Goal: Task Accomplishment & Management: Manage account settings

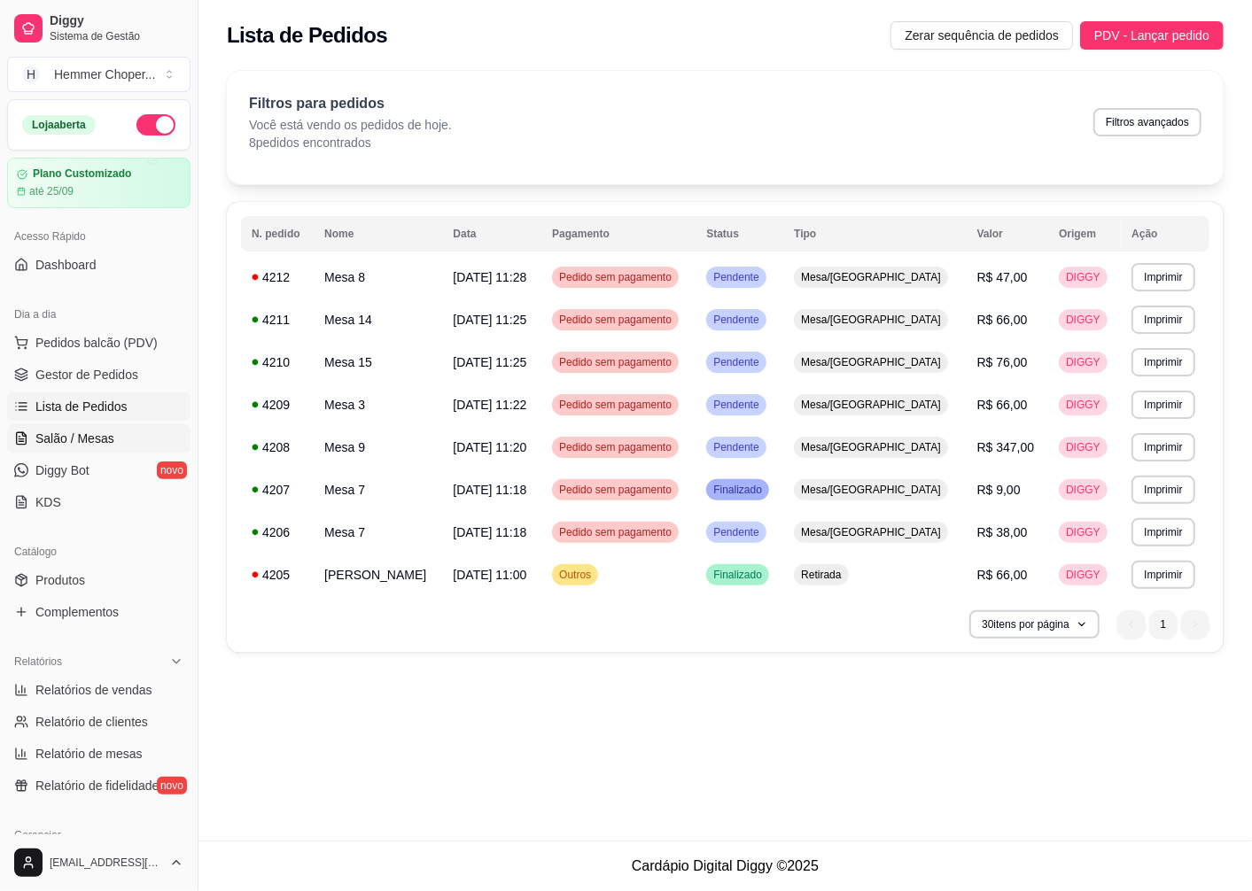
click at [124, 431] on link "Salão / Mesas" at bounding box center [98, 438] width 183 height 28
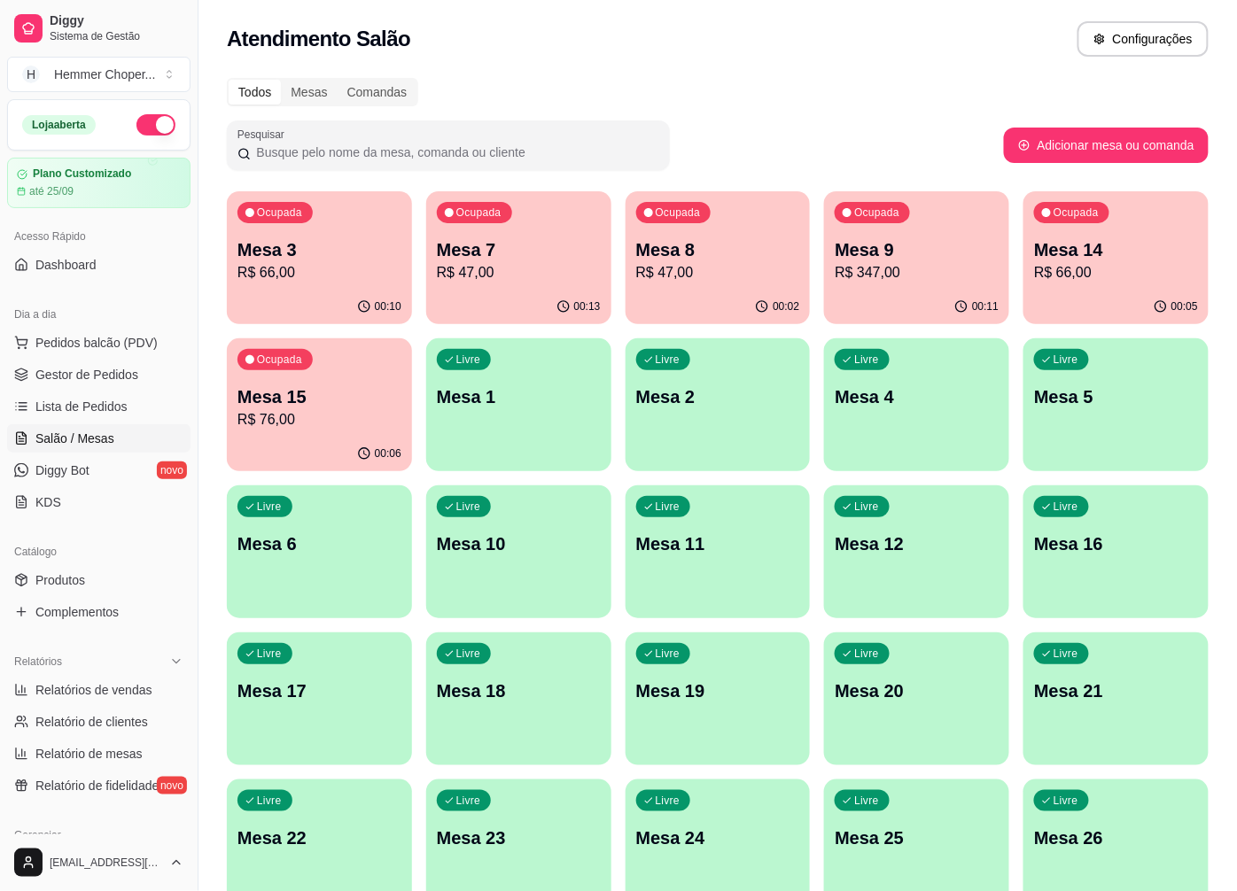
click at [422, 879] on div "Ocupada Mesa 3 R$ 66,00 00:10 Ocupada Mesa 7 R$ 47,00 00:13 Ocupada Mesa 8 R$ 4…" at bounding box center [717, 772] width 981 height 1162
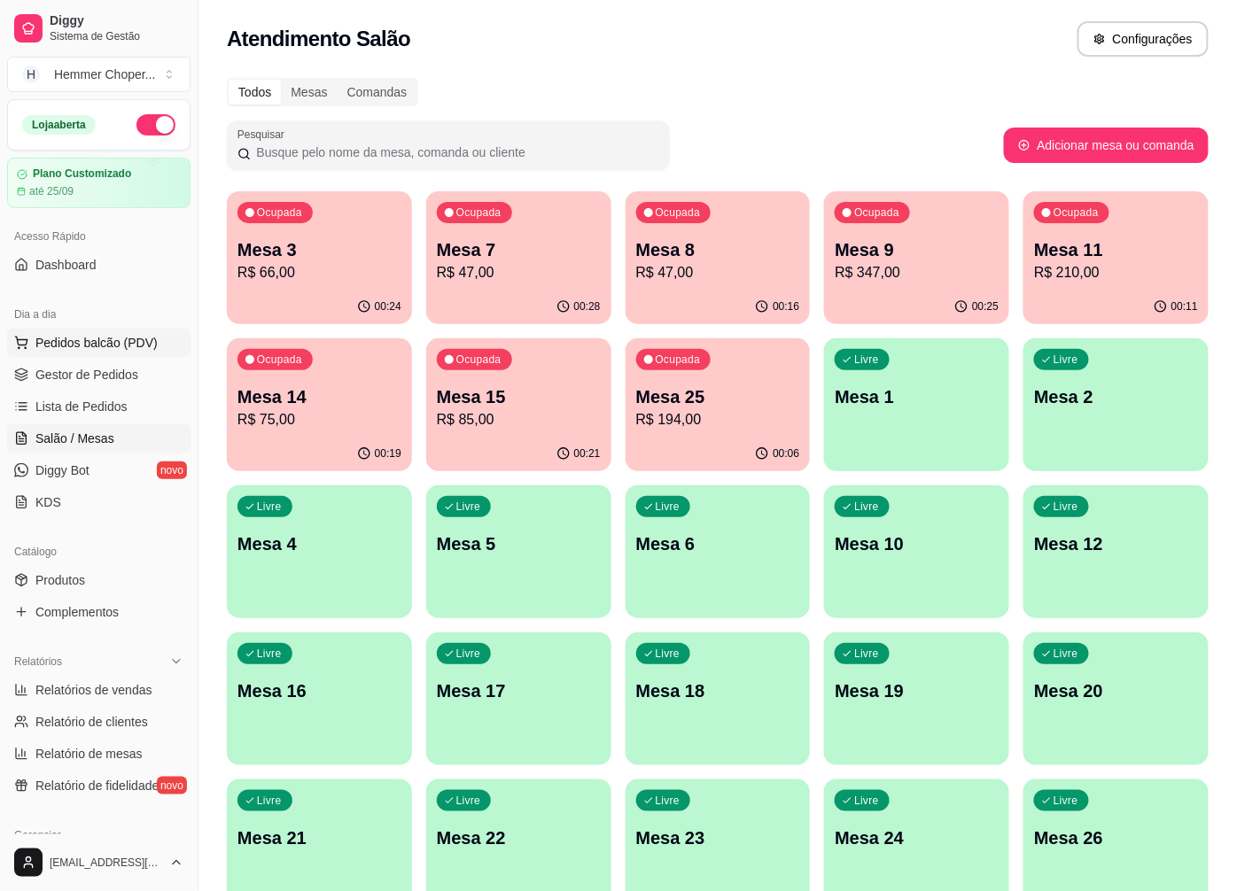
click at [90, 347] on span "Pedidos balcão (PDV)" at bounding box center [96, 343] width 122 height 18
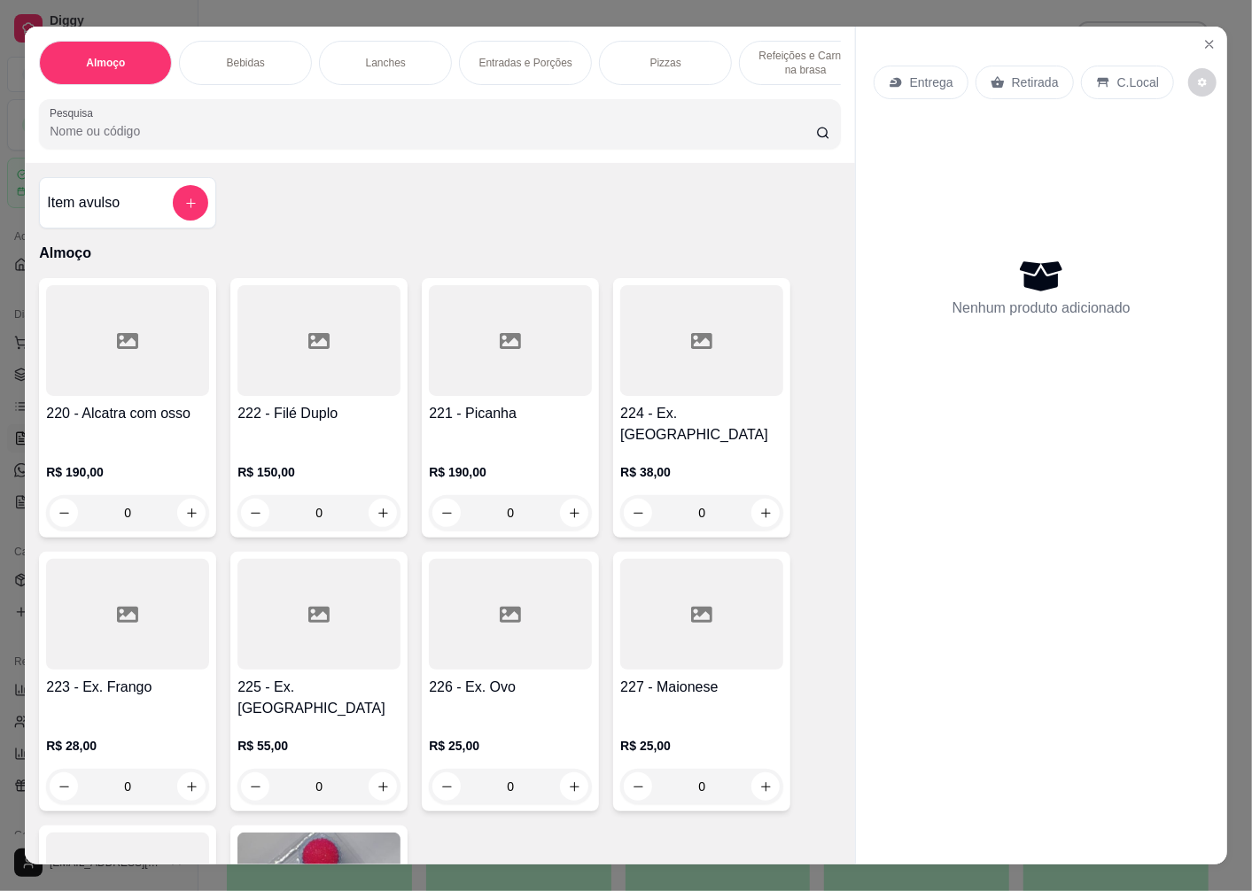
click at [760, 498] on div "0" at bounding box center [701, 512] width 163 height 35
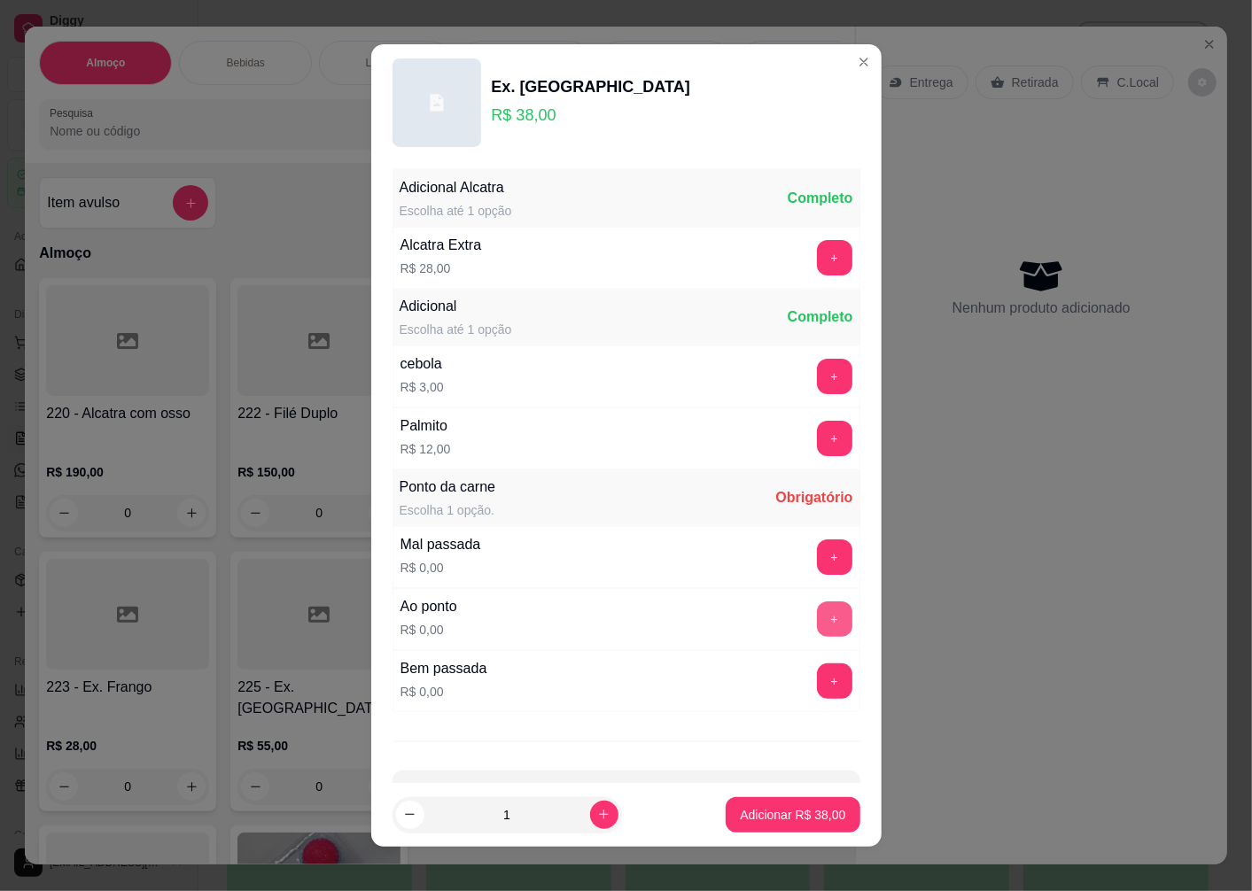
click at [817, 618] on button "+" at bounding box center [834, 618] width 35 height 35
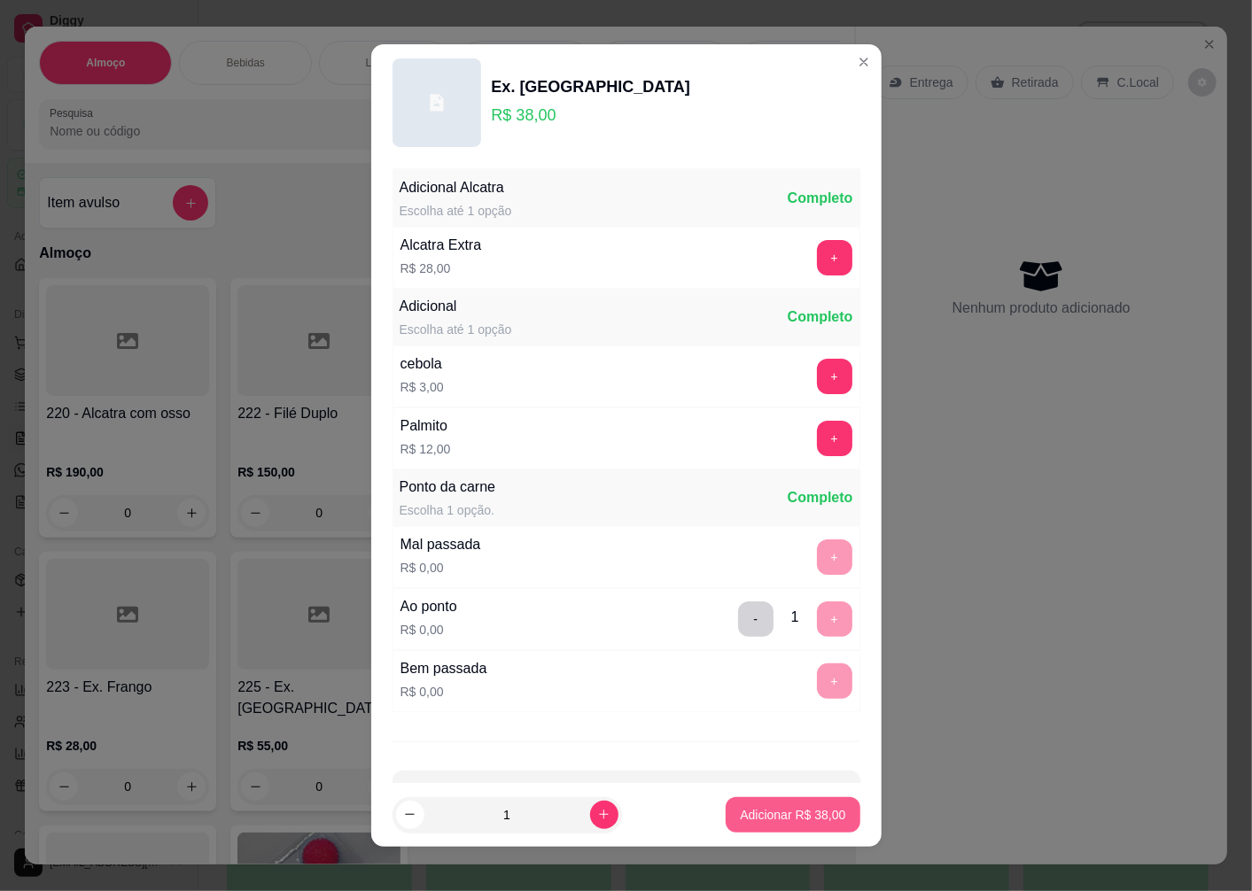
click at [802, 824] on button "Adicionar R$ 38,00" at bounding box center [792, 814] width 134 height 35
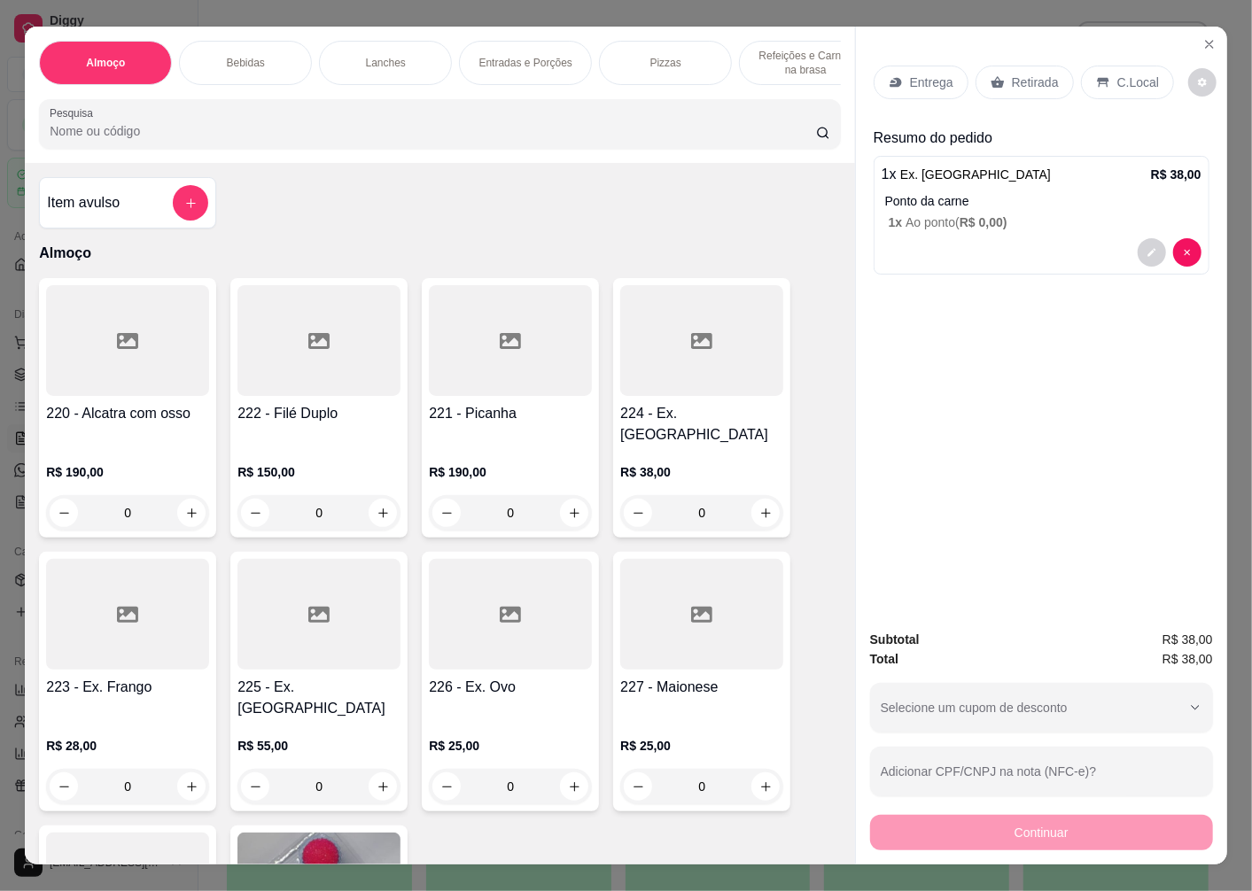
click at [996, 73] on div "Retirada" at bounding box center [1024, 83] width 98 height 34
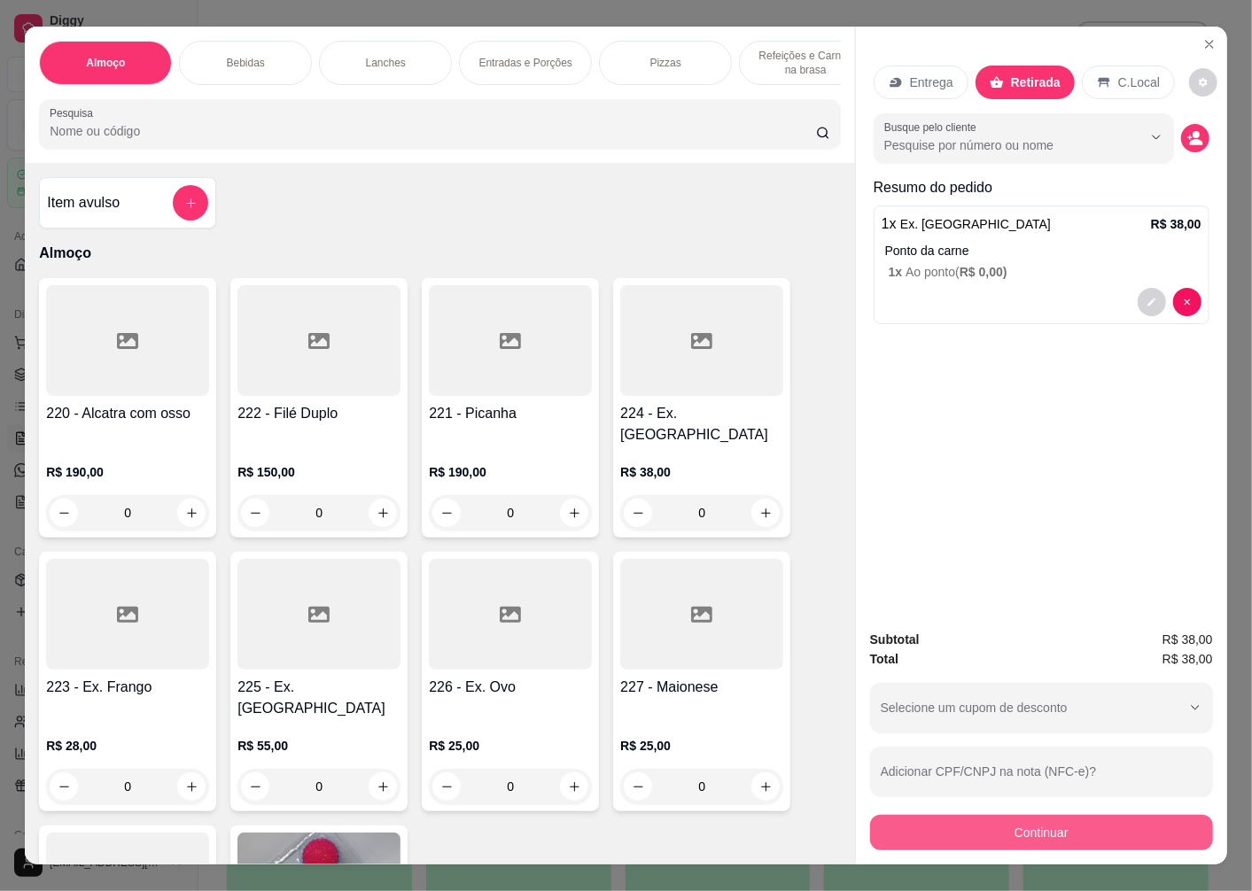
click at [1042, 834] on button "Continuar" at bounding box center [1041, 832] width 343 height 35
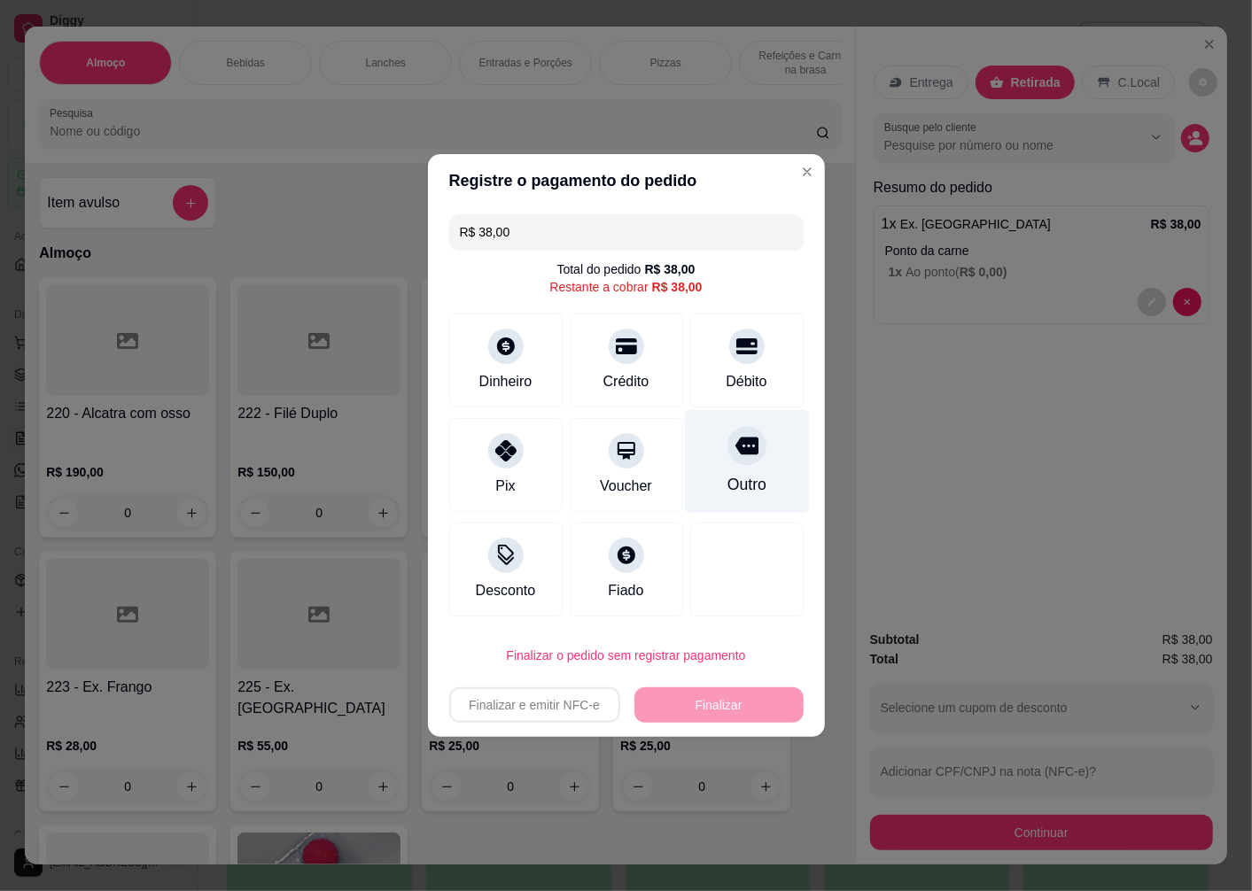
click at [737, 459] on div at bounding box center [746, 445] width 39 height 39
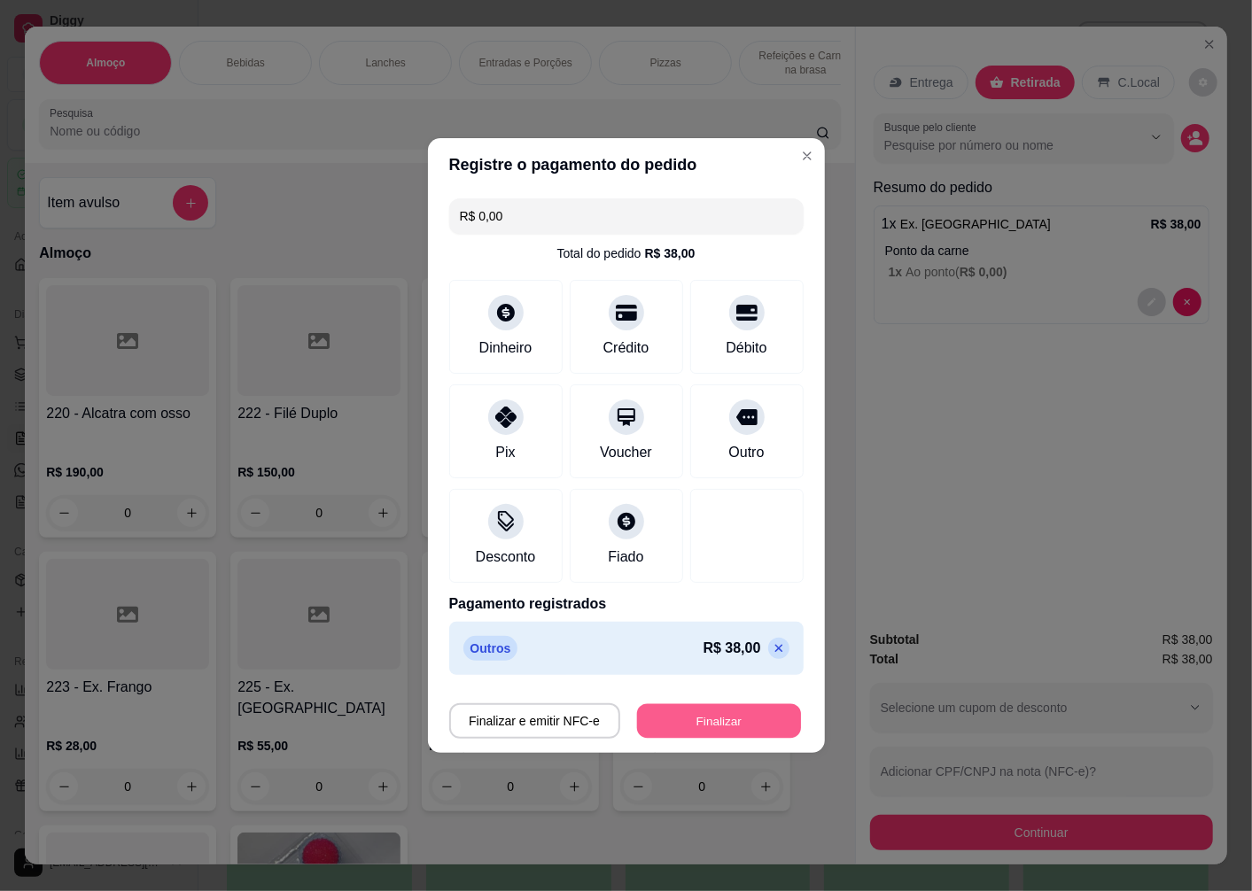
click at [738, 731] on button "Finalizar" at bounding box center [719, 721] width 164 height 35
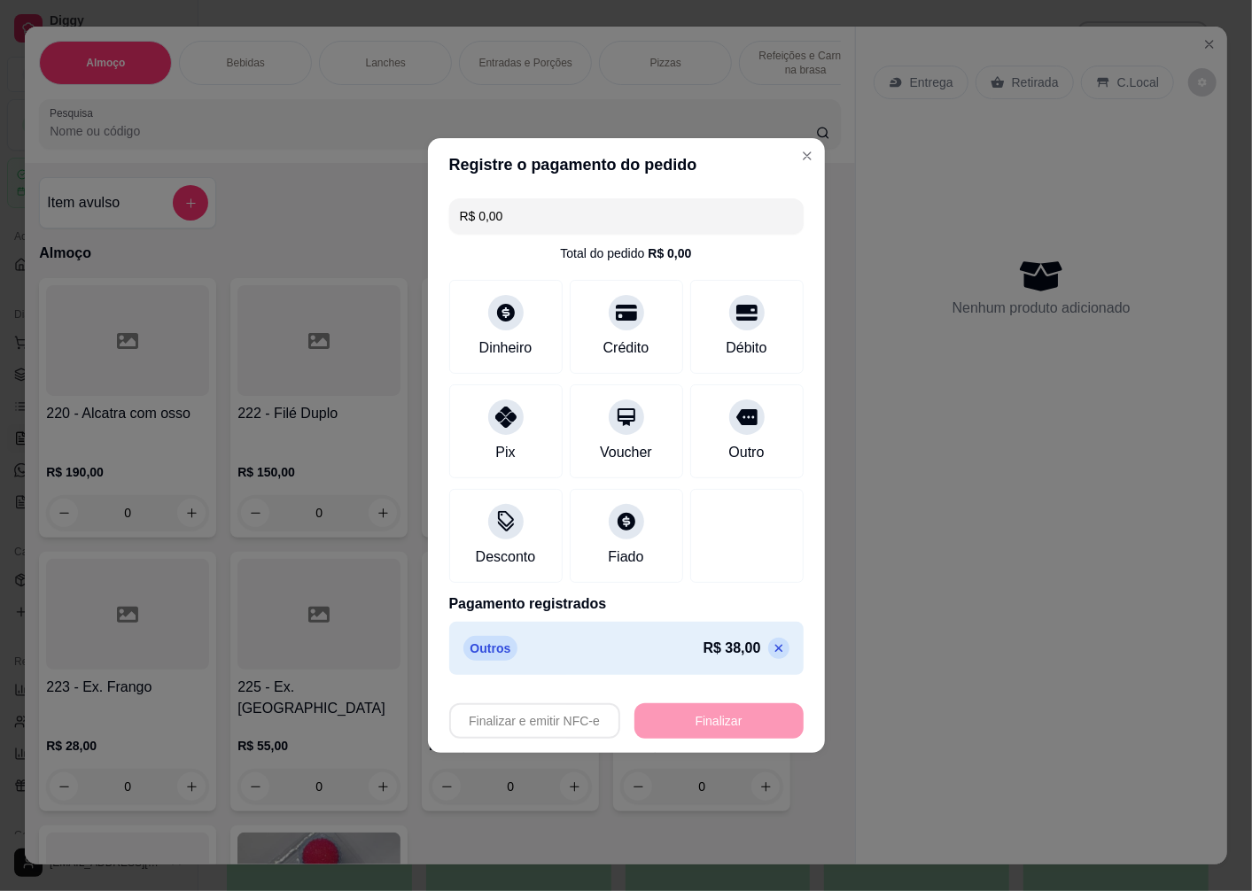
type input "-R$ 38,00"
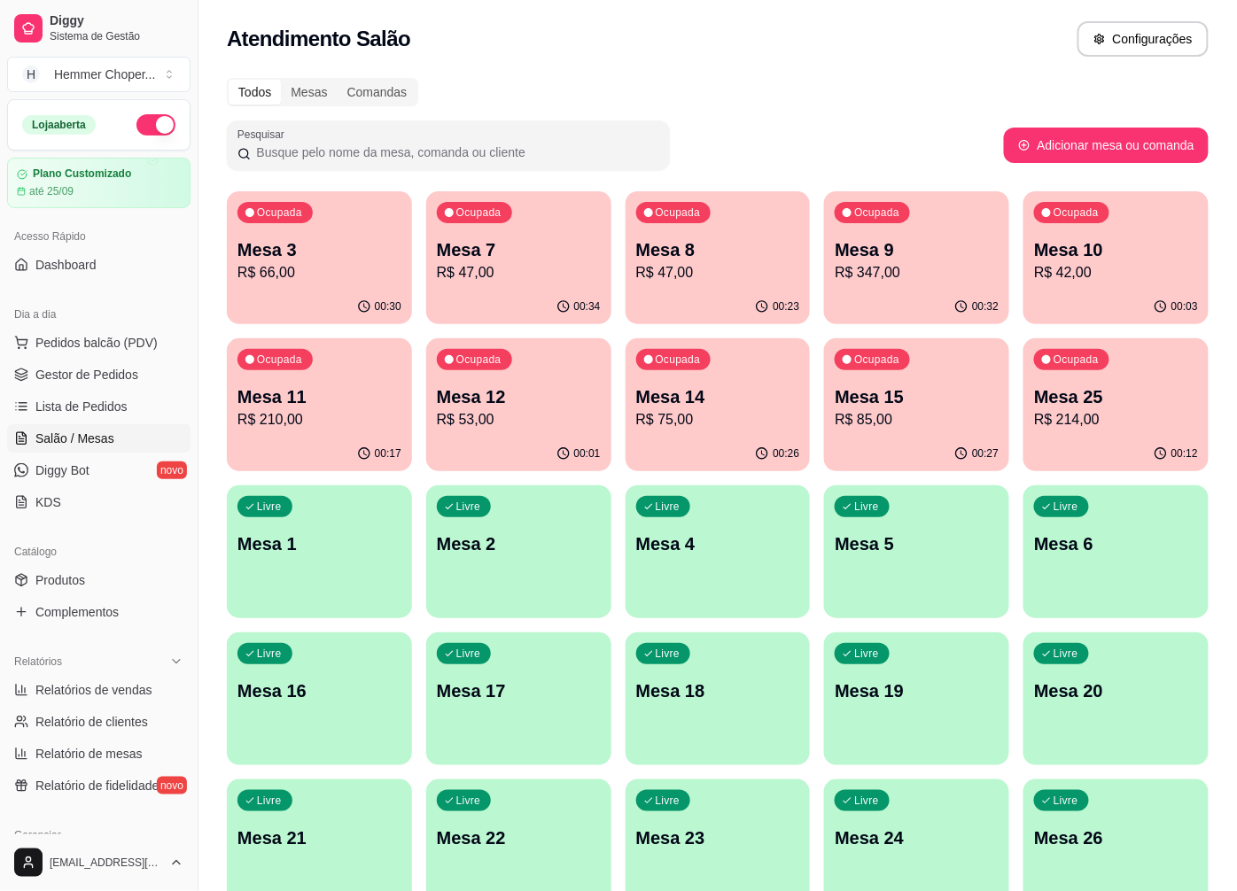
click at [338, 293] on div "00:30" at bounding box center [319, 307] width 185 height 35
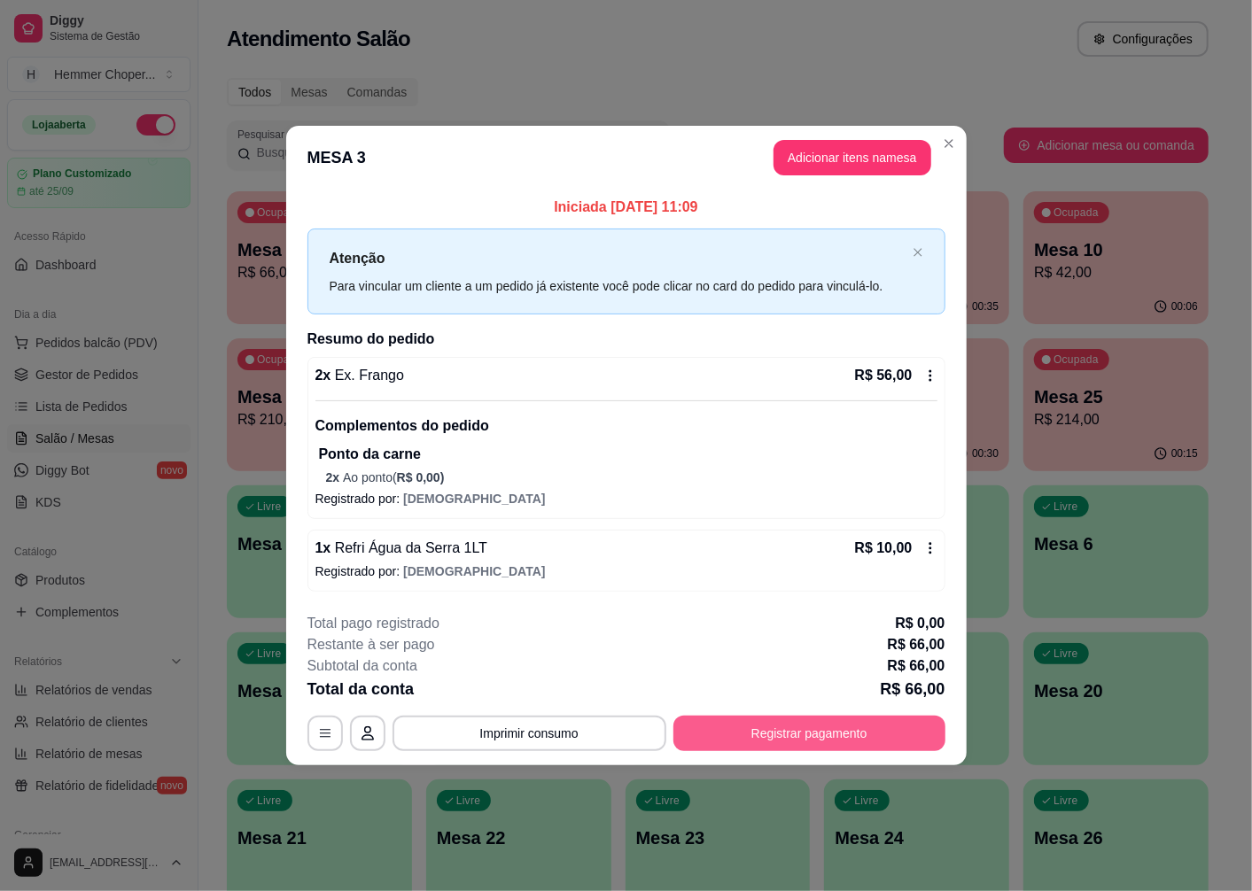
click at [753, 739] on button "Registrar pagamento" at bounding box center [809, 733] width 272 height 35
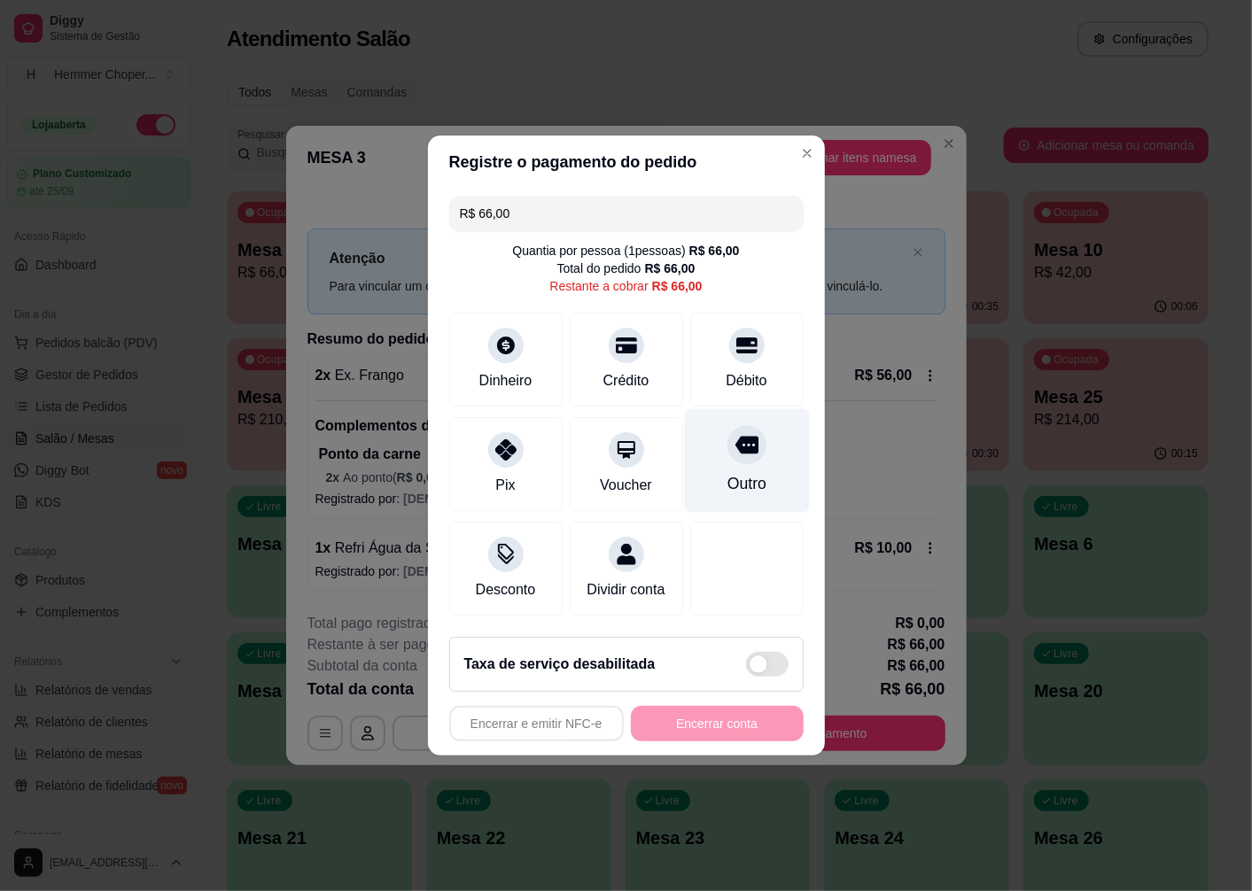
click at [728, 461] on div "Outro" at bounding box center [746, 461] width 125 height 104
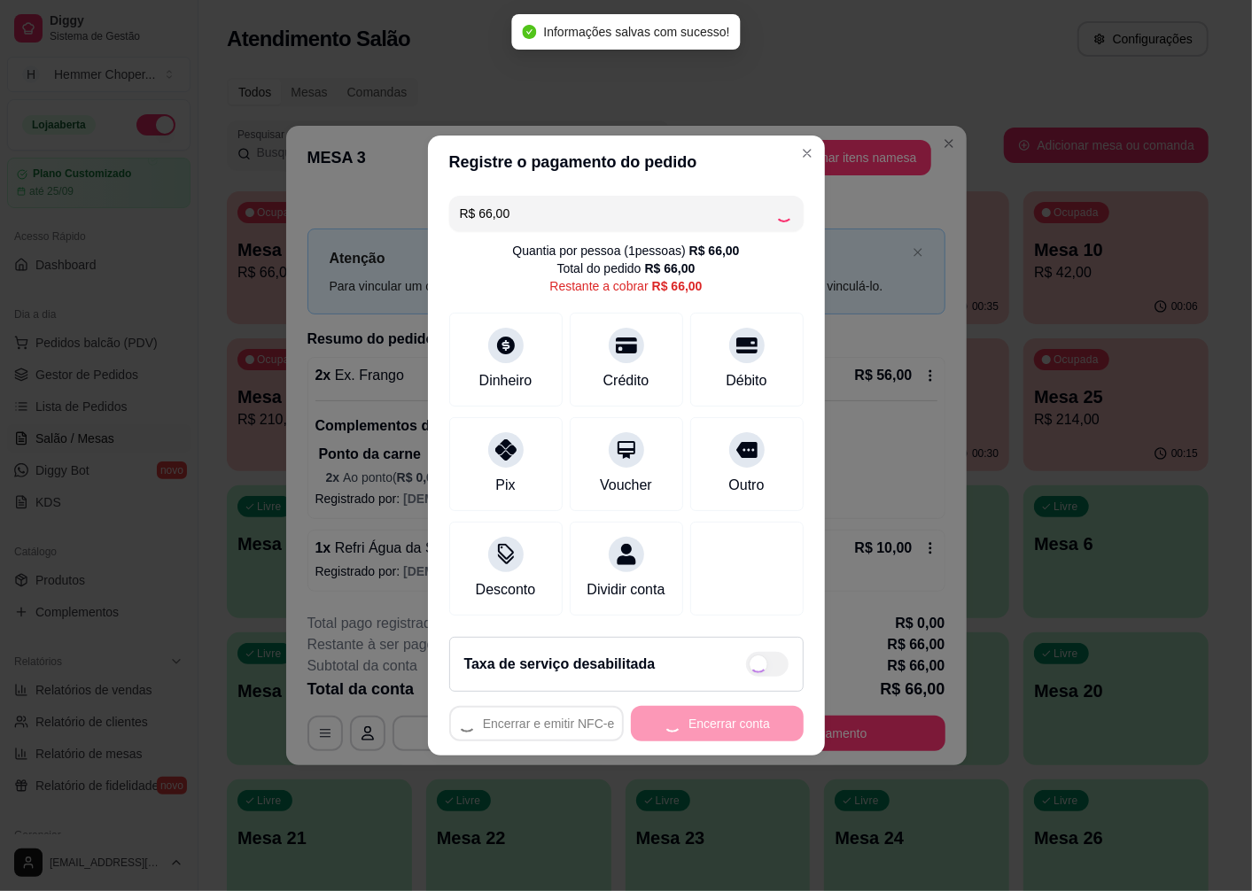
type input "R$ 0,00"
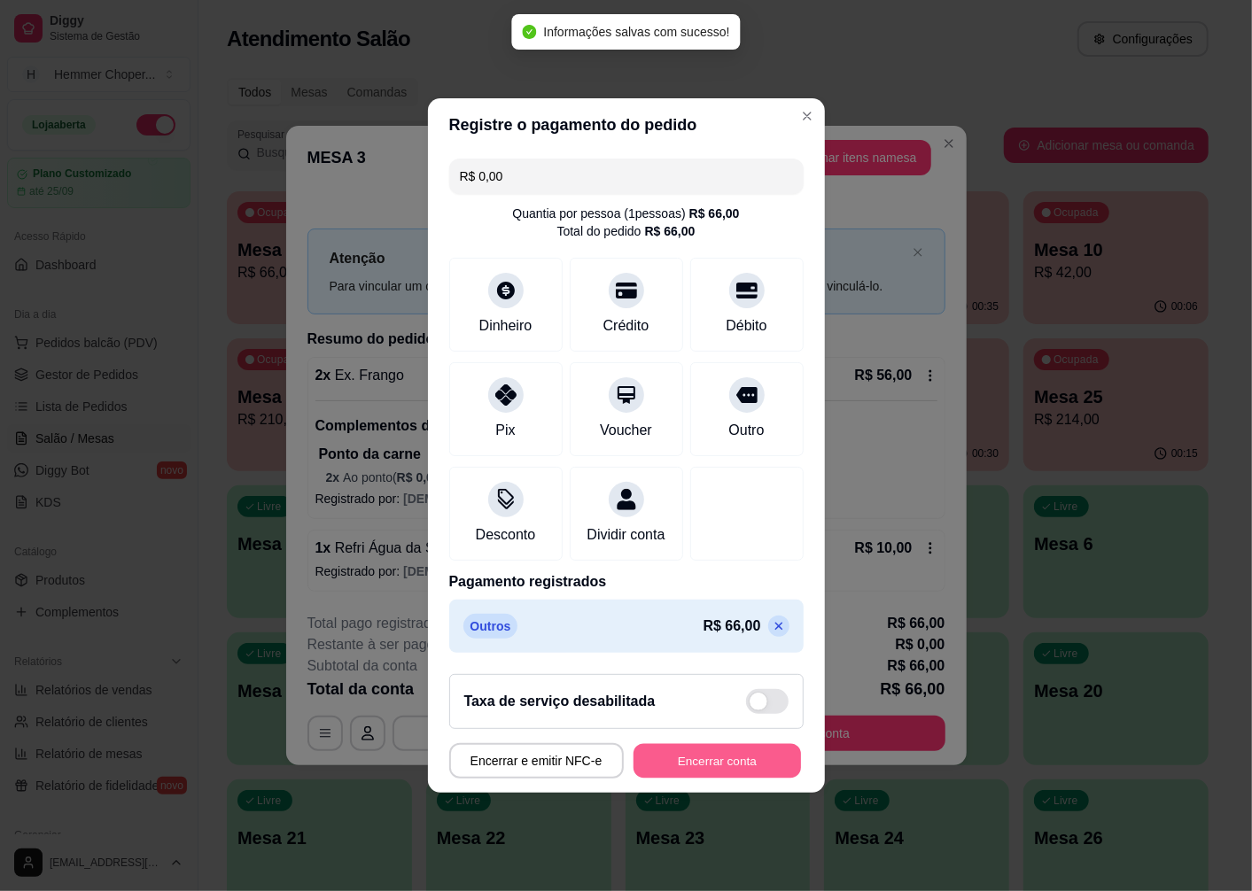
click at [705, 762] on button "Encerrar conta" at bounding box center [716, 761] width 167 height 35
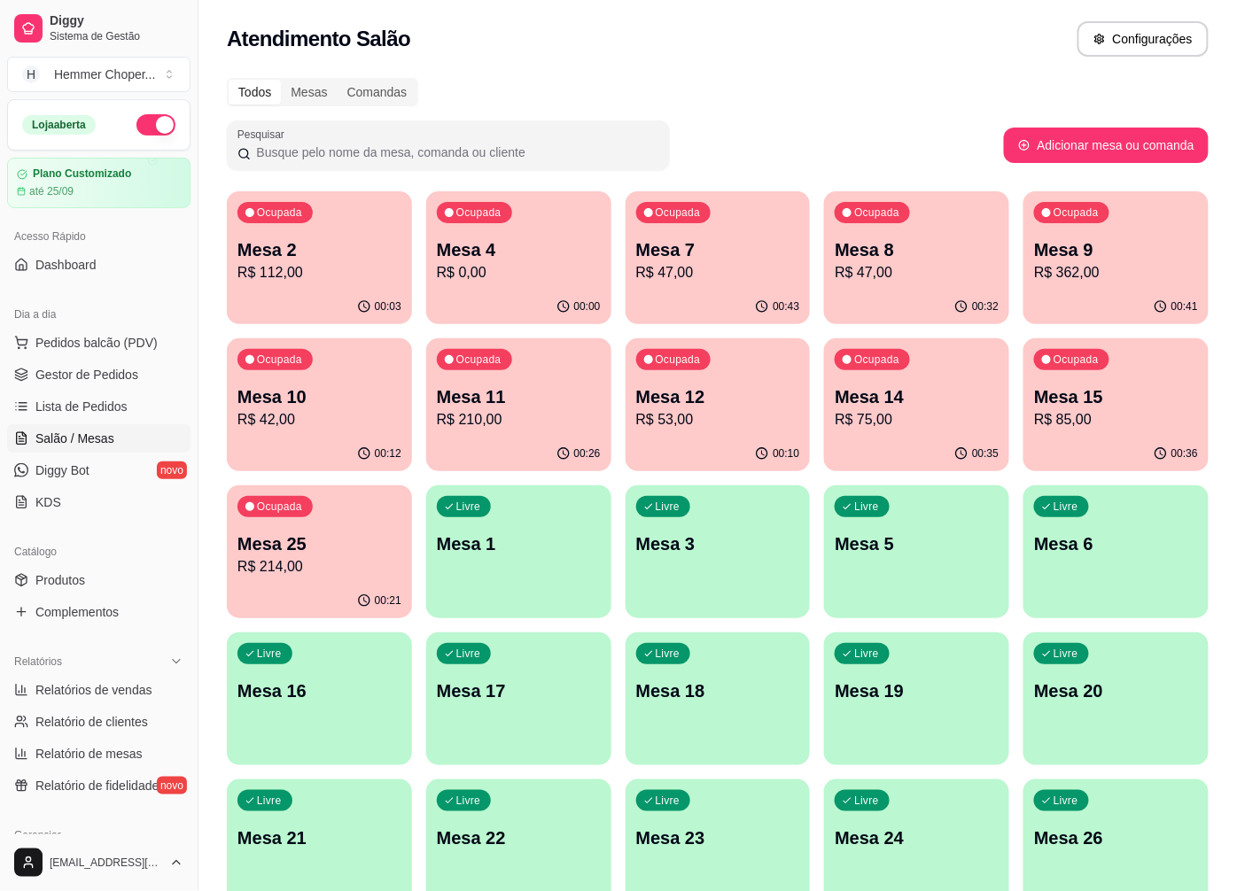
click at [839, 255] on p "Mesa 8" at bounding box center [916, 249] width 164 height 25
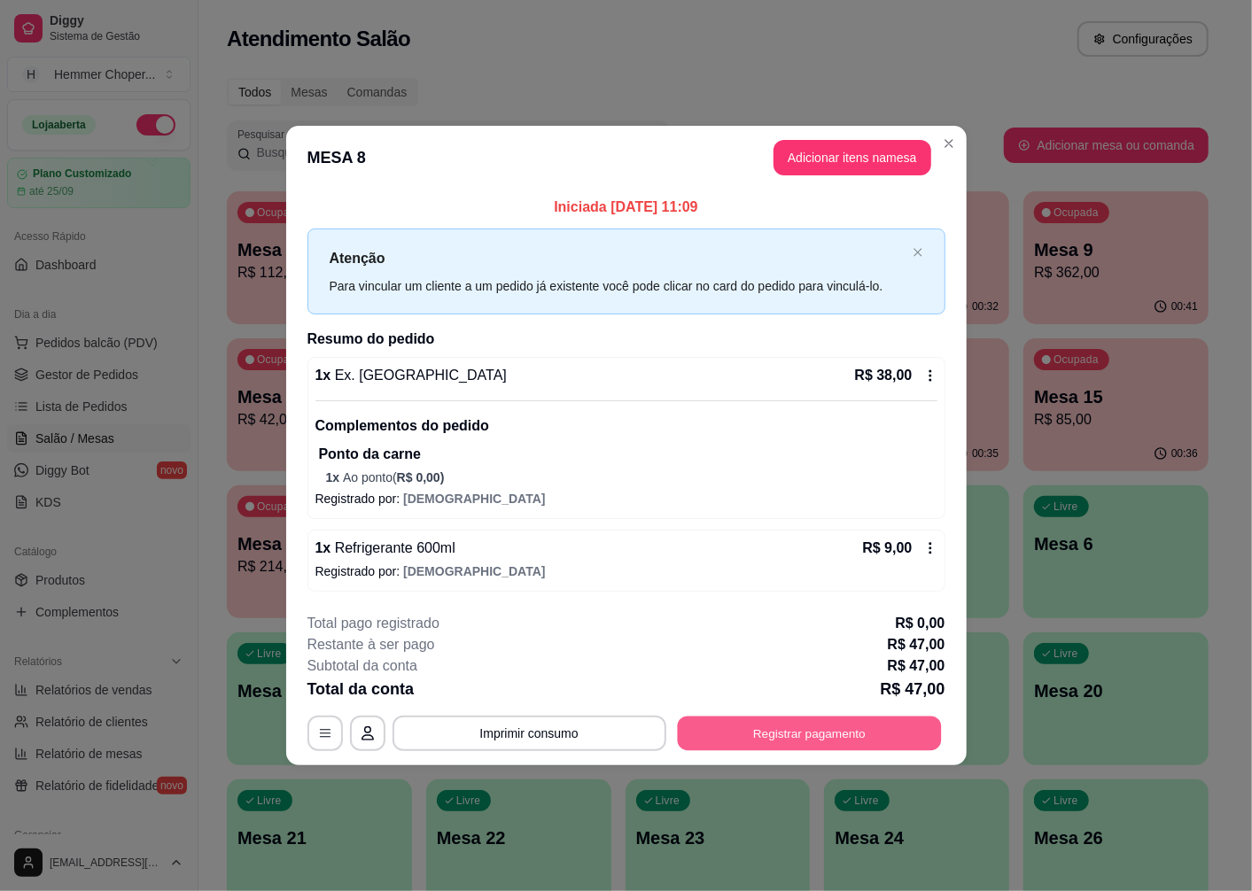
click at [801, 730] on button "Registrar pagamento" at bounding box center [809, 734] width 264 height 35
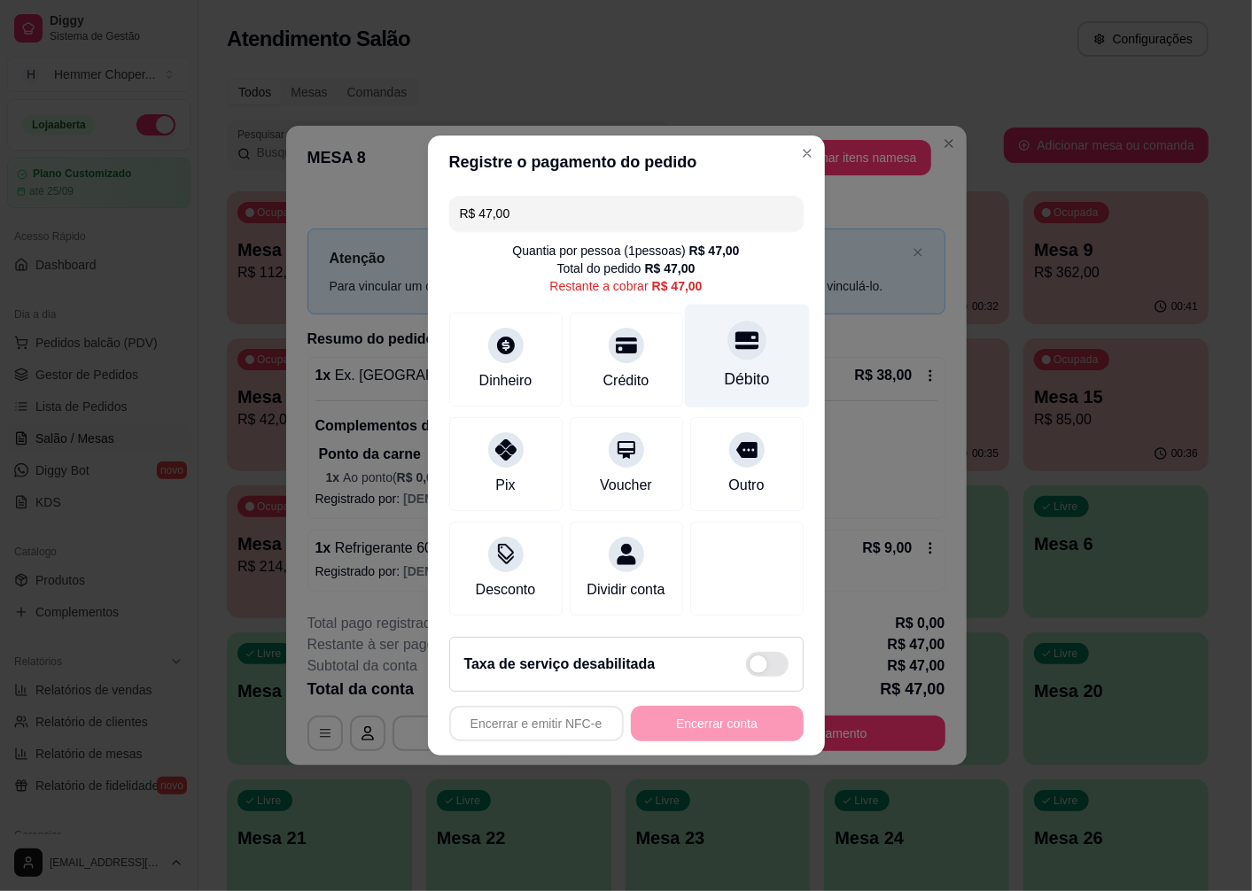
click at [734, 337] on icon at bounding box center [745, 340] width 23 height 23
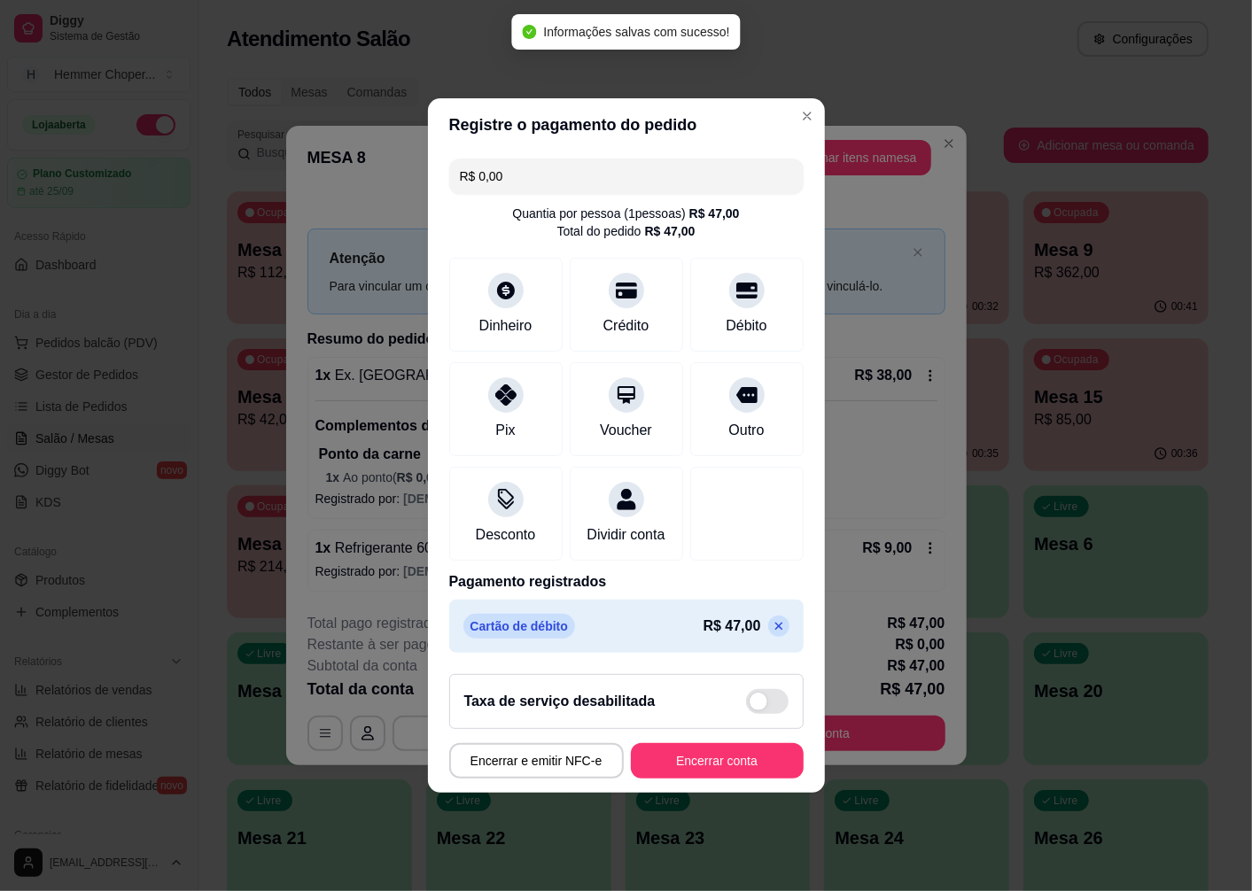
type input "R$ 0,00"
click at [700, 772] on button "Encerrar conta" at bounding box center [717, 760] width 173 height 35
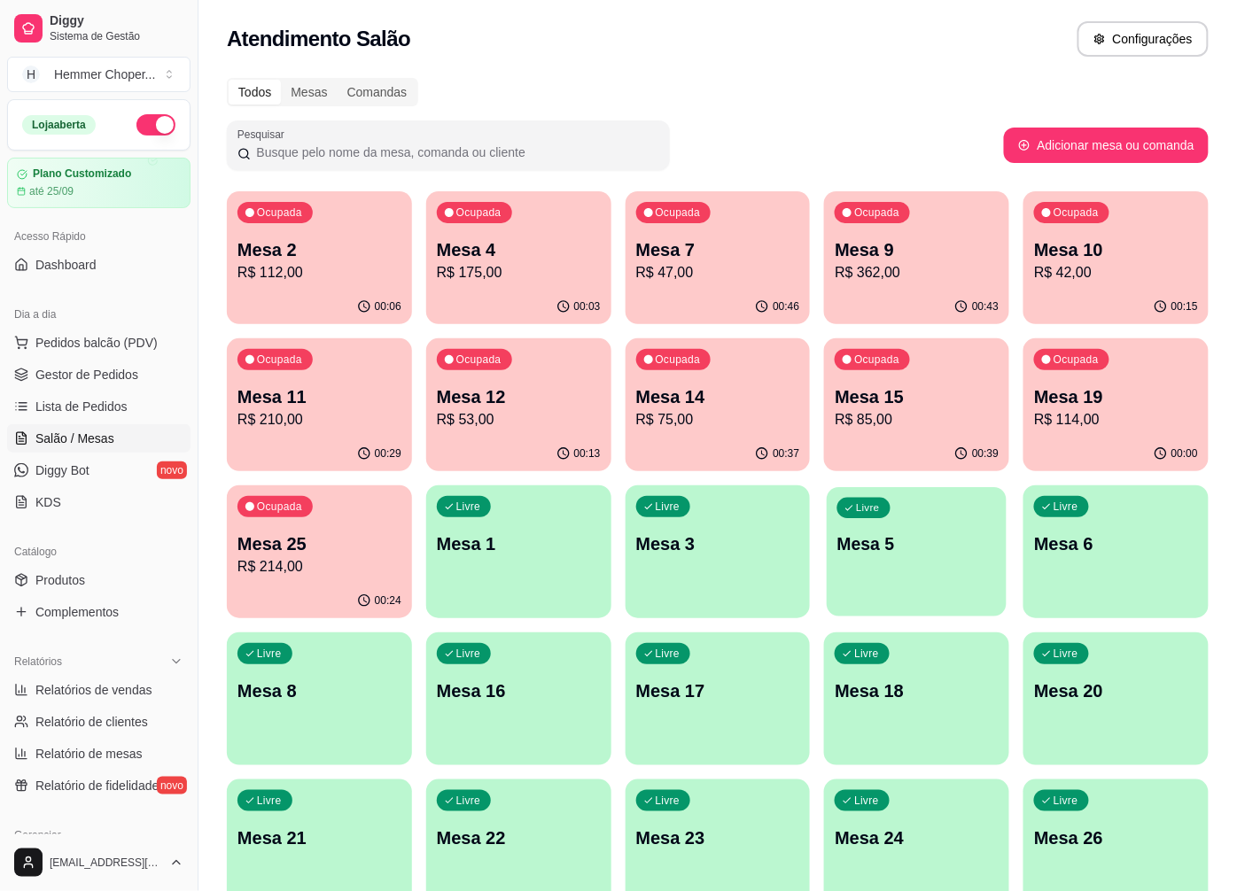
click at [888, 579] on div "Livre Mesa 5" at bounding box center [917, 541] width 180 height 108
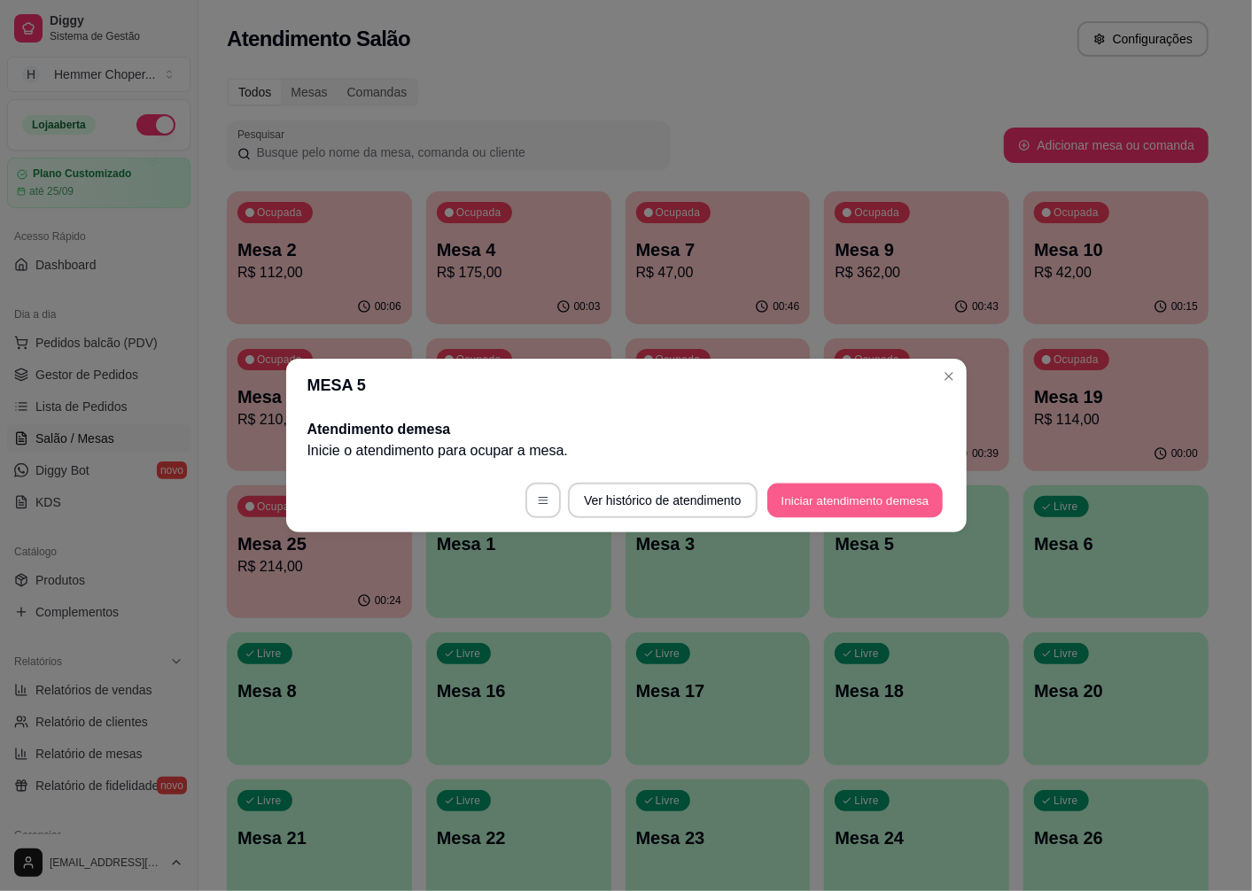
click at [780, 500] on button "Iniciar atendimento de mesa" at bounding box center [854, 501] width 175 height 35
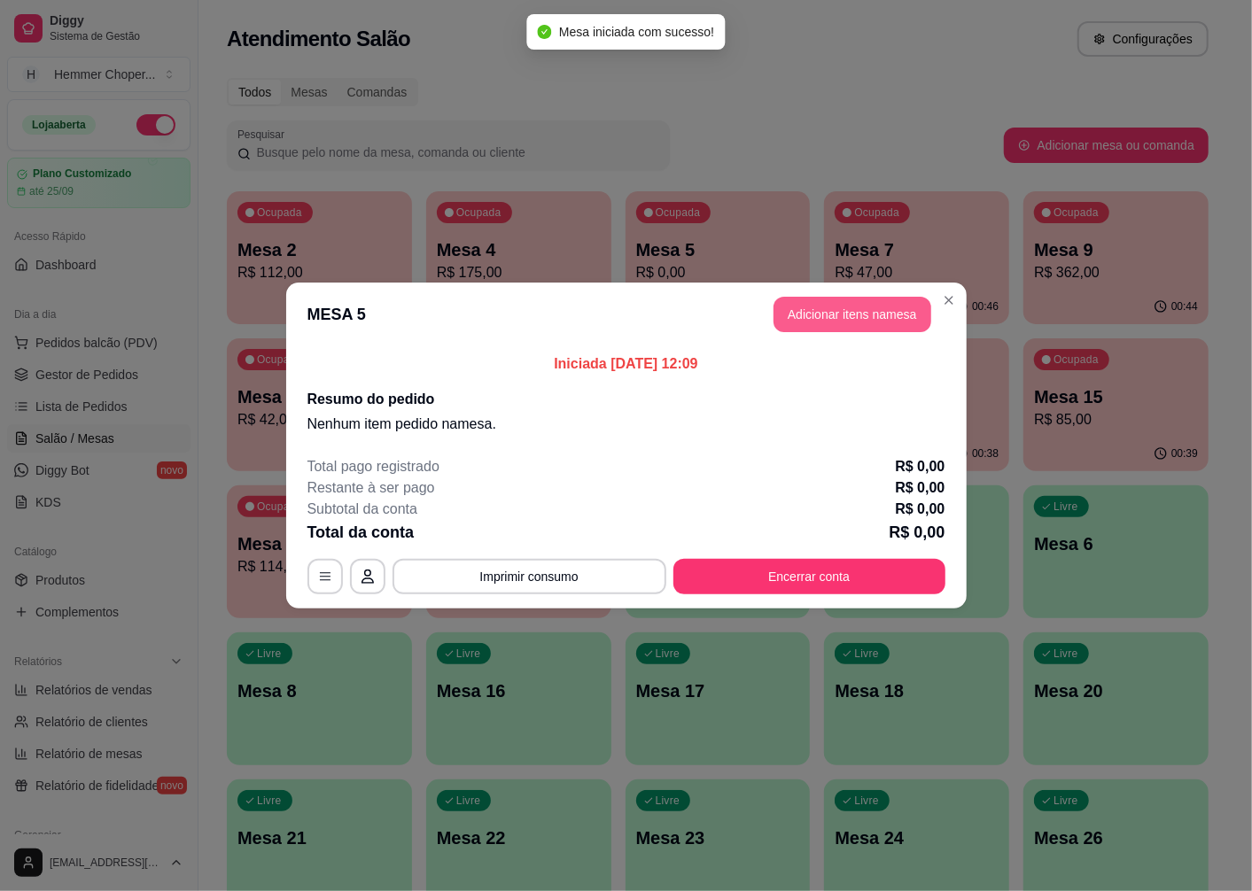
click at [872, 317] on button "Adicionar itens na mesa" at bounding box center [852, 314] width 158 height 35
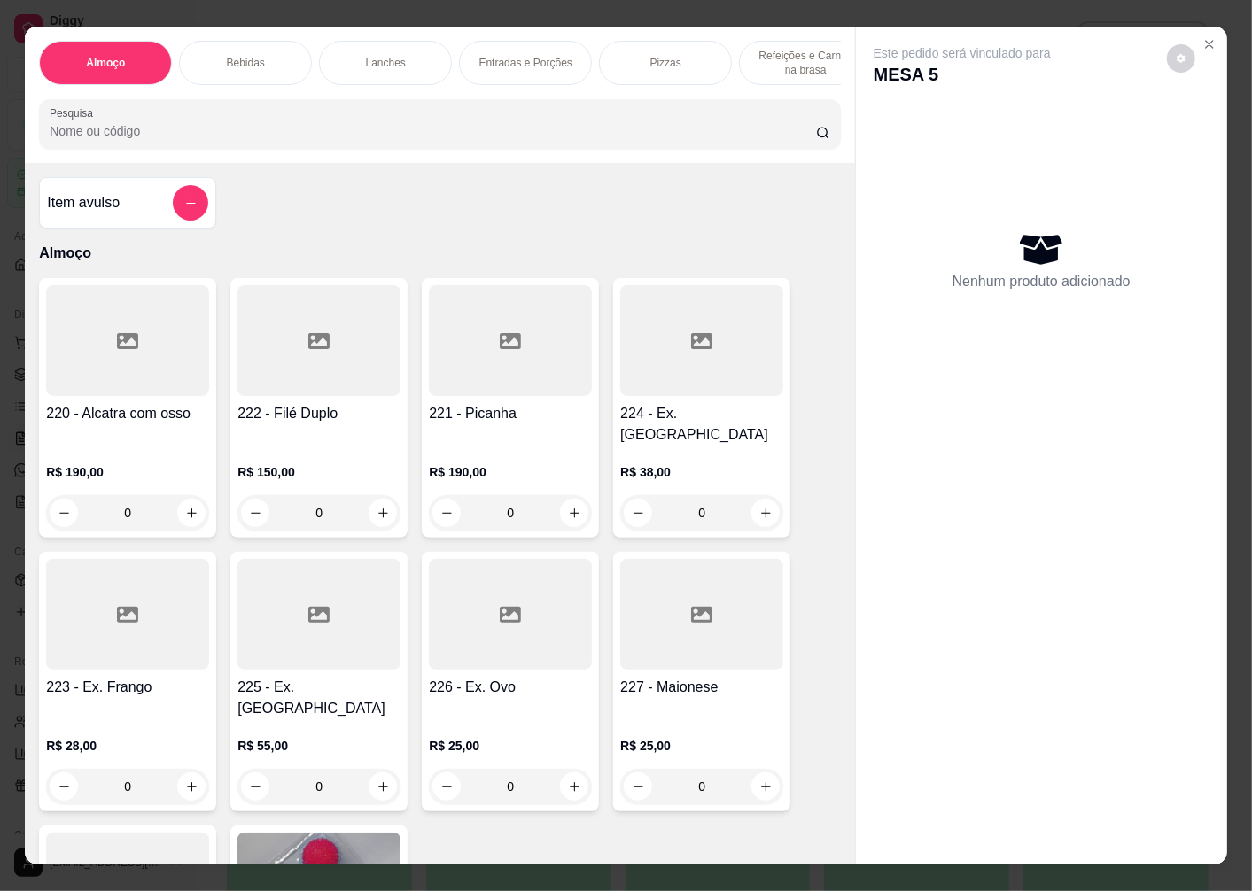
click at [179, 769] on div "0" at bounding box center [127, 786] width 163 height 35
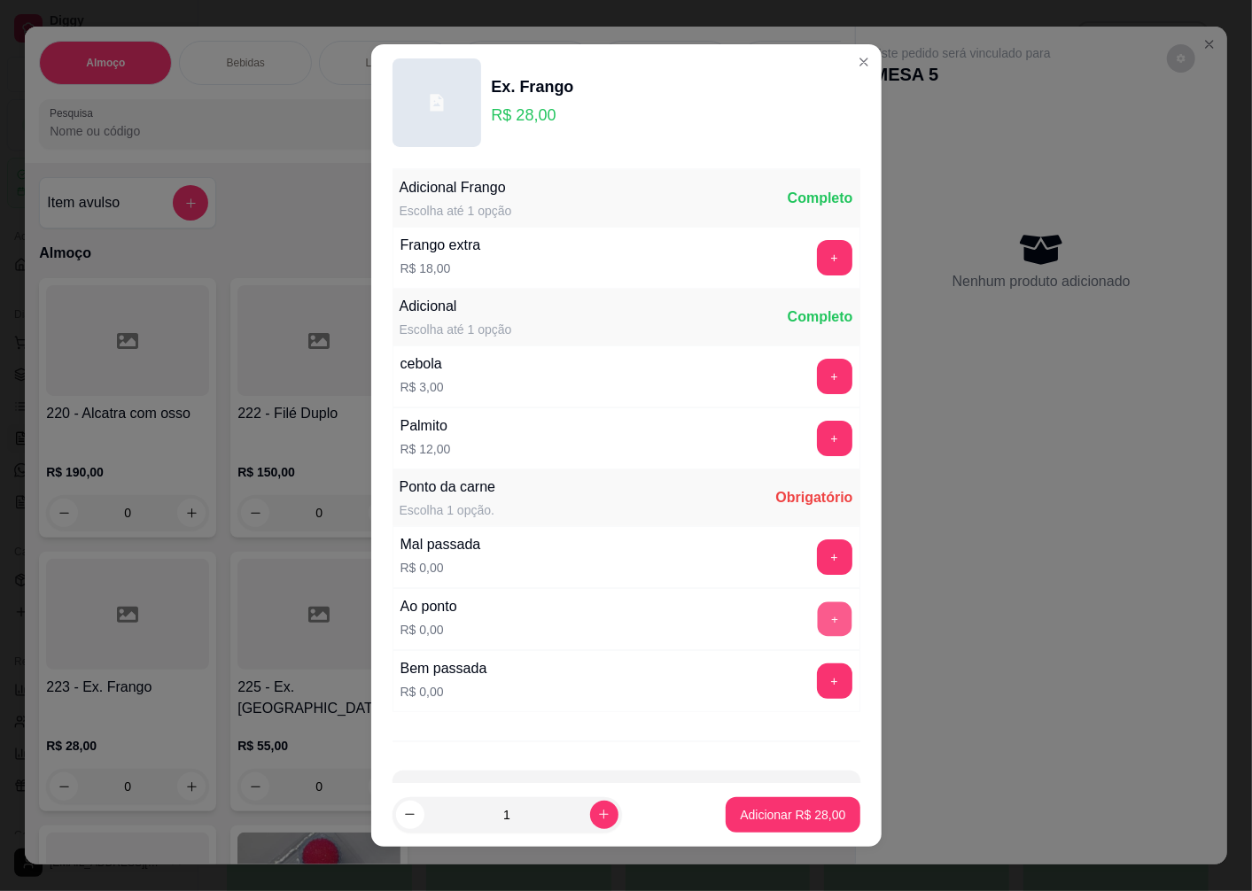
click at [817, 623] on button "+" at bounding box center [834, 619] width 35 height 35
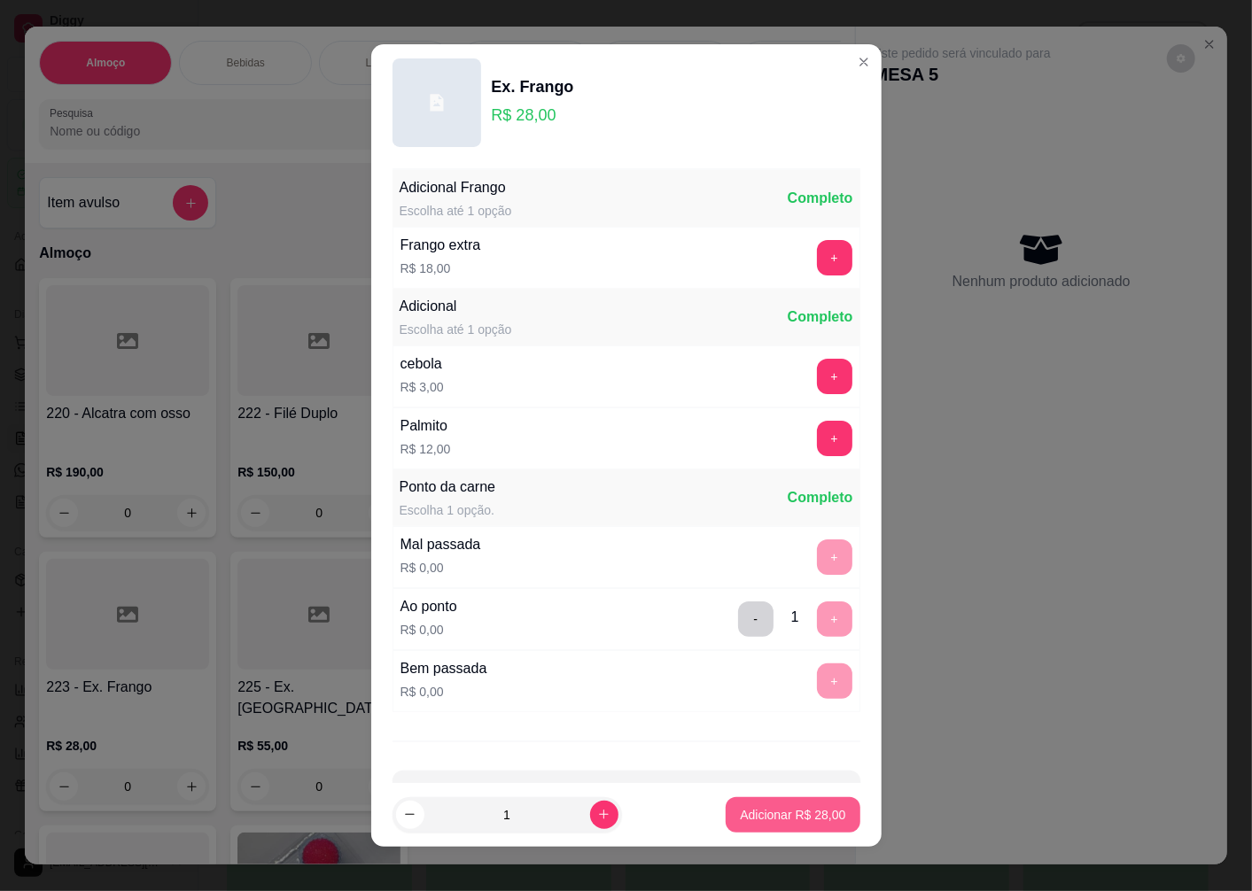
click at [807, 824] on button "Adicionar R$ 28,00" at bounding box center [792, 814] width 134 height 35
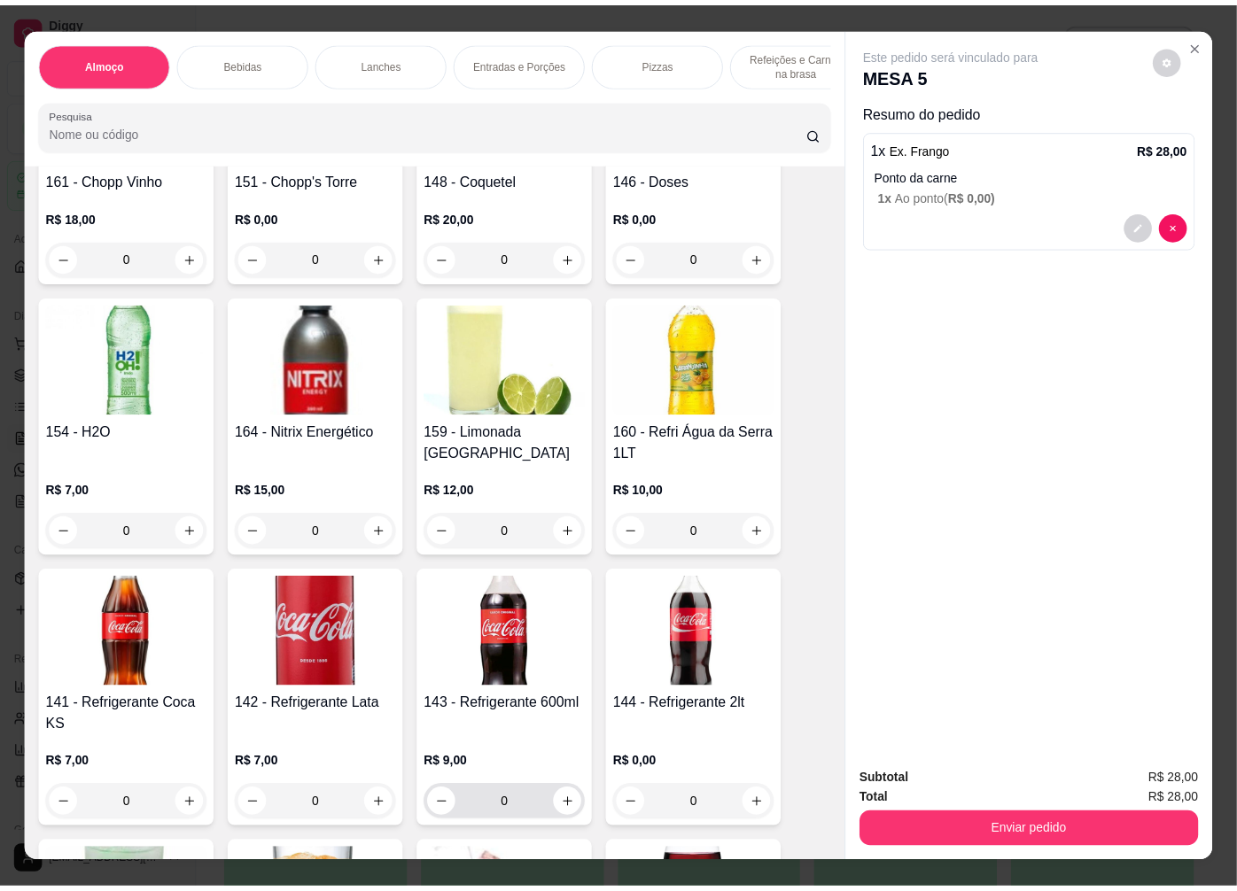
scroll to position [1772, 0]
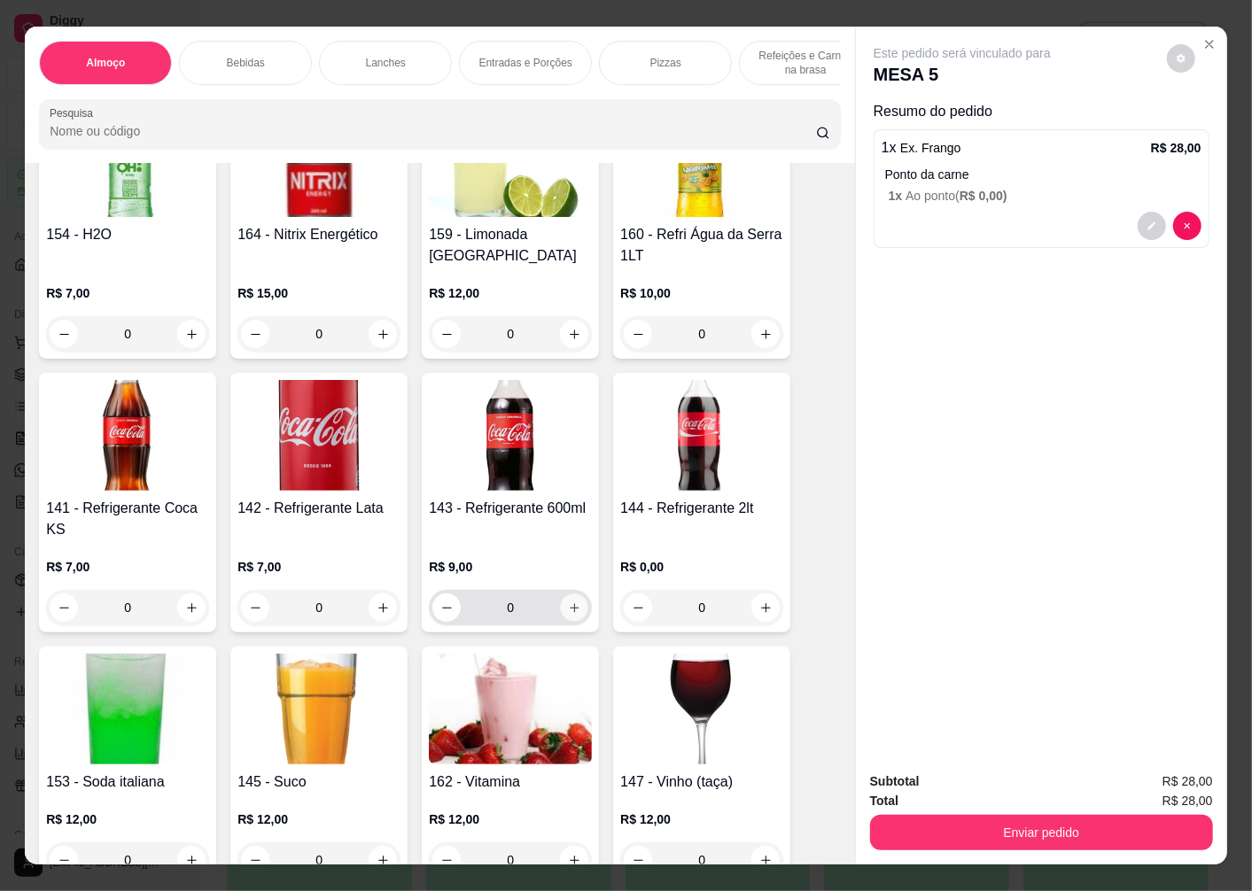
click at [568, 601] on icon "increase-product-quantity" at bounding box center [574, 607] width 13 height 13
type input "1"
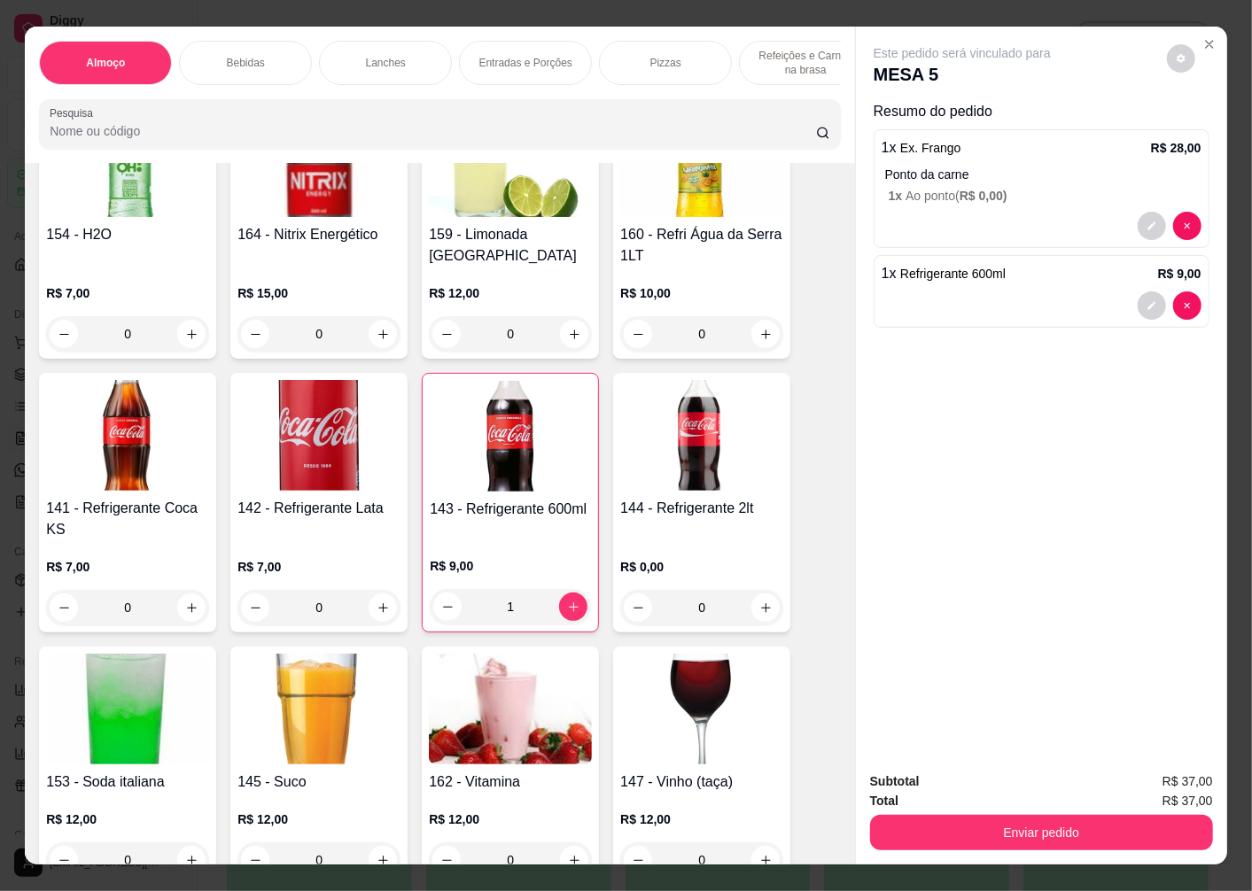
click at [1012, 817] on button "Enviar pedido" at bounding box center [1041, 832] width 343 height 35
click at [989, 776] on button "Não registrar e enviar pedido" at bounding box center [982, 782] width 184 height 34
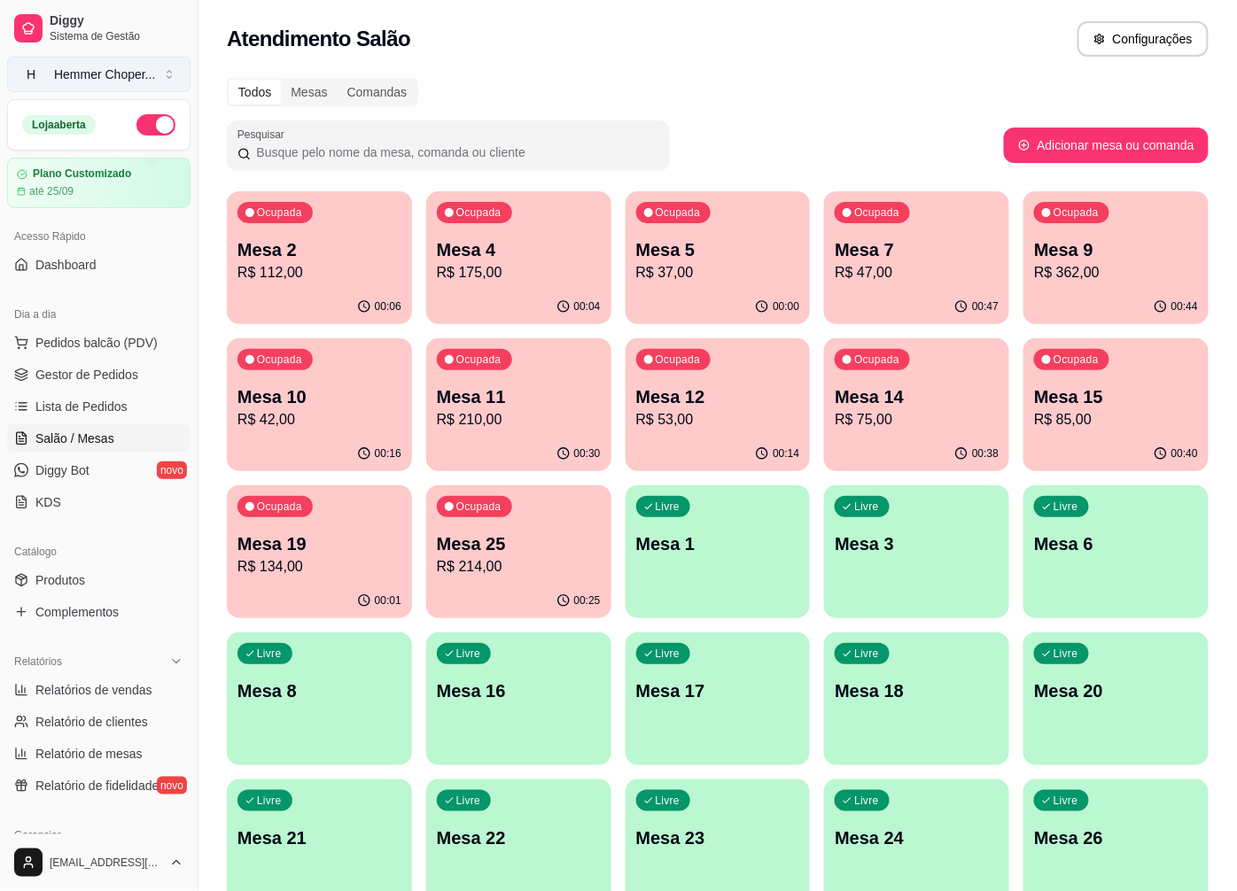
click at [136, 86] on button "H Hemmer Choper ..." at bounding box center [98, 74] width 183 height 35
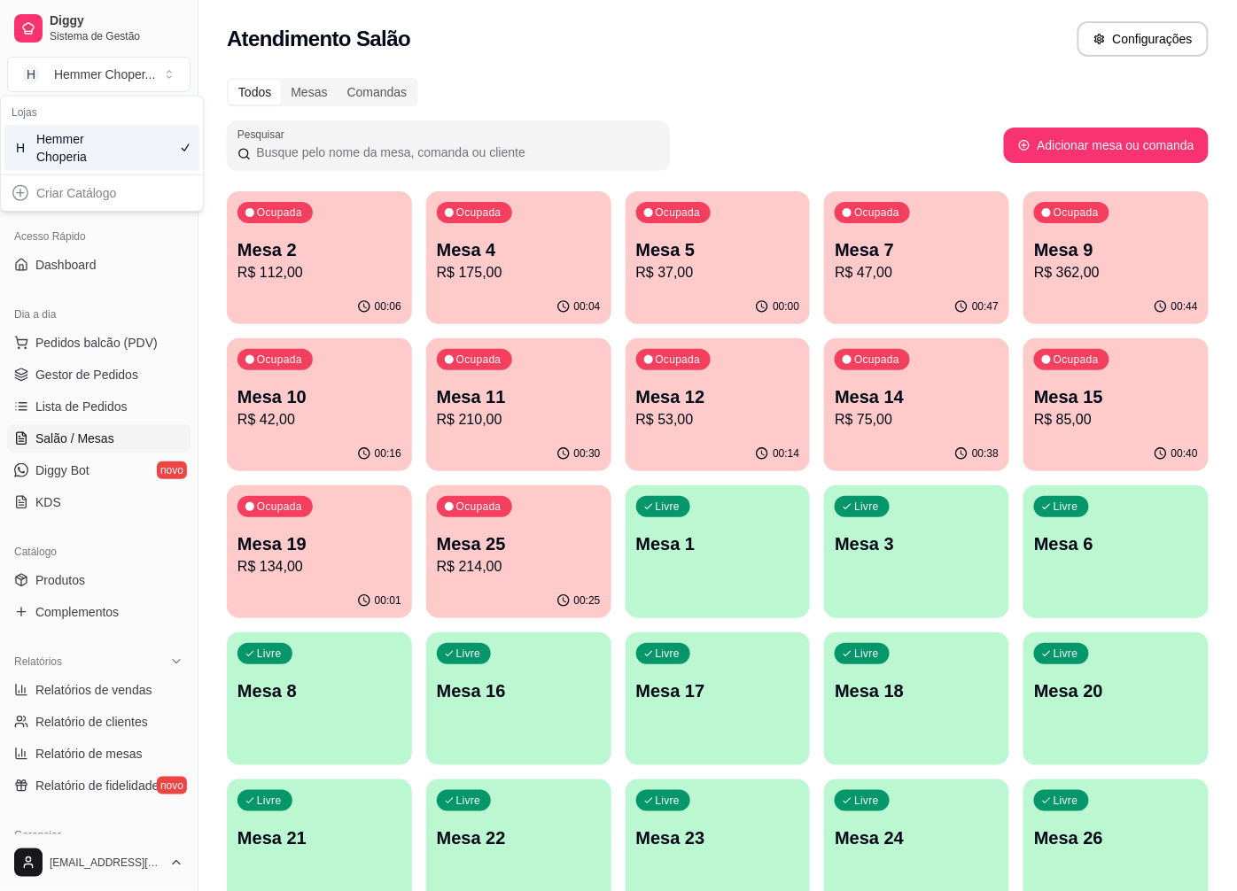
click at [147, 305] on div "Dia a dia" at bounding box center [98, 314] width 183 height 28
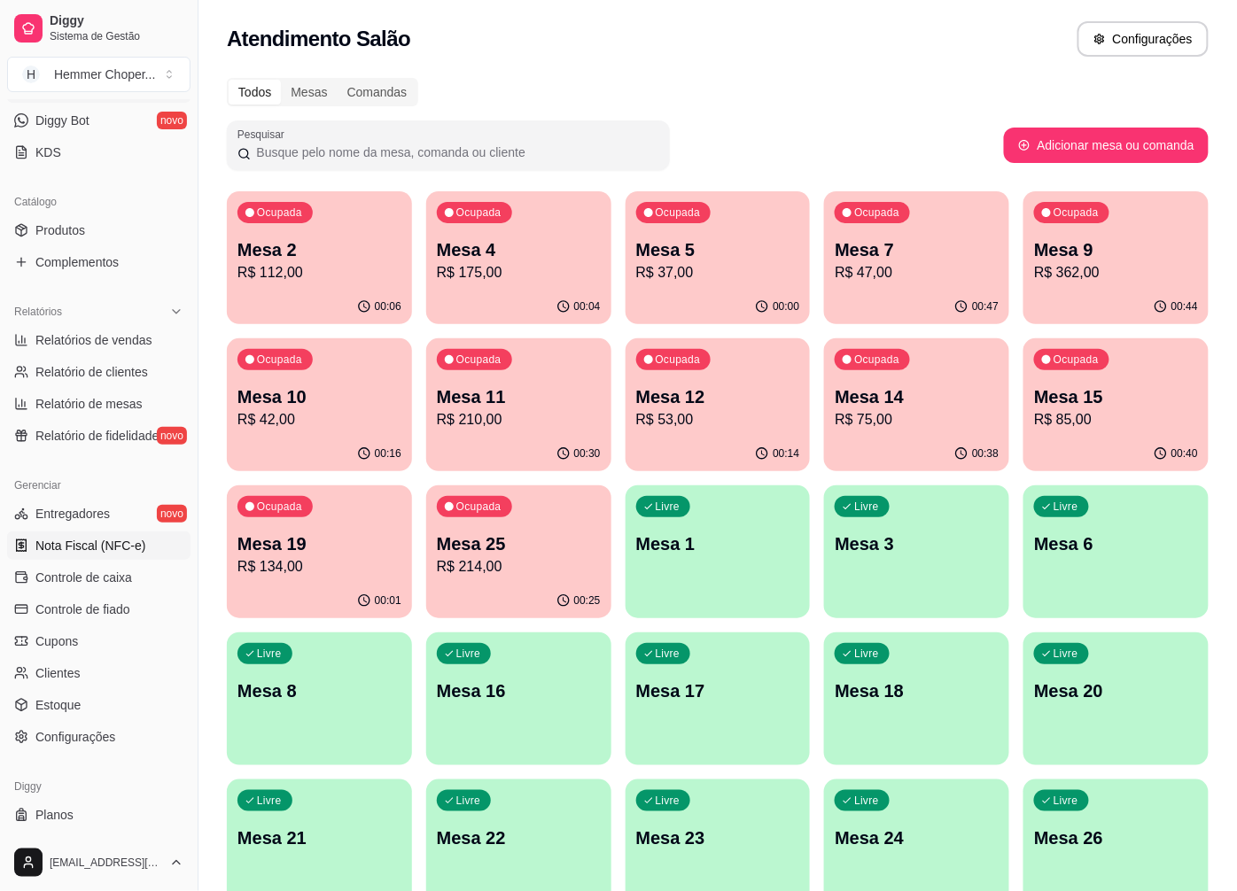
scroll to position [383, 0]
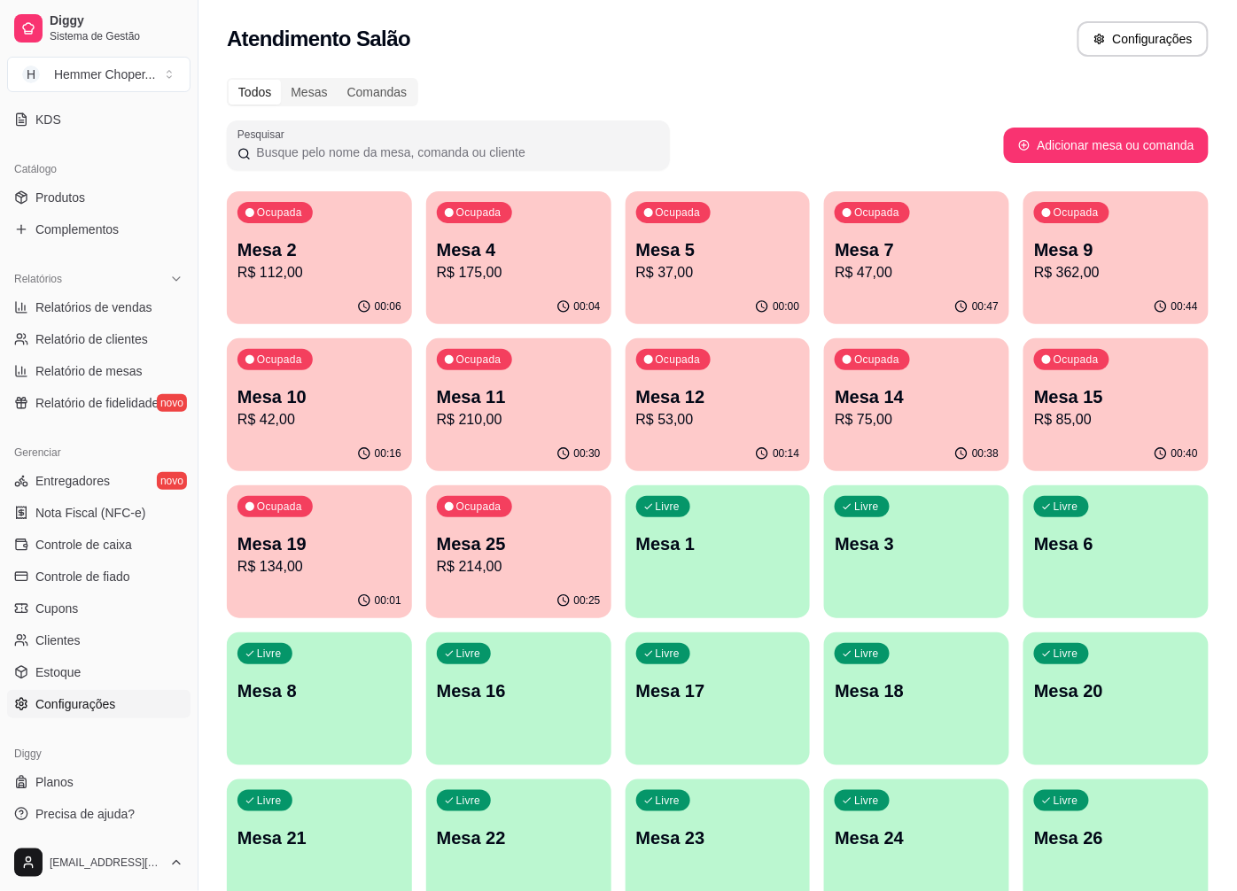
click at [109, 702] on span "Configurações" at bounding box center [75, 704] width 80 height 18
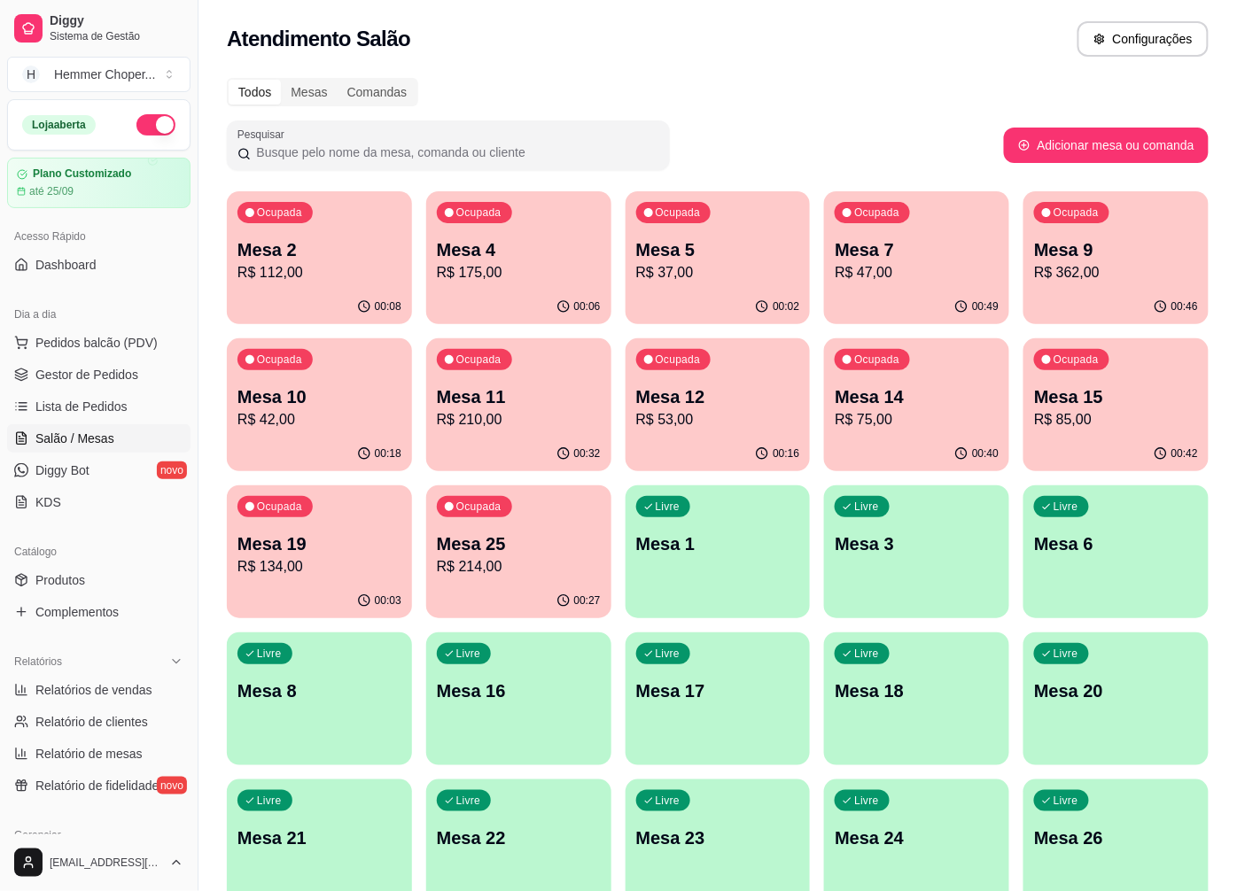
click at [344, 586] on div "00:03" at bounding box center [319, 601] width 185 height 35
click at [689, 751] on div "button" at bounding box center [718, 752] width 180 height 20
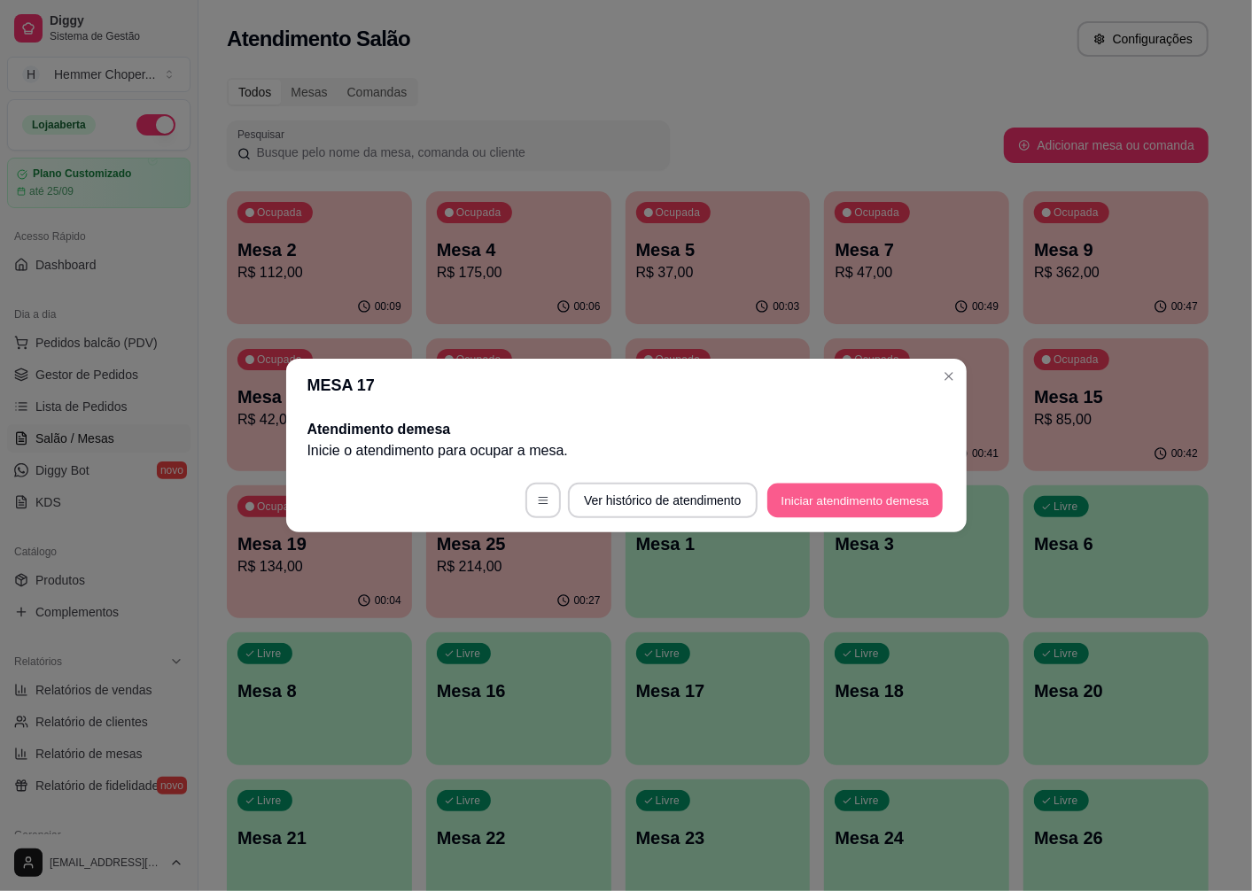
click at [803, 485] on button "Iniciar atendimento de mesa" at bounding box center [854, 501] width 175 height 35
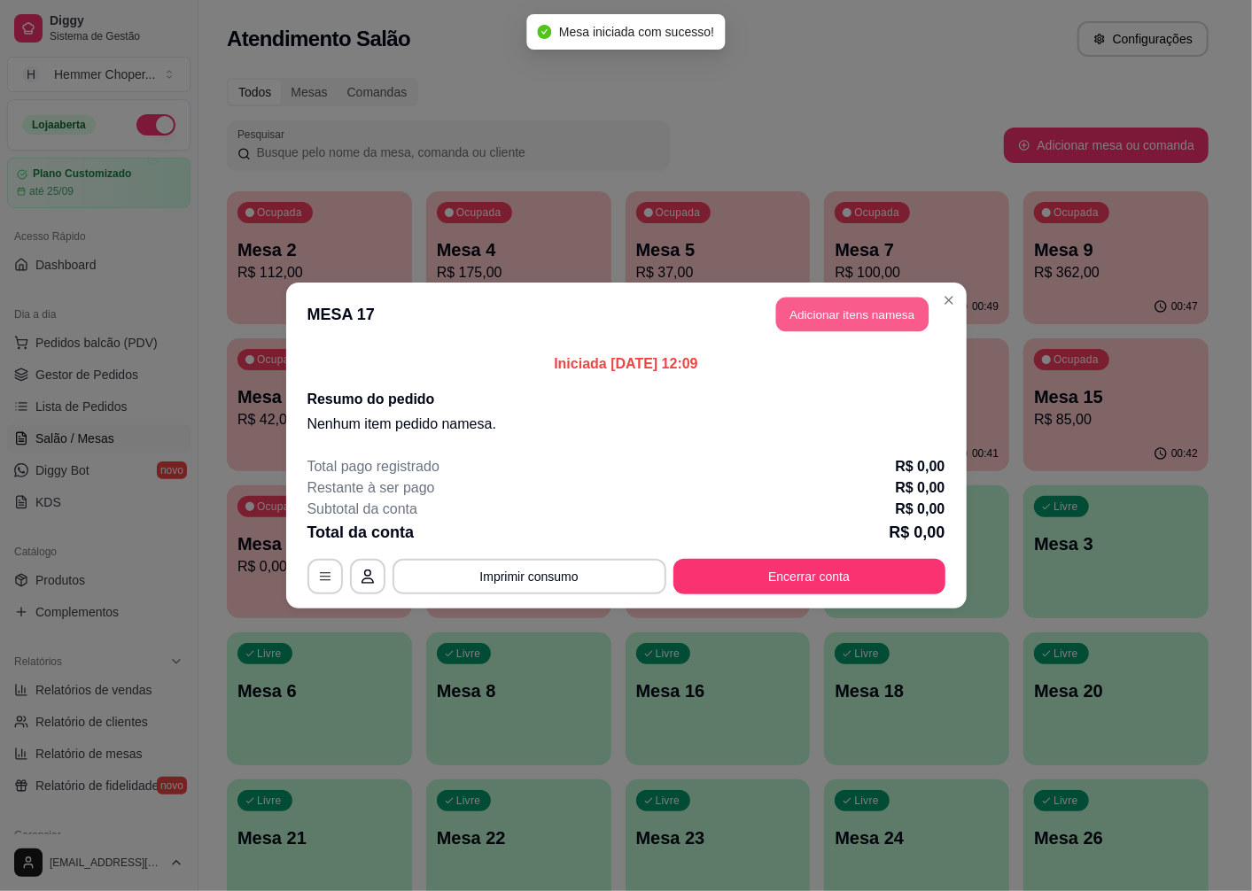
click at [845, 315] on button "Adicionar itens na mesa" at bounding box center [852, 315] width 152 height 35
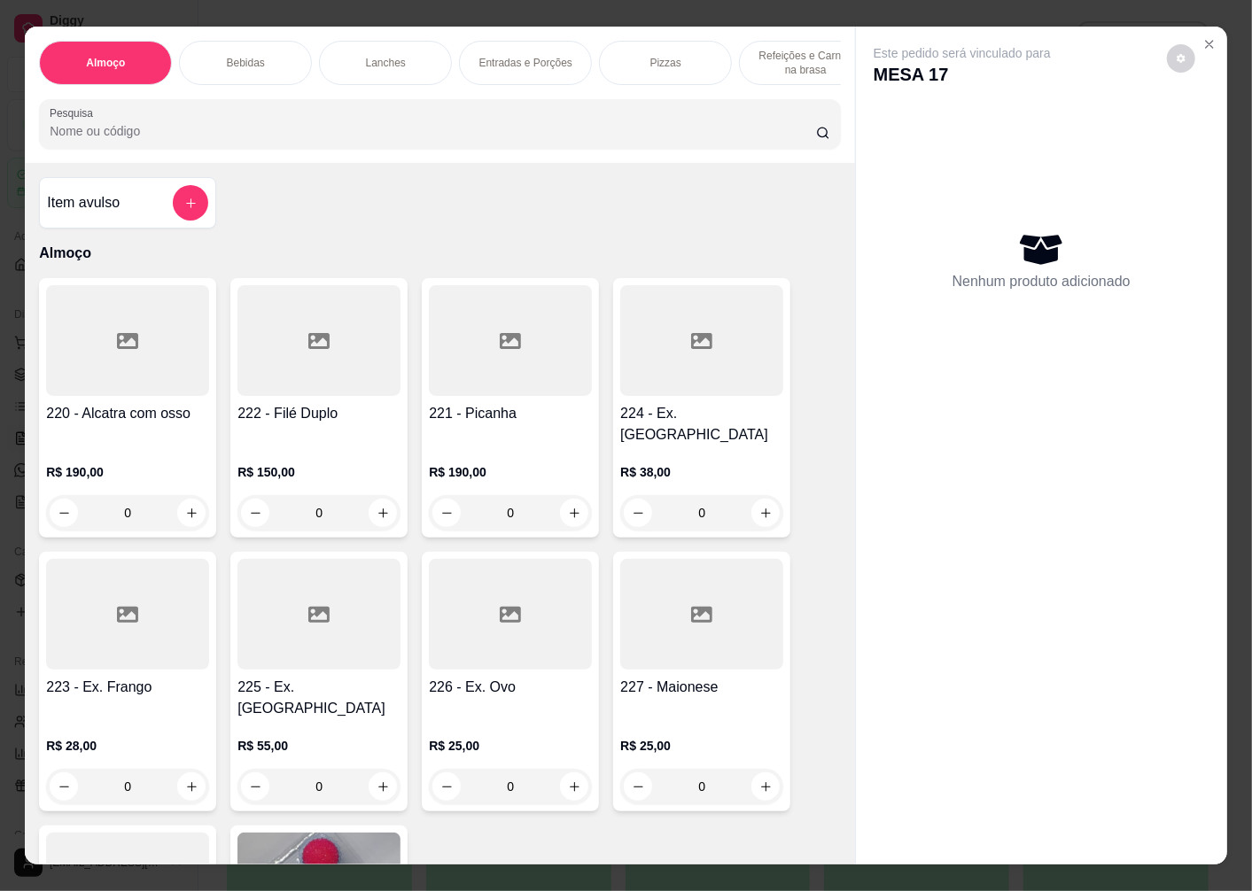
click at [764, 496] on div "0" at bounding box center [701, 512] width 163 height 35
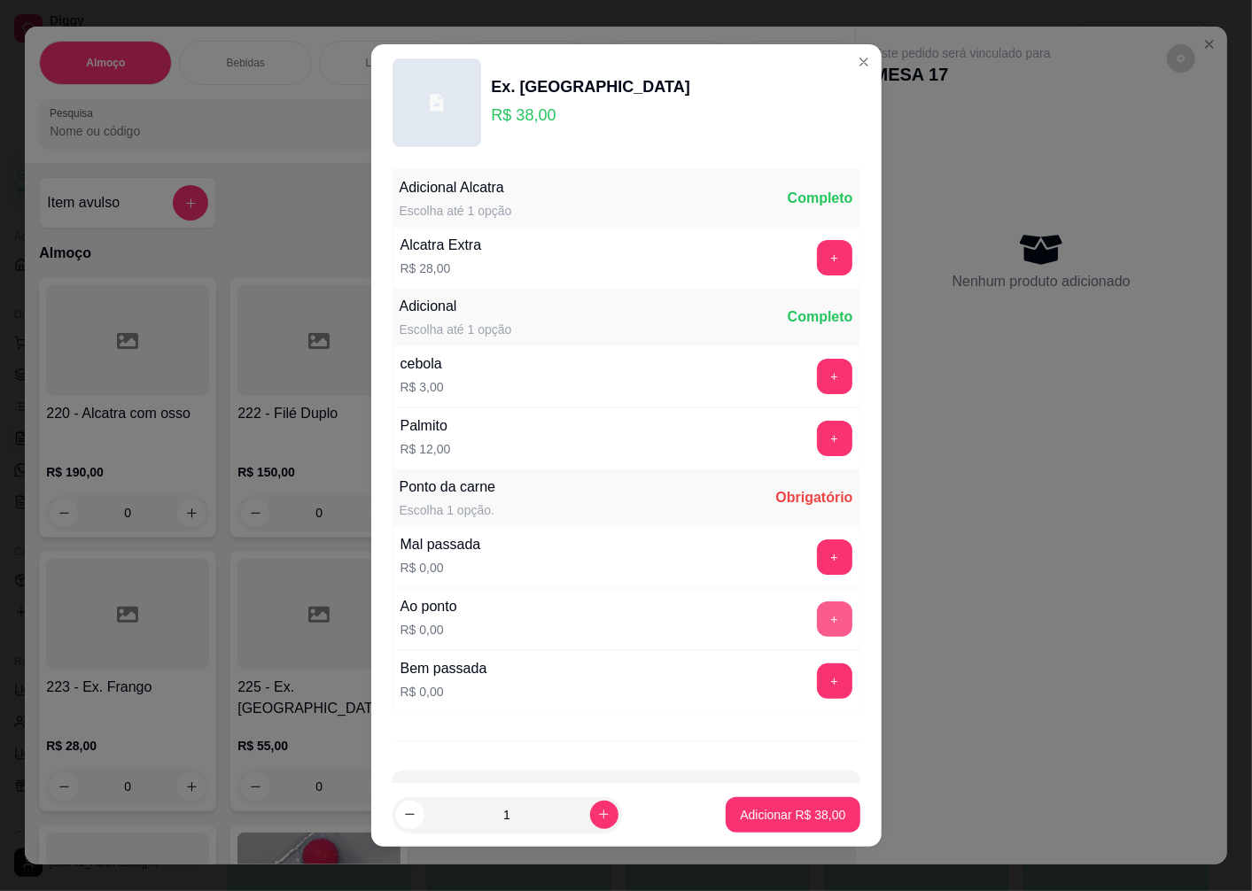
click at [817, 623] on button "+" at bounding box center [834, 618] width 35 height 35
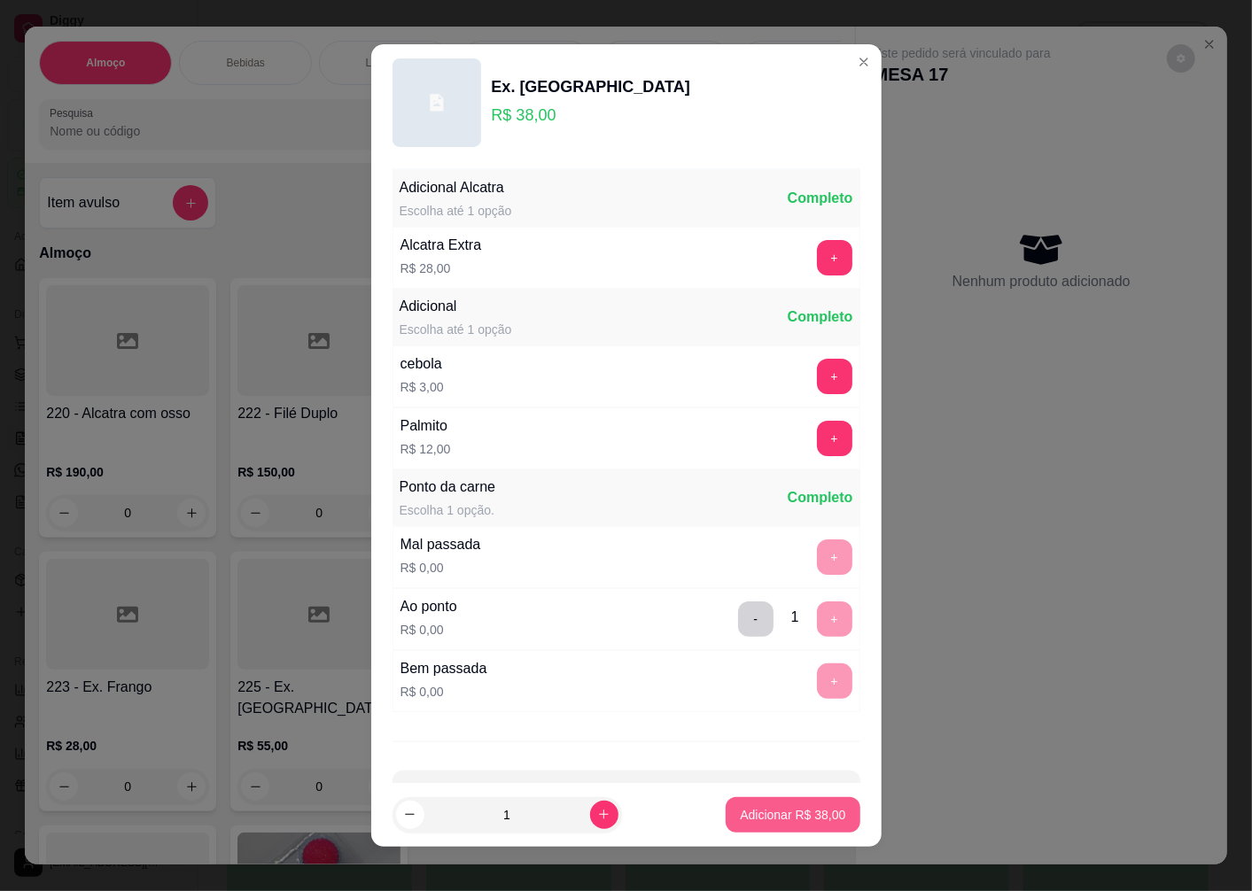
click at [777, 815] on p "Adicionar R$ 38,00" at bounding box center [792, 815] width 105 height 18
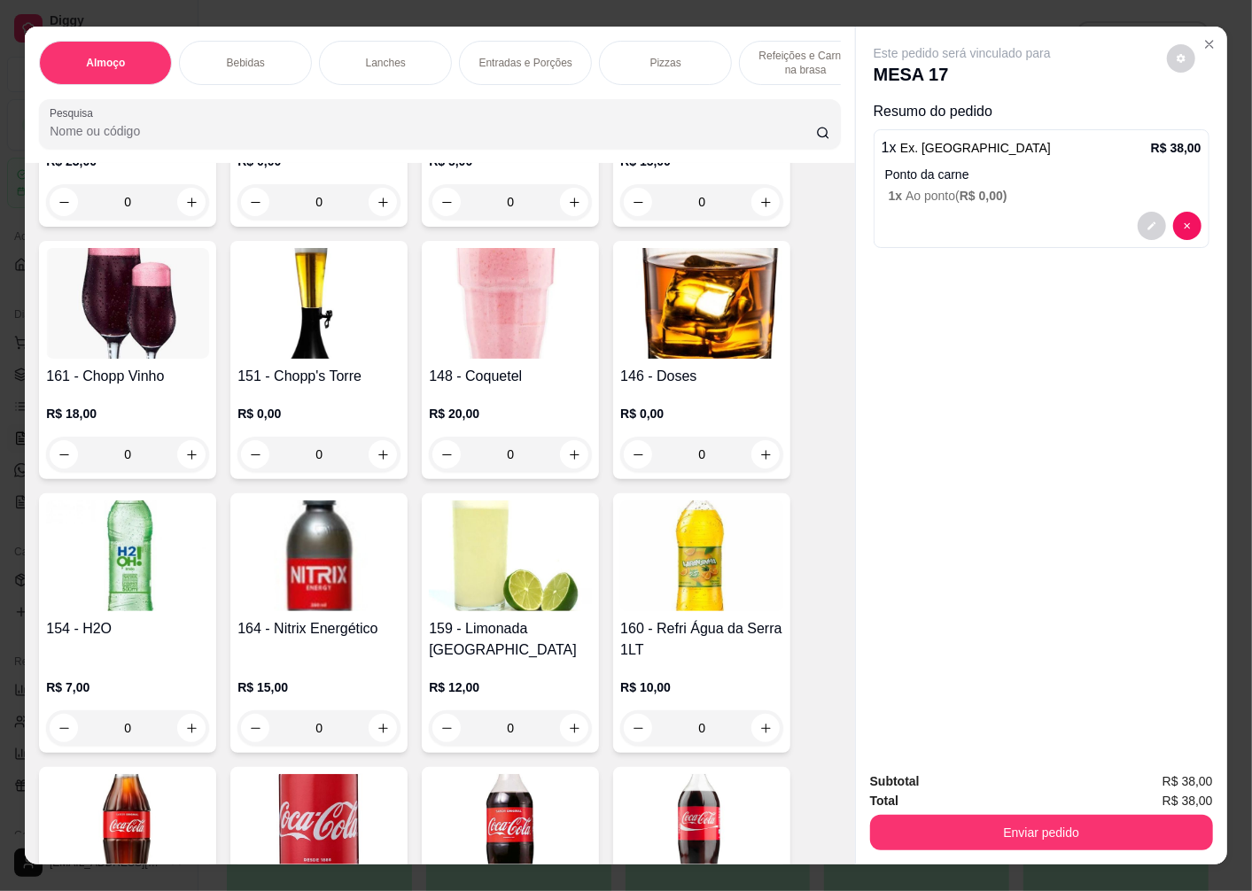
scroll to position [1574, 0]
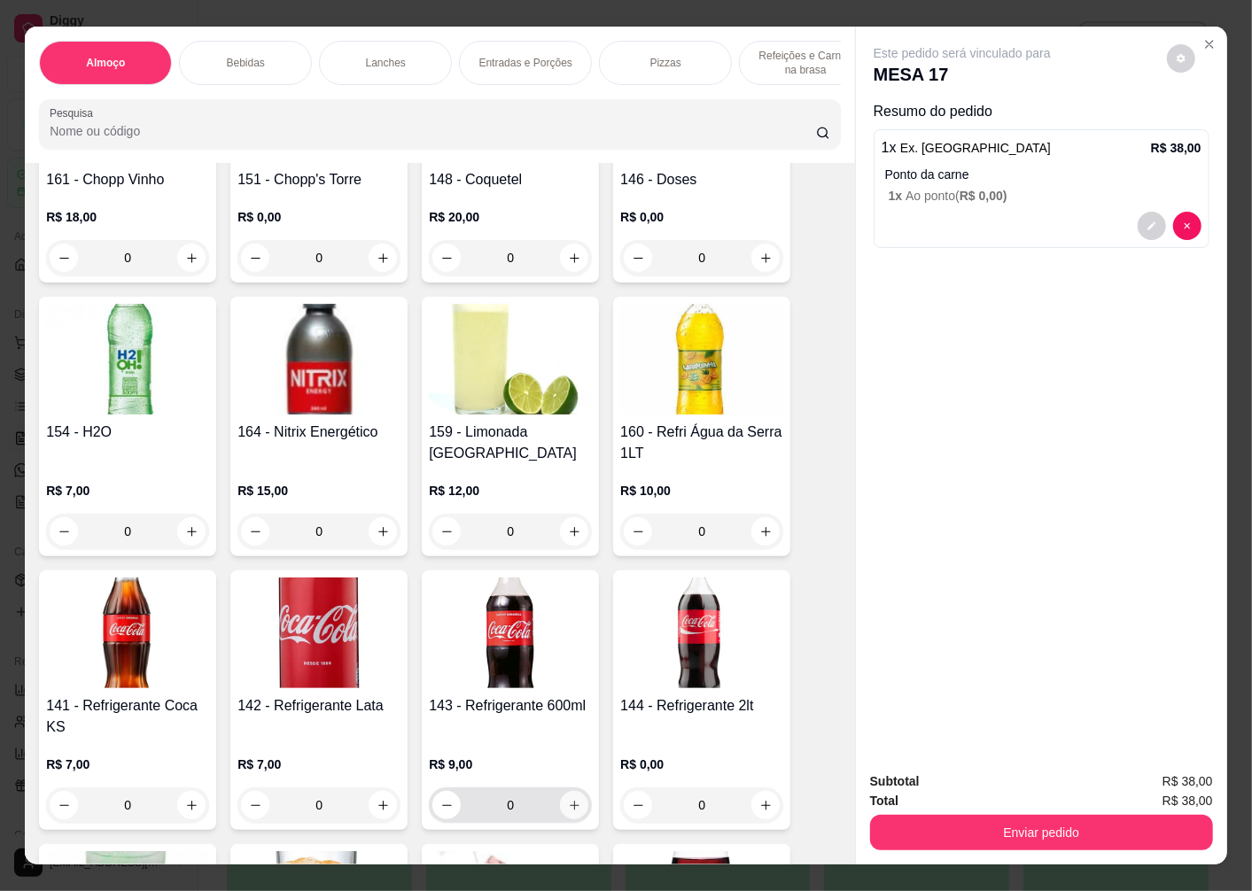
click at [568, 791] on button "increase-product-quantity" at bounding box center [574, 805] width 28 height 28
type input "1"
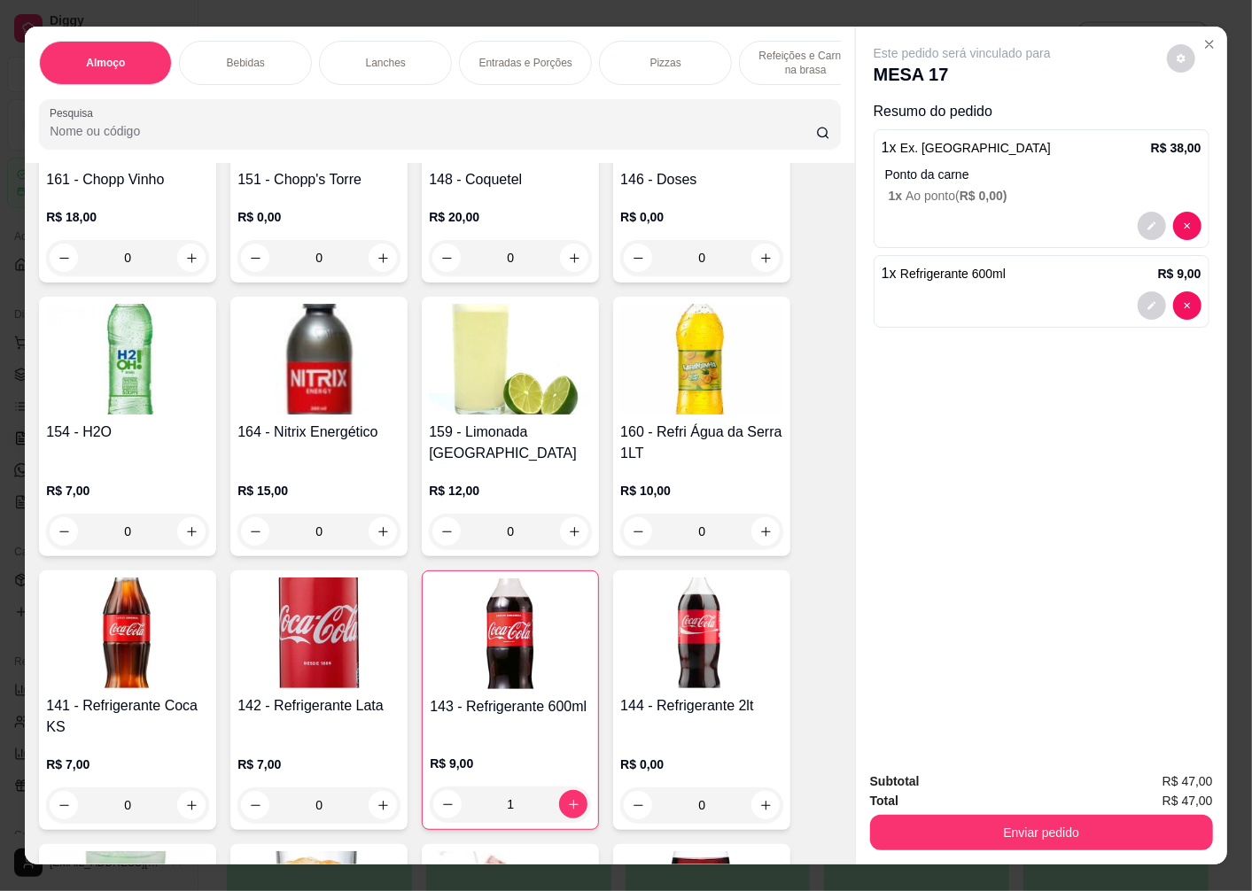
scroll to position [1870, 0]
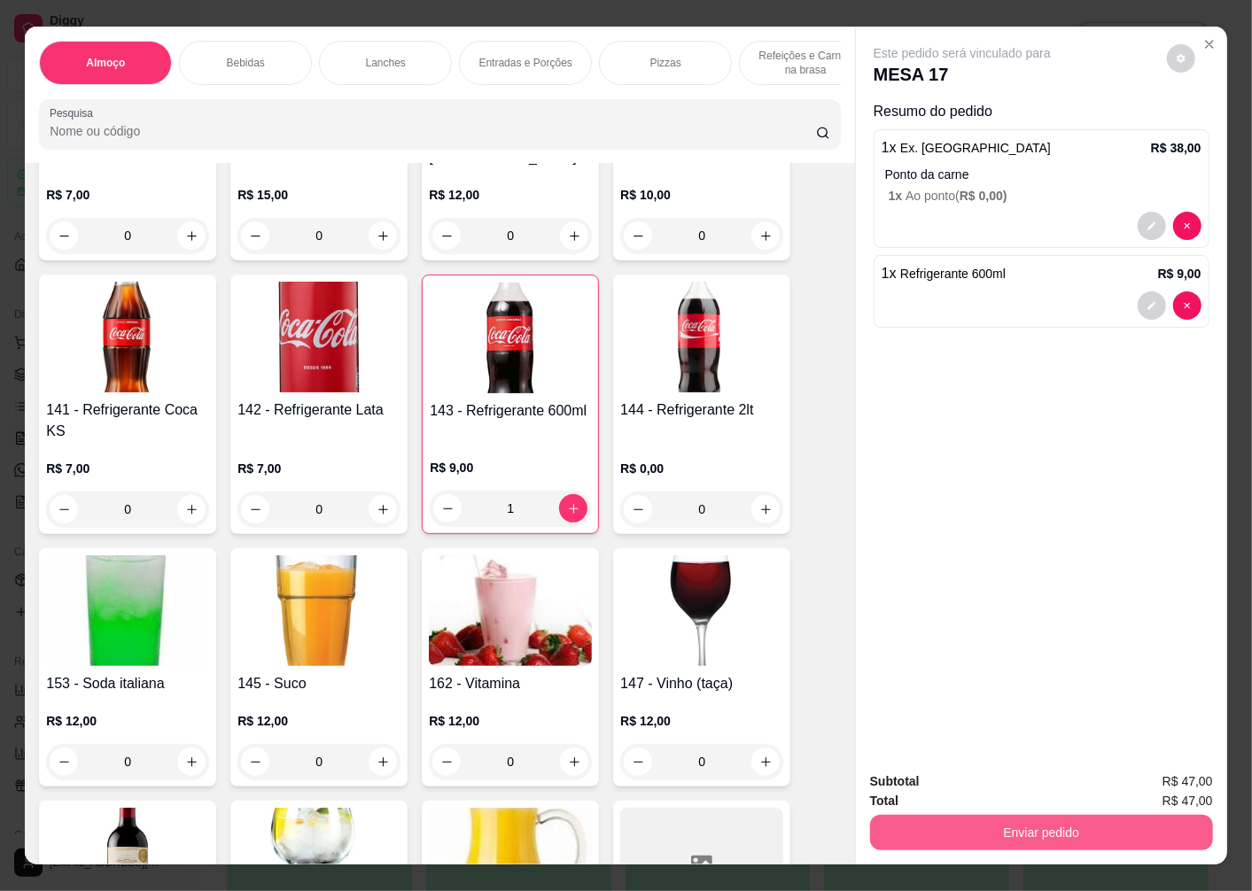
click at [969, 827] on button "Enviar pedido" at bounding box center [1041, 832] width 343 height 35
click at [1013, 790] on button "Não registrar e enviar pedido" at bounding box center [982, 782] width 184 height 34
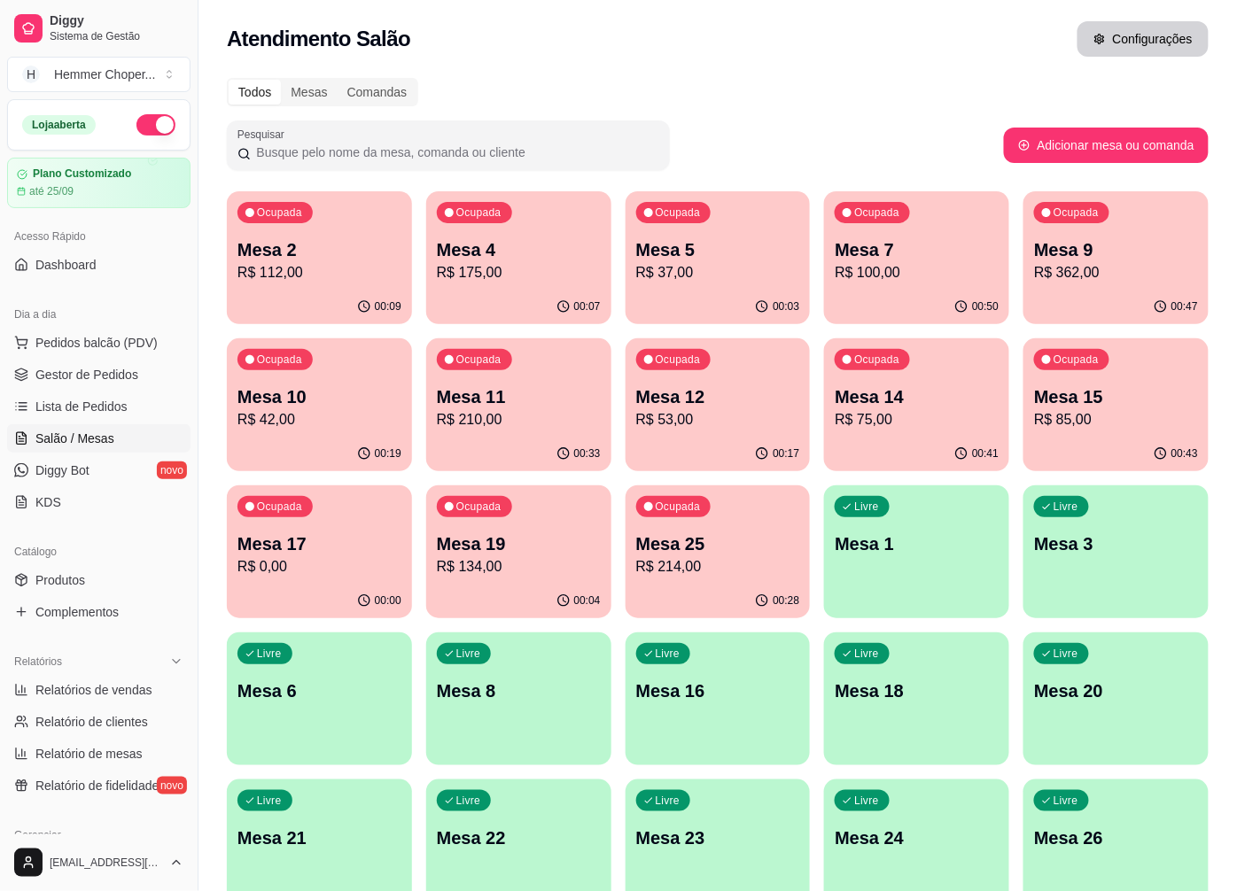
click at [1164, 44] on button "Configurações" at bounding box center [1142, 38] width 131 height 35
click at [332, 568] on p "R$ 0,00" at bounding box center [319, 566] width 164 height 21
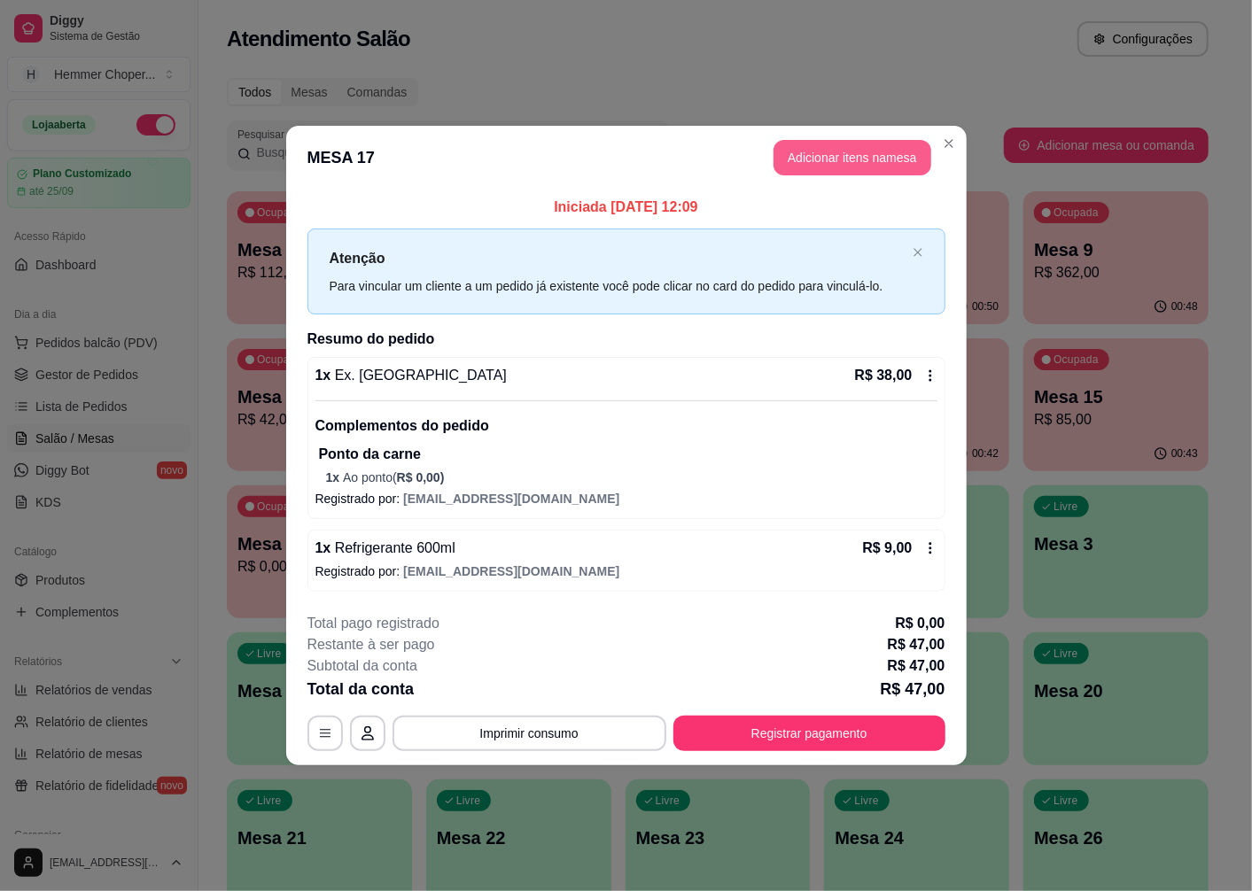
click at [855, 169] on button "Adicionar itens na mesa" at bounding box center [852, 157] width 158 height 35
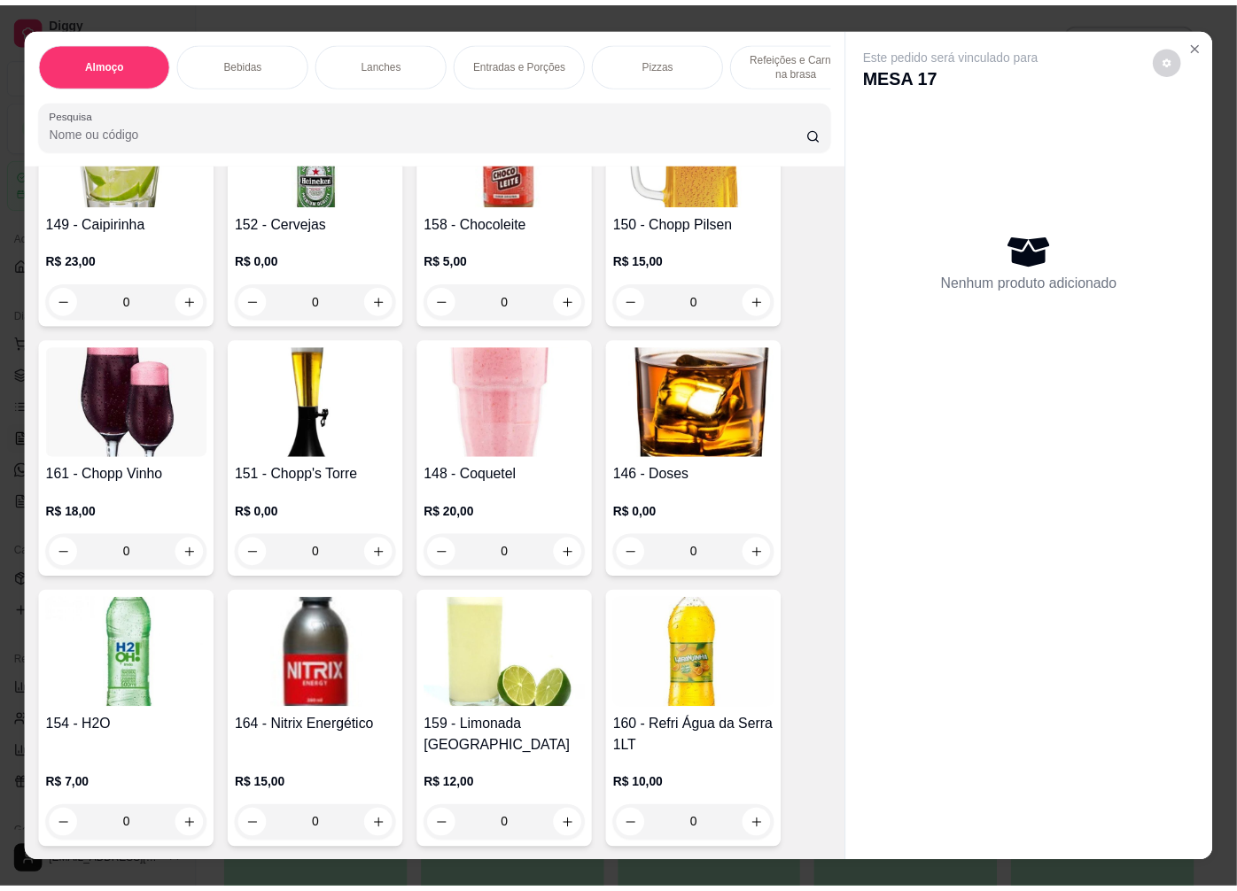
scroll to position [1672, 0]
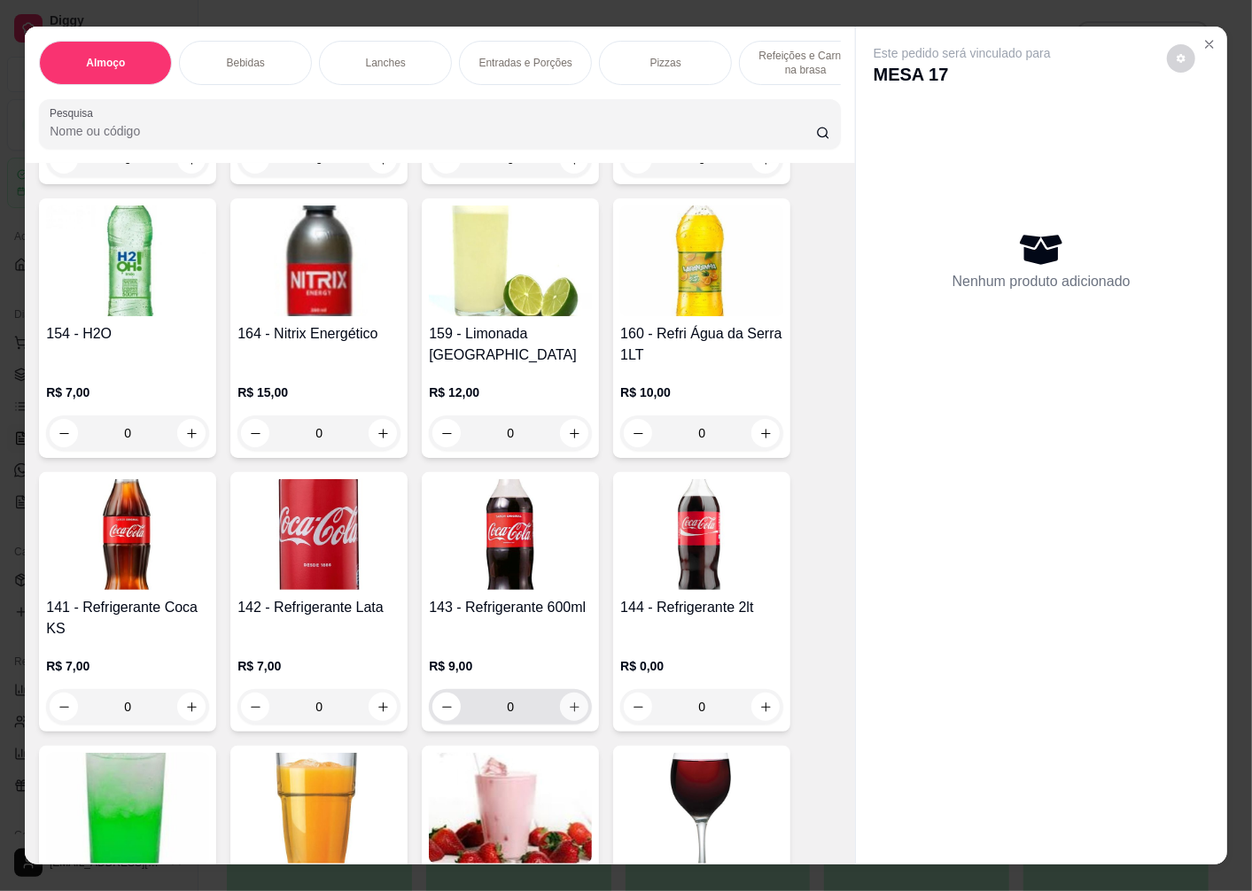
click at [569, 701] on icon "increase-product-quantity" at bounding box center [574, 707] width 13 height 13
type input "1"
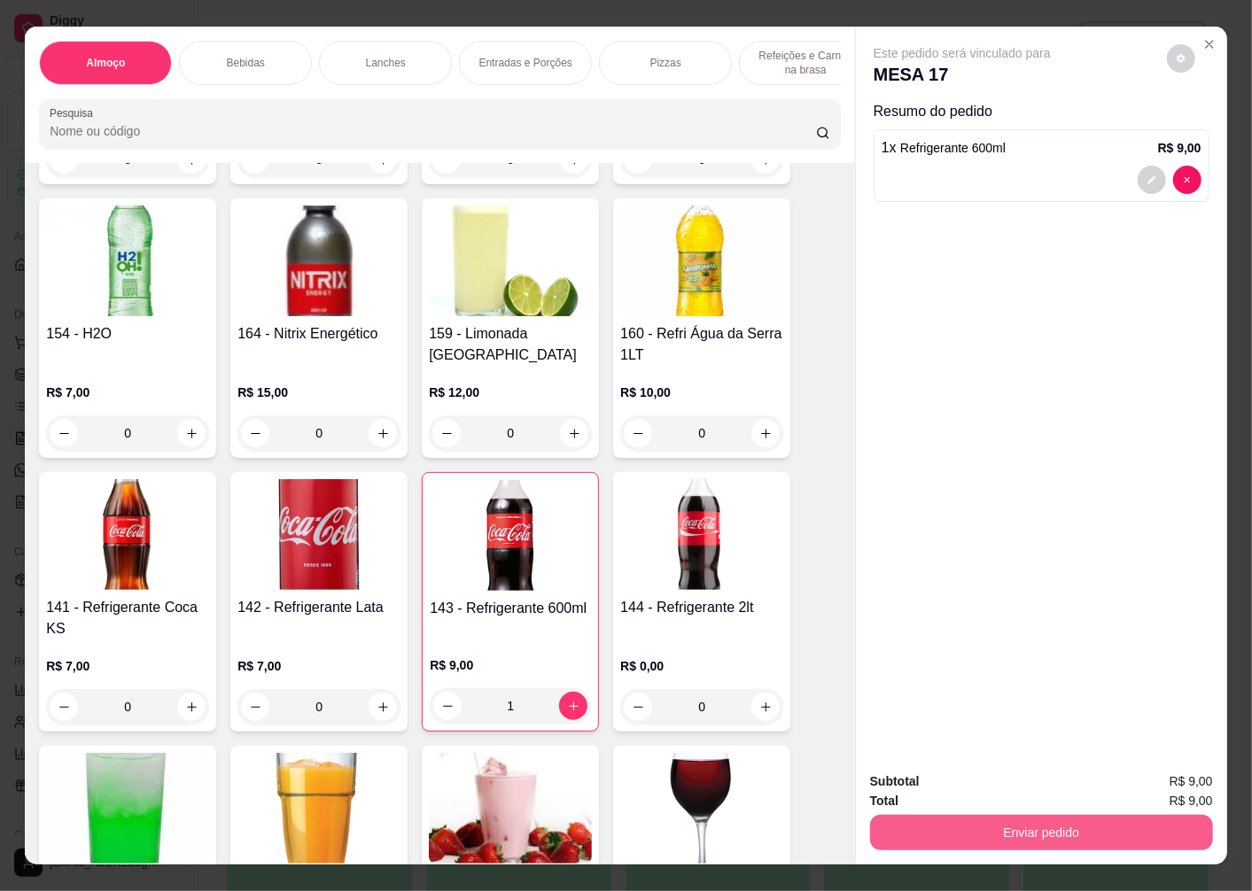
click at [1067, 827] on button "Enviar pedido" at bounding box center [1041, 832] width 343 height 35
click at [1013, 781] on button "Não registrar e enviar pedido" at bounding box center [982, 782] width 184 height 34
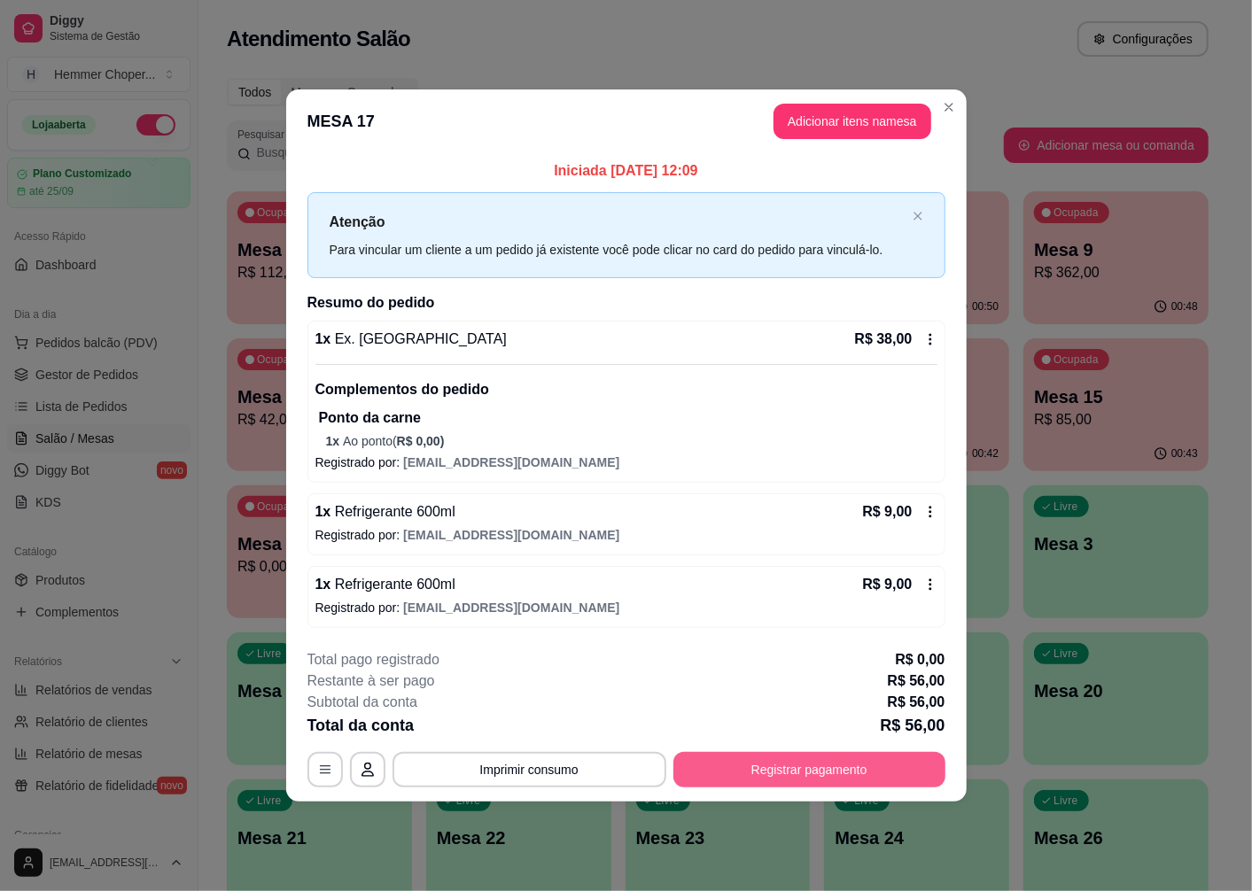
click at [895, 777] on button "Registrar pagamento" at bounding box center [809, 769] width 272 height 35
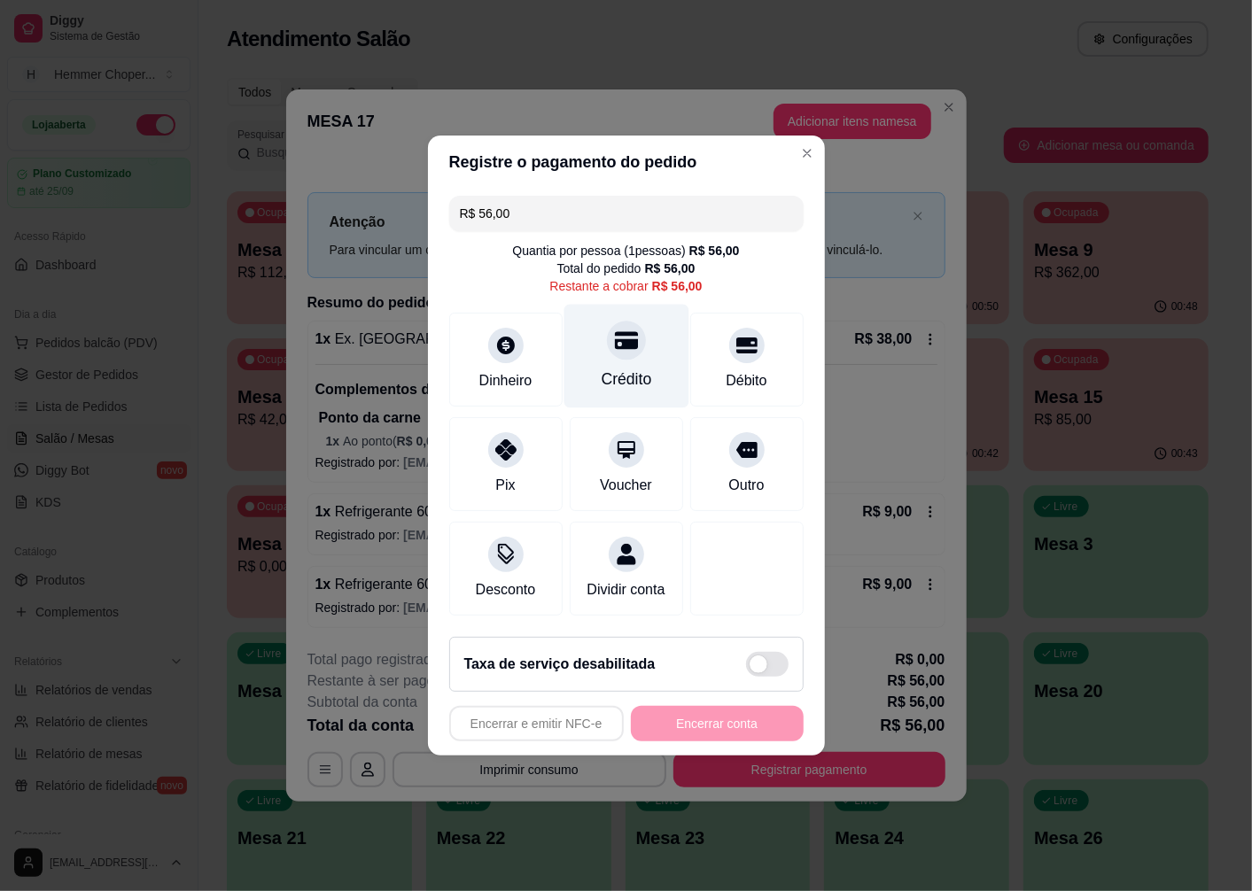
click at [623, 351] on div "Crédito" at bounding box center [625, 357] width 125 height 104
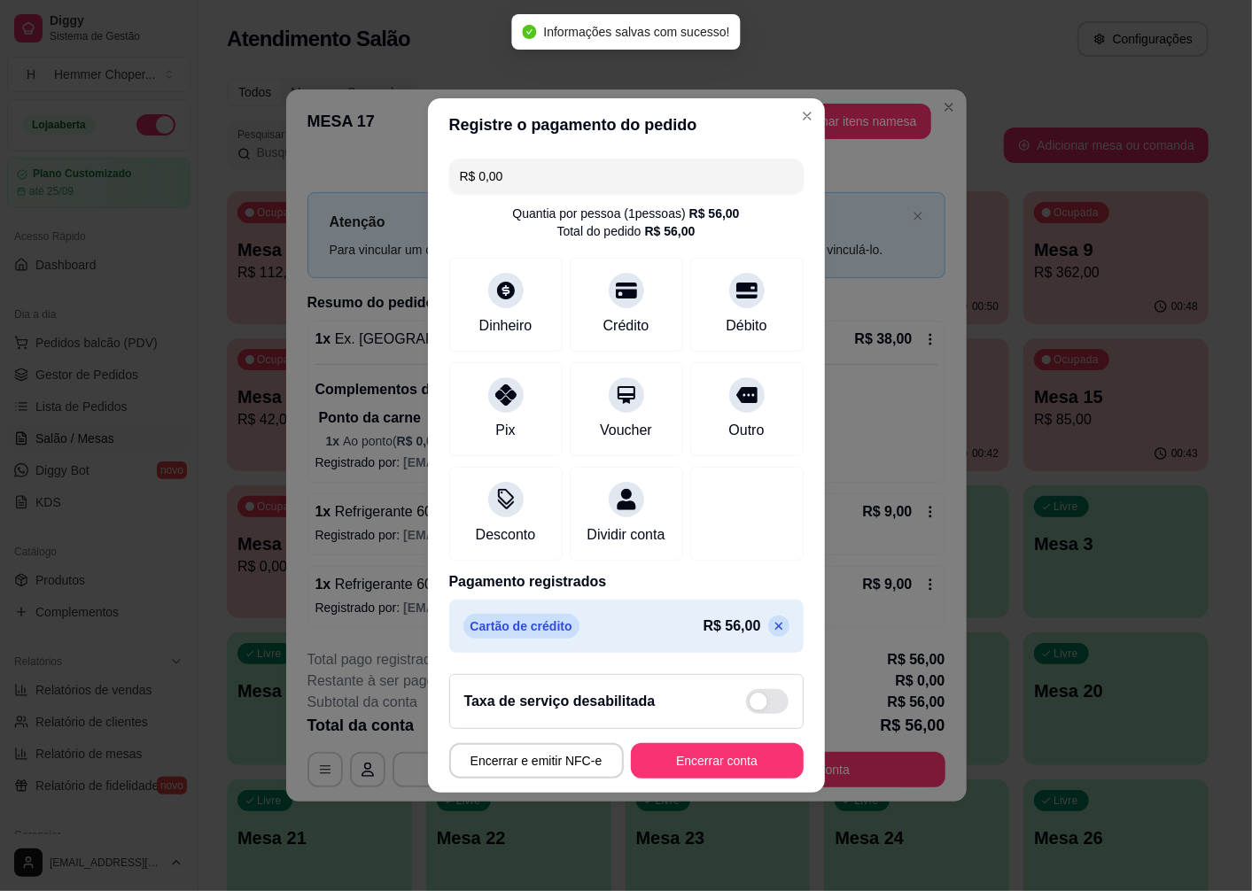
type input "R$ 0,00"
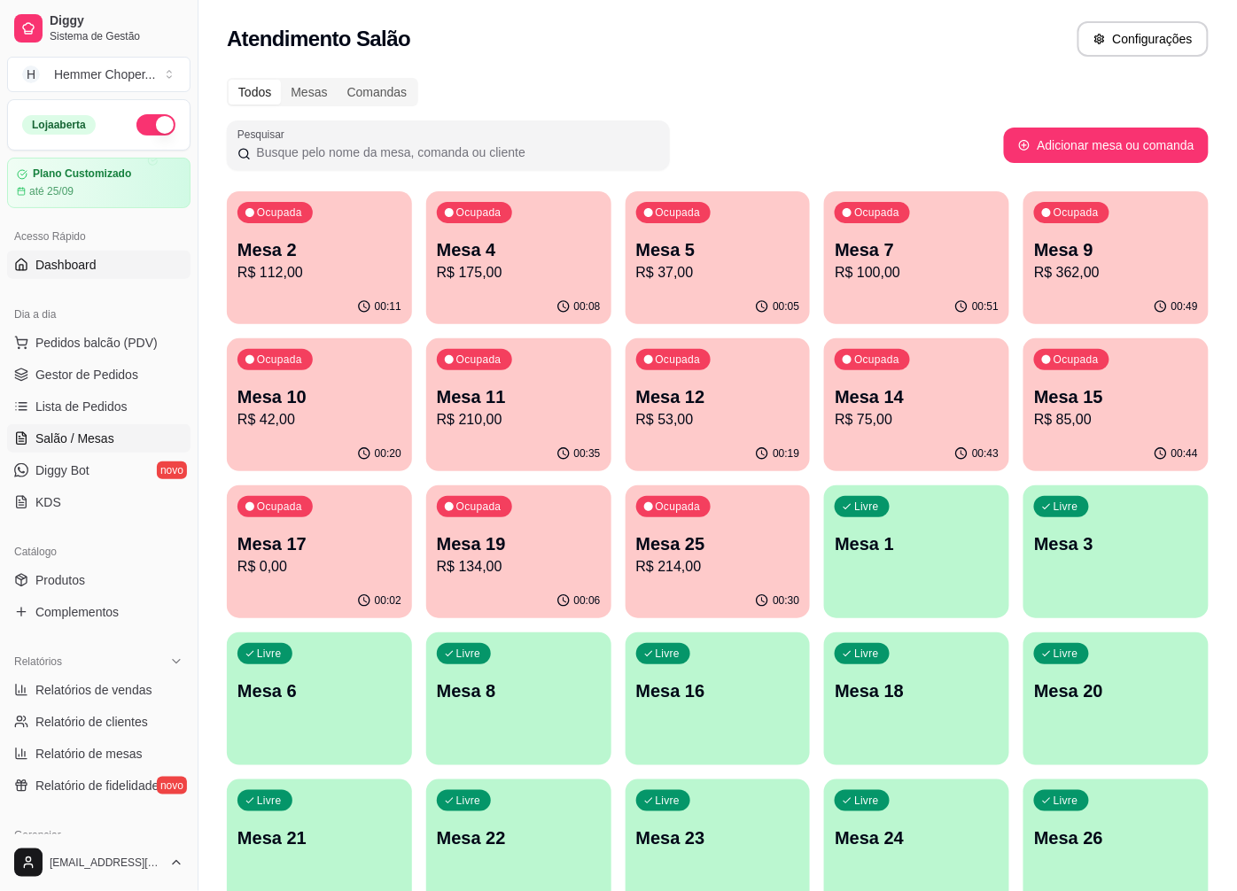
click at [99, 271] on link "Dashboard" at bounding box center [98, 265] width 183 height 28
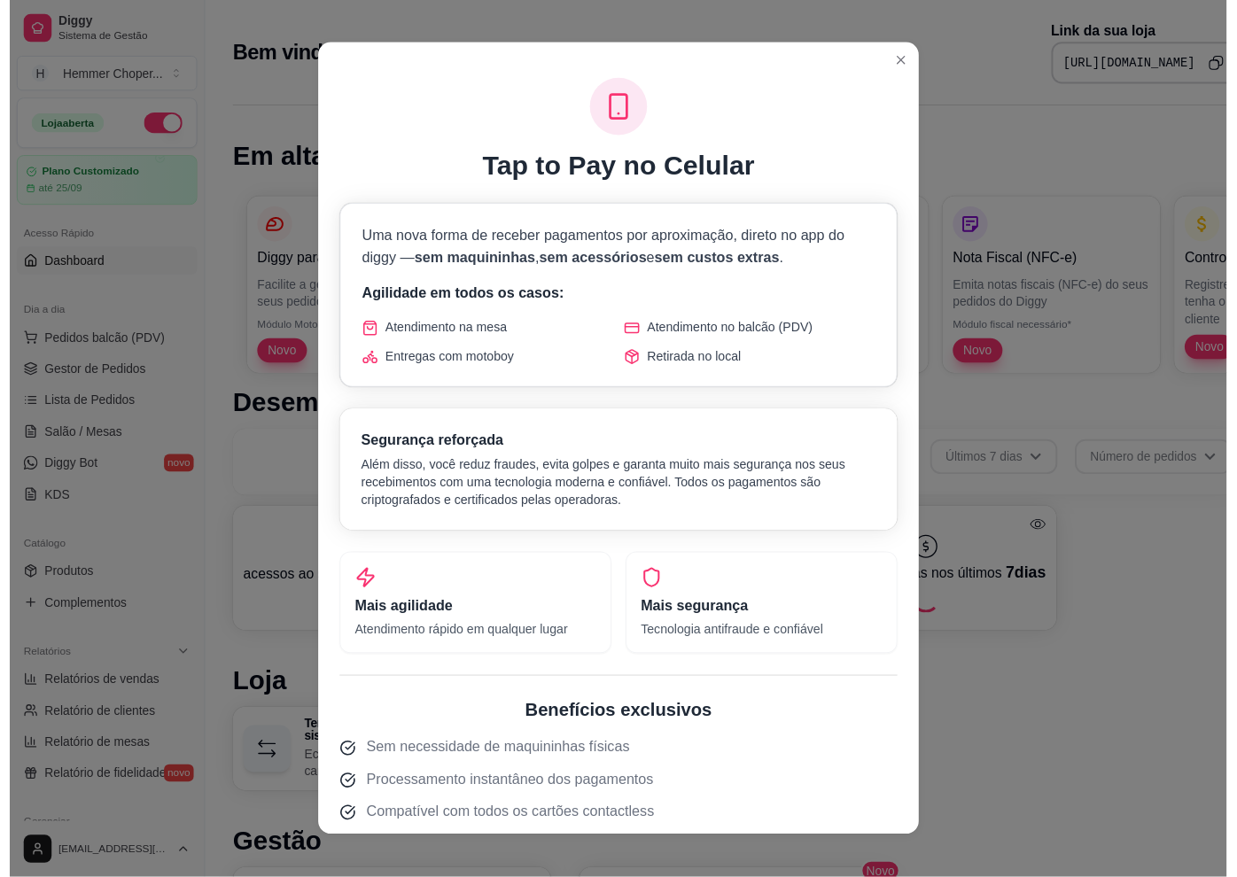
scroll to position [383, 0]
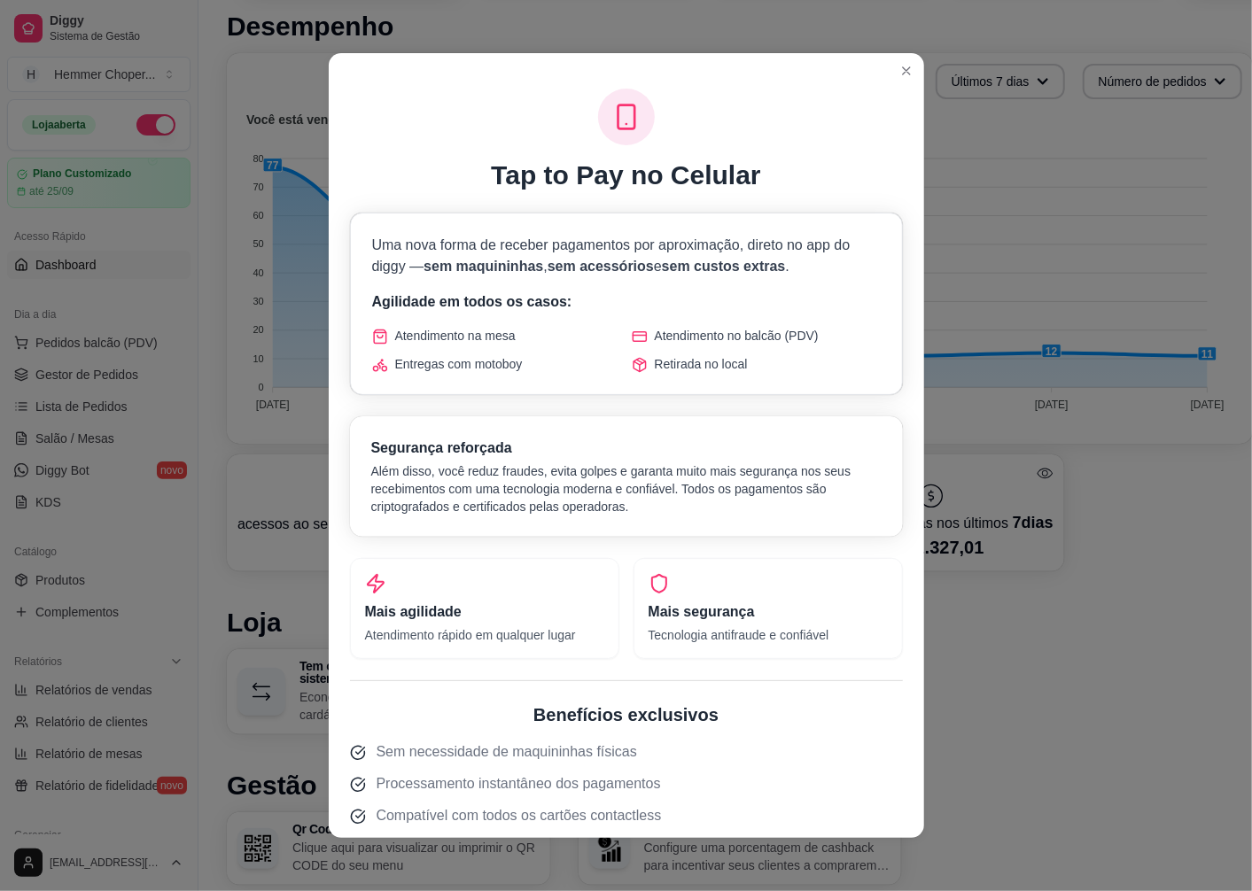
click at [912, 65] on header at bounding box center [626, 67] width 595 height 28
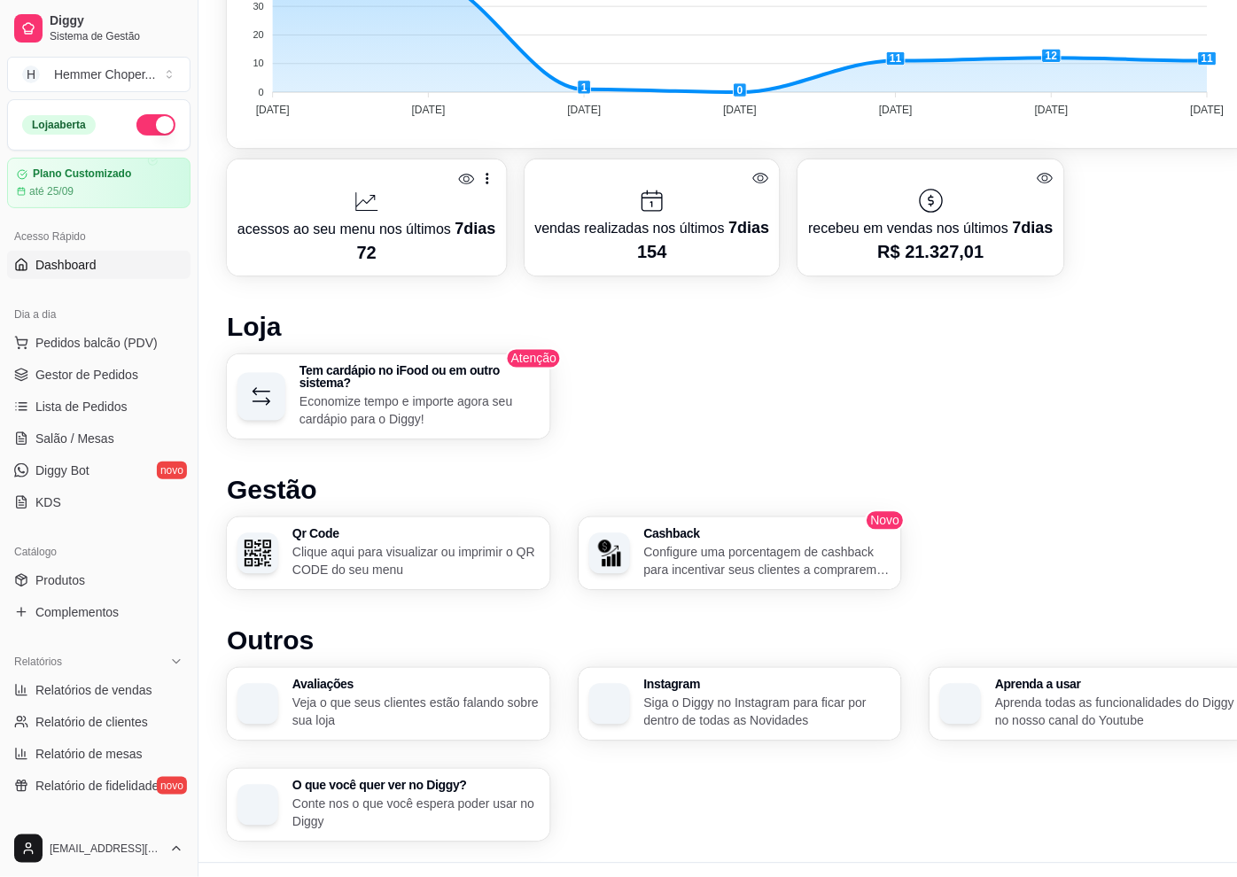
scroll to position [711, 0]
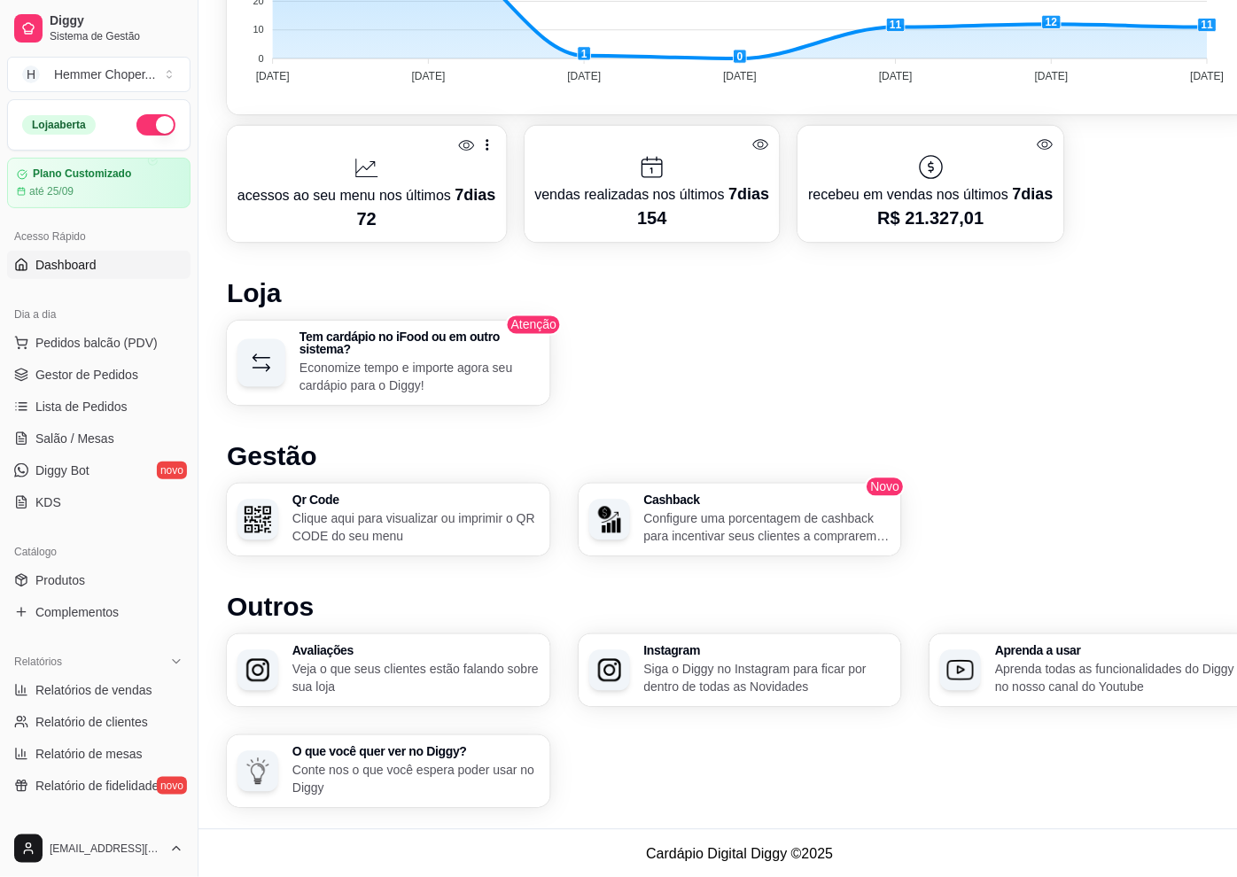
click at [365, 517] on p "Clique aqui para visualizar ou imprimir o QR CODE do seu menu" at bounding box center [415, 527] width 247 height 35
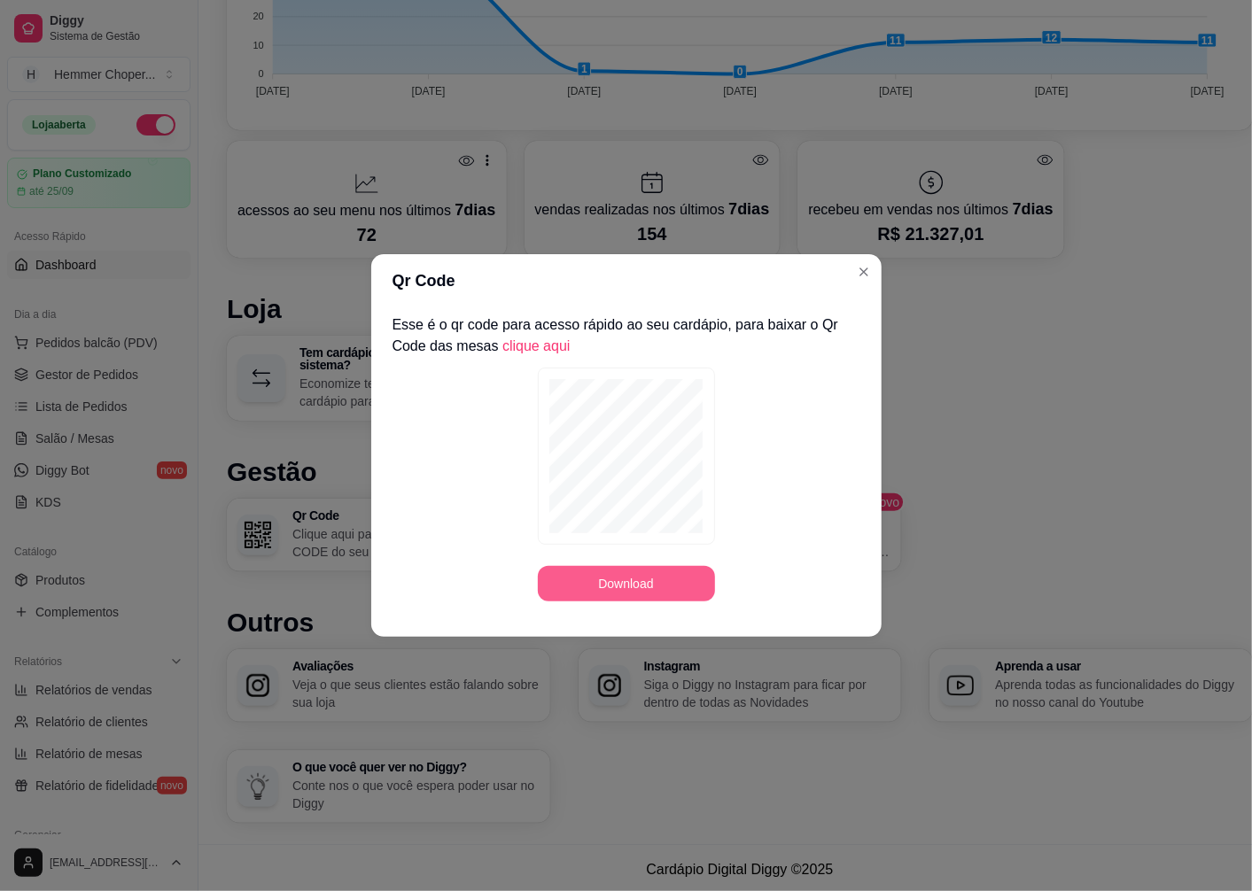
click at [600, 593] on button "Download" at bounding box center [626, 583] width 177 height 35
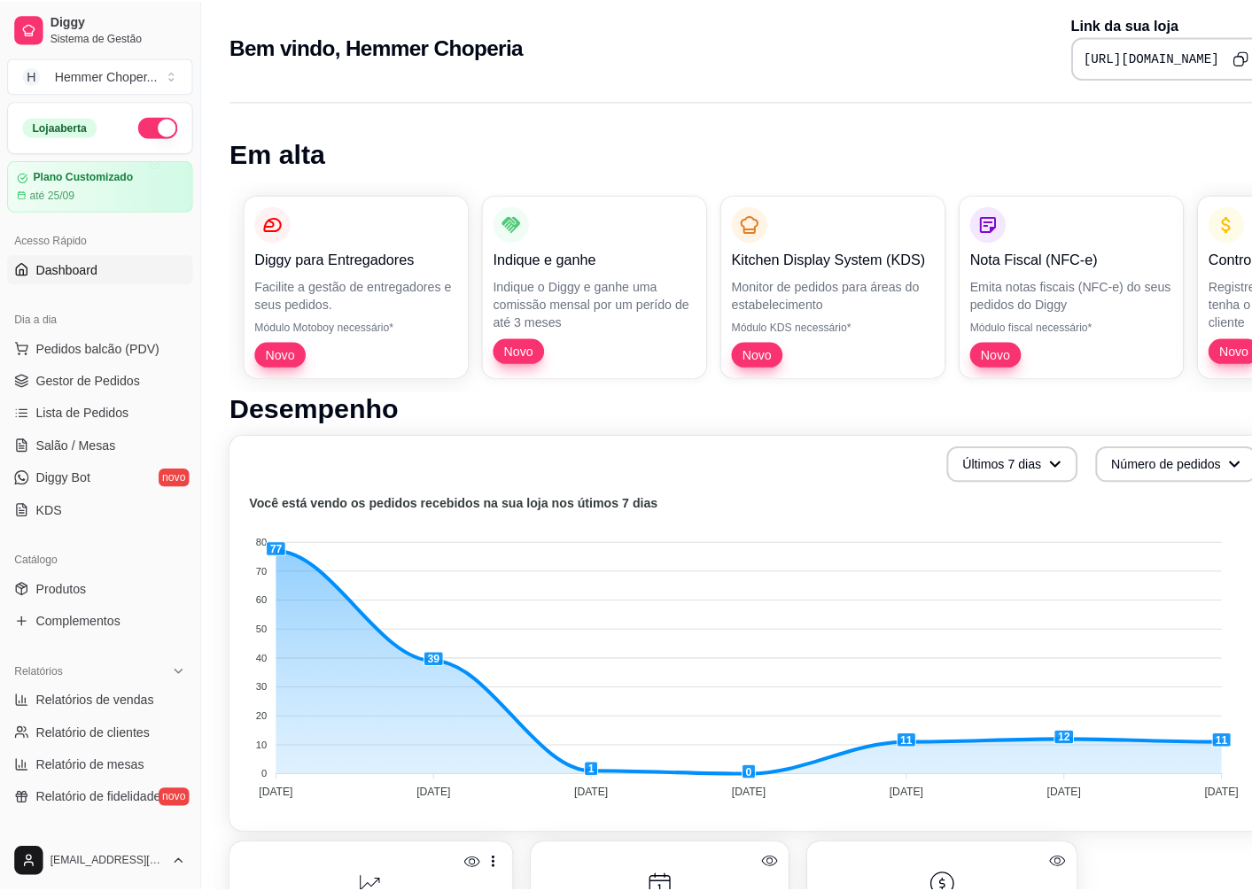
scroll to position [0, 0]
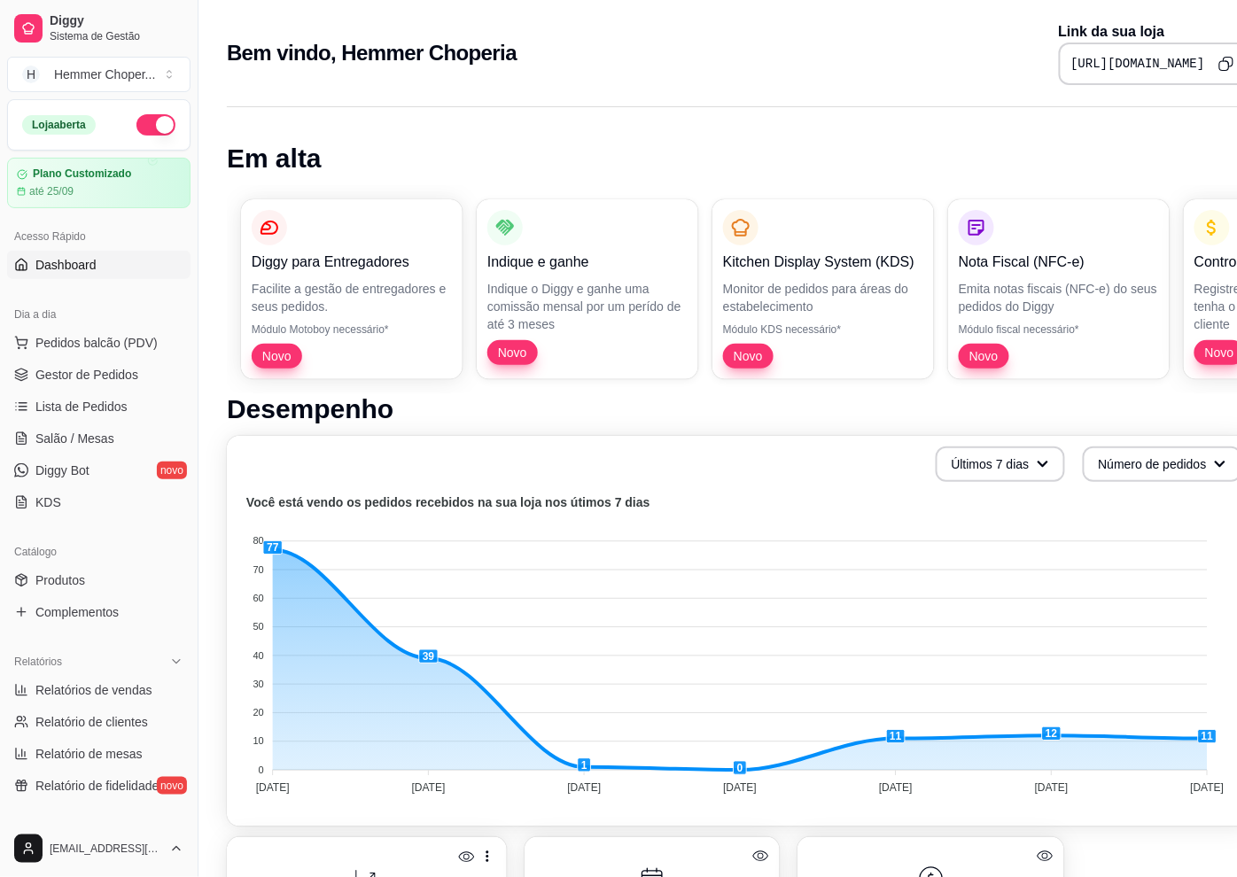
click at [1221, 66] on icon "Copy to clipboard" at bounding box center [1226, 64] width 16 height 16
click at [87, 430] on span "Salão / Mesas" at bounding box center [74, 439] width 79 height 18
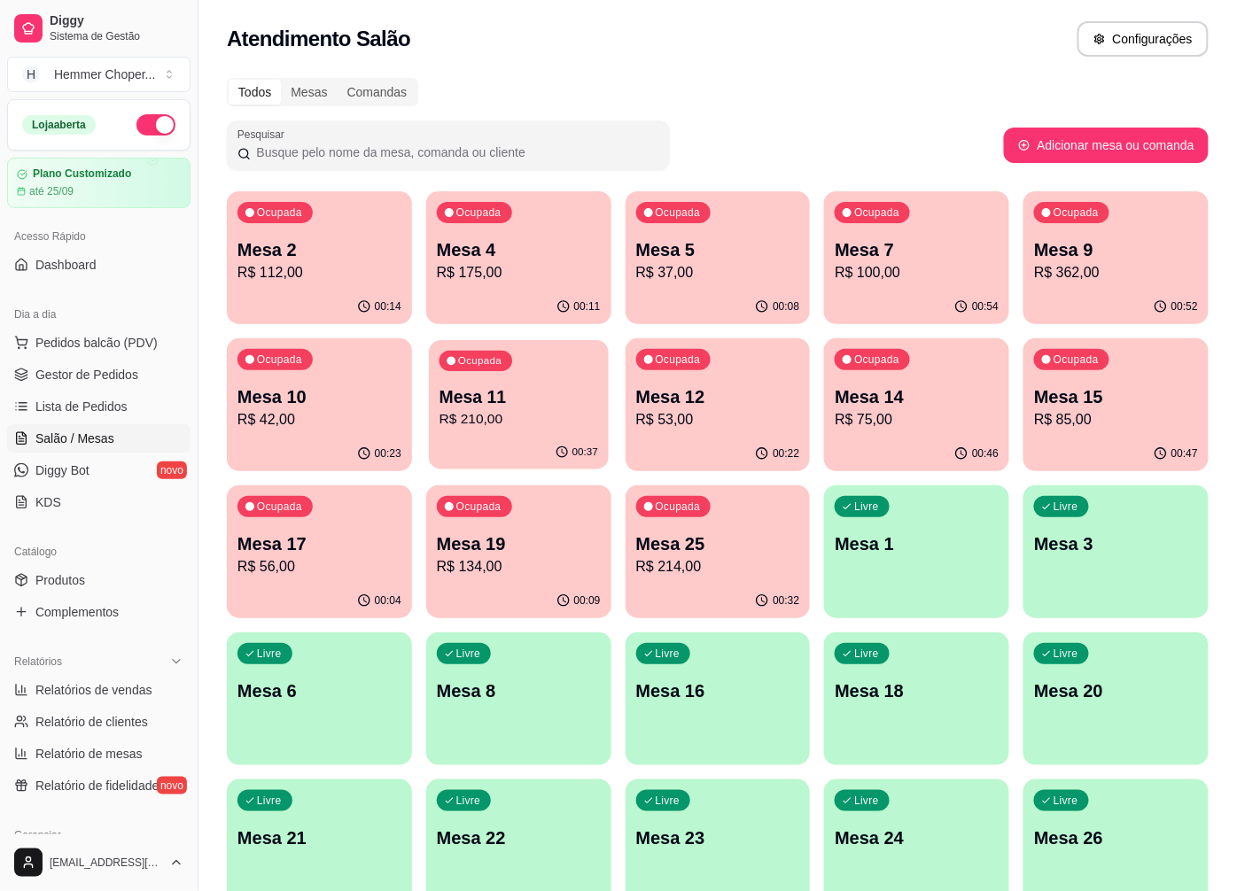
click at [476, 399] on p "Mesa 11" at bounding box center [518, 397] width 159 height 24
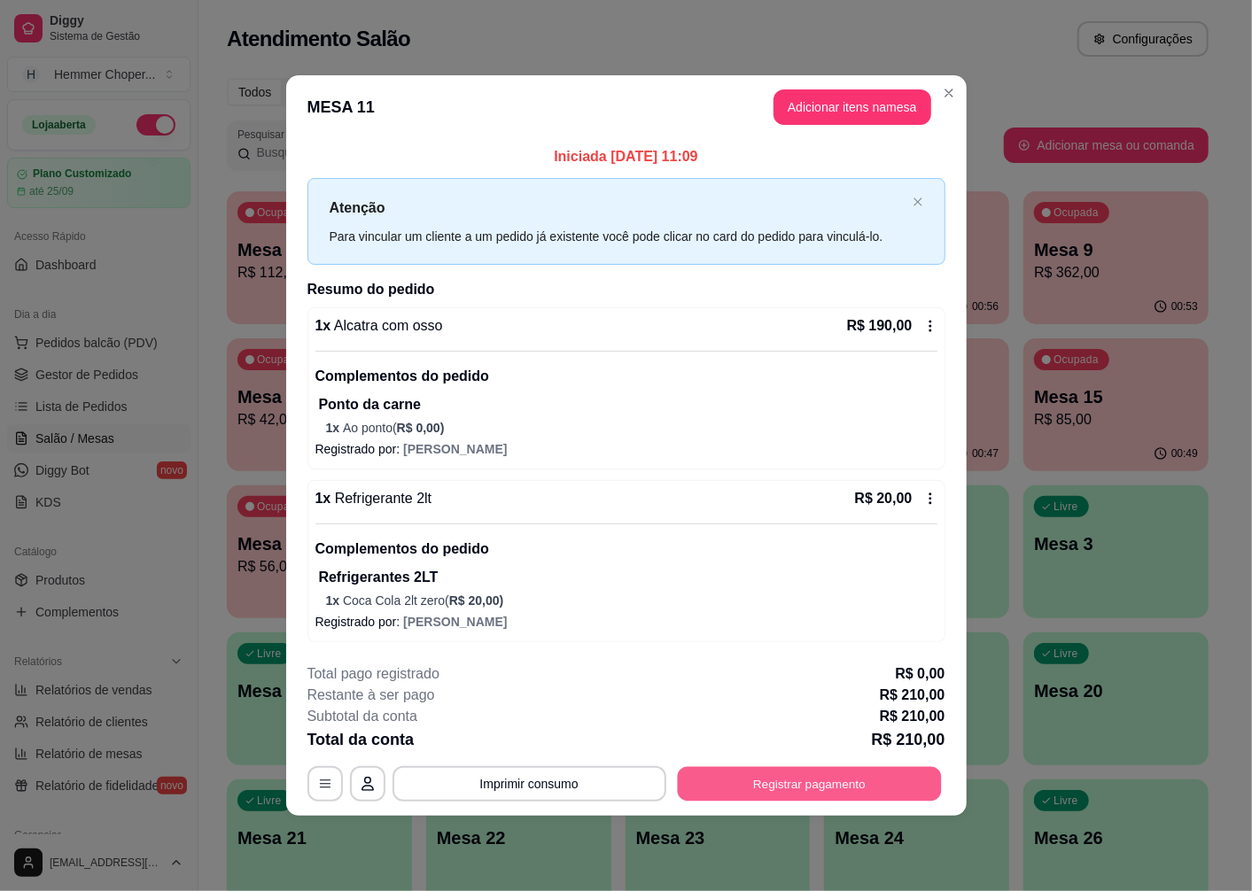
click at [803, 772] on button "Registrar pagamento" at bounding box center [809, 783] width 264 height 35
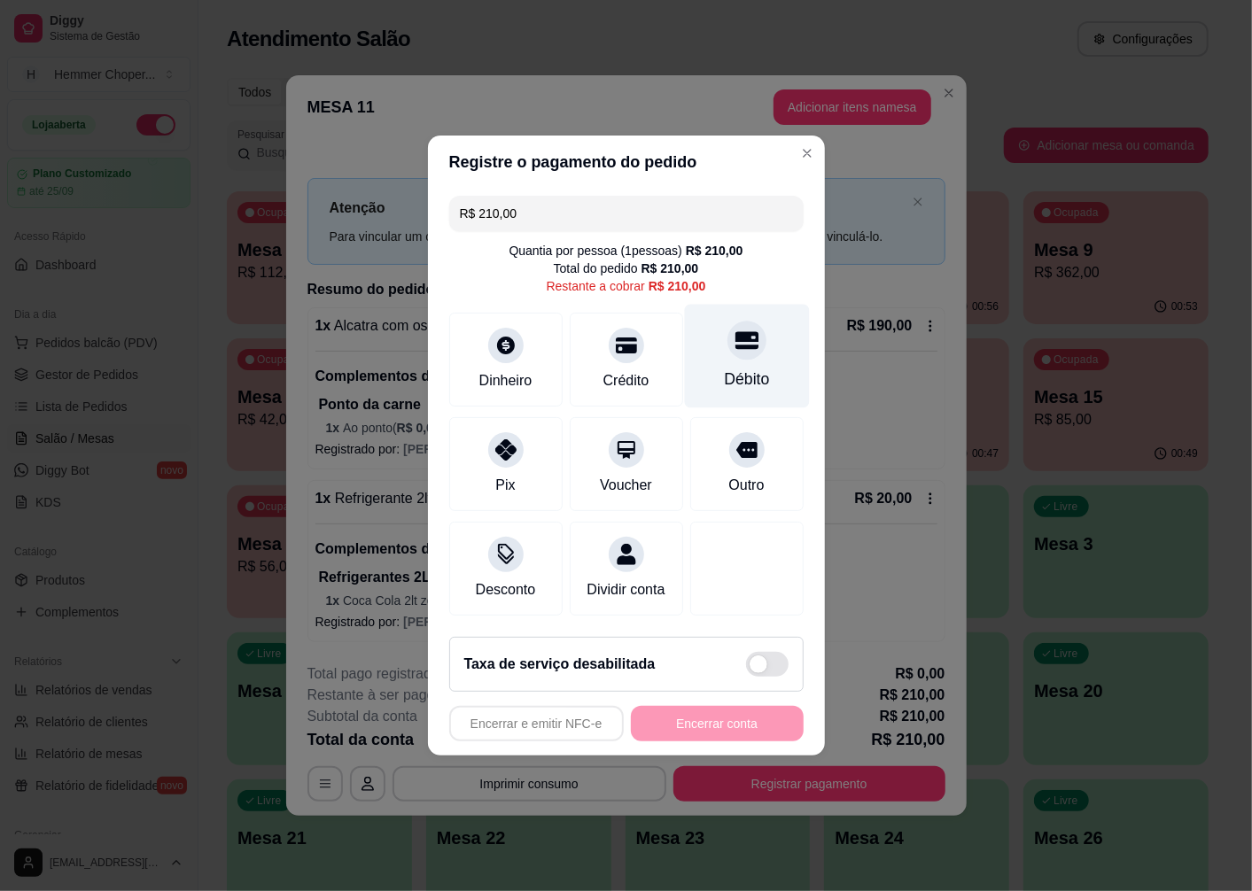
click at [728, 356] on div "Débito" at bounding box center [746, 357] width 125 height 104
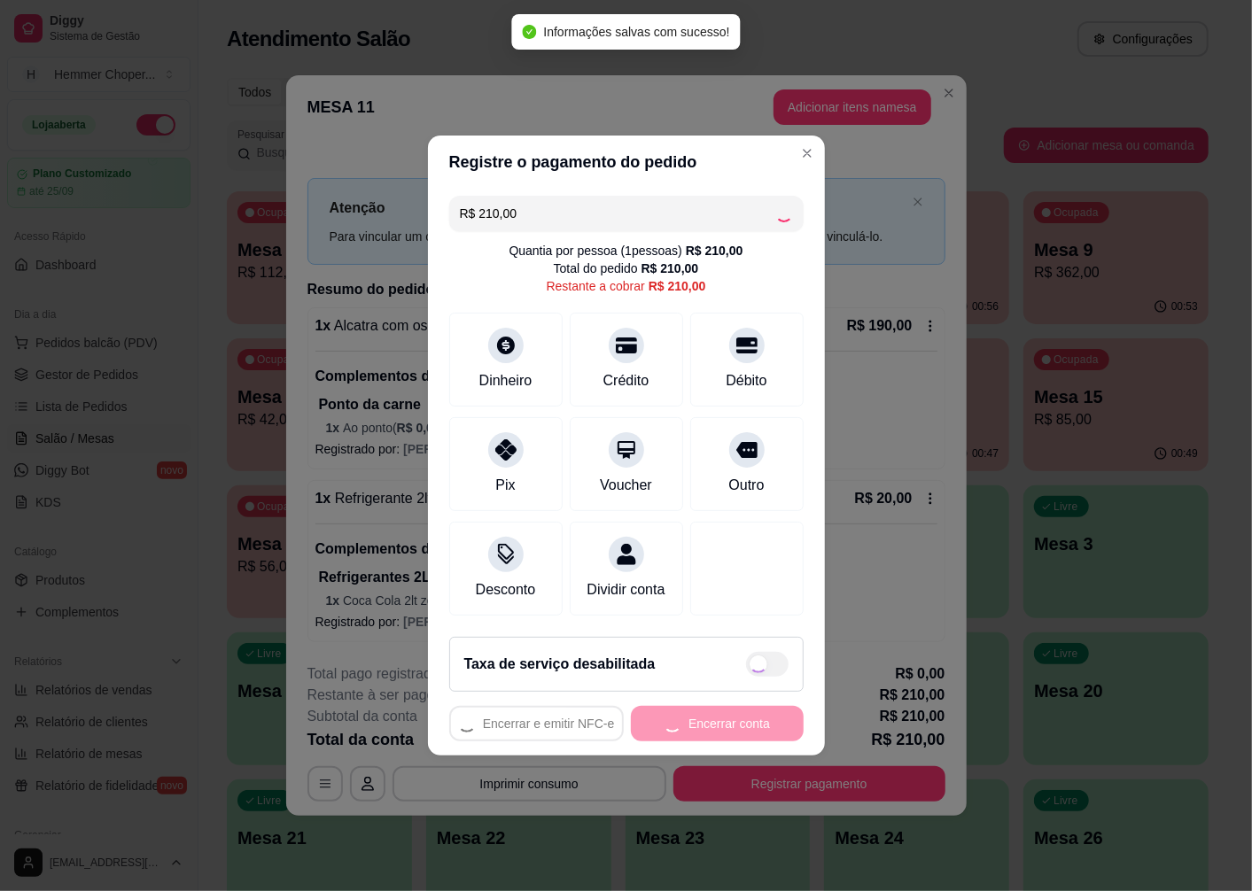
type input "R$ 0,00"
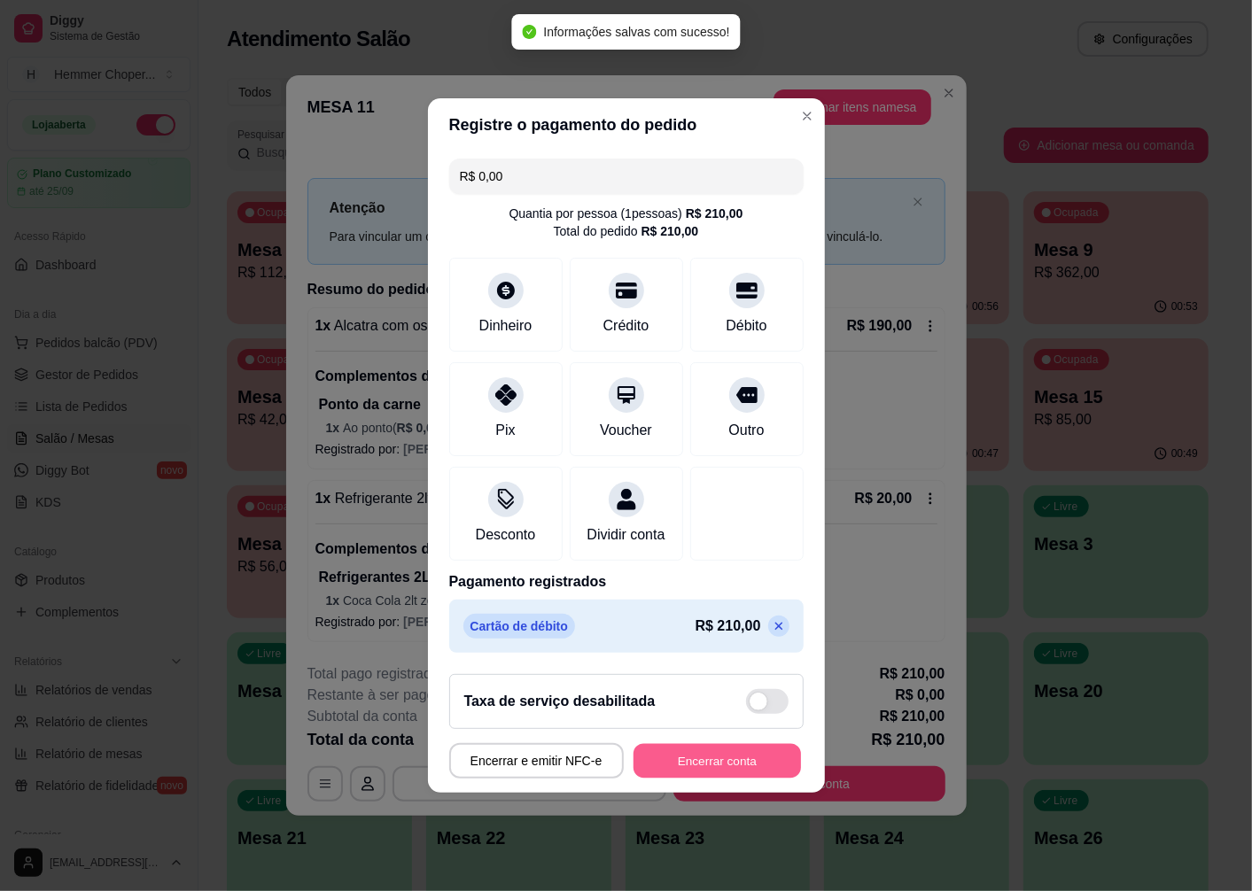
click at [757, 764] on button "Encerrar conta" at bounding box center [716, 761] width 167 height 35
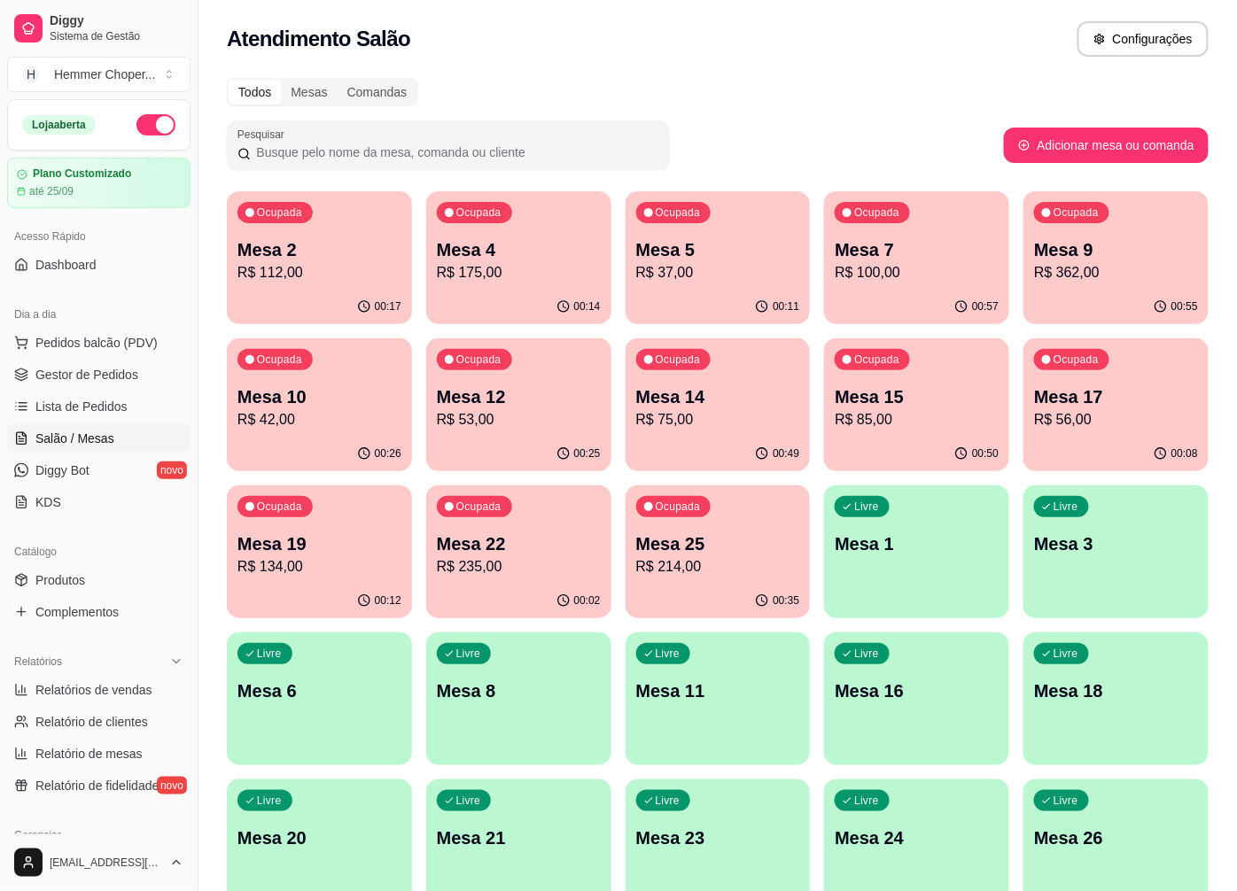
click at [898, 416] on p "R$ 85,00" at bounding box center [916, 419] width 164 height 21
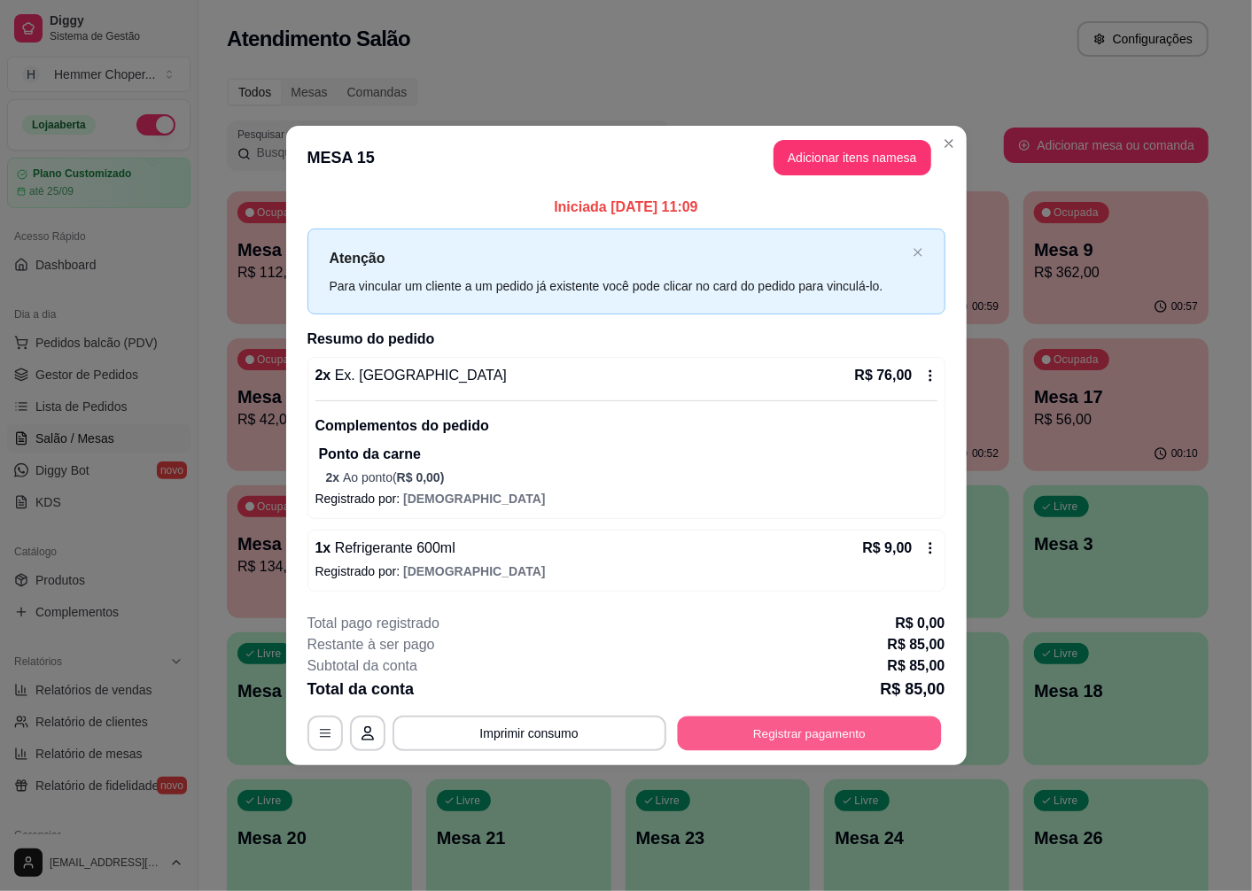
click at [874, 744] on button "Registrar pagamento" at bounding box center [809, 734] width 264 height 35
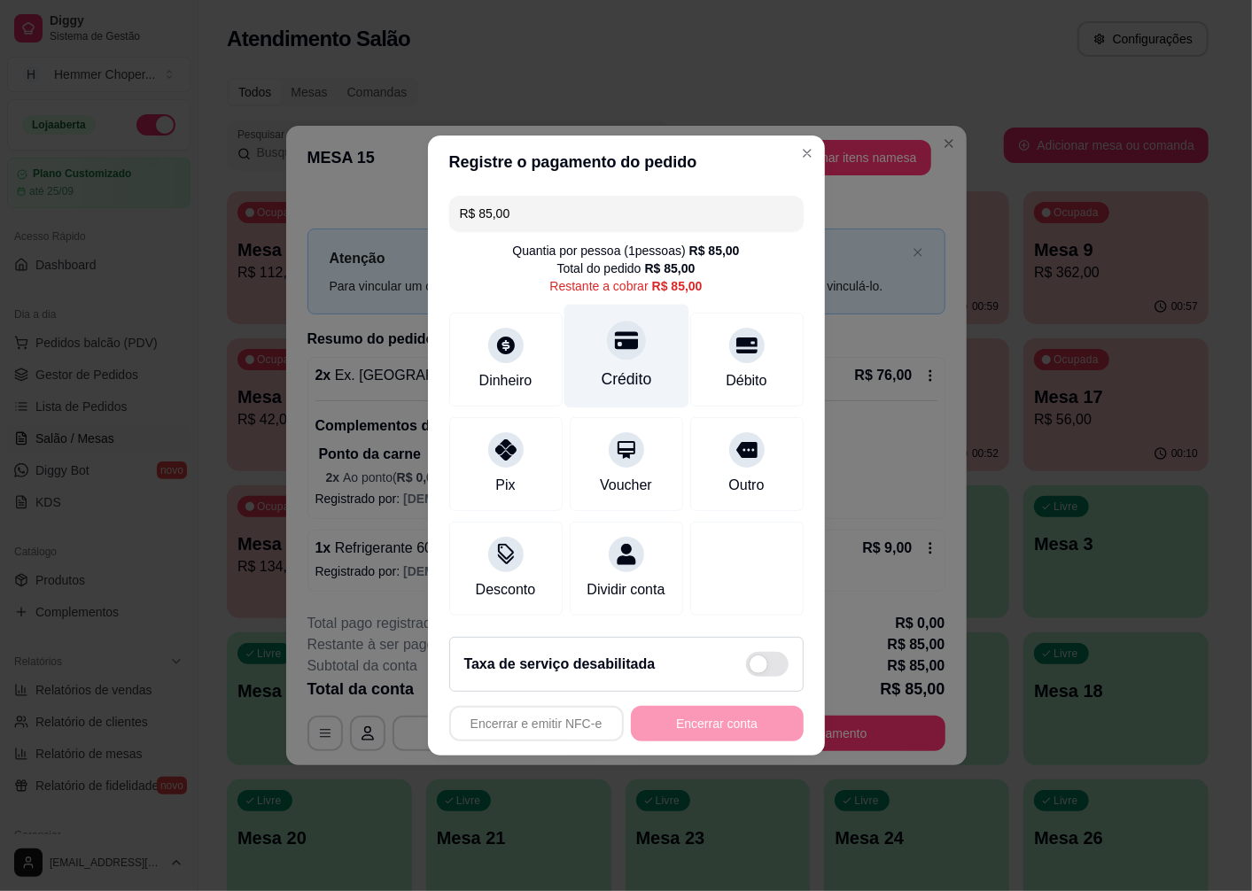
click at [623, 348] on div at bounding box center [626, 340] width 39 height 39
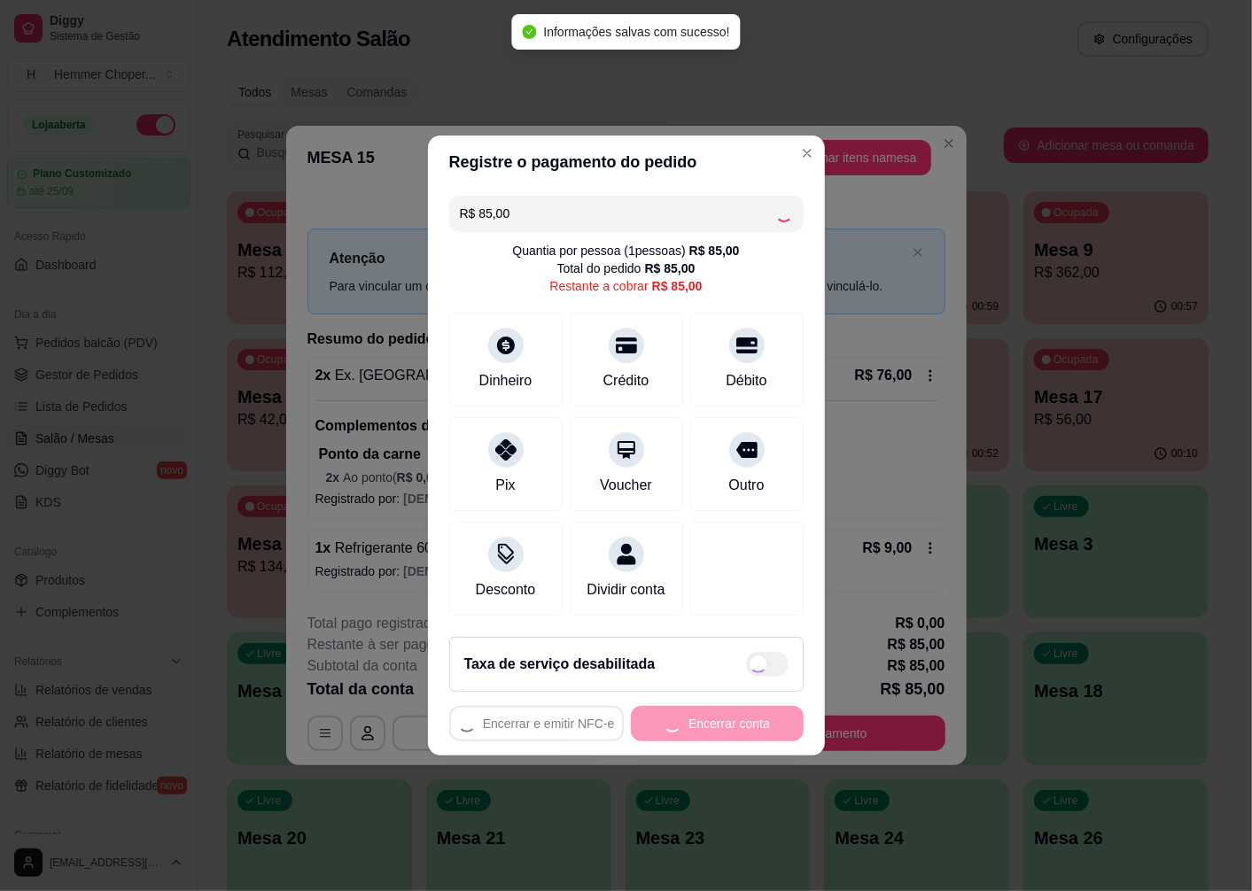
type input "R$ 0,00"
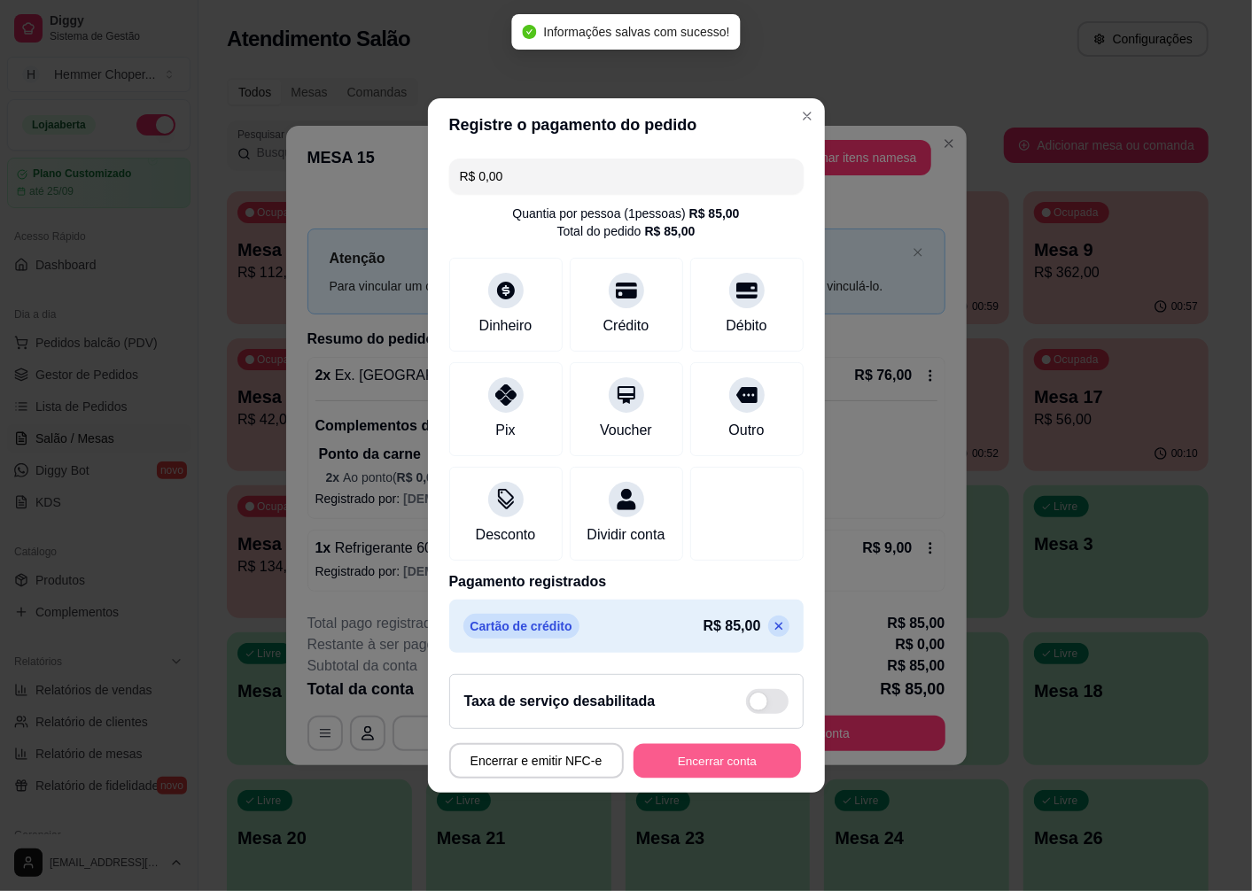
click at [736, 776] on button "Encerrar conta" at bounding box center [716, 761] width 167 height 35
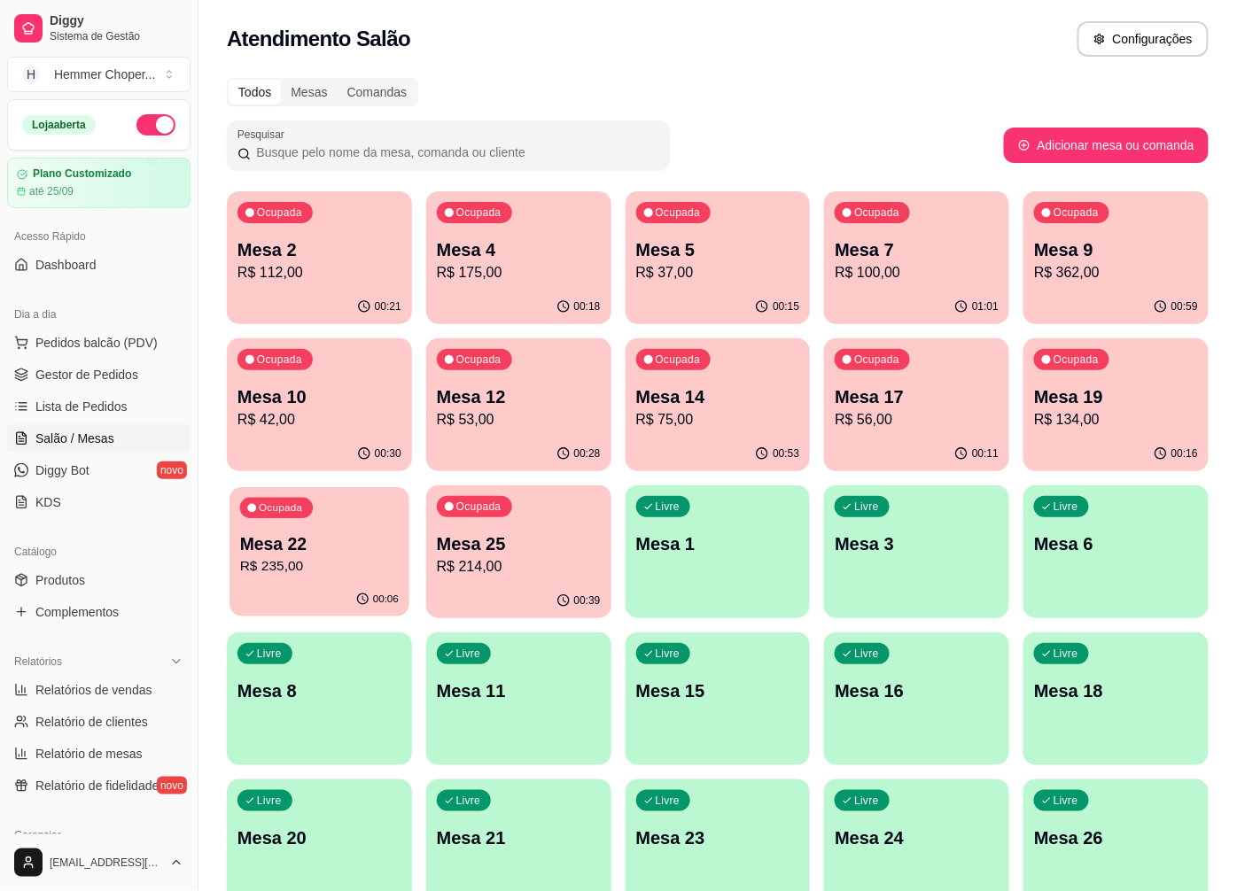
click at [381, 554] on p "Mesa 22" at bounding box center [319, 544] width 159 height 24
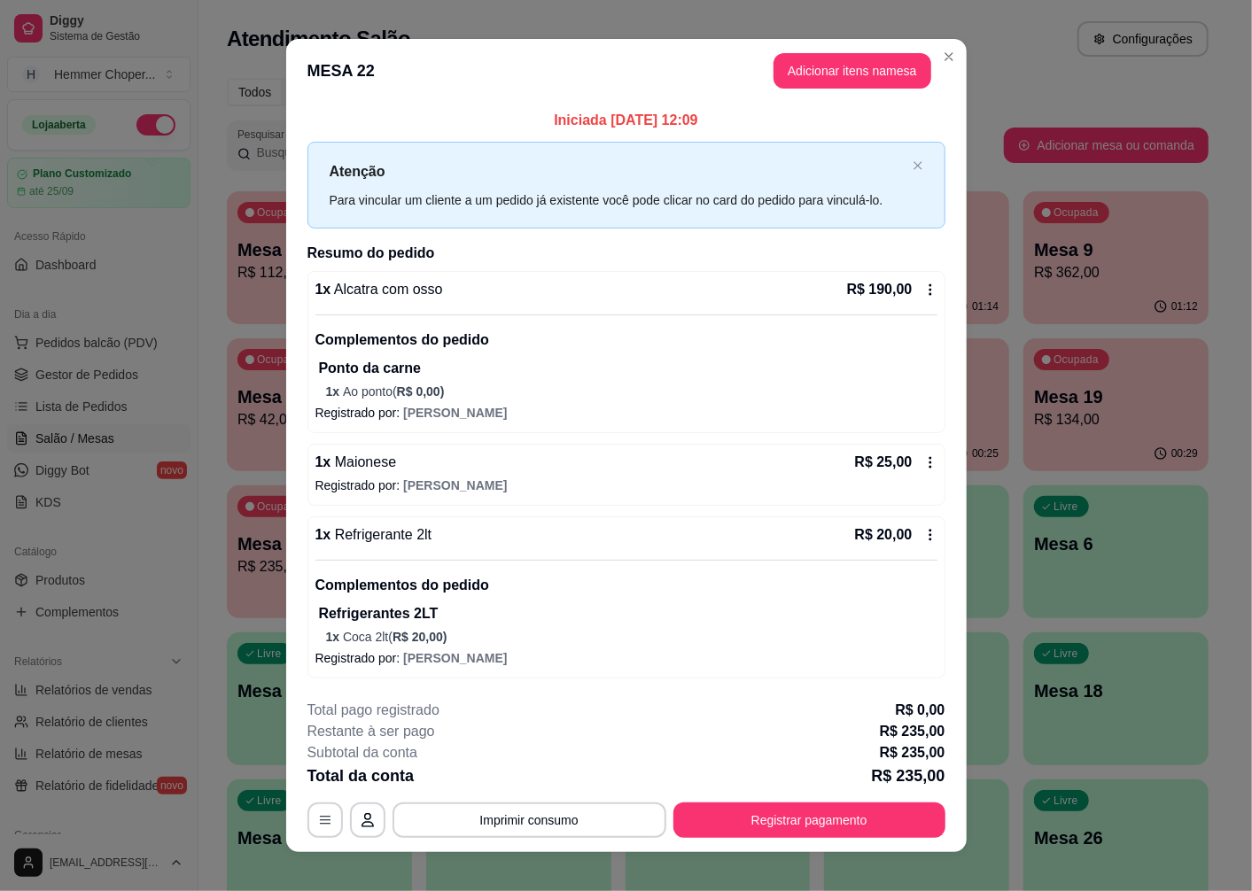
scroll to position [18, 0]
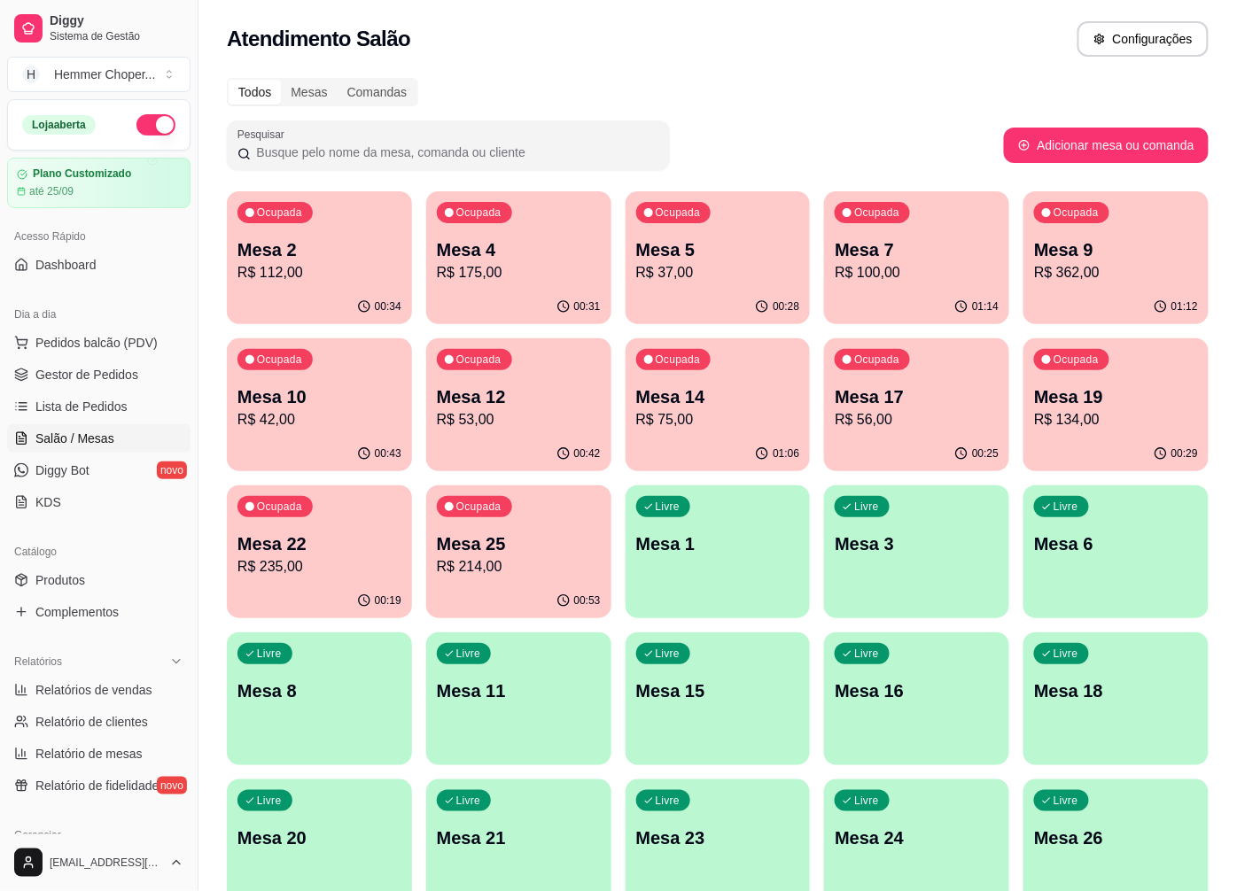
click at [570, 567] on p "R$ 214,00" at bounding box center [519, 566] width 164 height 21
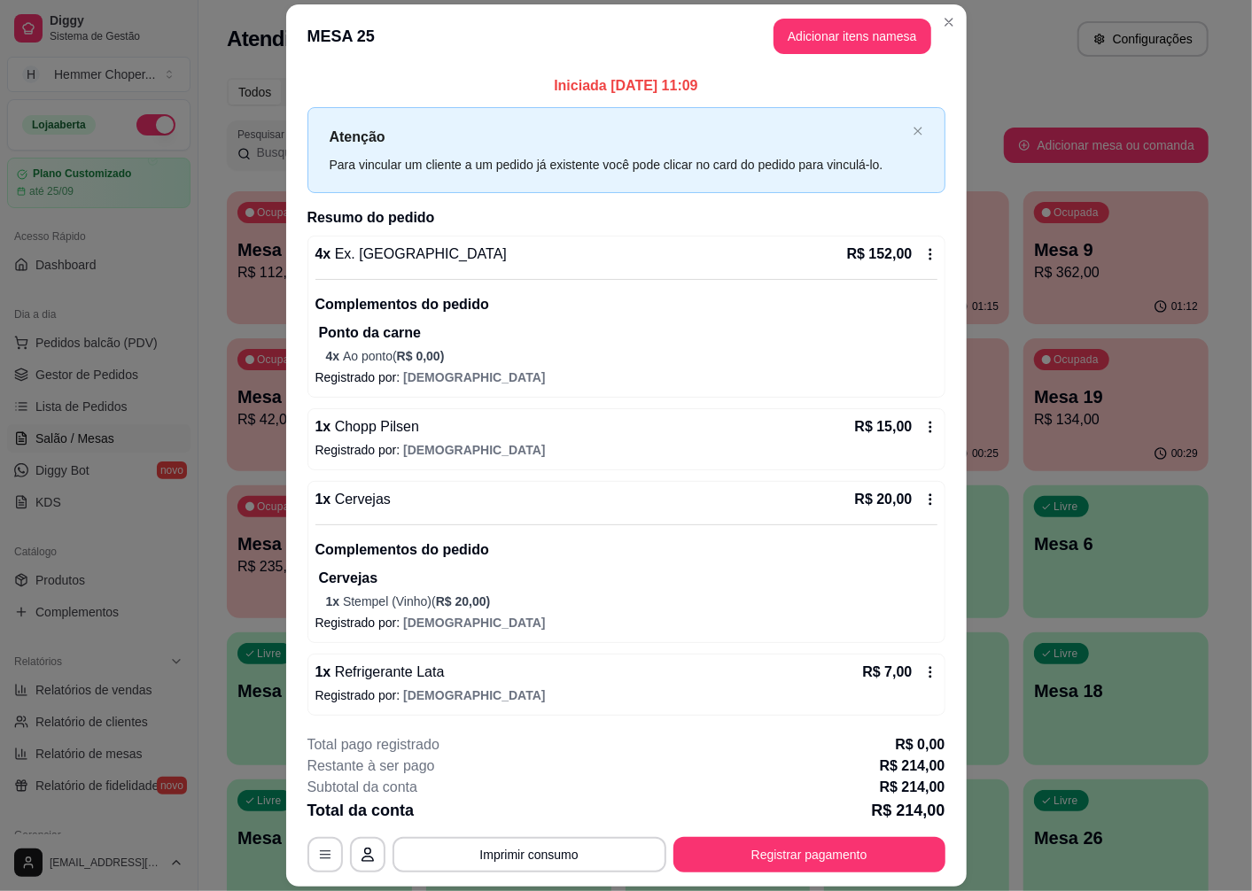
scroll to position [175, 0]
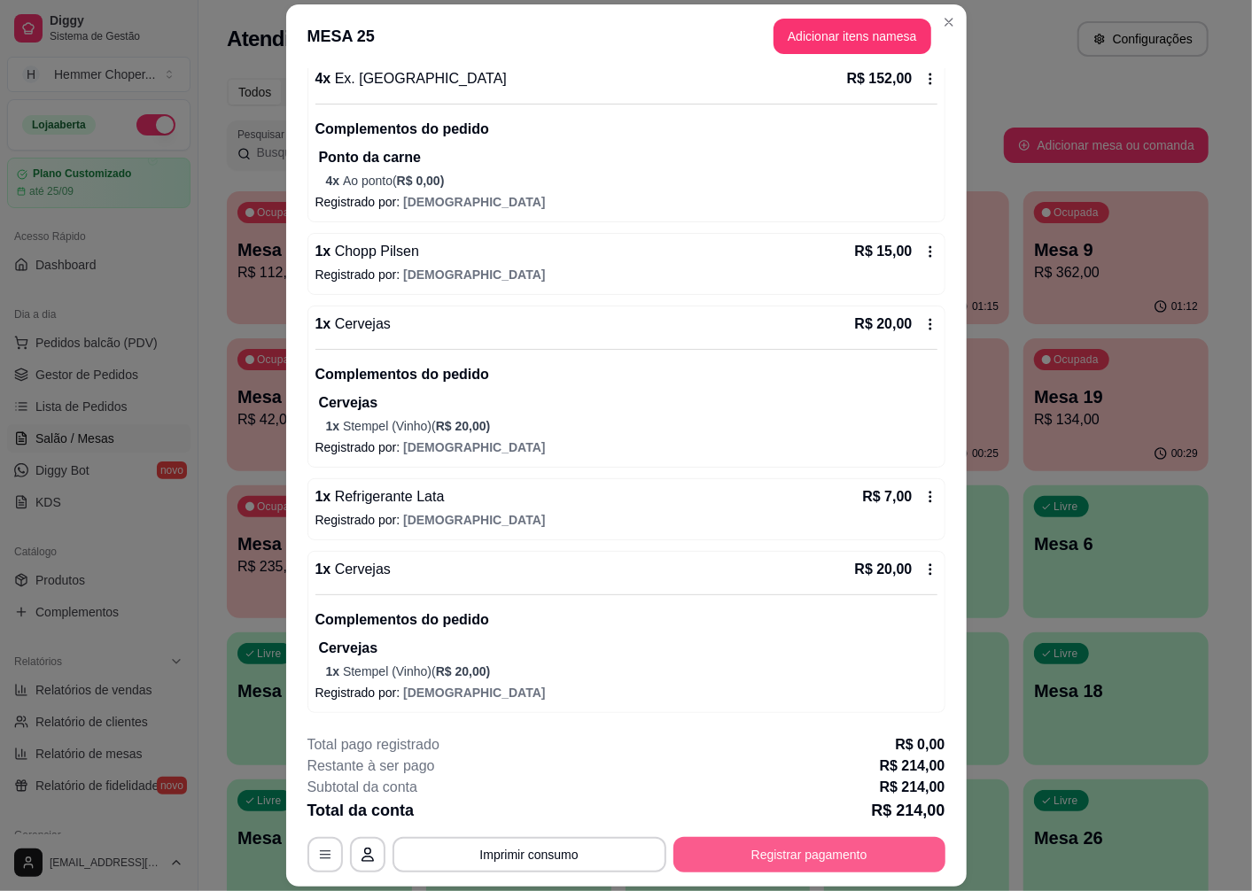
click at [728, 860] on button "Registrar pagamento" at bounding box center [809, 854] width 272 height 35
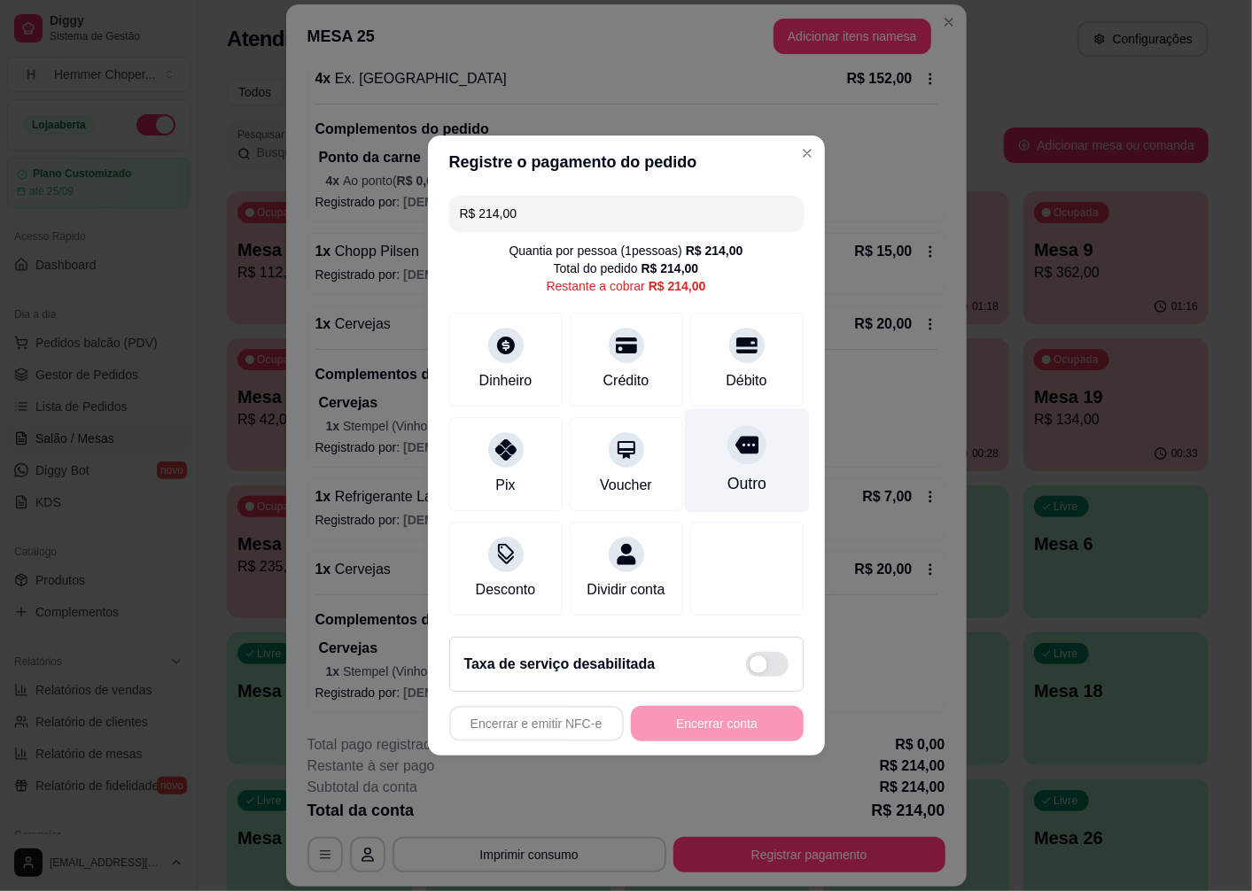
click at [727, 452] on div at bounding box center [746, 444] width 39 height 39
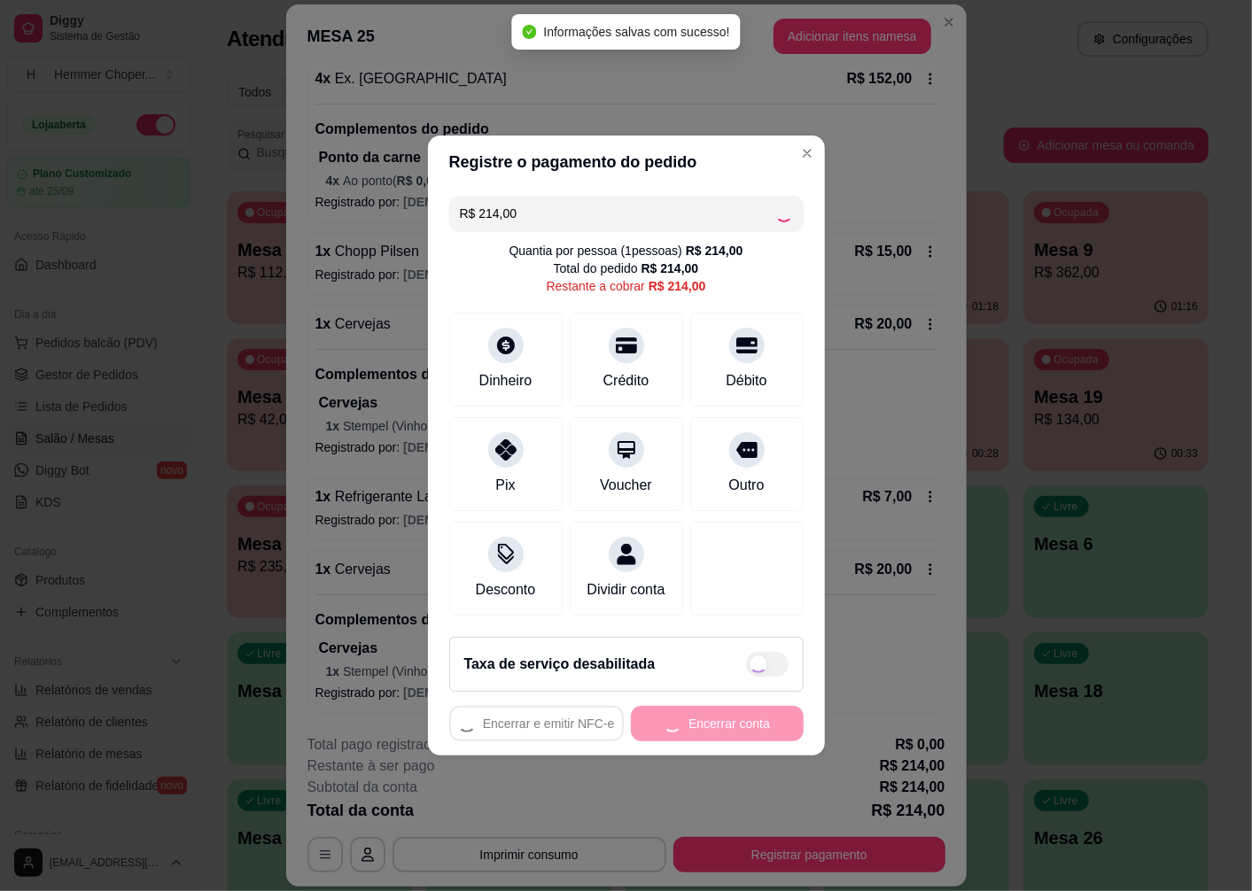
type input "R$ 0,00"
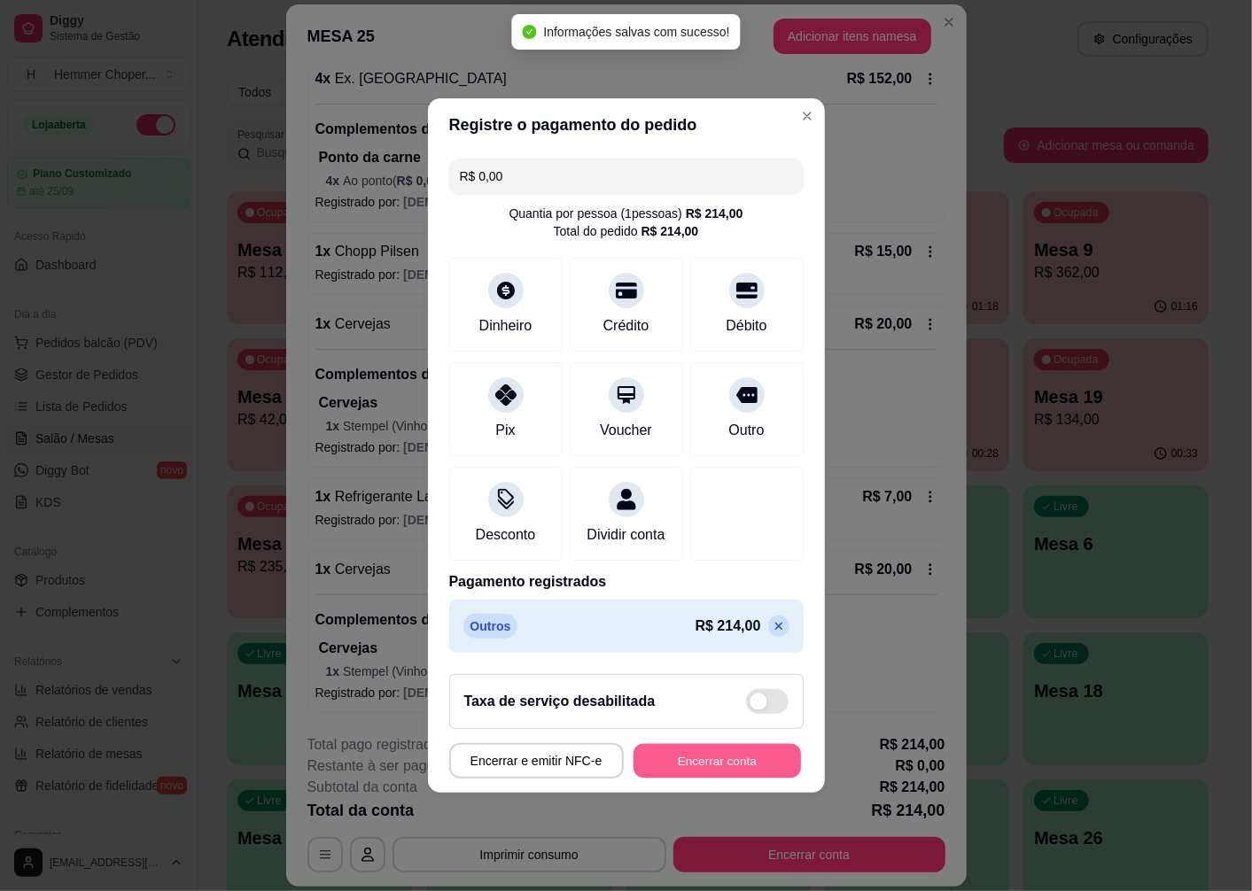
click at [729, 763] on button "Encerrar conta" at bounding box center [716, 761] width 167 height 35
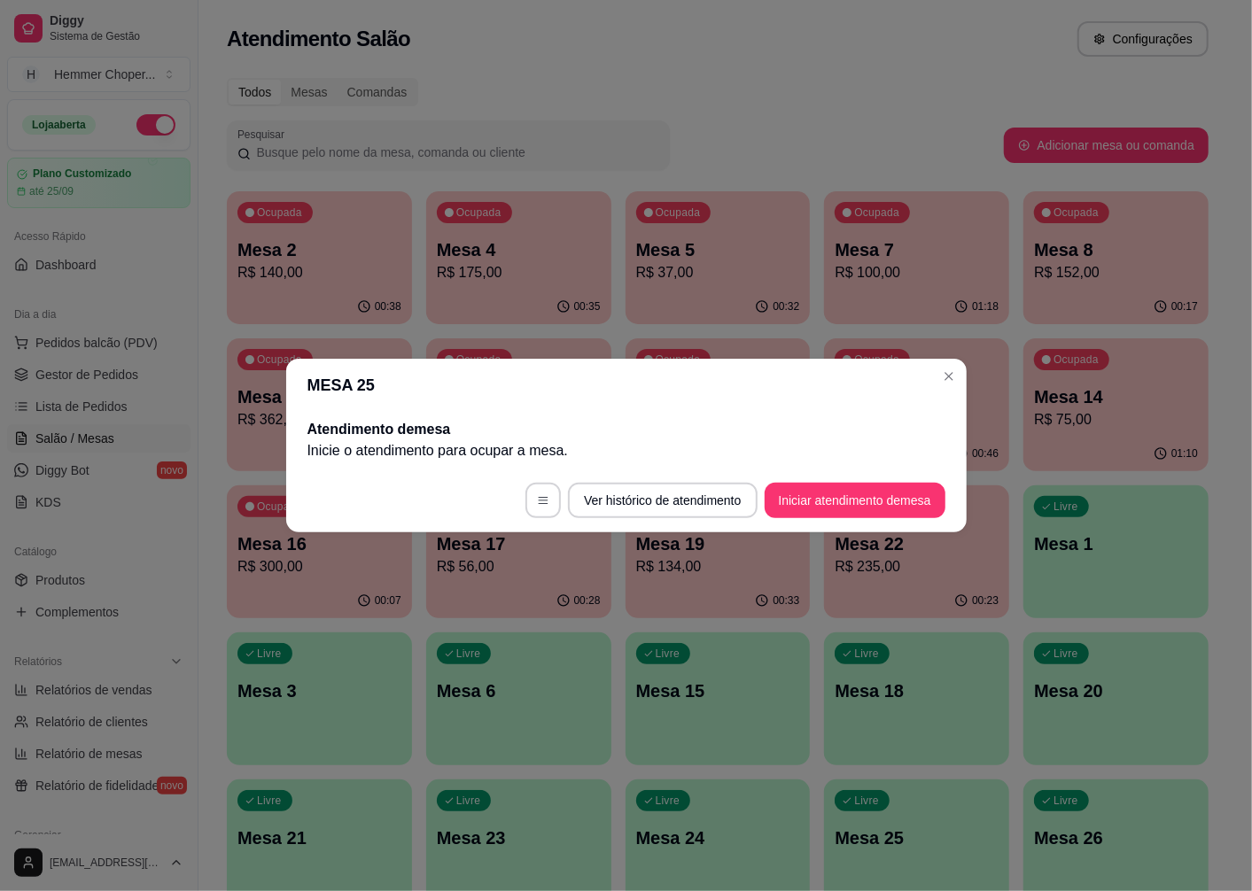
scroll to position [0, 0]
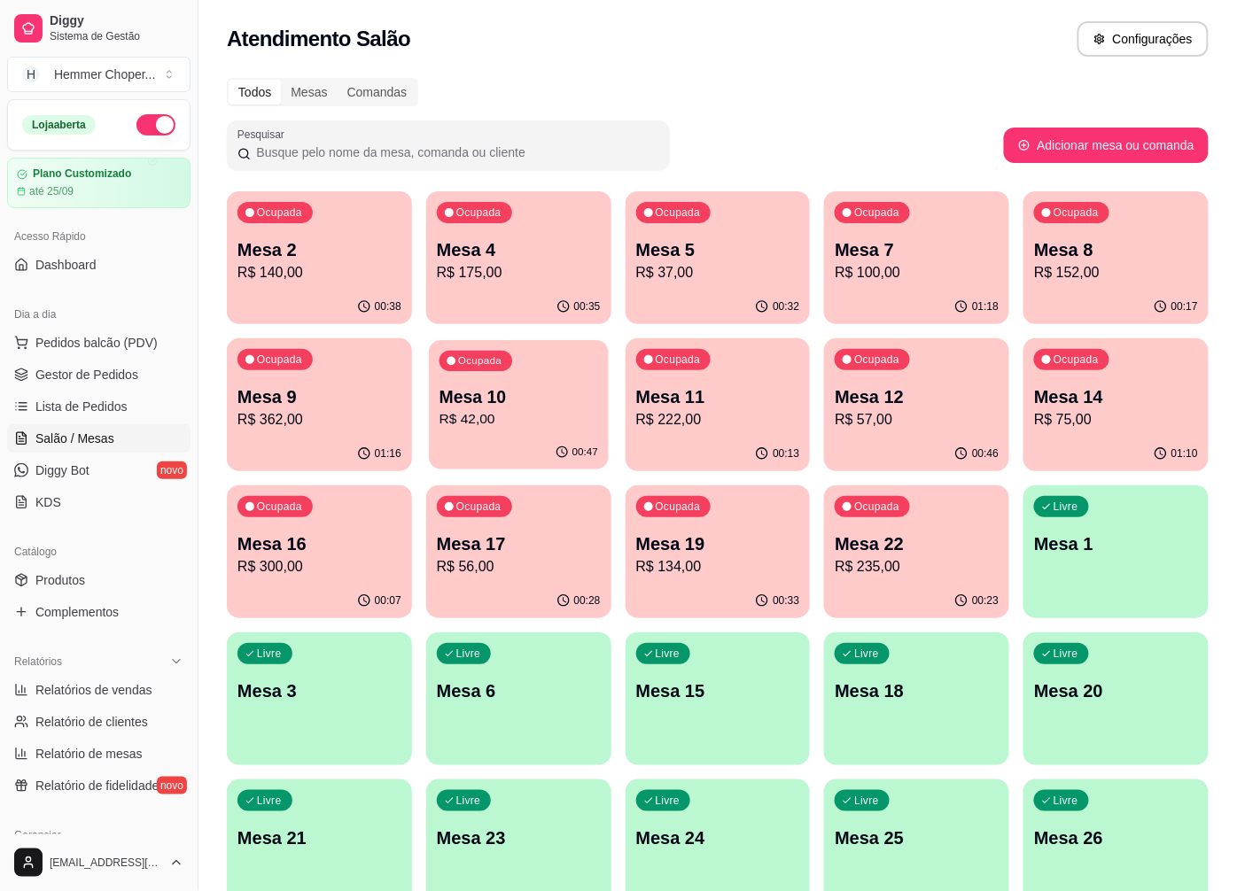
click at [530, 385] on p "Mesa 10" at bounding box center [518, 397] width 159 height 24
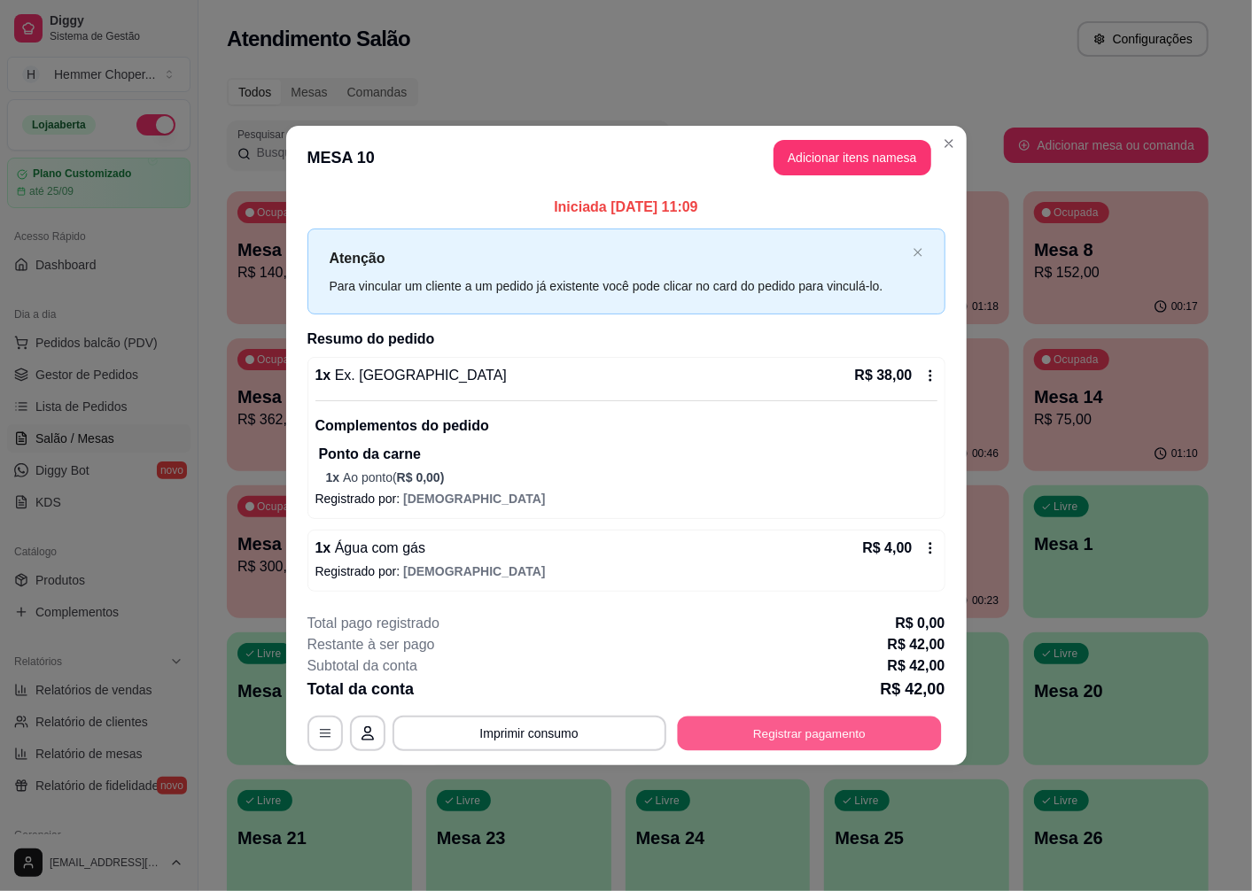
click at [848, 720] on button "Registrar pagamento" at bounding box center [809, 734] width 264 height 35
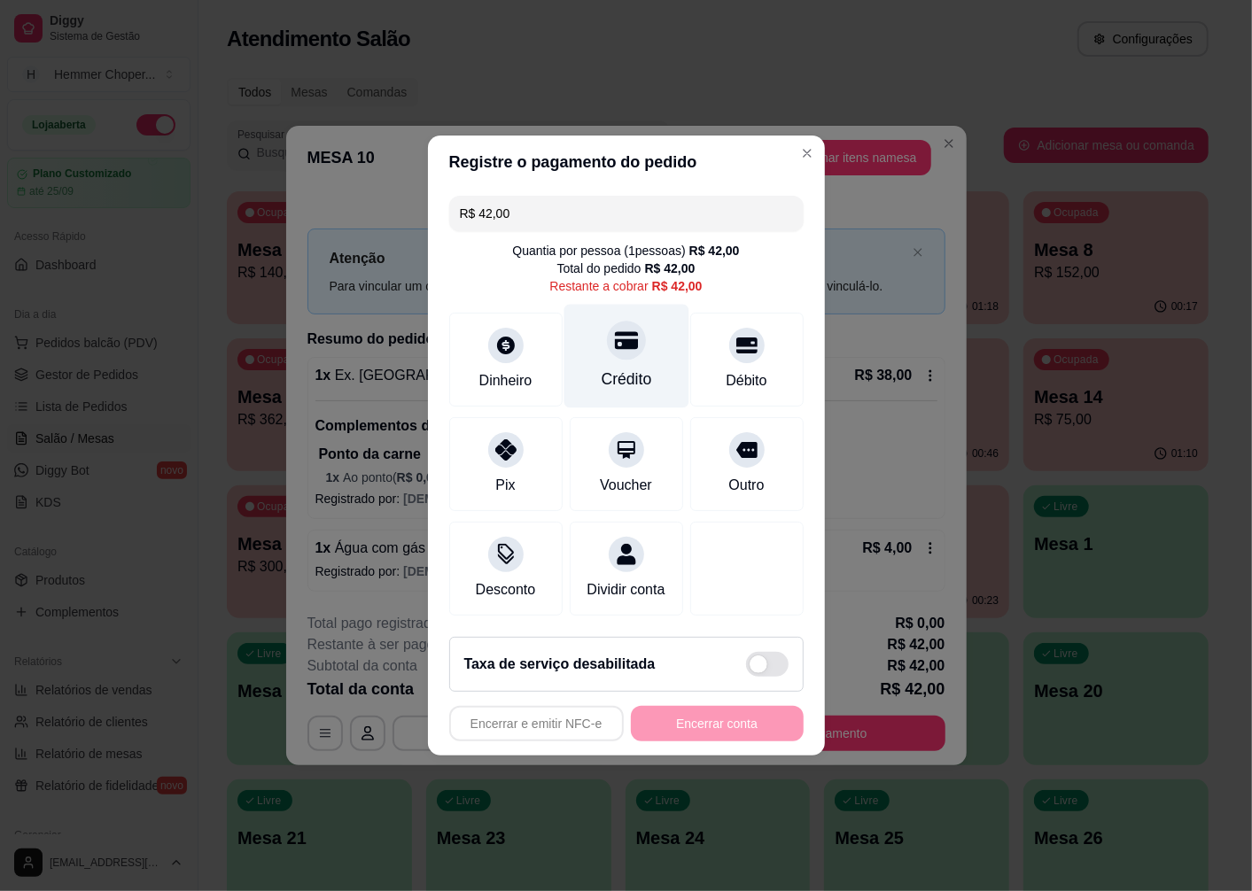
click at [620, 347] on div at bounding box center [626, 340] width 39 height 39
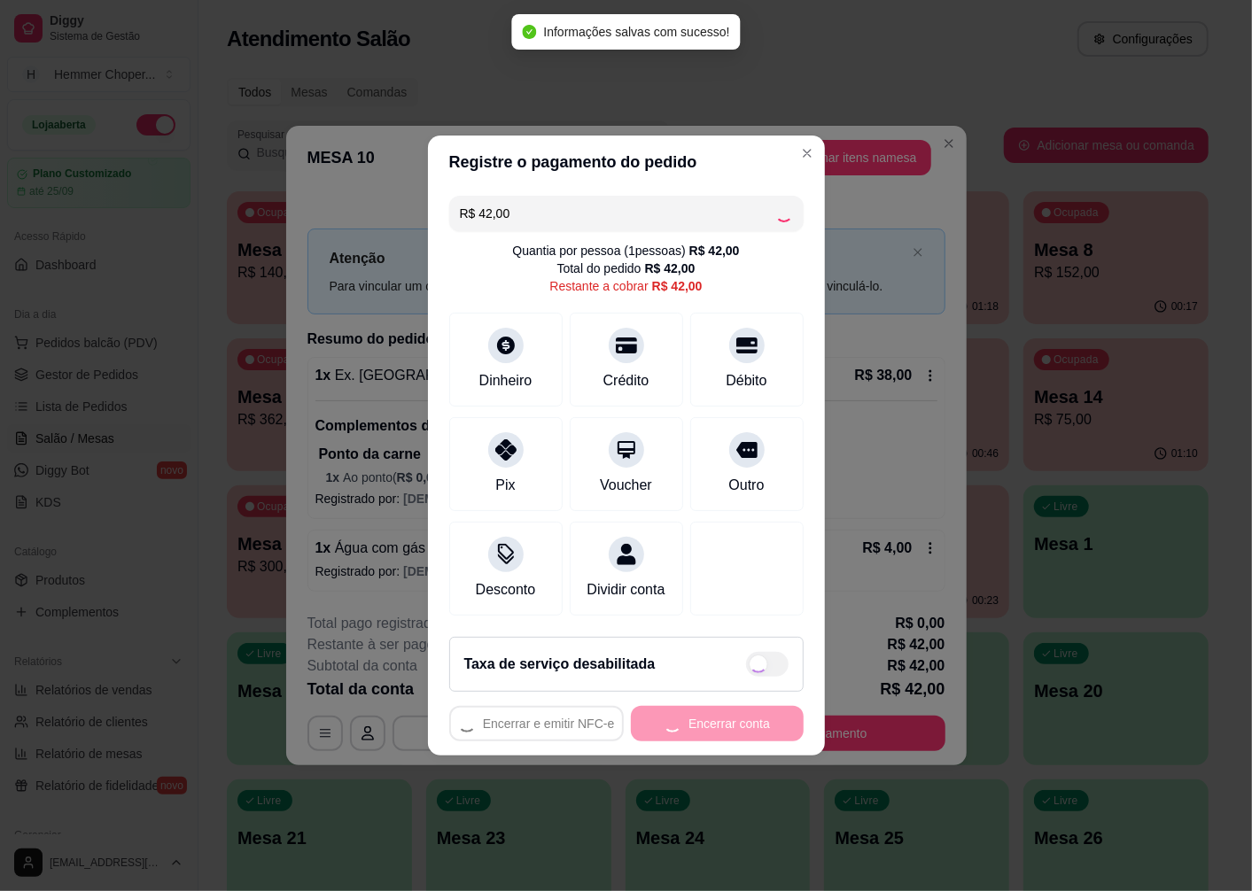
type input "R$ 0,00"
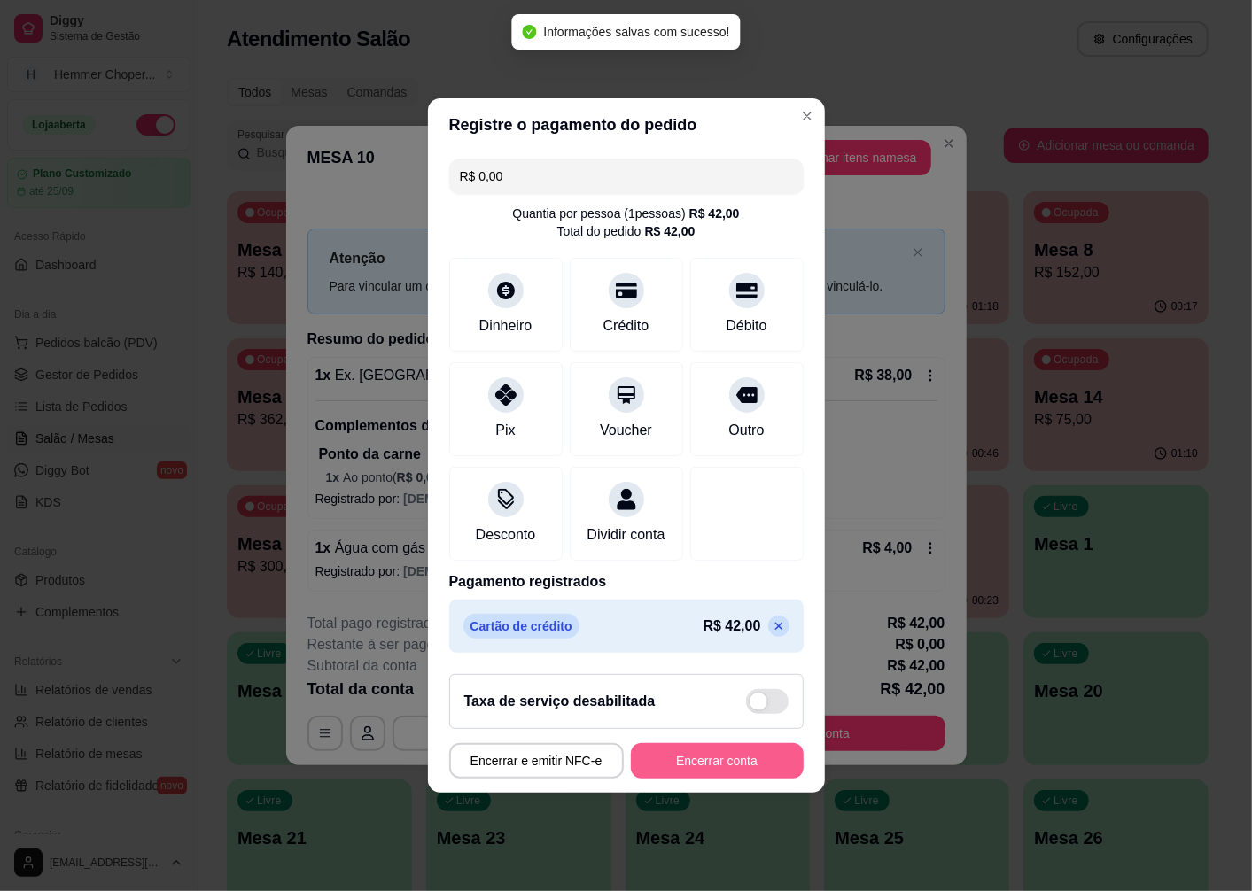
click at [753, 758] on button "Encerrar conta" at bounding box center [717, 760] width 173 height 35
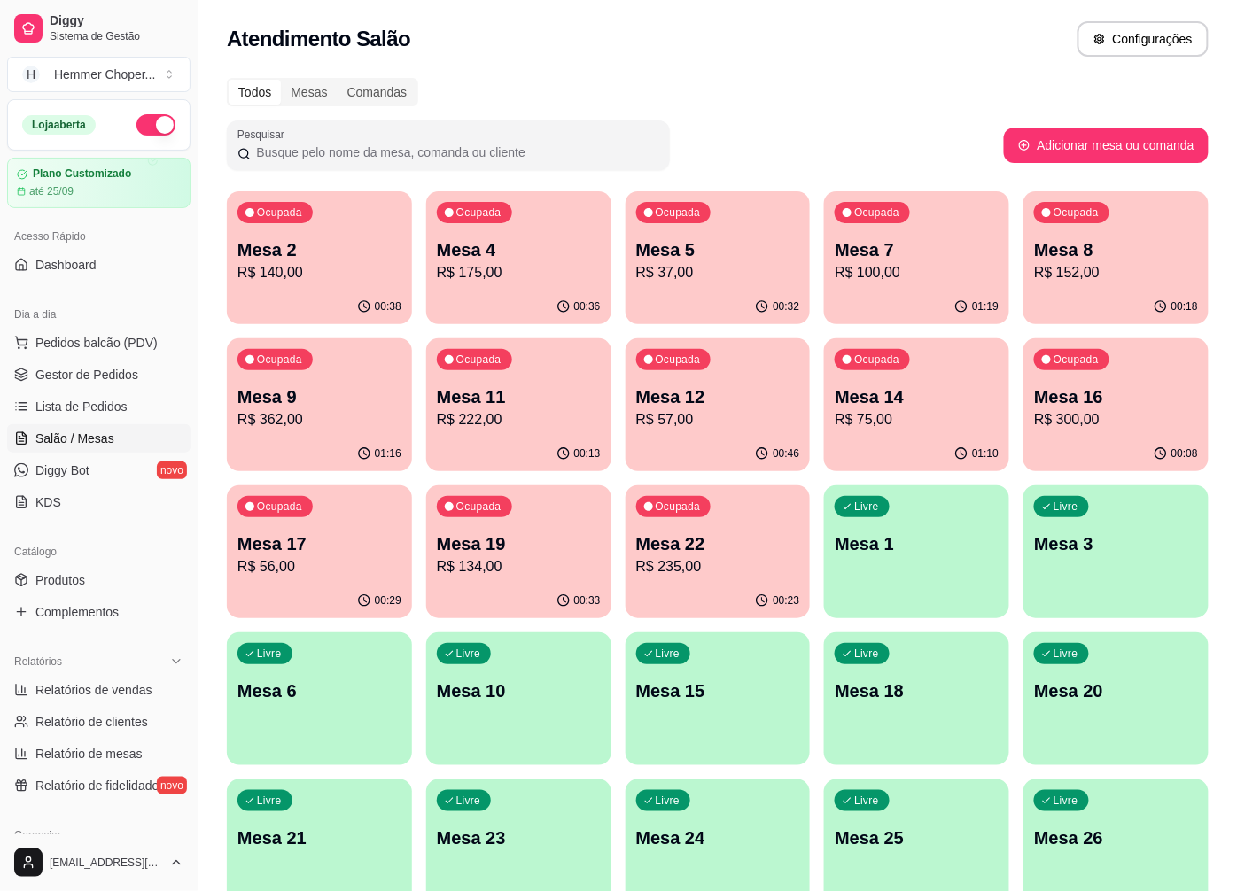
click at [737, 377] on div "Ocupada Mesa 12 R$ 57,00" at bounding box center [717, 387] width 185 height 98
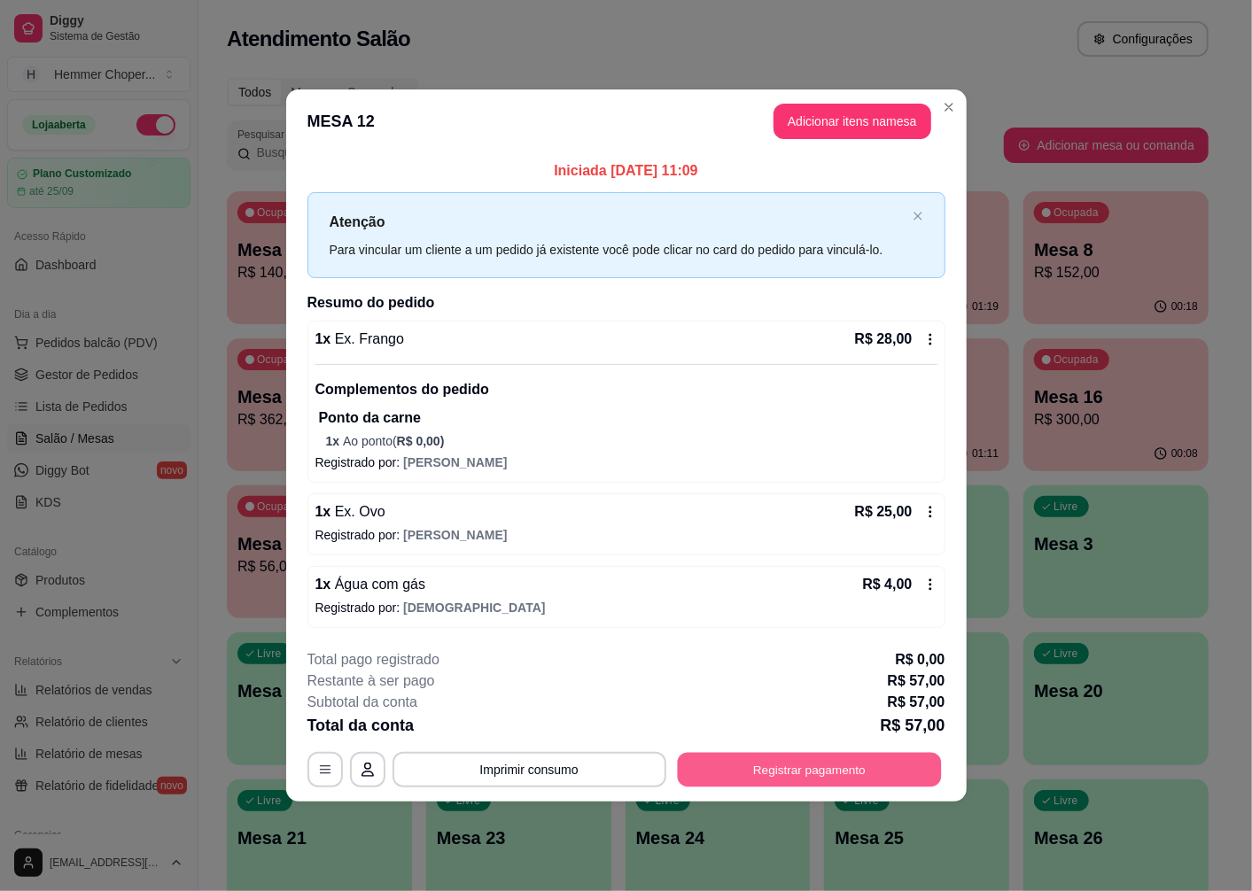
click at [806, 775] on button "Registrar pagamento" at bounding box center [809, 770] width 264 height 35
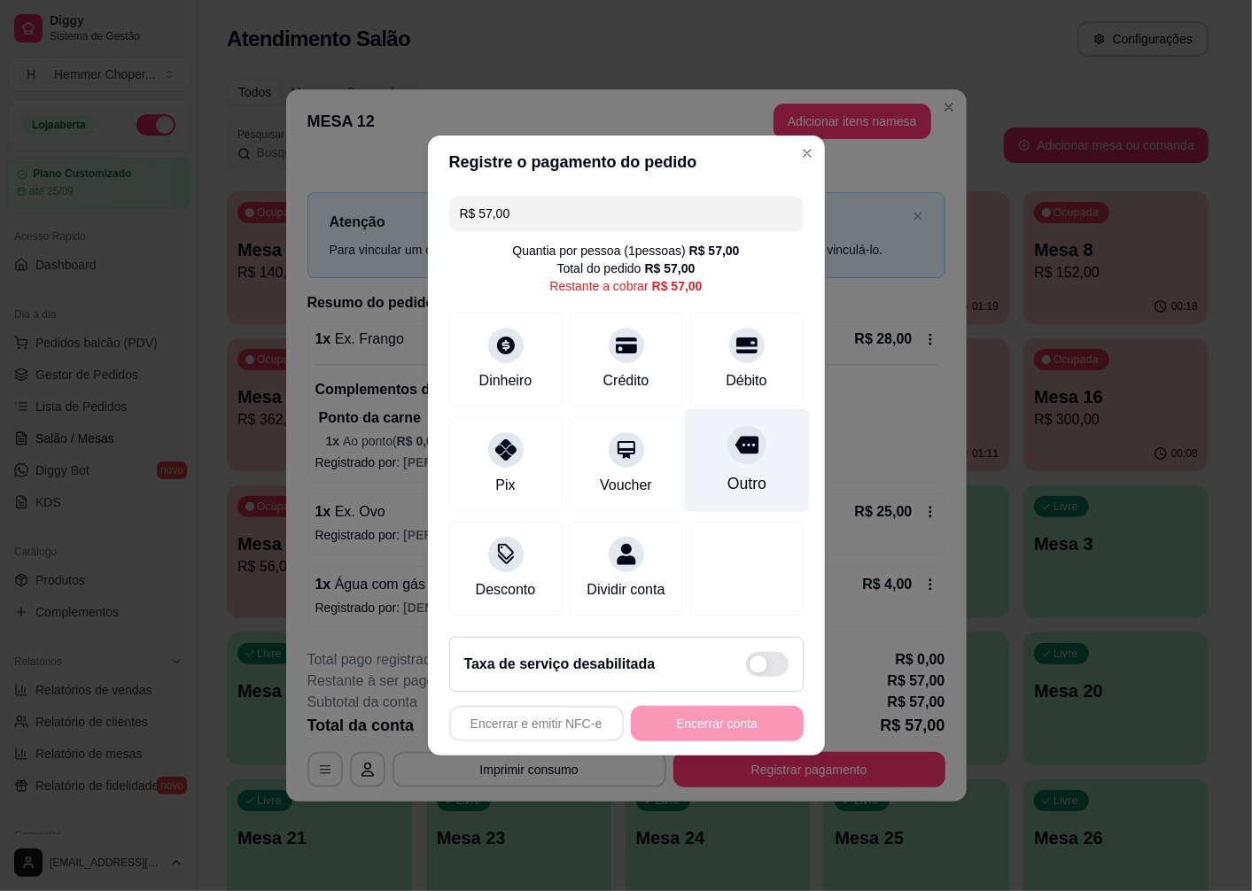
click at [734, 437] on icon at bounding box center [745, 446] width 23 height 18
type input "R$ 0,00"
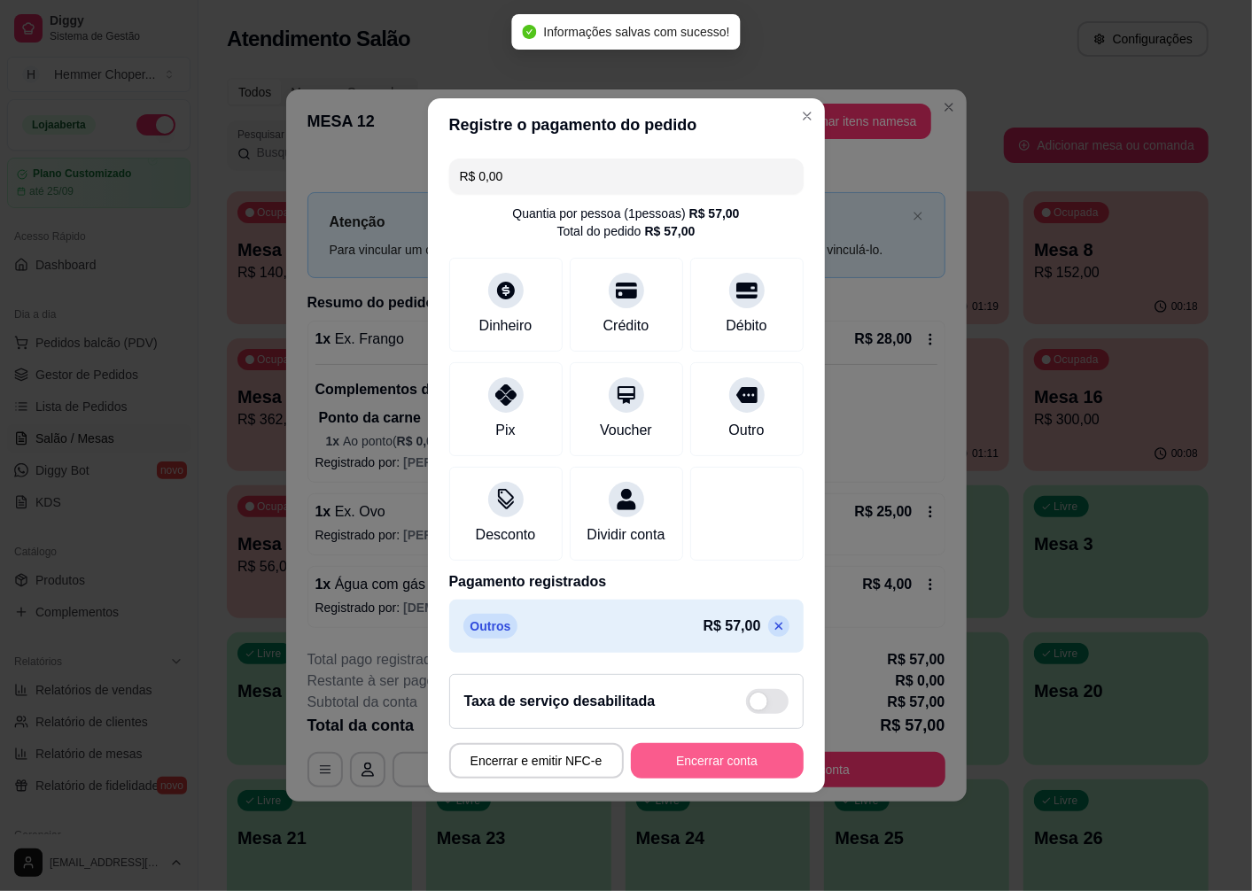
click at [710, 774] on button "Encerrar conta" at bounding box center [717, 760] width 173 height 35
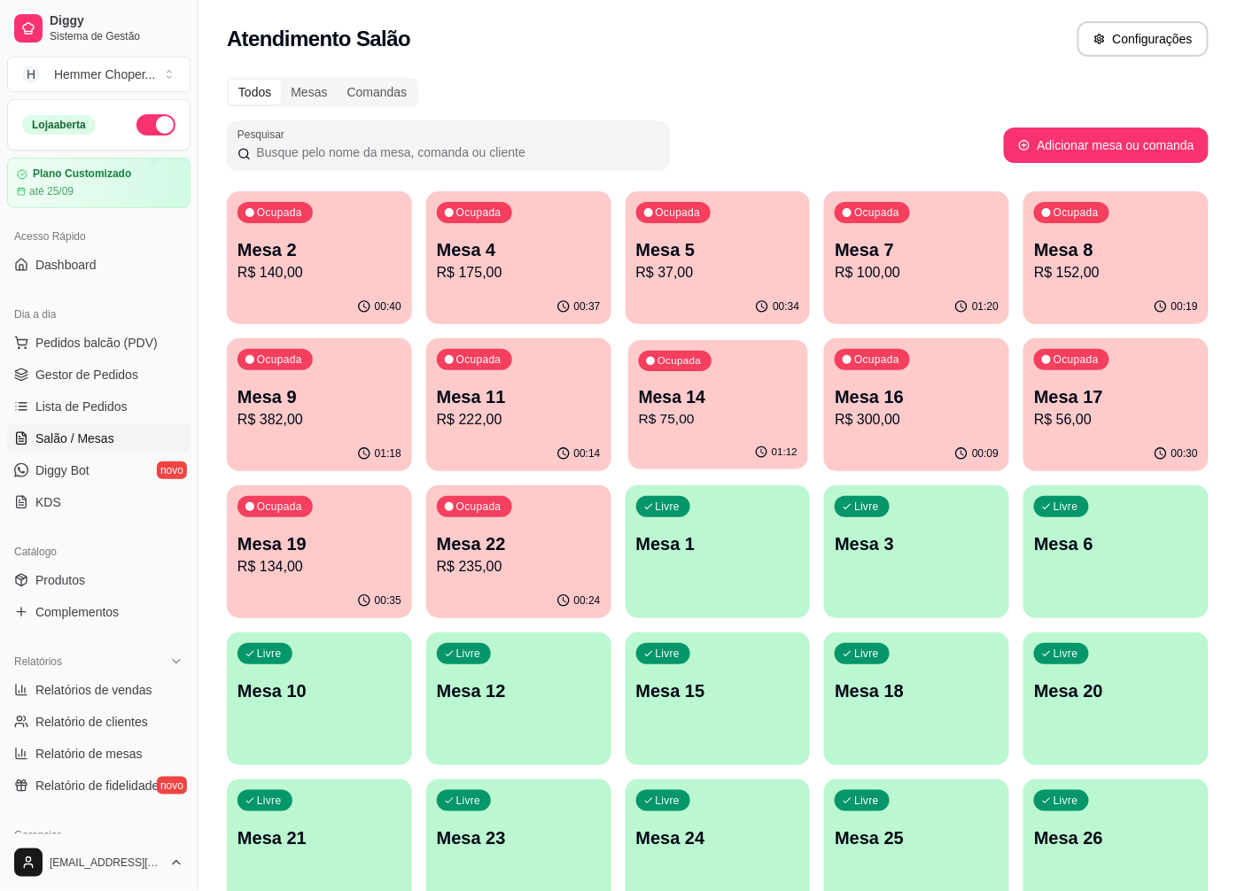
click at [733, 428] on p "R$ 75,00" at bounding box center [717, 419] width 159 height 20
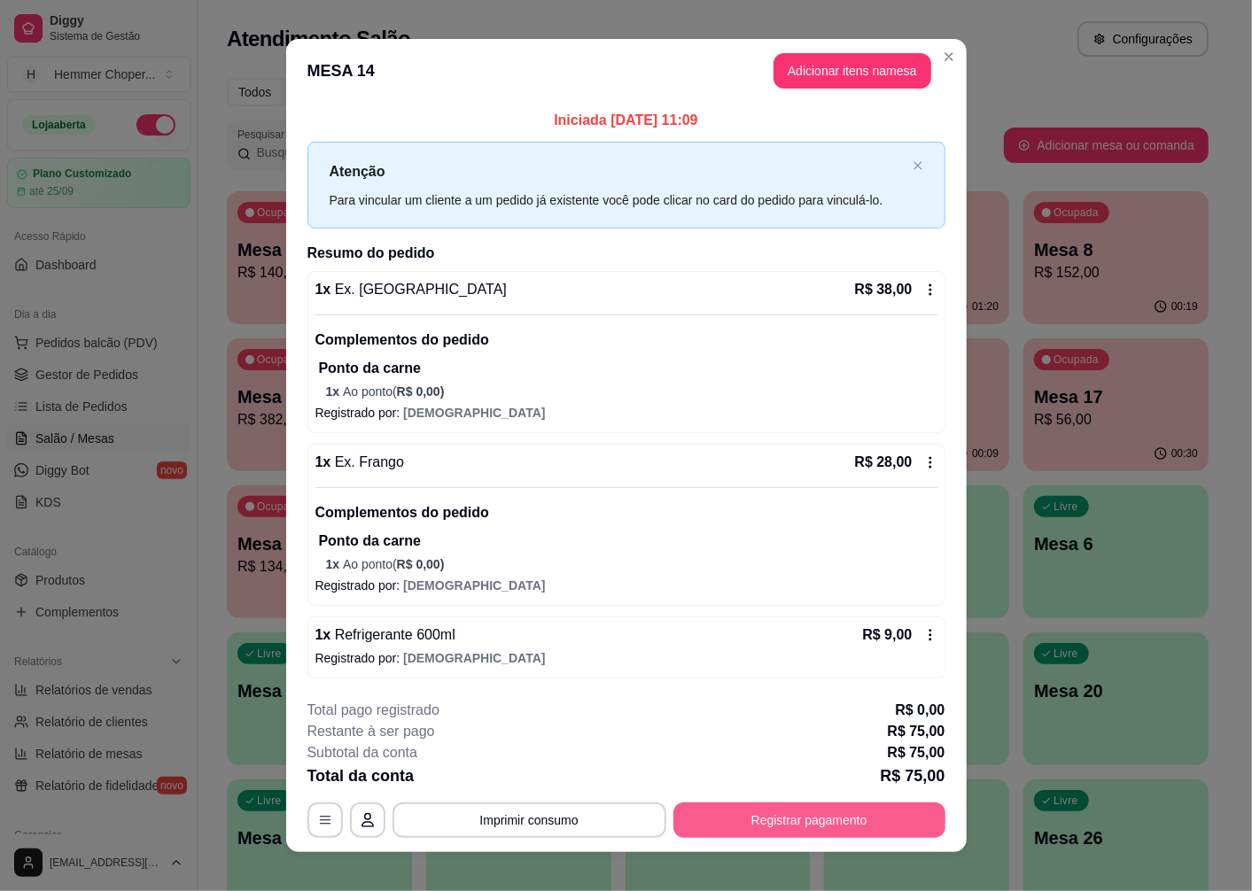
click at [788, 828] on button "Registrar pagamento" at bounding box center [809, 820] width 272 height 35
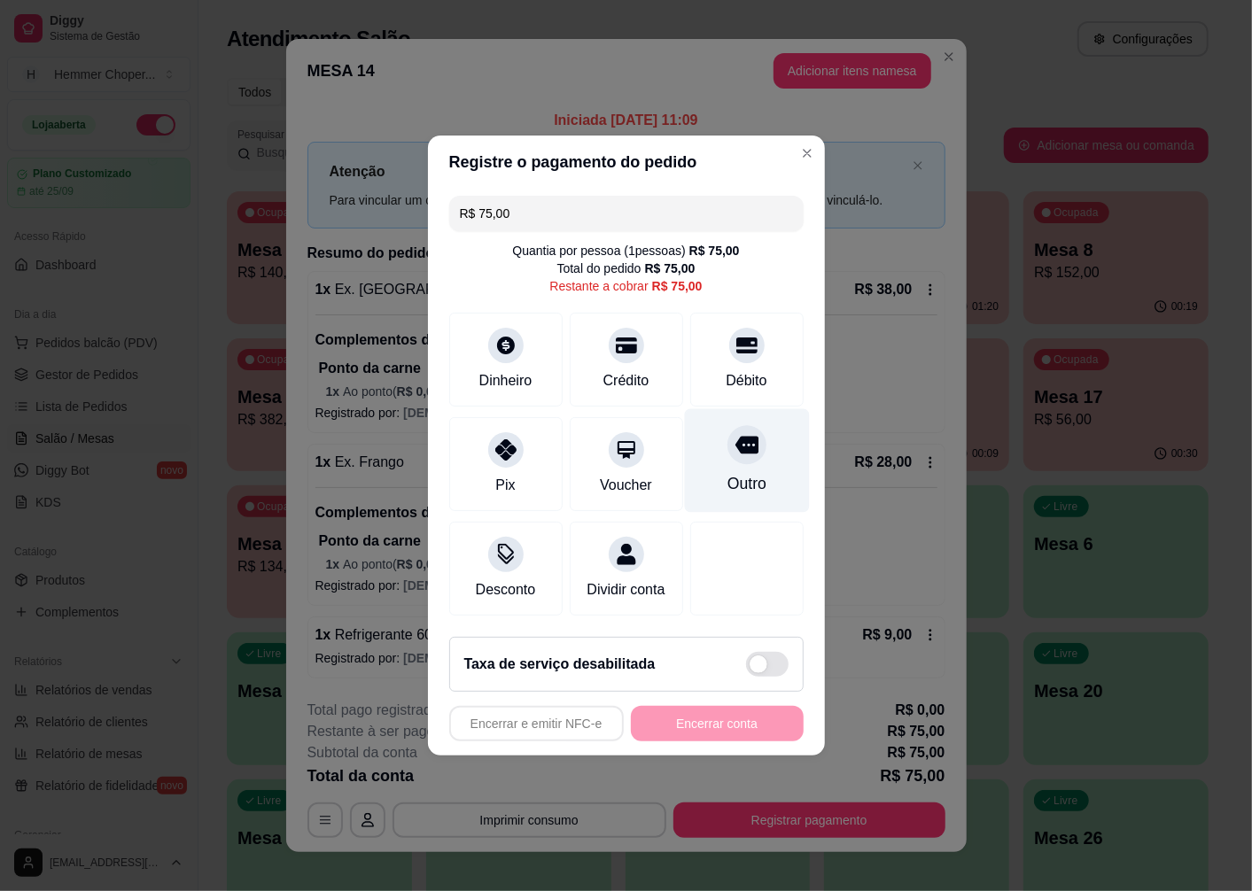
click at [738, 437] on icon at bounding box center [745, 446] width 23 height 18
type input "R$ 0,00"
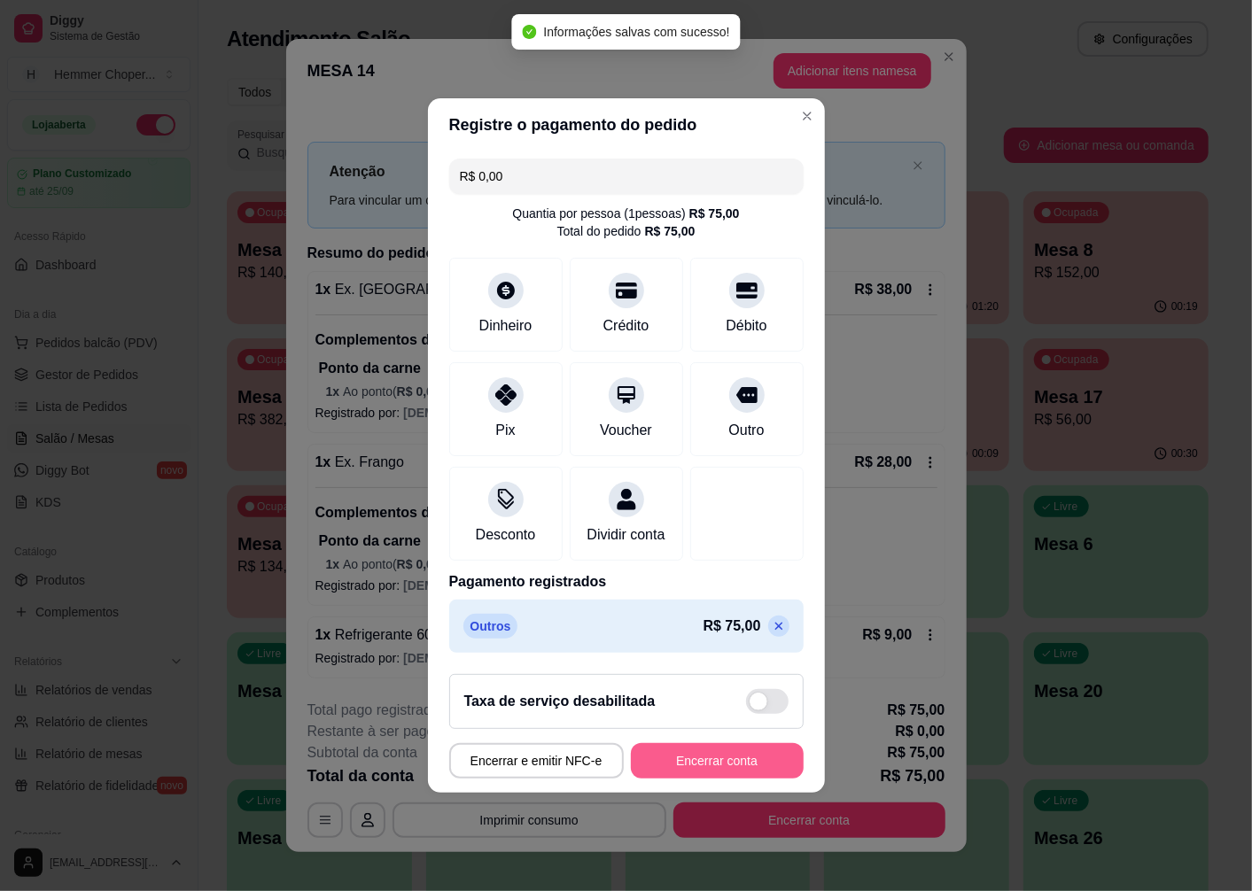
click at [738, 767] on button "Encerrar conta" at bounding box center [717, 760] width 173 height 35
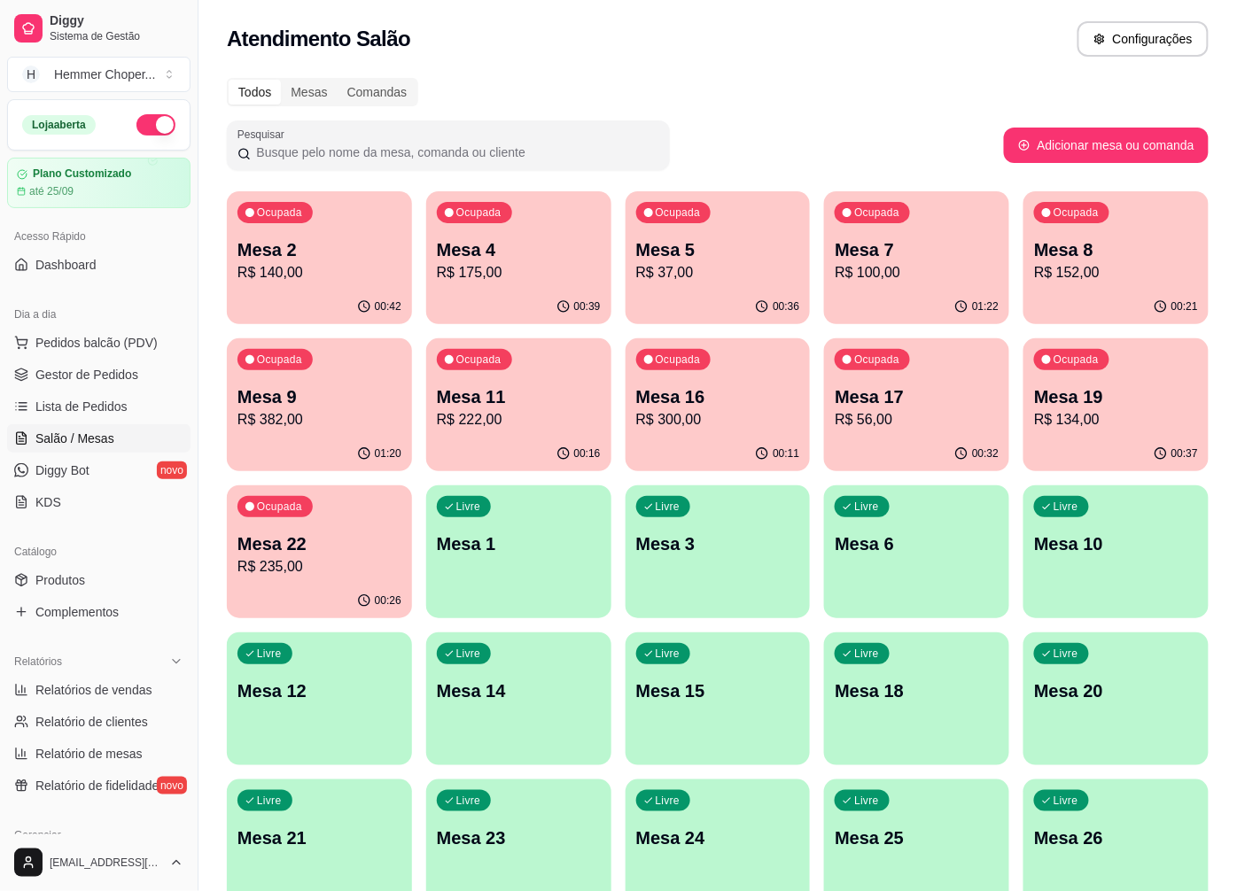
click at [685, 243] on p "Mesa 5" at bounding box center [718, 249] width 164 height 25
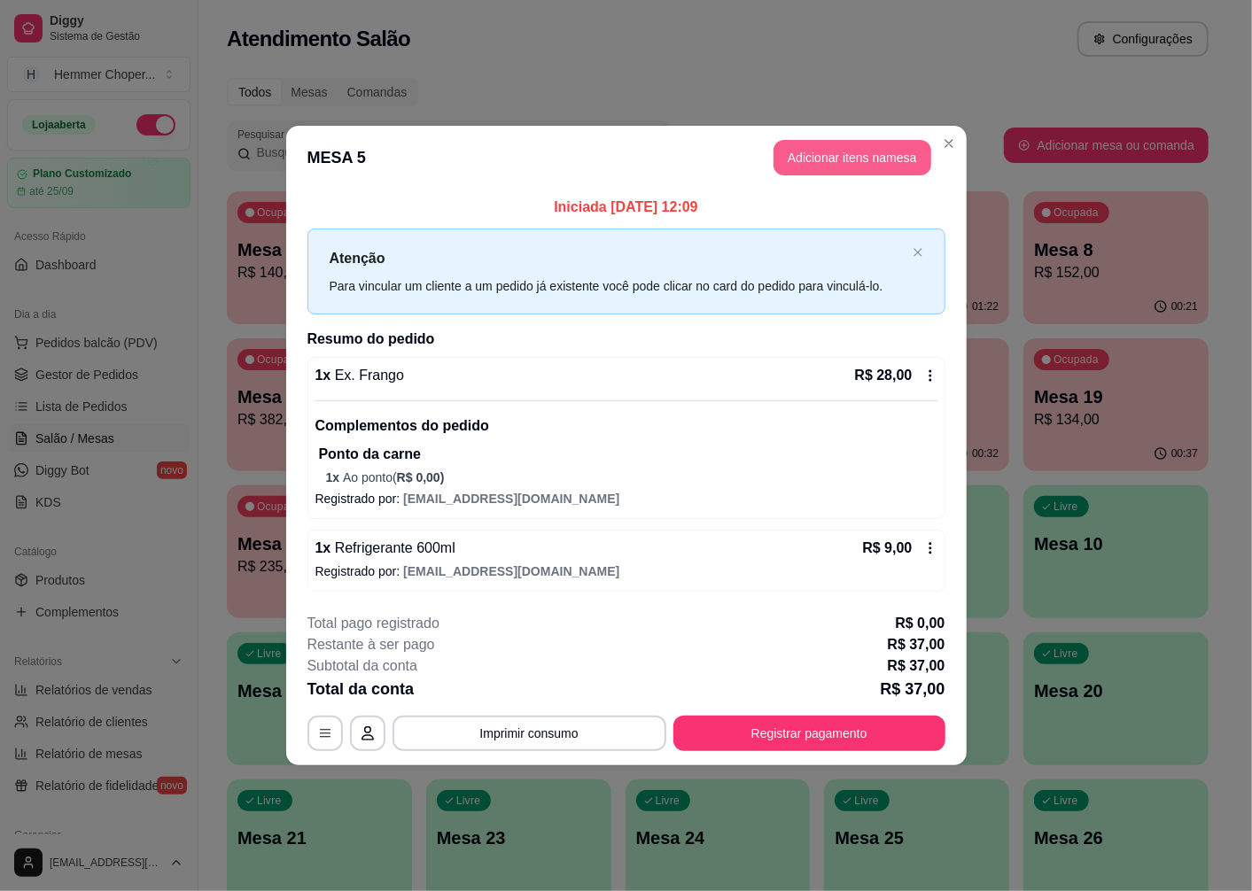
click at [821, 173] on button "Adicionar itens na mesa" at bounding box center [852, 157] width 158 height 35
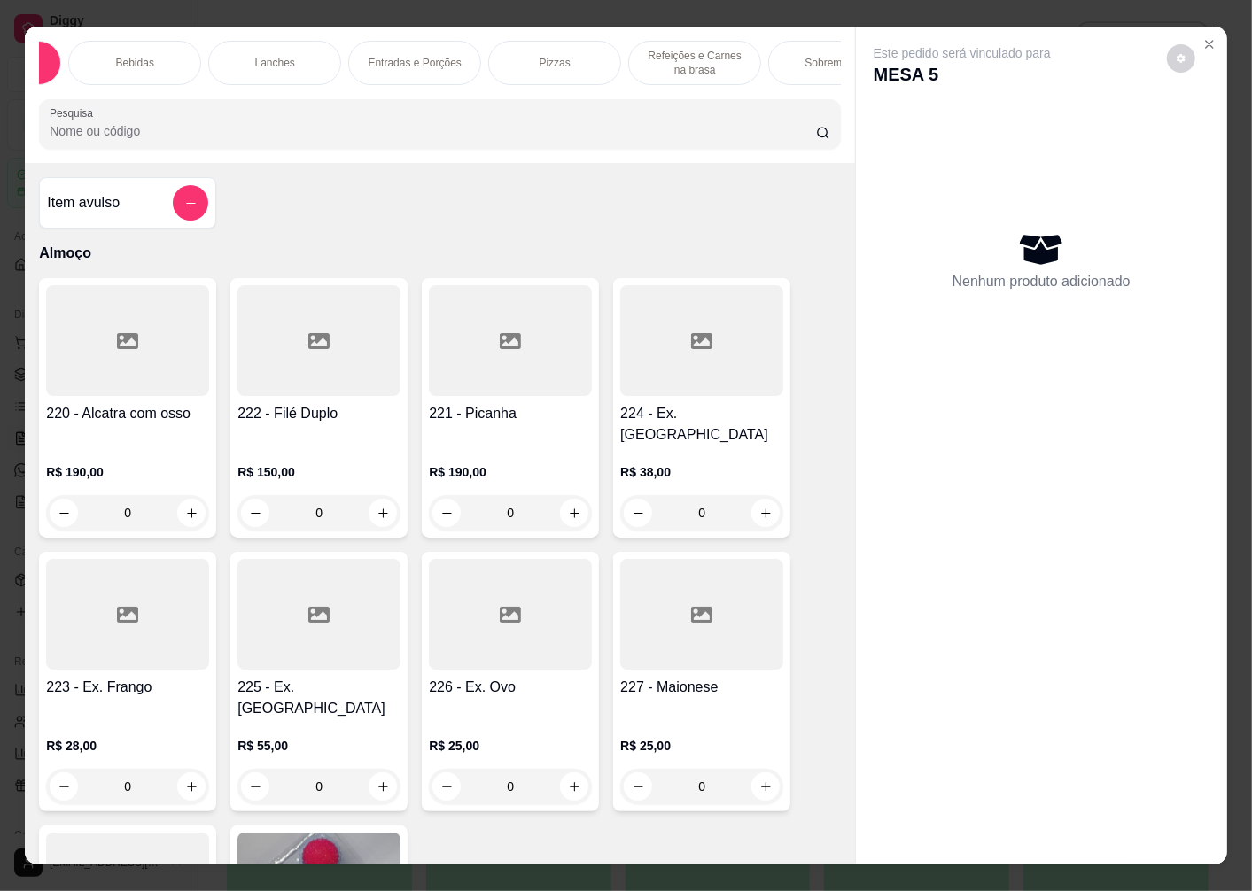
scroll to position [0, 170]
click at [782, 64] on div "Sobremesas" at bounding box center [775, 63] width 133 height 44
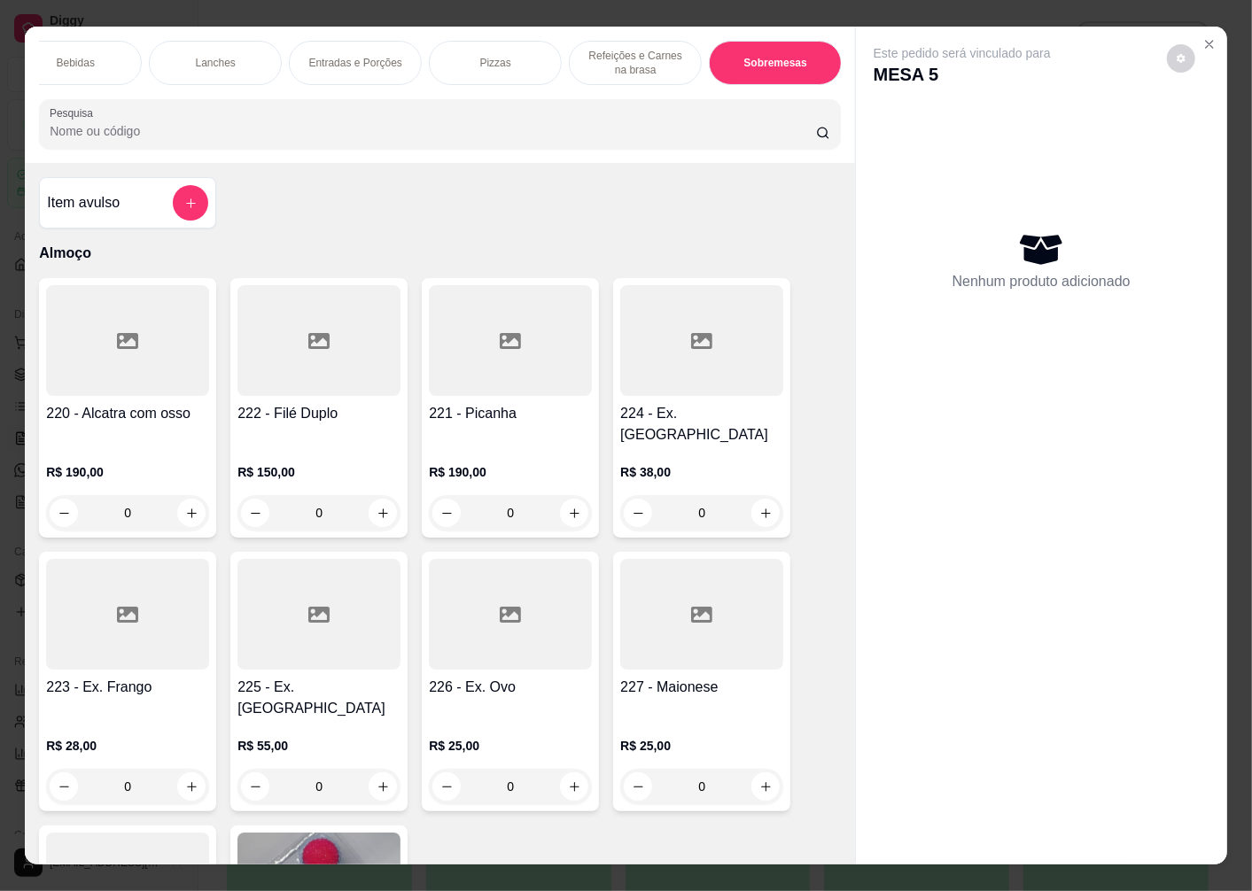
scroll to position [37, 0]
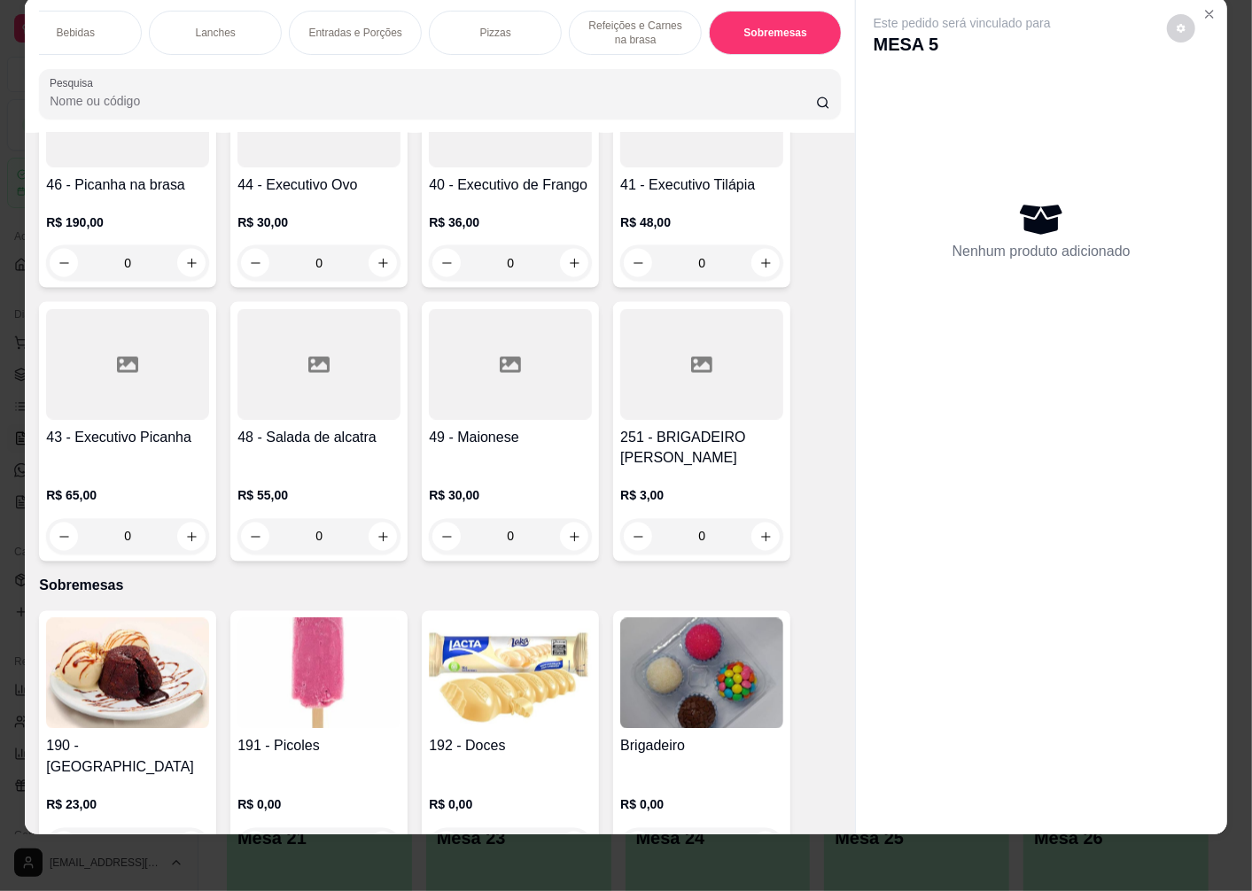
click at [755, 828] on div "0" at bounding box center [701, 845] width 163 height 35
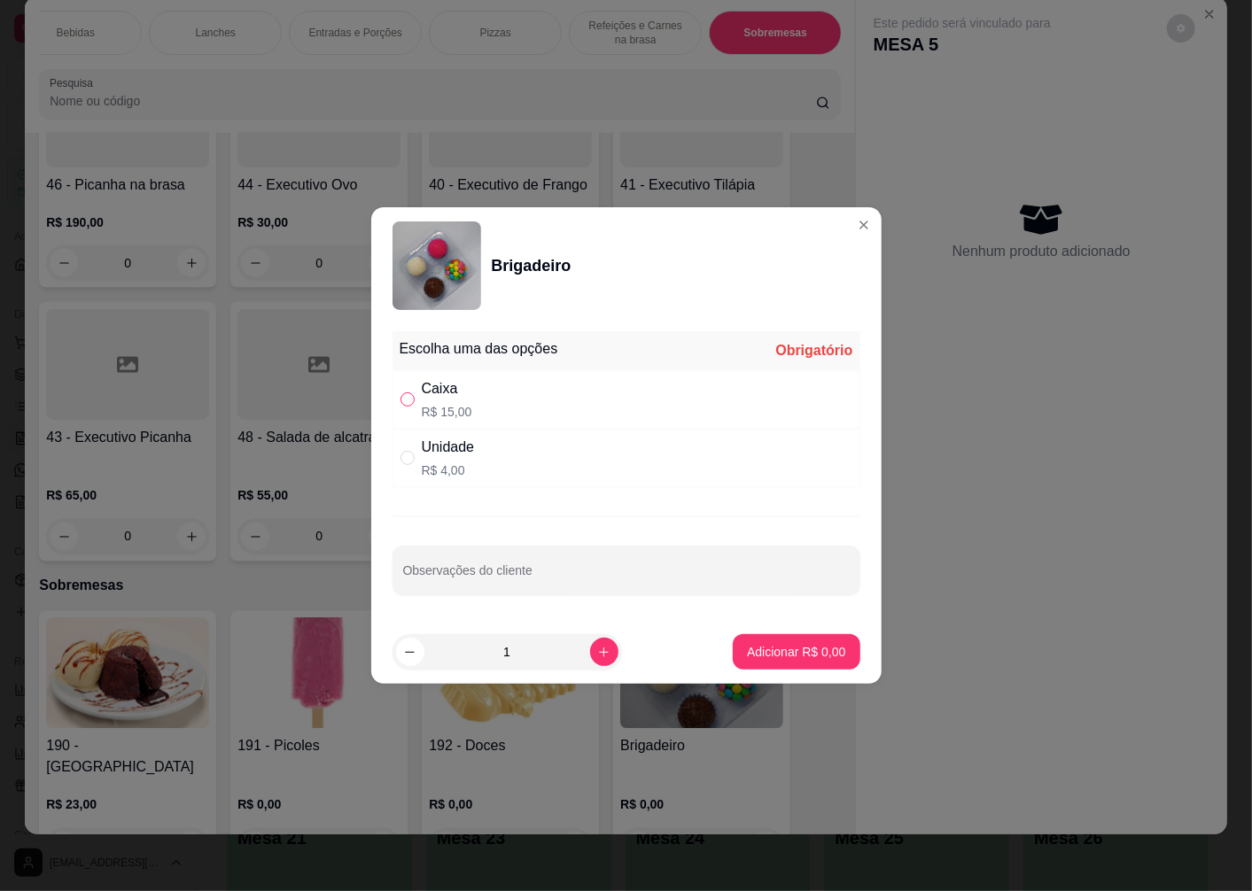
click at [413, 401] on input "" at bounding box center [407, 399] width 14 height 14
radio input "true"
click at [741, 654] on p "Adicionar R$ 15,00" at bounding box center [792, 651] width 103 height 17
type input "1"
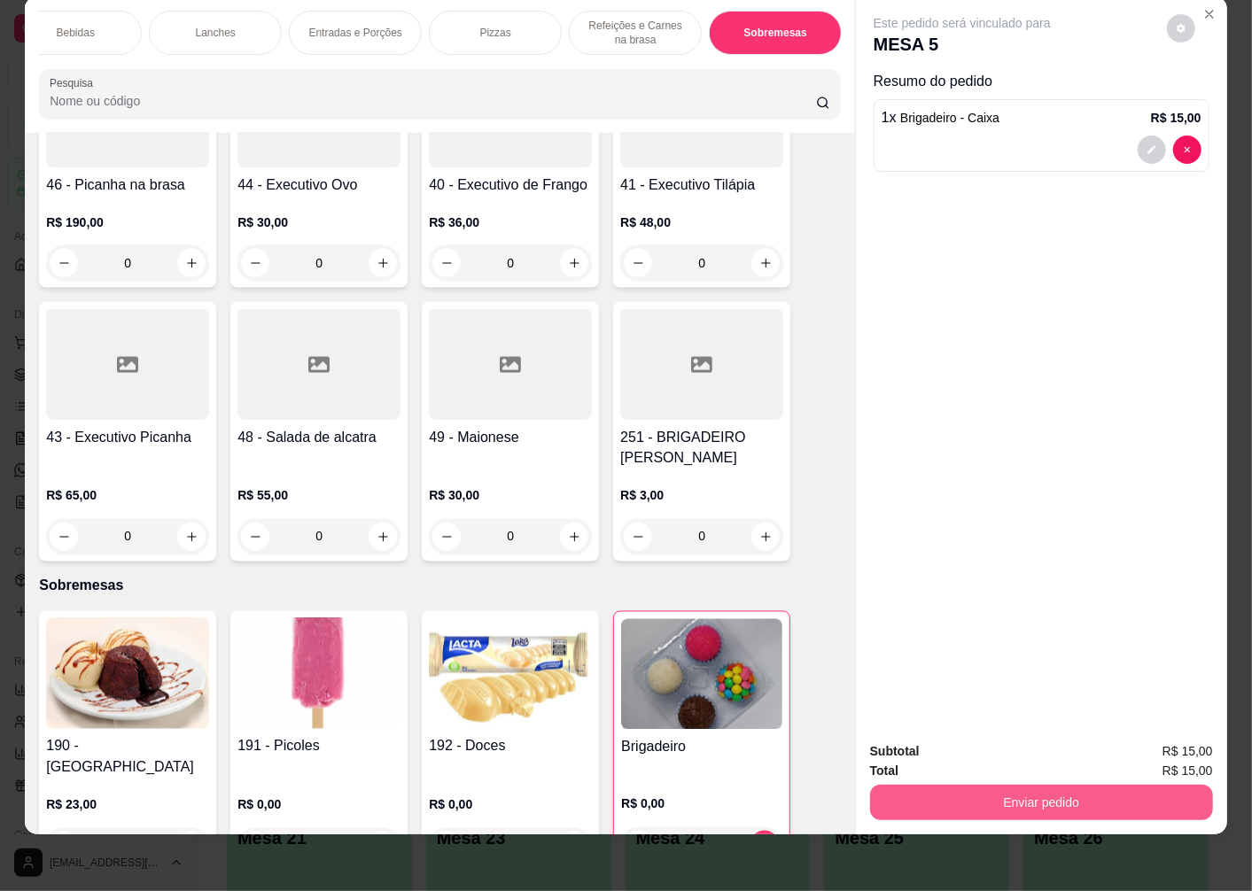
click at [1011, 787] on button "Enviar pedido" at bounding box center [1041, 802] width 343 height 35
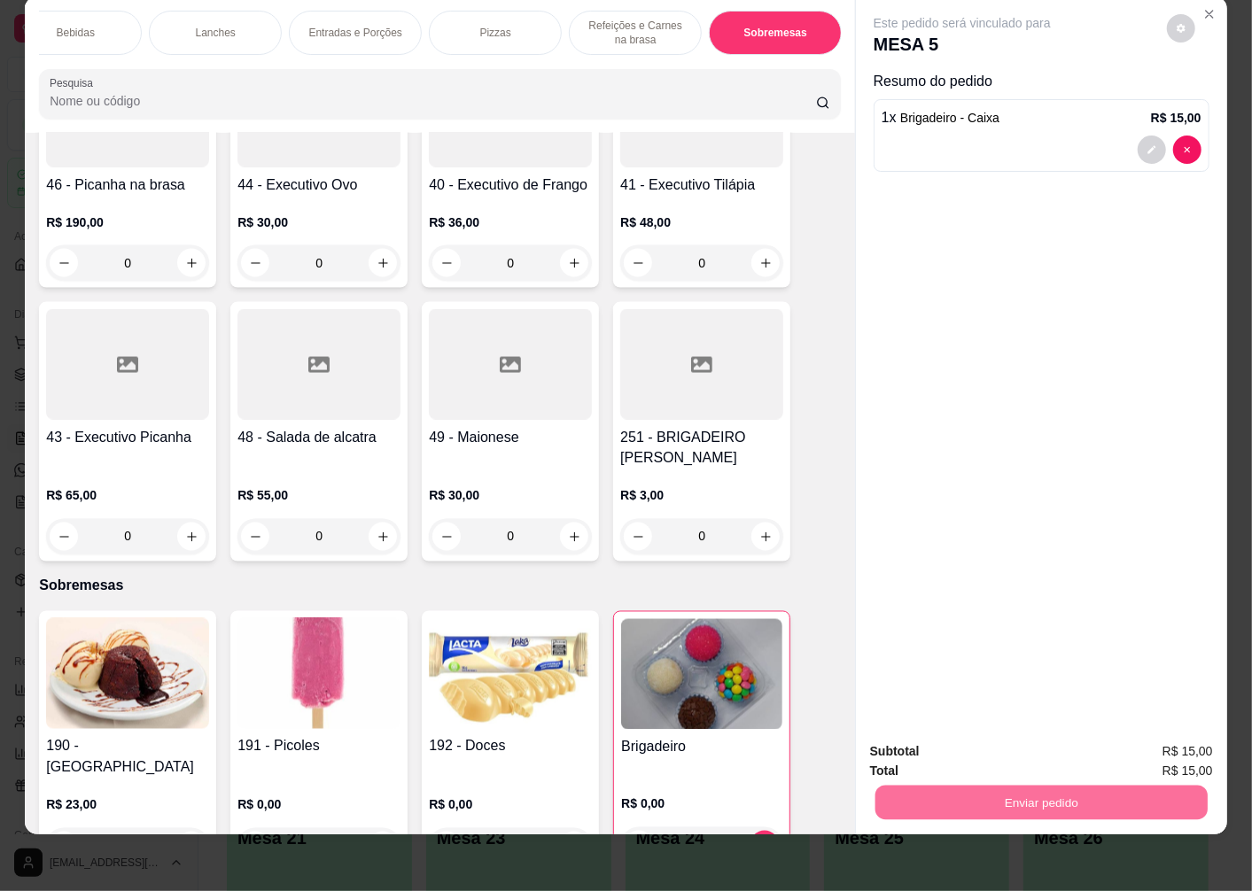
click at [989, 749] on button "Não registrar e enviar pedido" at bounding box center [982, 744] width 184 height 34
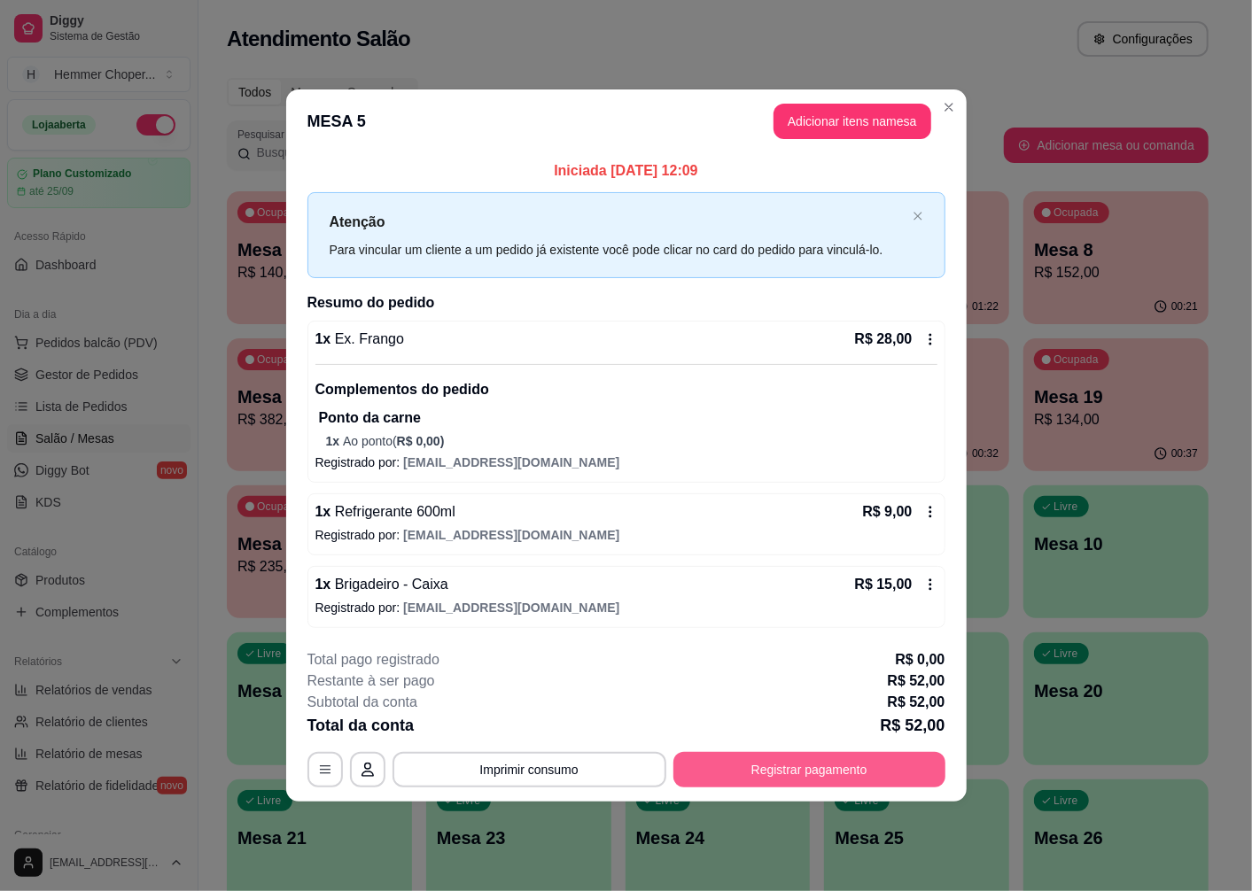
click at [865, 771] on button "Registrar pagamento" at bounding box center [809, 769] width 272 height 35
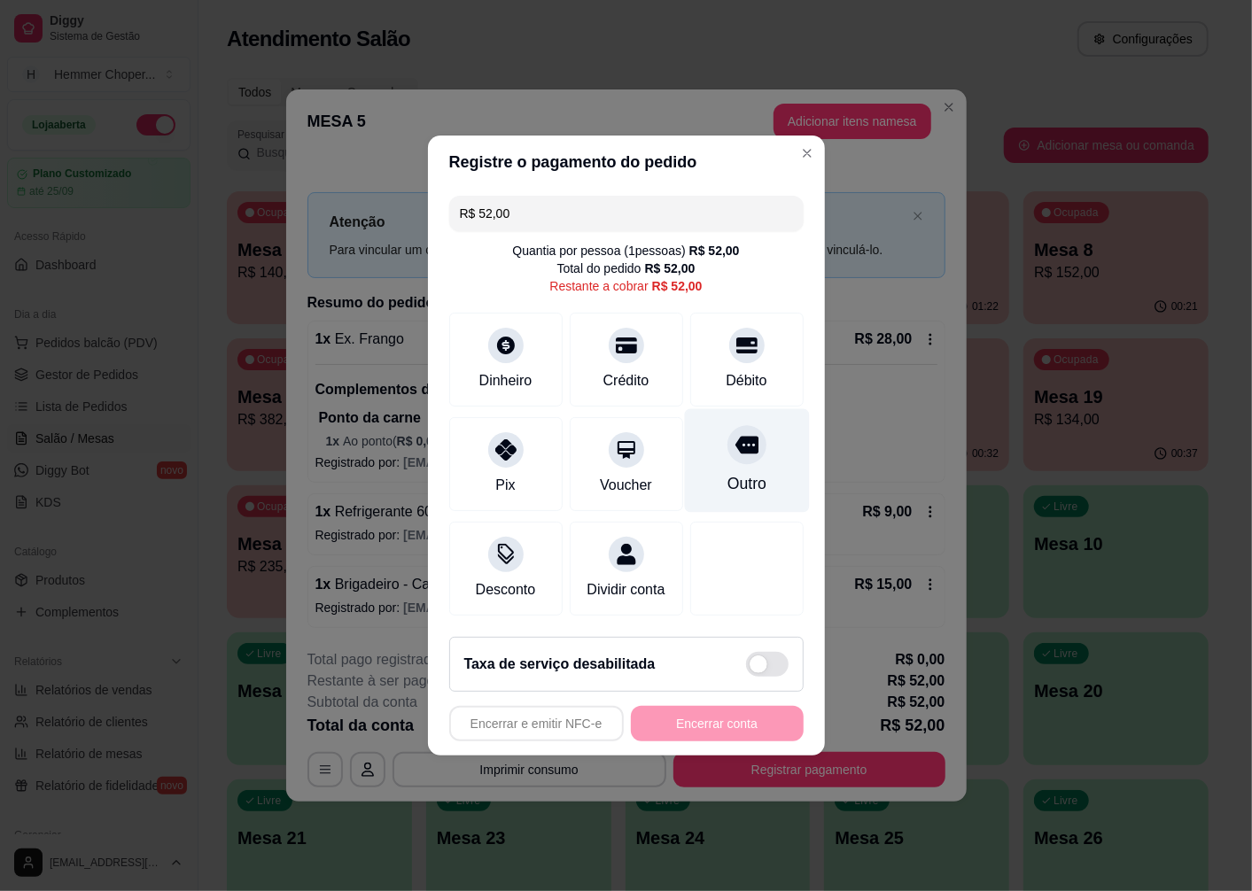
click at [747, 456] on div "Outro" at bounding box center [746, 461] width 125 height 104
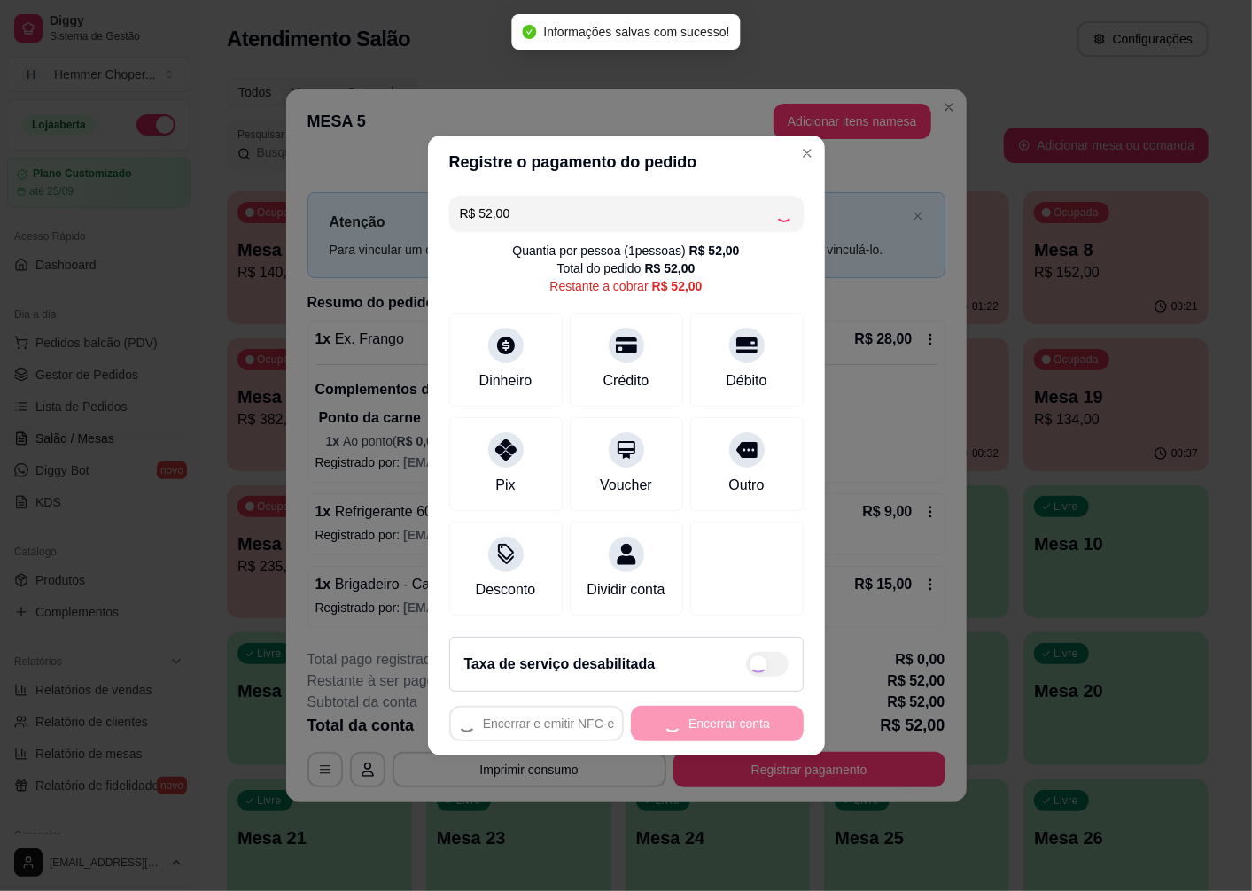
type input "R$ 0,00"
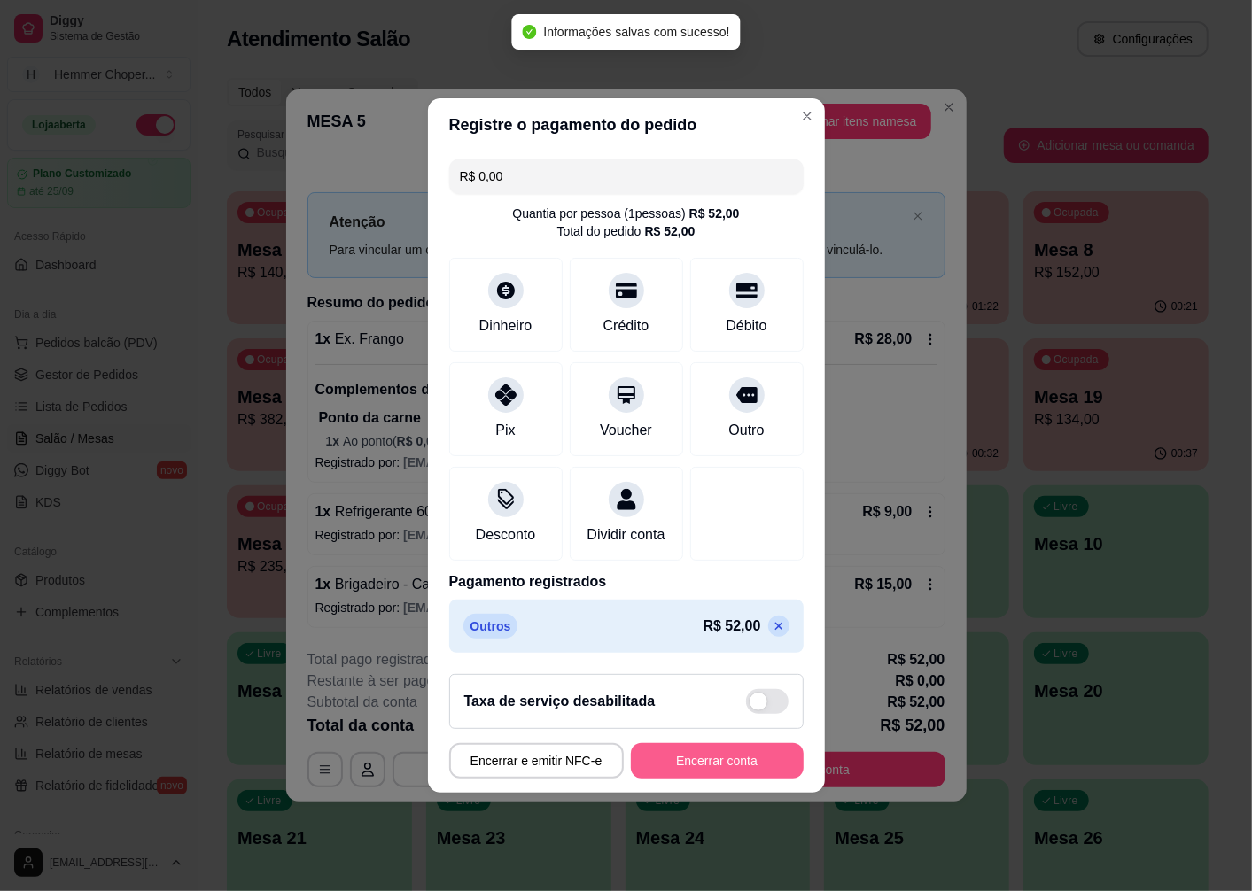
click at [741, 766] on button "Encerrar conta" at bounding box center [717, 760] width 173 height 35
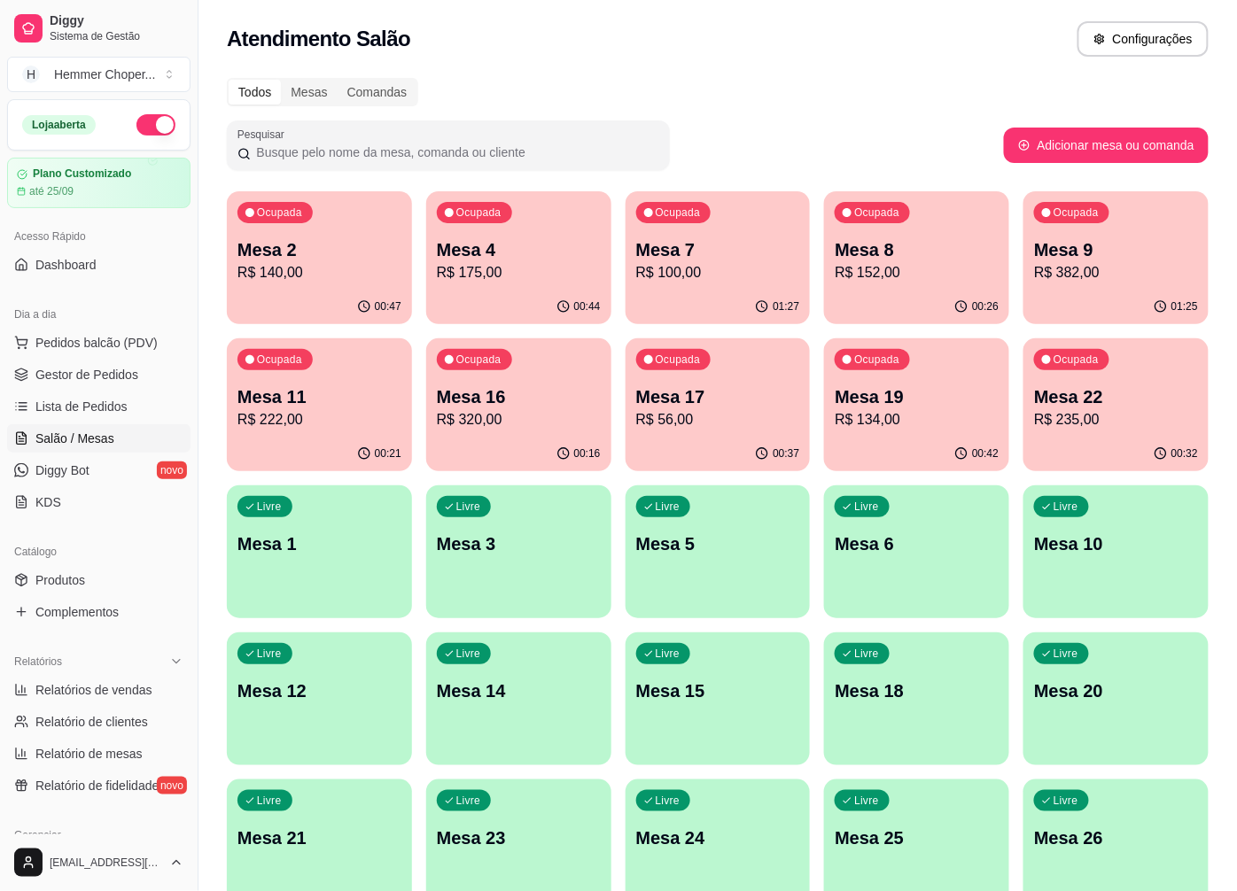
click at [746, 293] on div "01:27" at bounding box center [717, 307] width 185 height 35
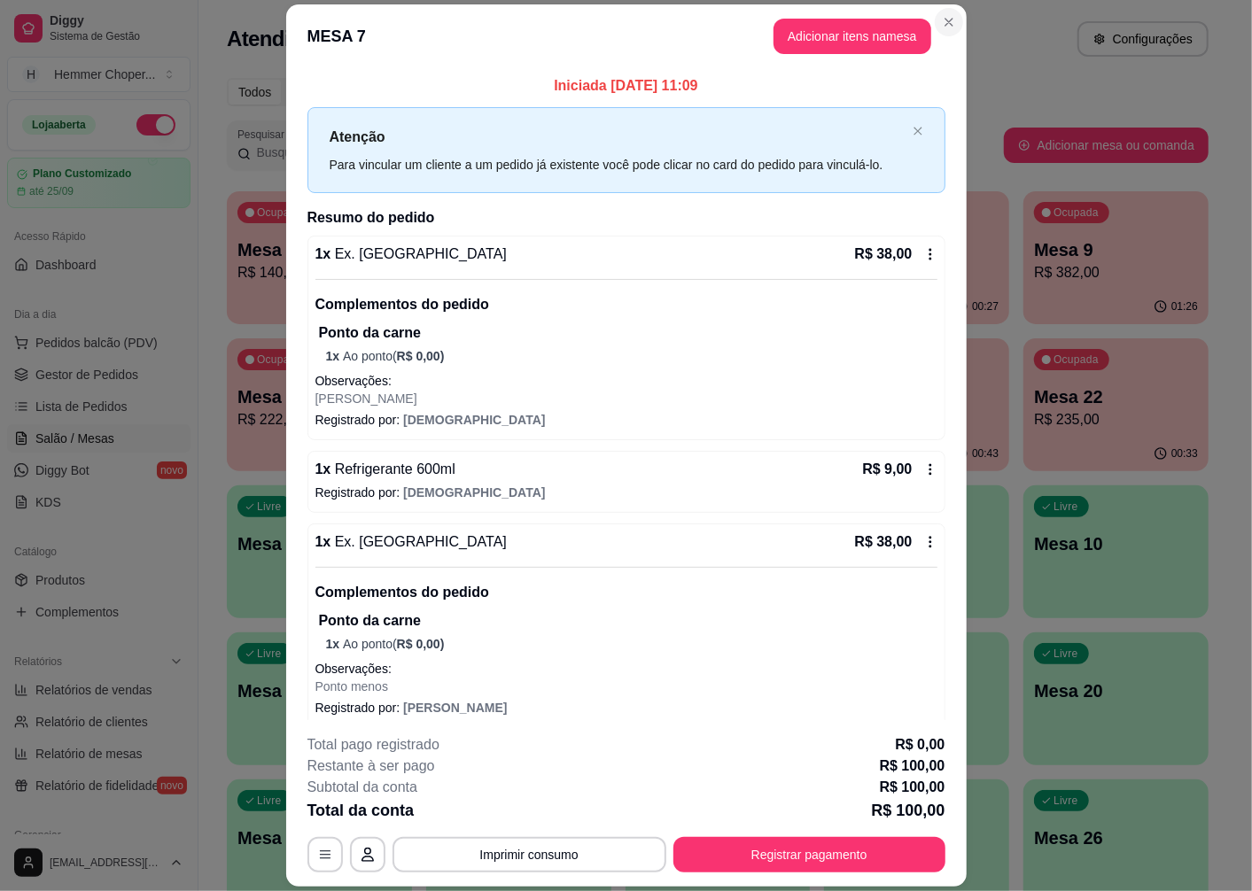
click at [927, 28] on section "**********" at bounding box center [626, 445] width 680 height 882
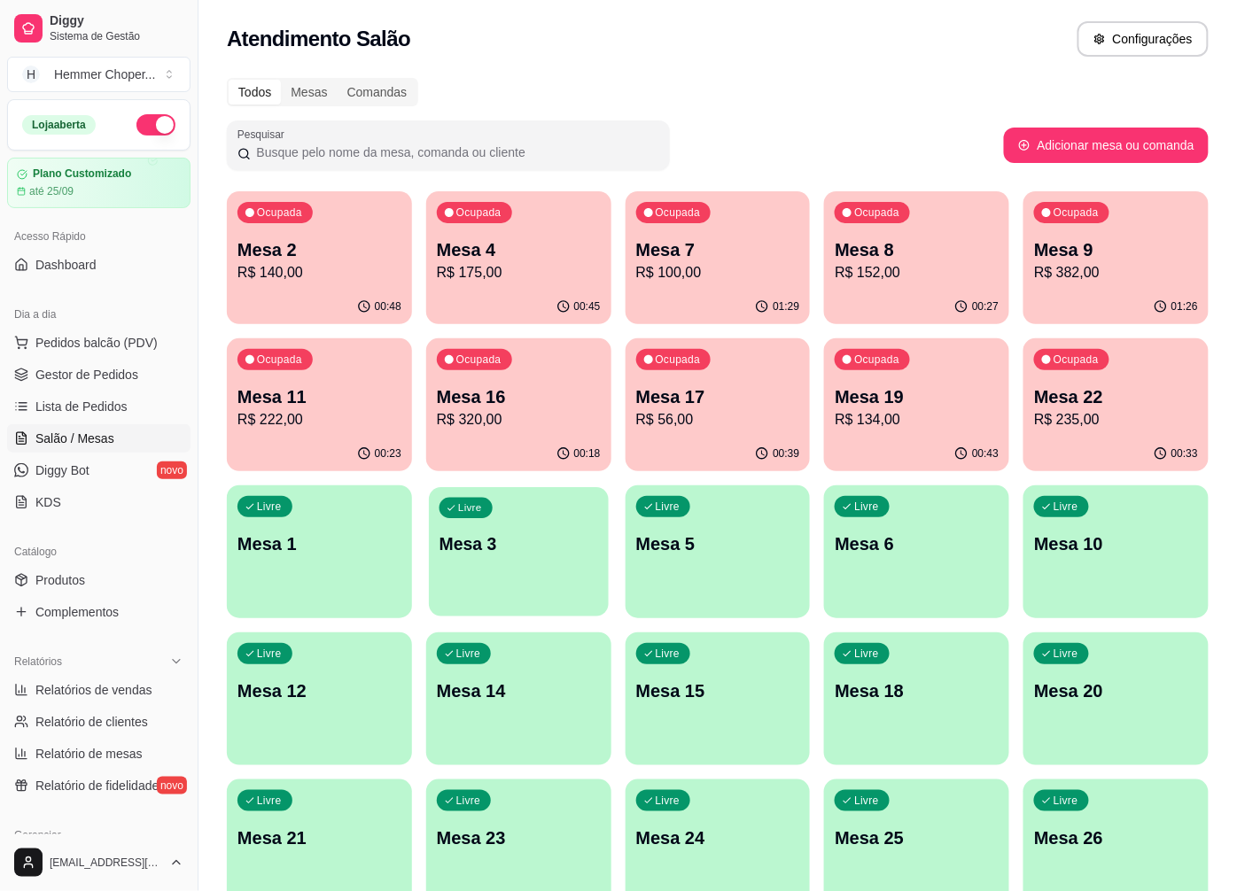
click at [592, 597] on div "button" at bounding box center [519, 605] width 180 height 20
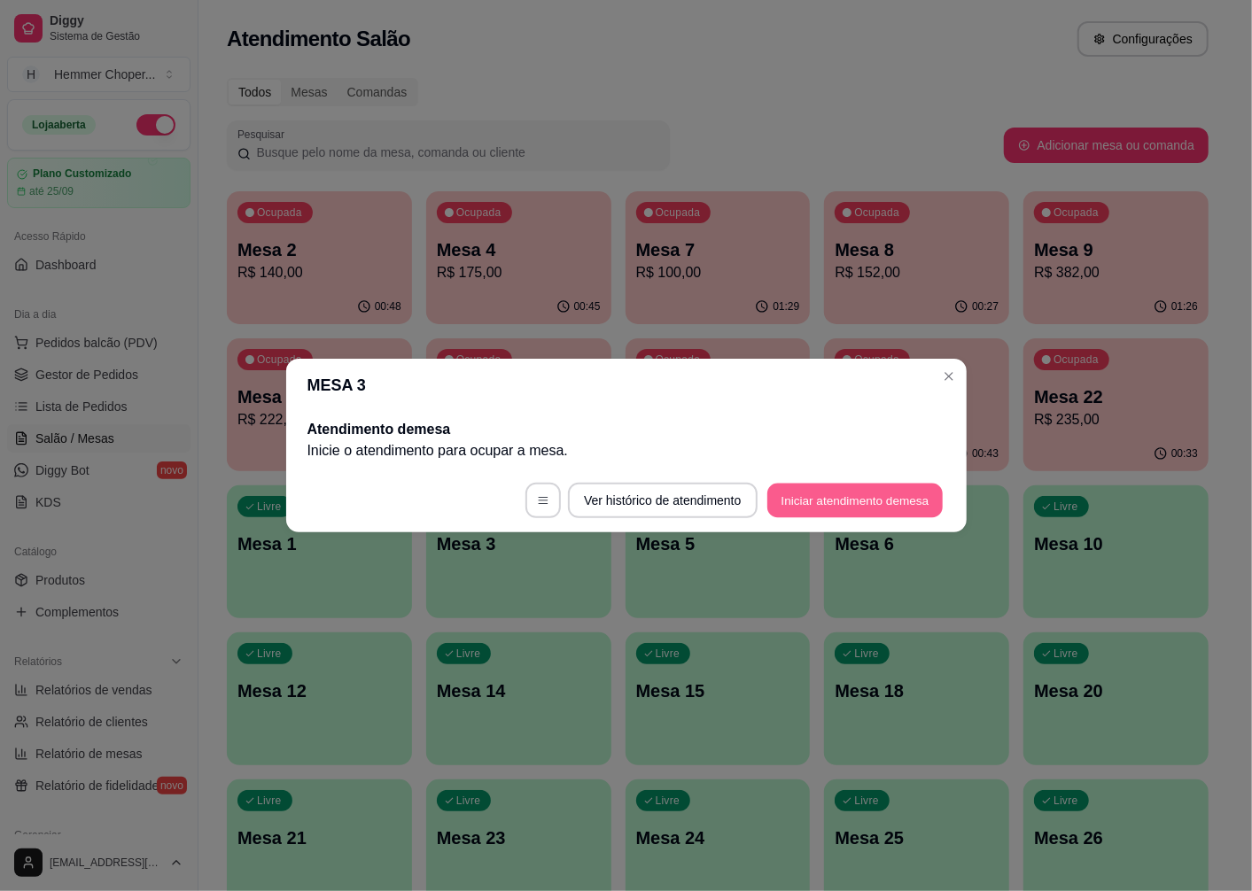
click at [801, 500] on button "Iniciar atendimento de mesa" at bounding box center [854, 501] width 175 height 35
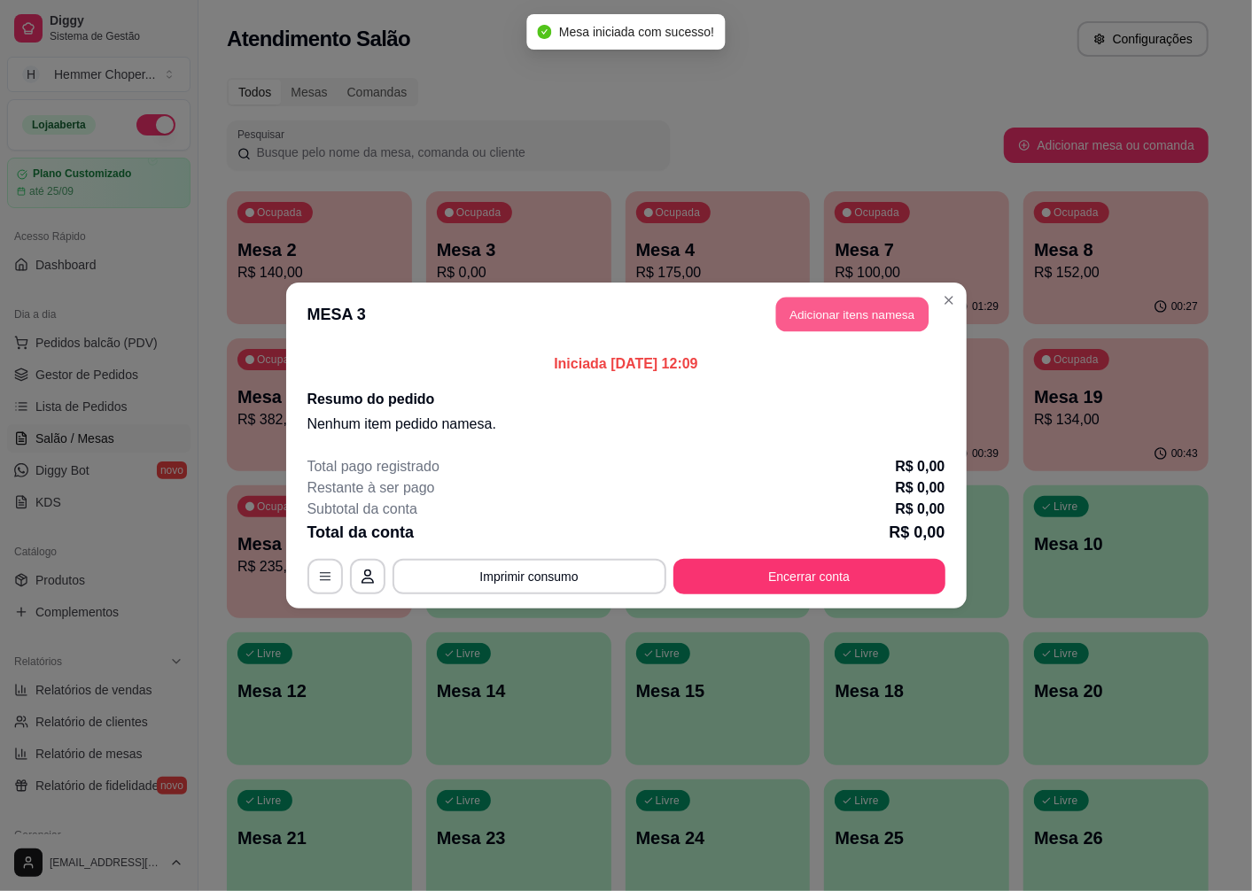
click at [830, 304] on button "Adicionar itens na mesa" at bounding box center [852, 315] width 152 height 35
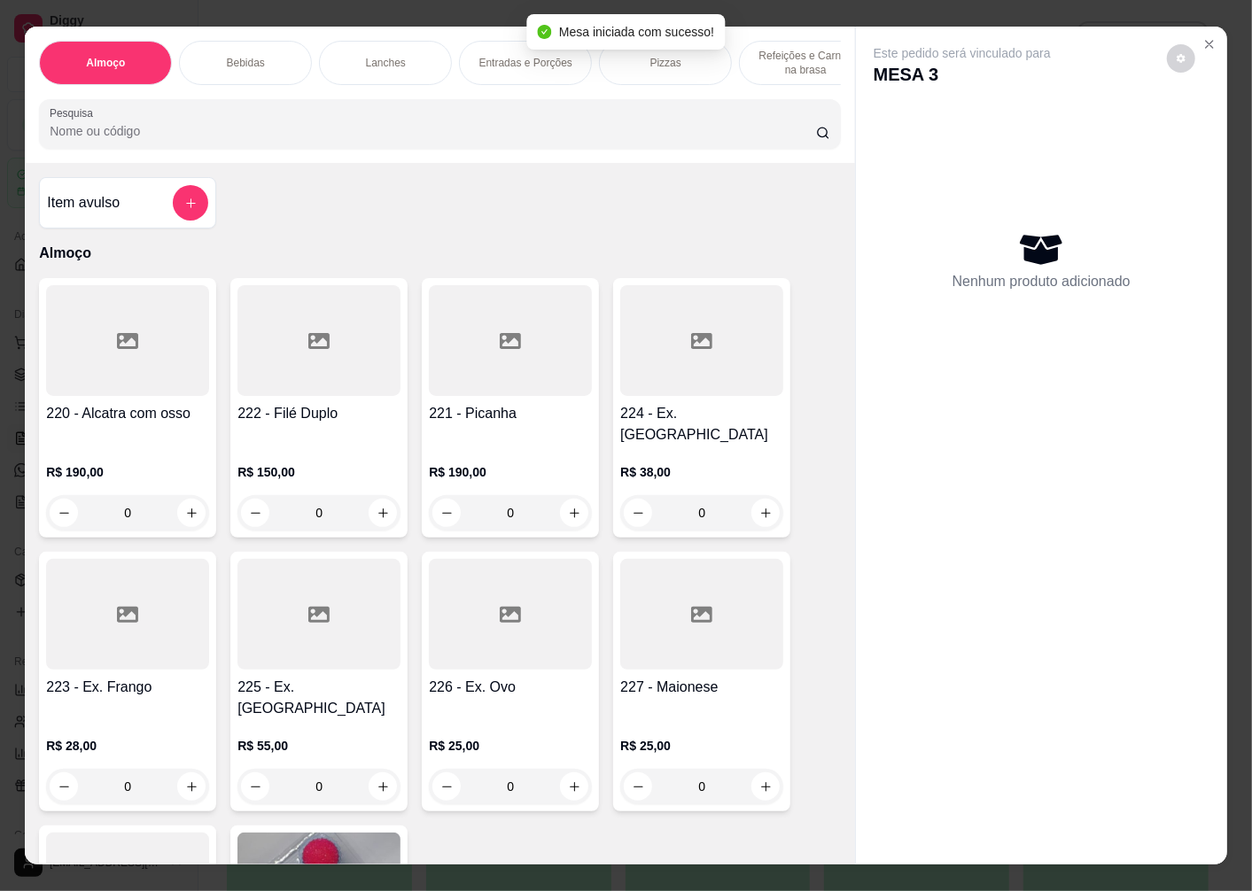
click at [748, 495] on div "0" at bounding box center [701, 512] width 163 height 35
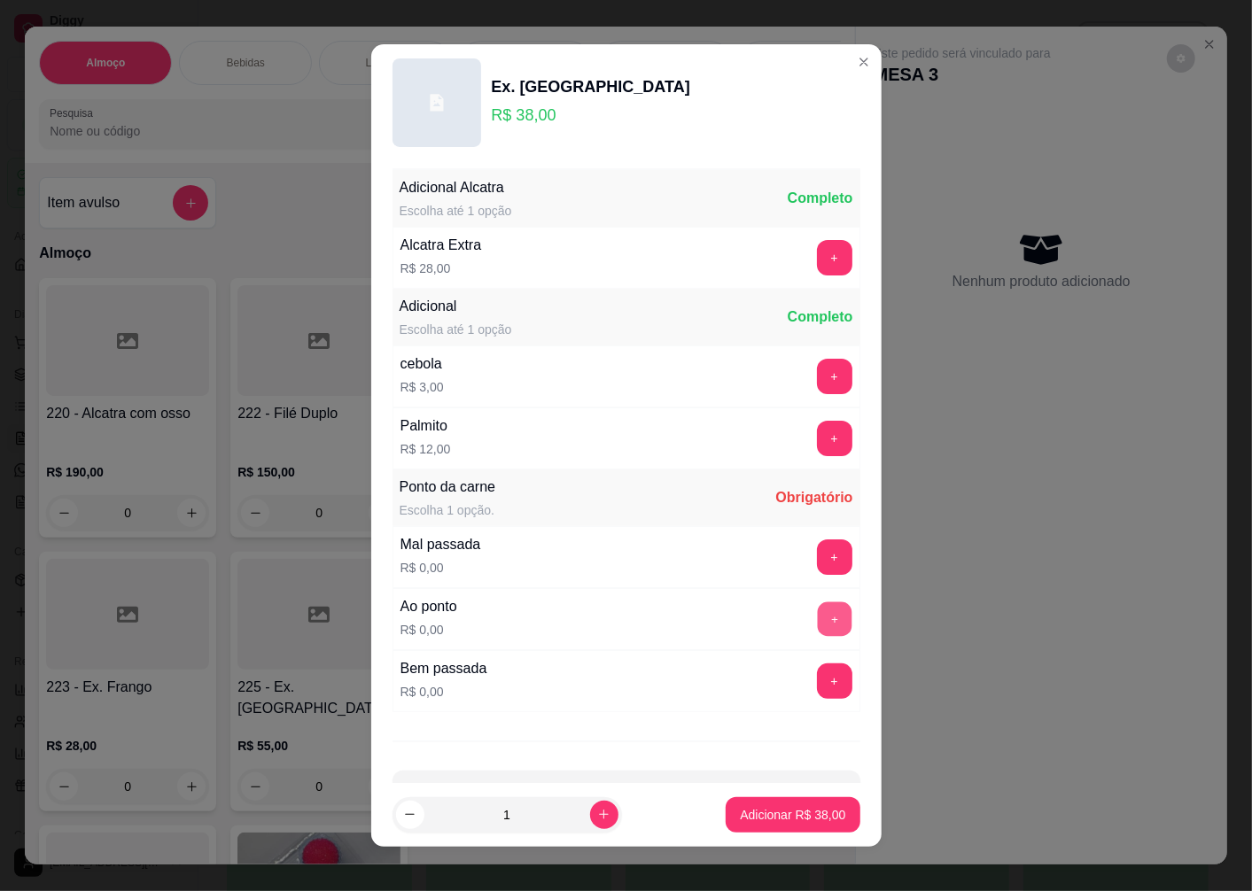
click at [817, 624] on button "+" at bounding box center [834, 619] width 35 height 35
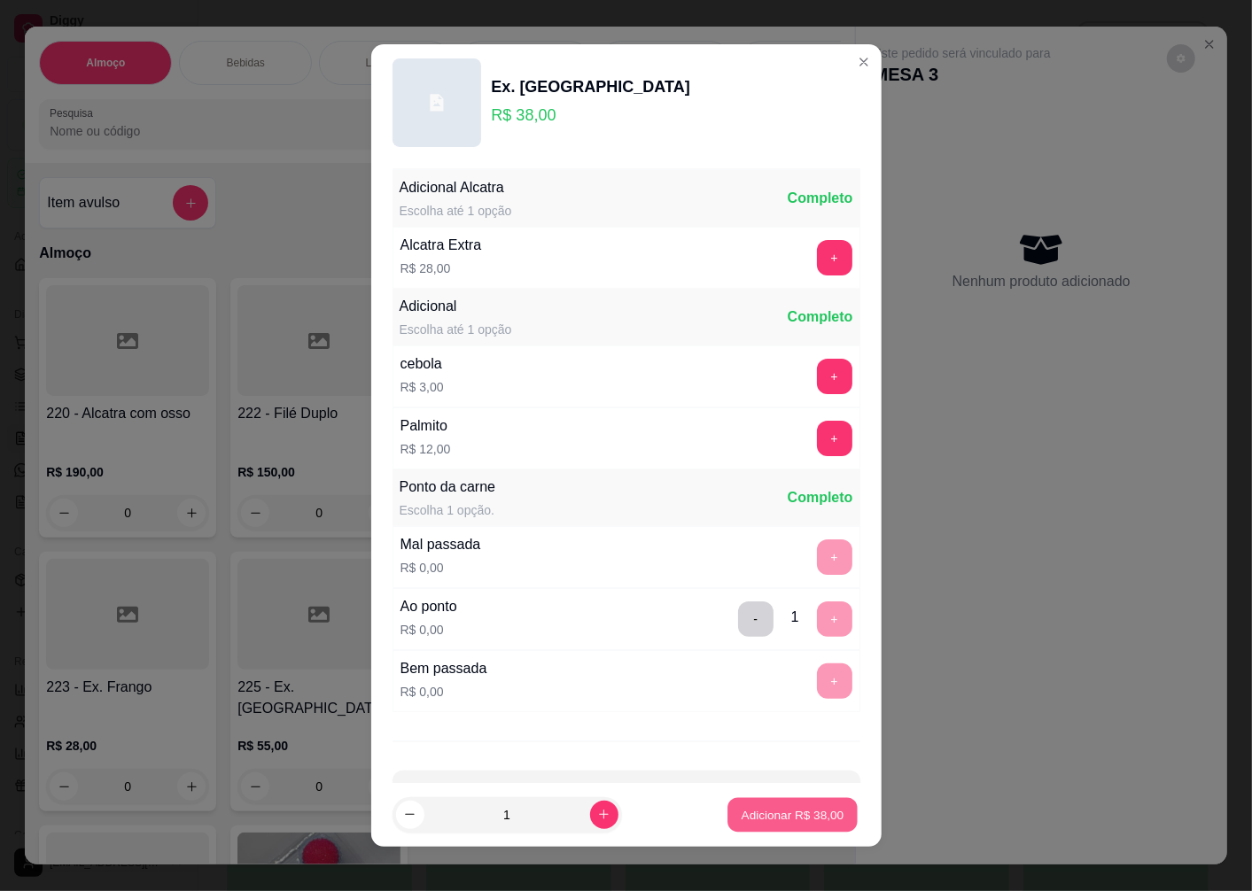
click at [792, 809] on p "Adicionar R$ 38,00" at bounding box center [792, 814] width 103 height 17
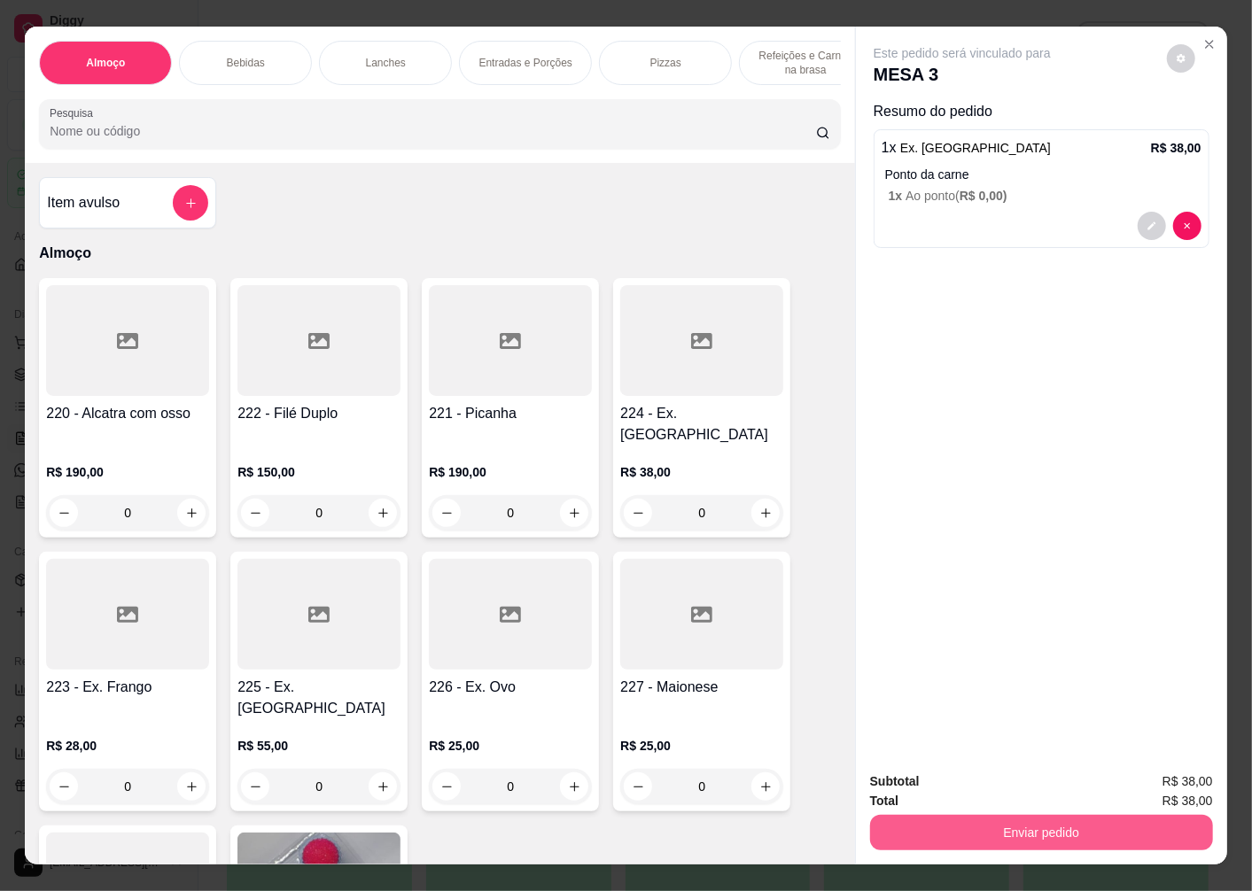
click at [945, 838] on button "Enviar pedido" at bounding box center [1041, 832] width 343 height 35
click at [1020, 654] on div "Este pedido será vinculado para MESA 3 Resumo do pedido 1 x Ex. Alcatra R$ 38,0…" at bounding box center [1041, 392] width 371 height 731
click at [1205, 37] on icon "Close" at bounding box center [1209, 44] width 14 height 14
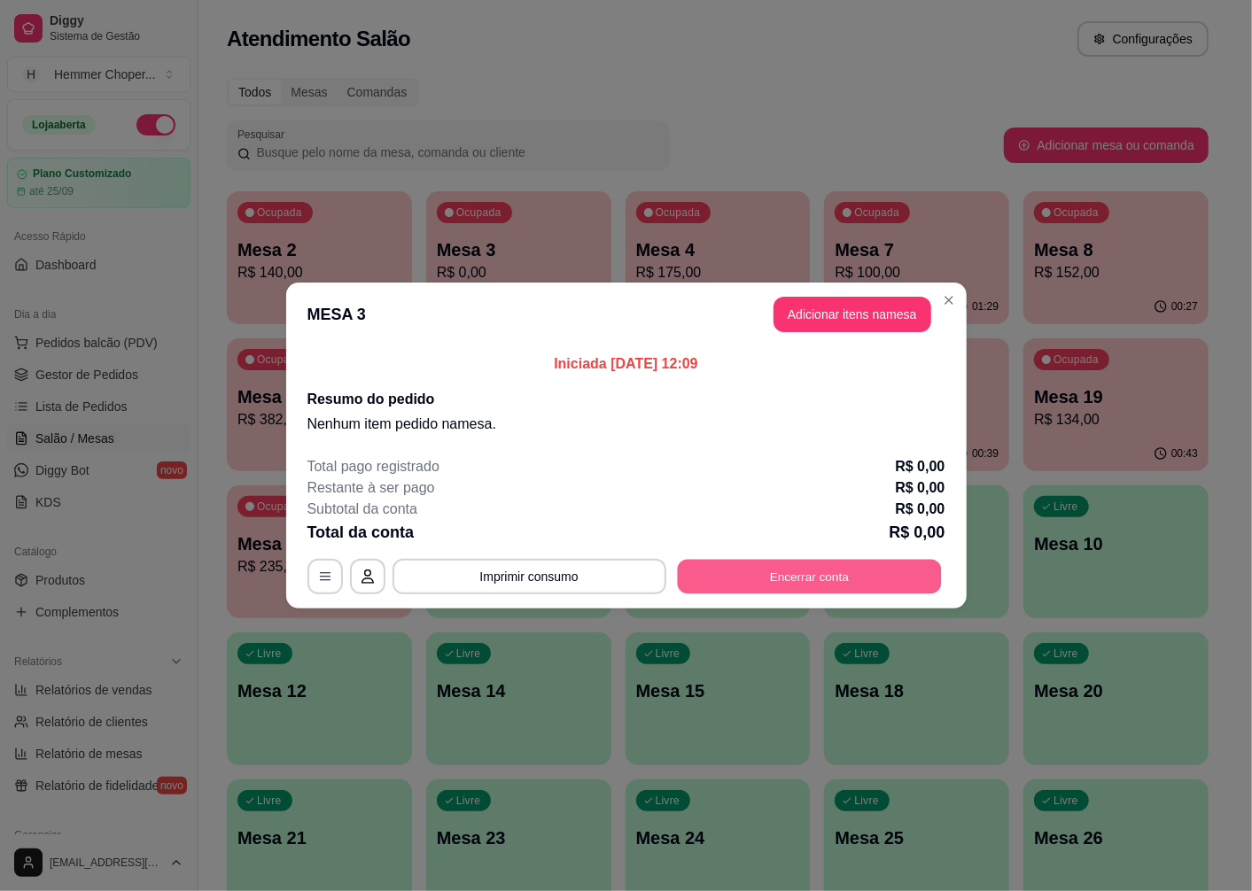
click at [808, 585] on button "Encerrar conta" at bounding box center [809, 577] width 264 height 35
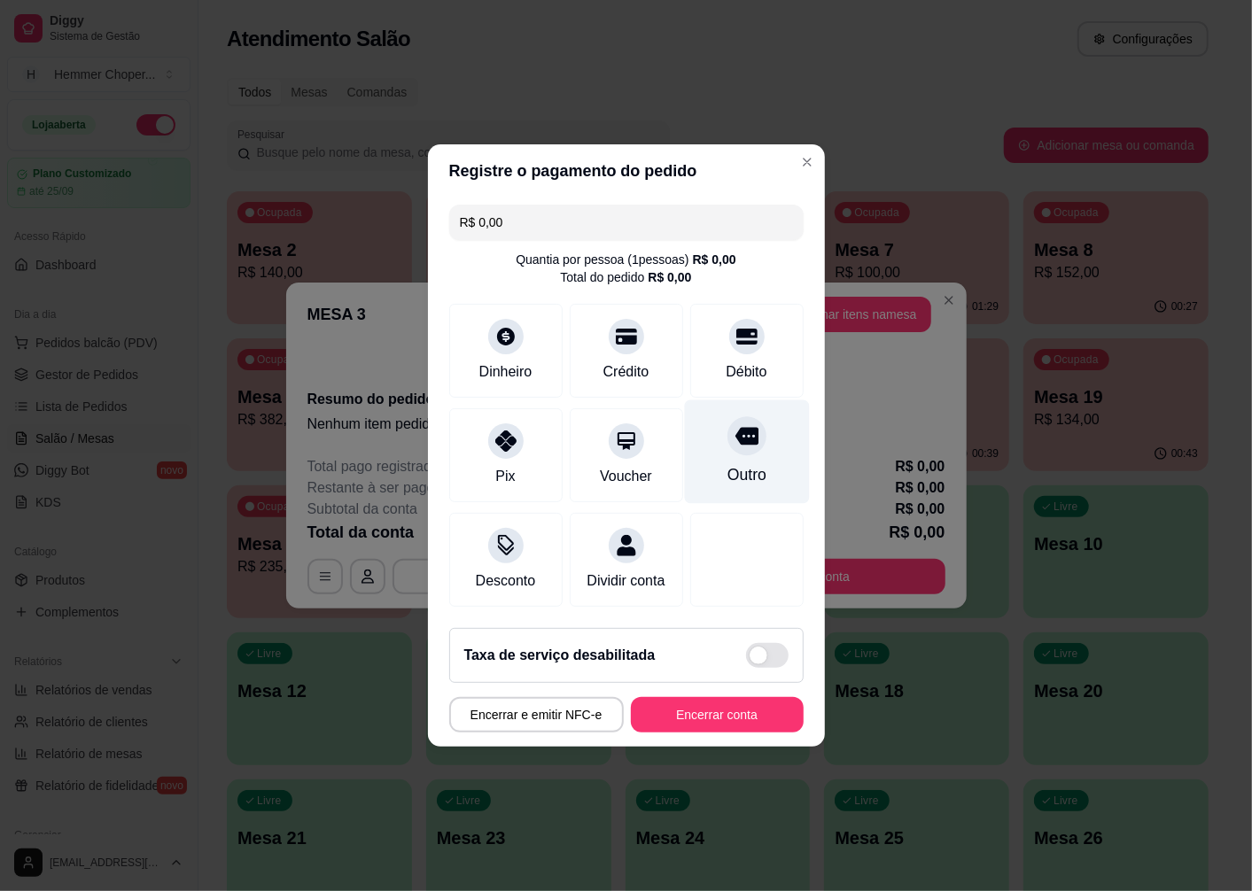
click at [715, 434] on div "Outro" at bounding box center [746, 452] width 125 height 104
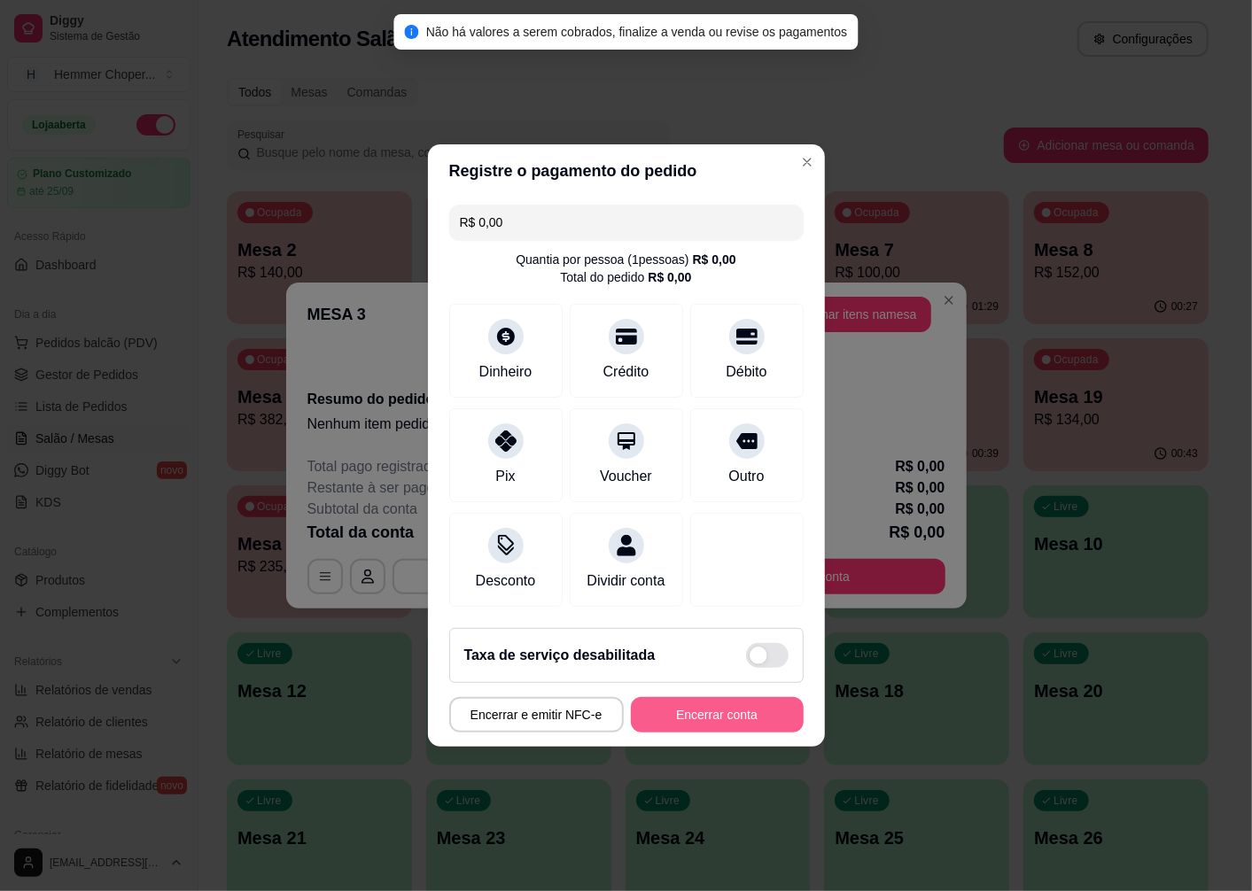
click at [728, 727] on button "Encerrar conta" at bounding box center [717, 714] width 173 height 35
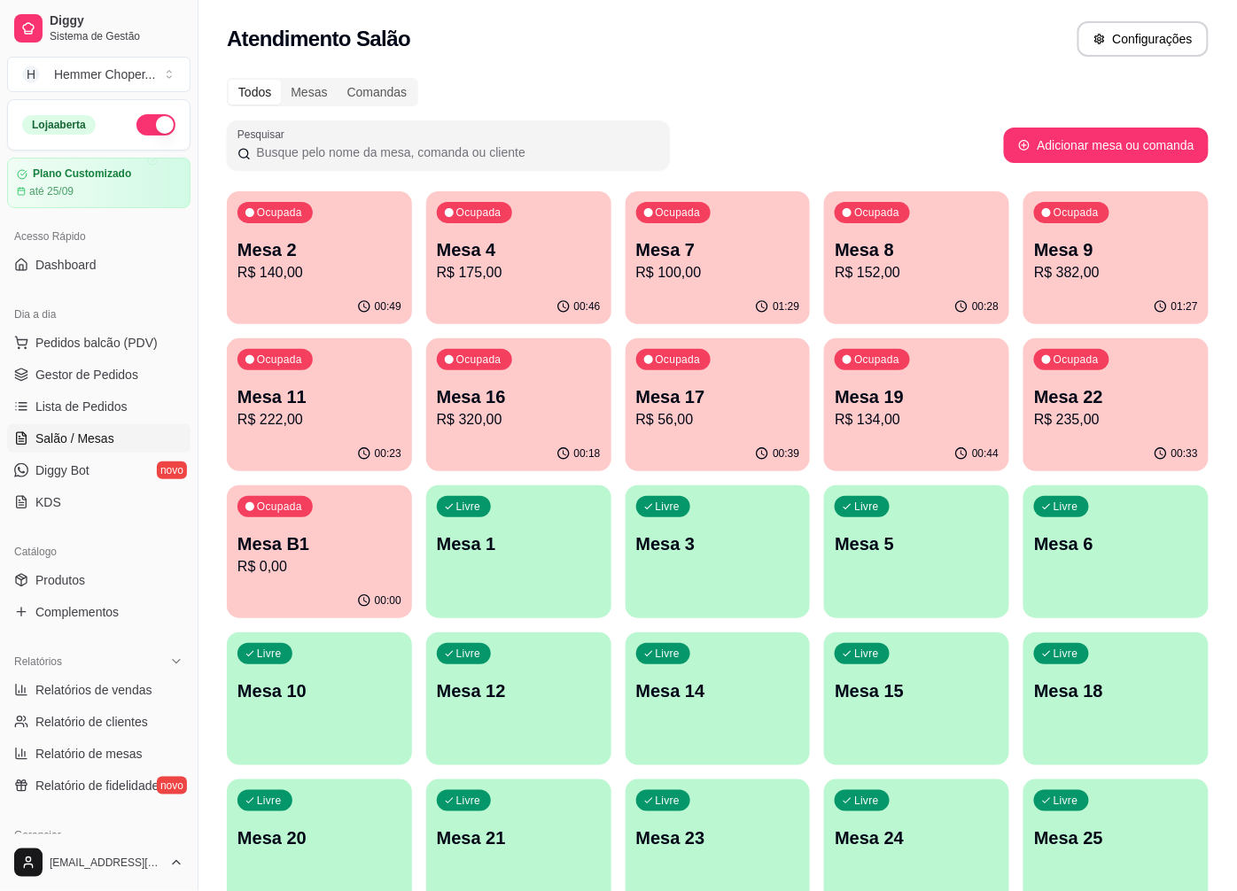
click at [671, 235] on div "Ocupada Mesa 7 R$ 100,00" at bounding box center [717, 240] width 185 height 98
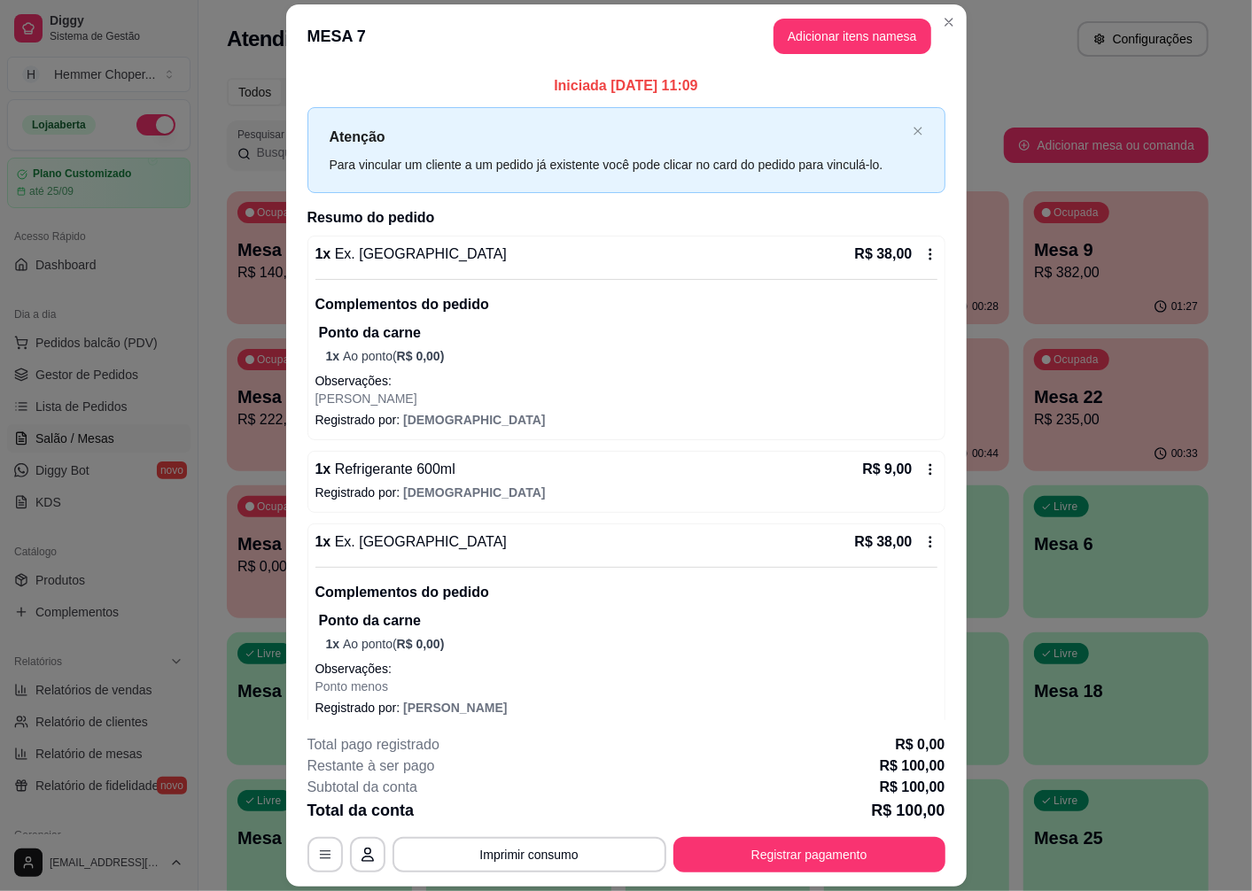
scroll to position [87, 0]
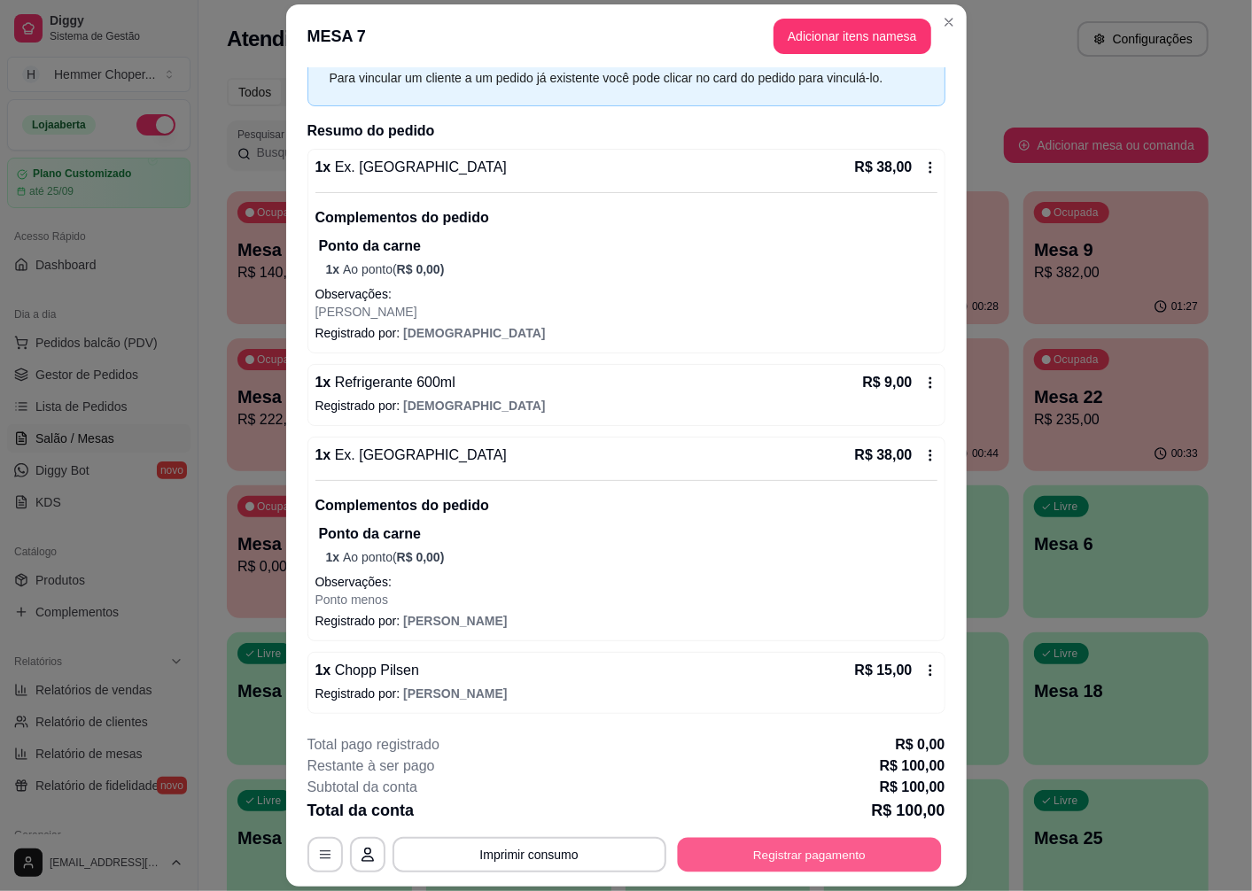
click at [778, 853] on button "Registrar pagamento" at bounding box center [809, 855] width 264 height 35
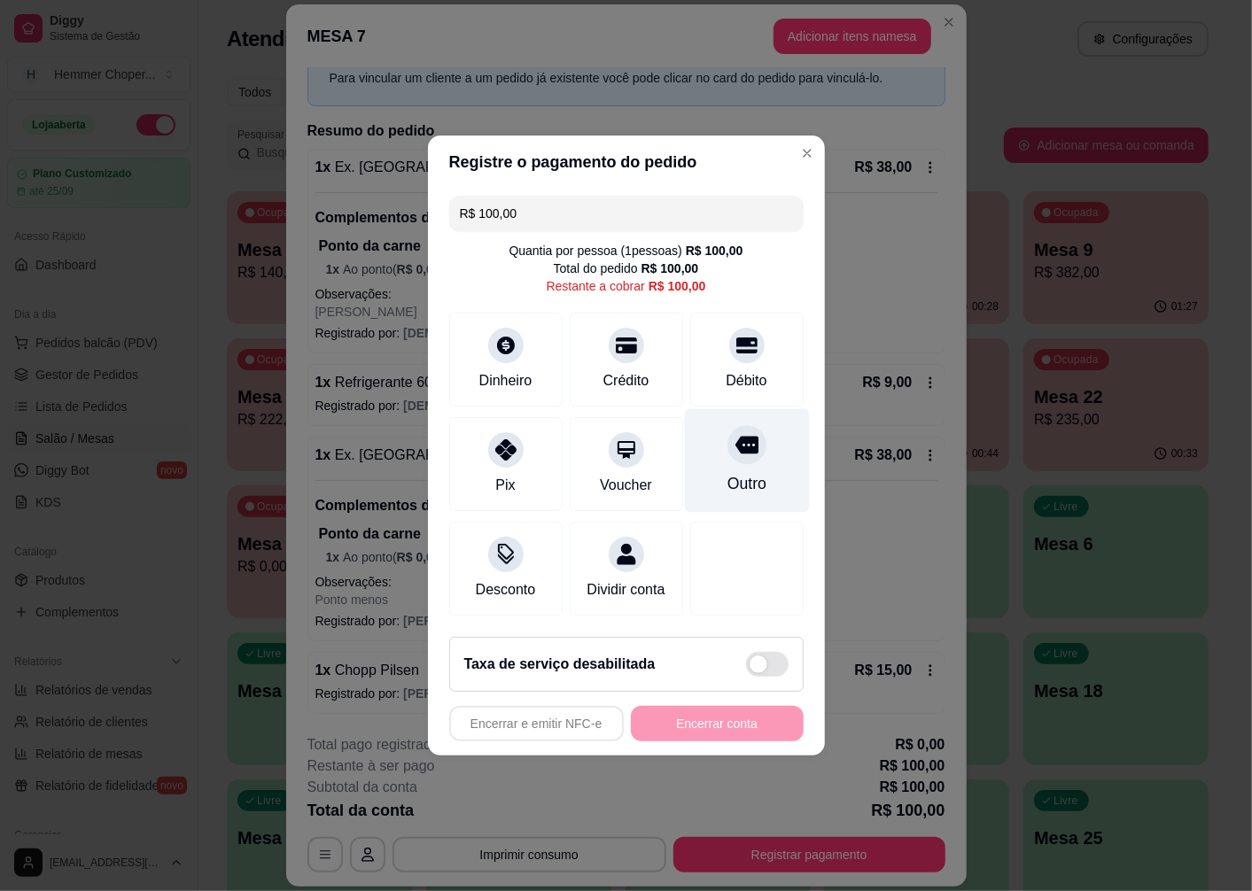
click at [739, 437] on icon at bounding box center [745, 446] width 23 height 18
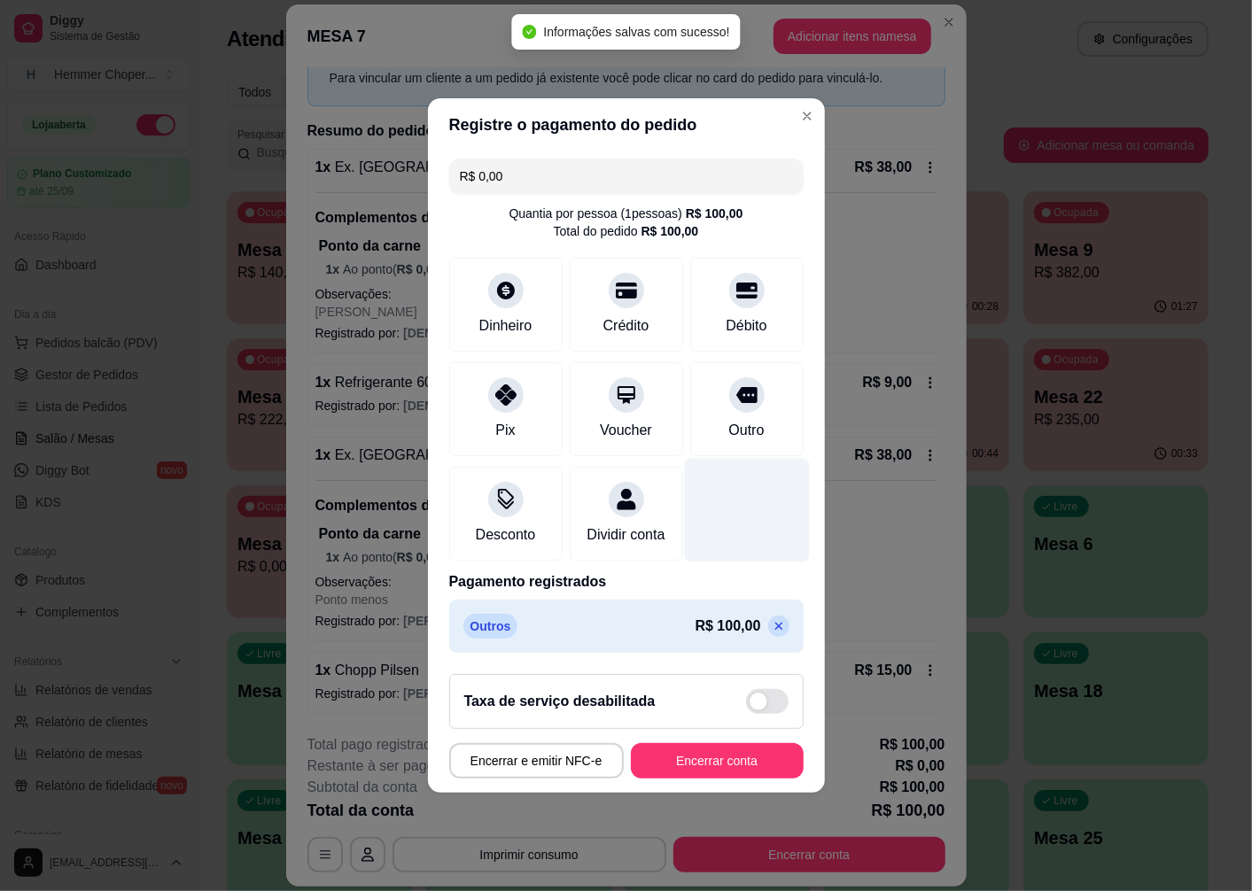
type input "R$ 0,00"
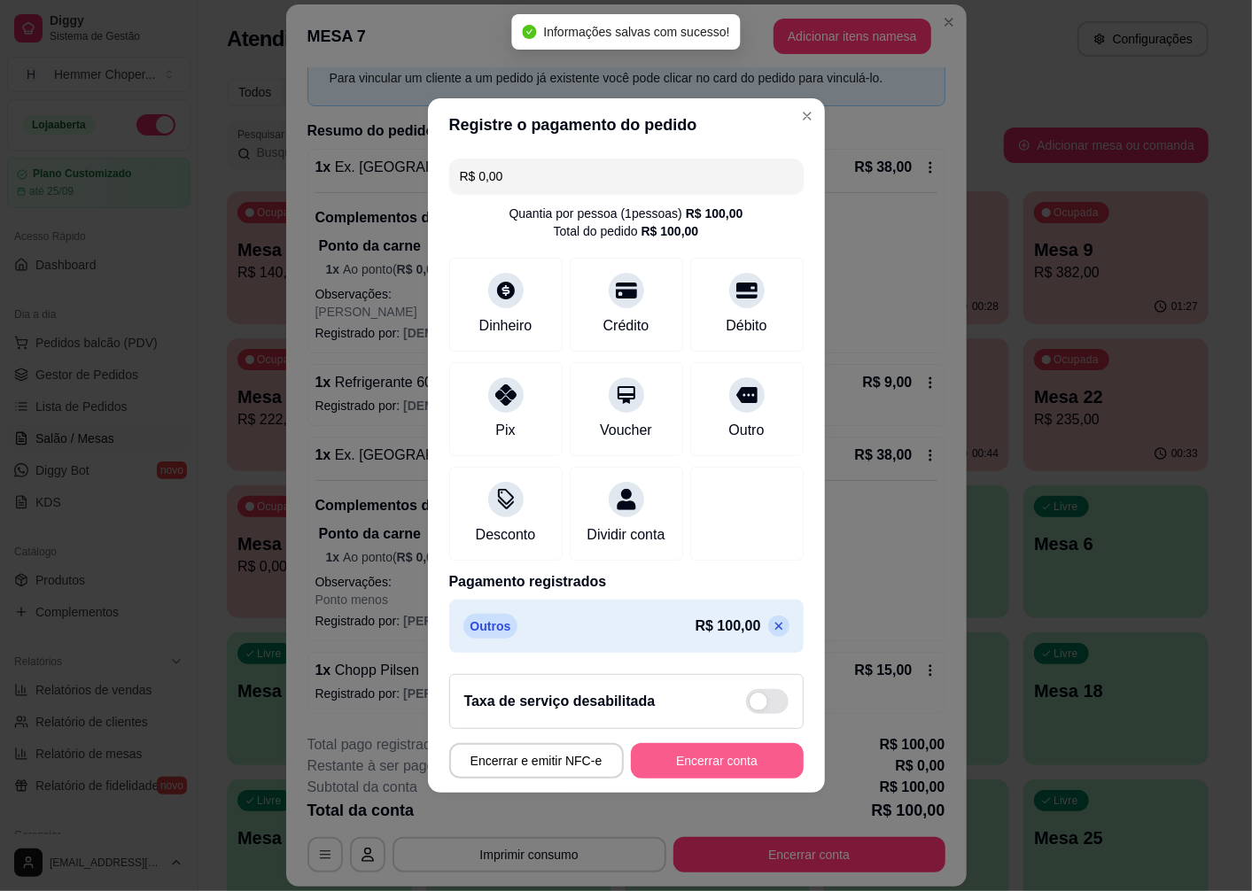
click at [717, 755] on button "Encerrar conta" at bounding box center [717, 760] width 173 height 35
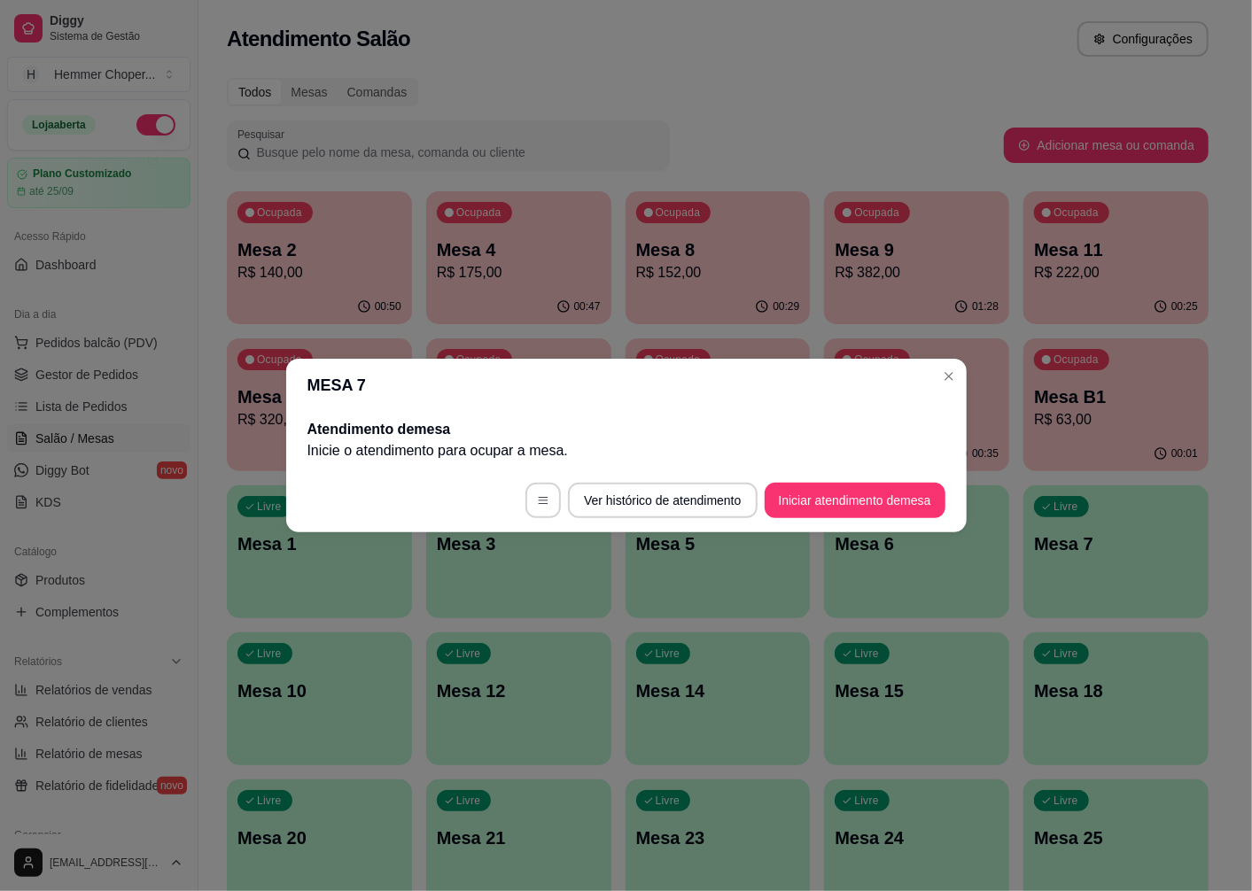
scroll to position [0, 0]
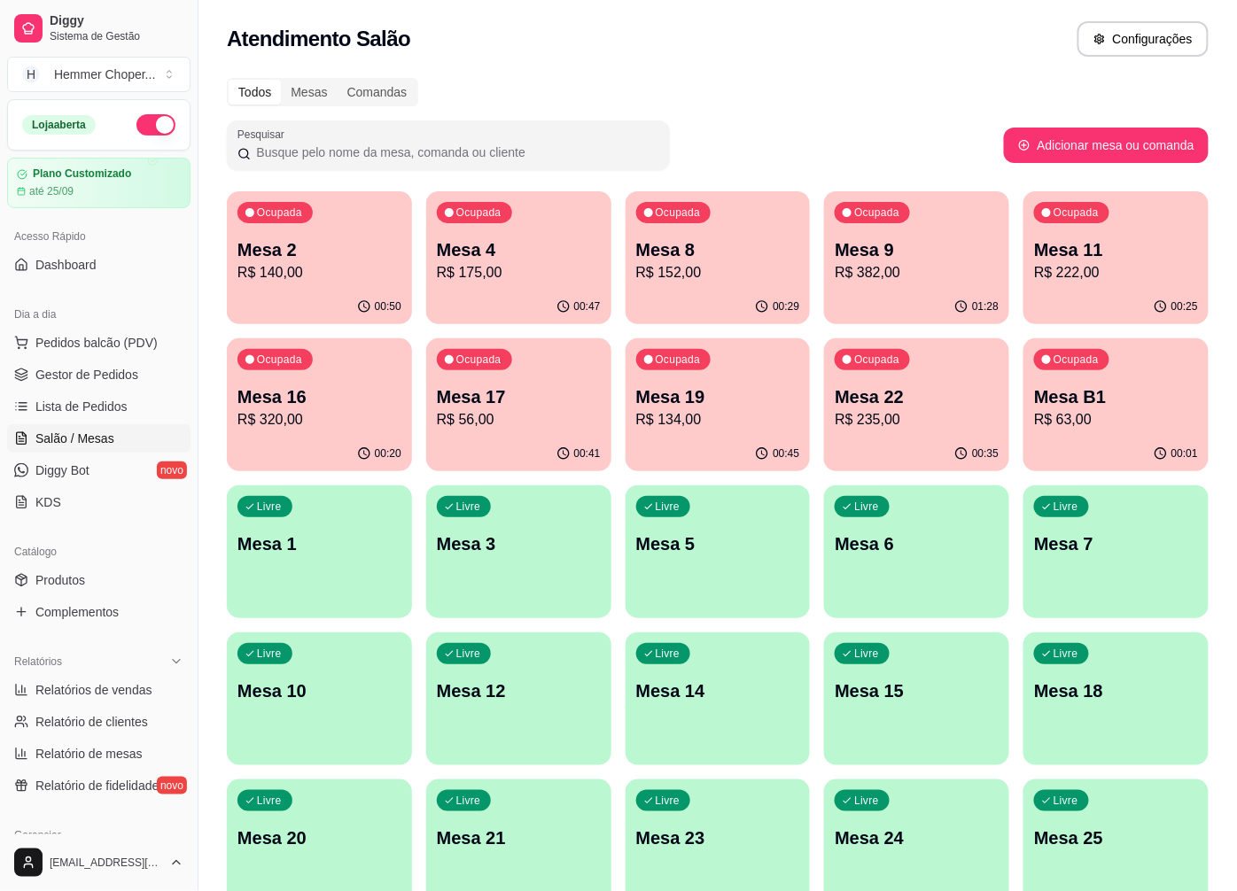
click at [503, 399] on p "Mesa 17" at bounding box center [519, 396] width 164 height 25
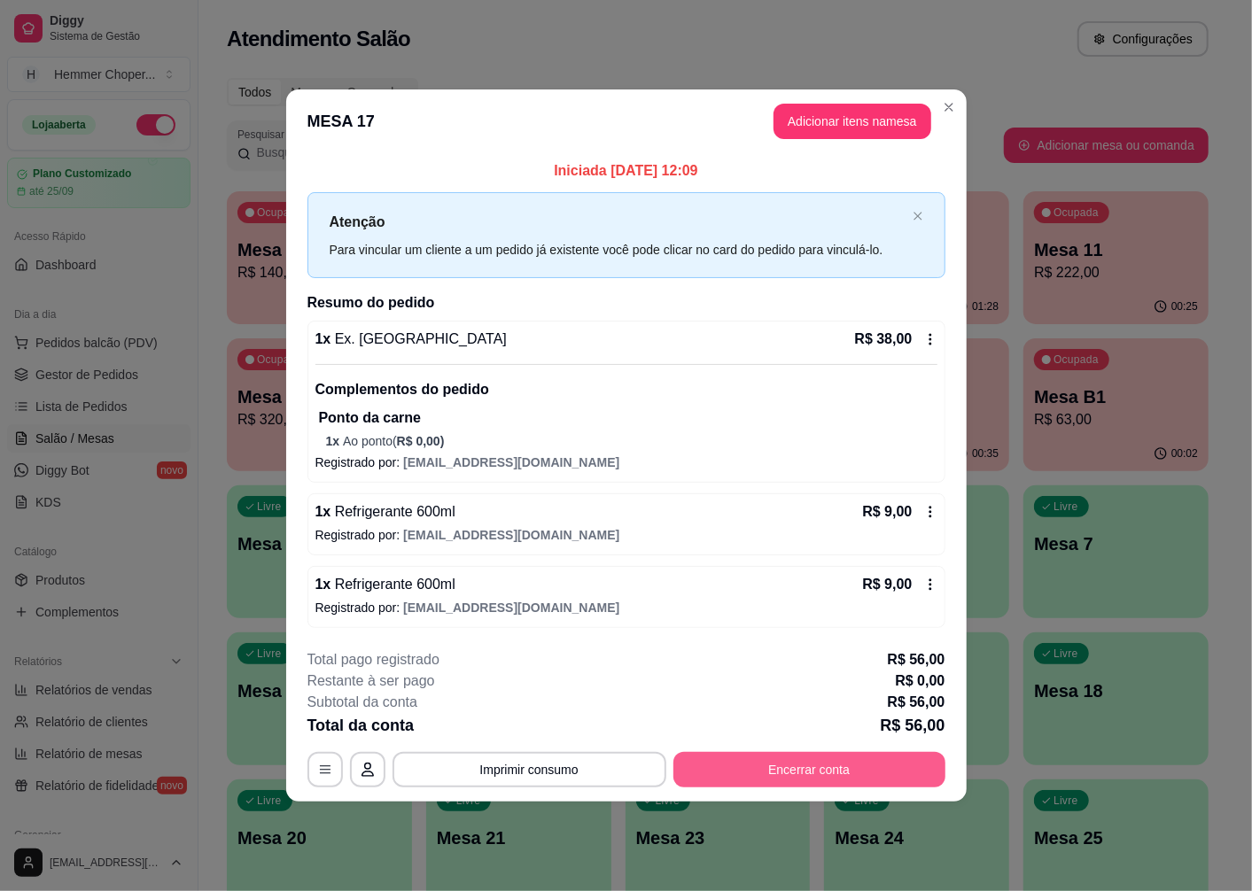
click at [846, 771] on button "Encerrar conta" at bounding box center [809, 769] width 272 height 35
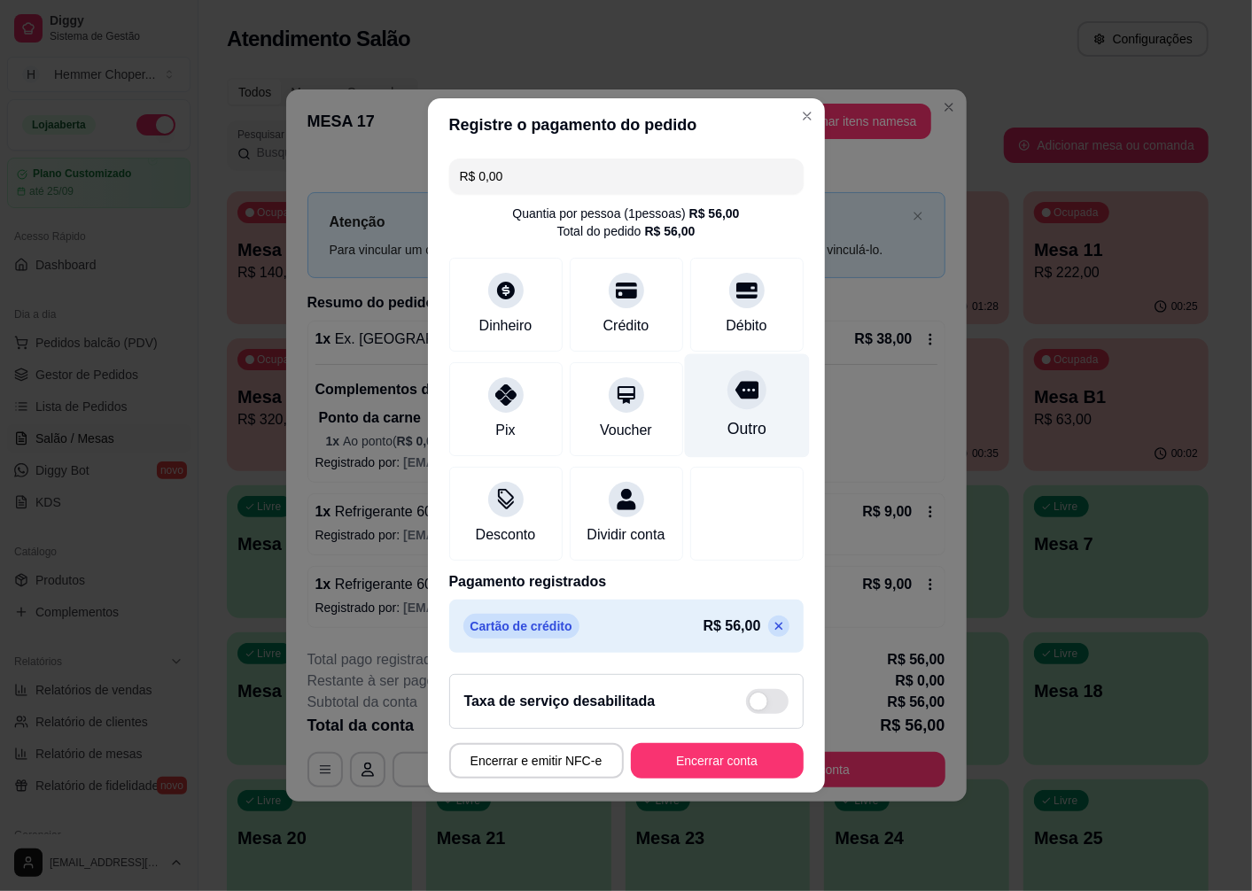
click at [745, 399] on div "Outro" at bounding box center [746, 406] width 125 height 104
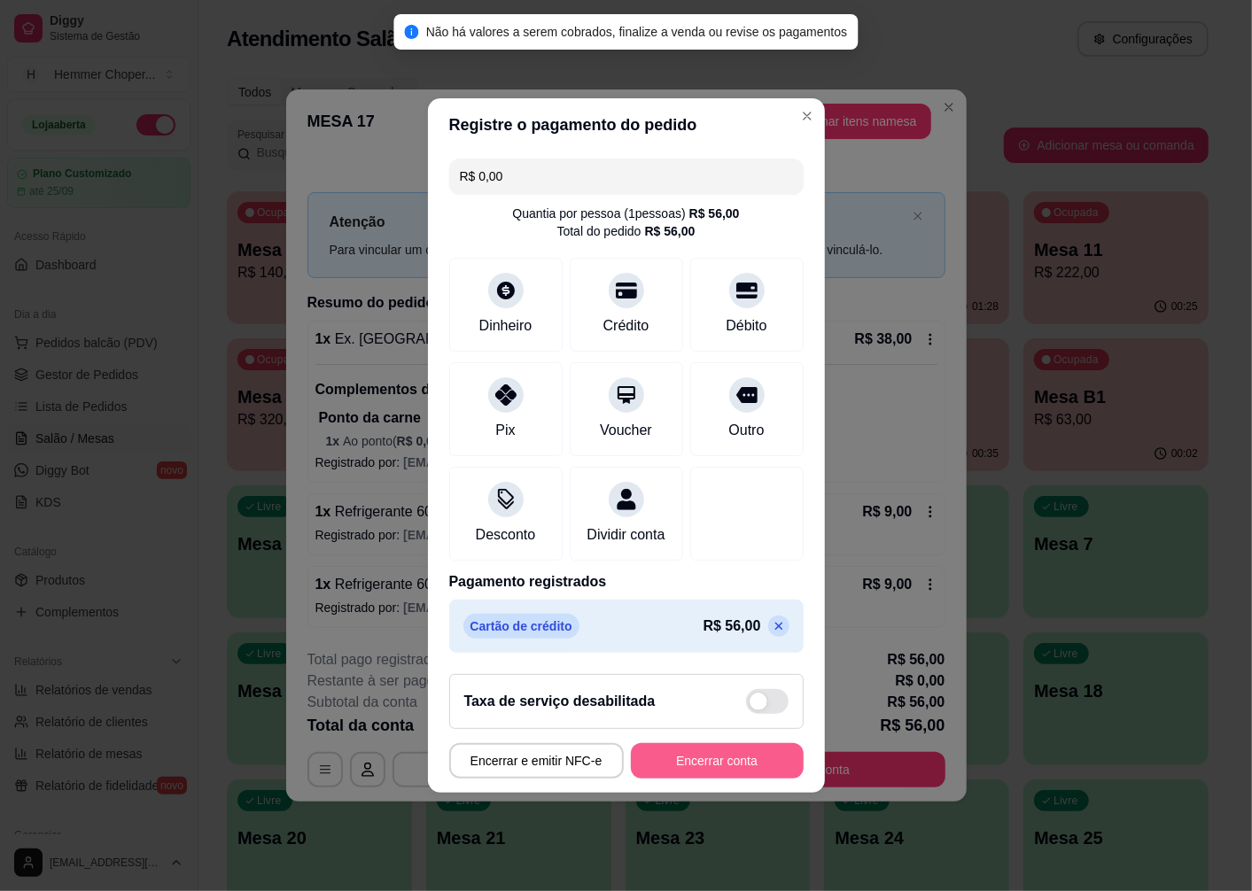
click at [733, 764] on button "Encerrar conta" at bounding box center [717, 760] width 173 height 35
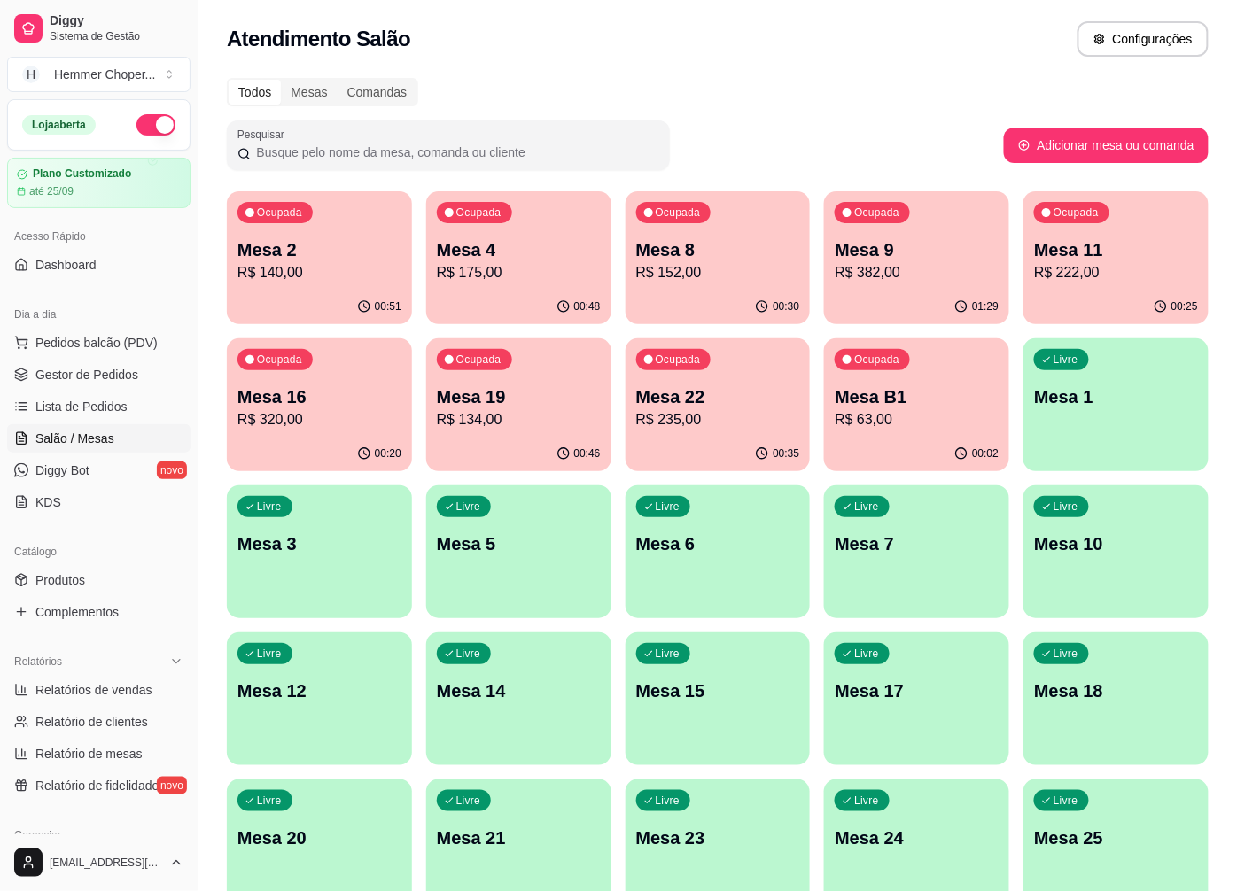
click at [893, 266] on p "R$ 382,00" at bounding box center [916, 272] width 164 height 21
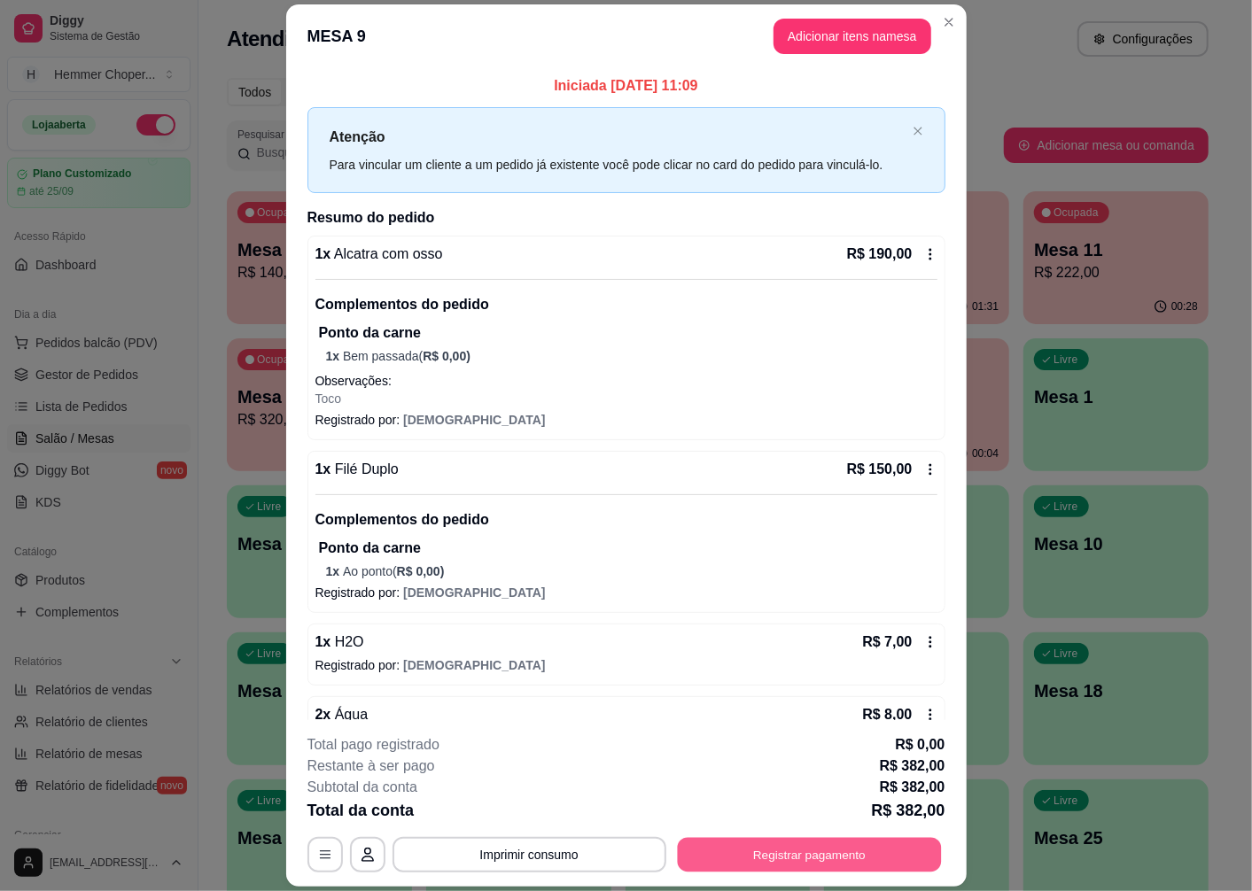
click at [731, 840] on button "Registrar pagamento" at bounding box center [809, 855] width 264 height 35
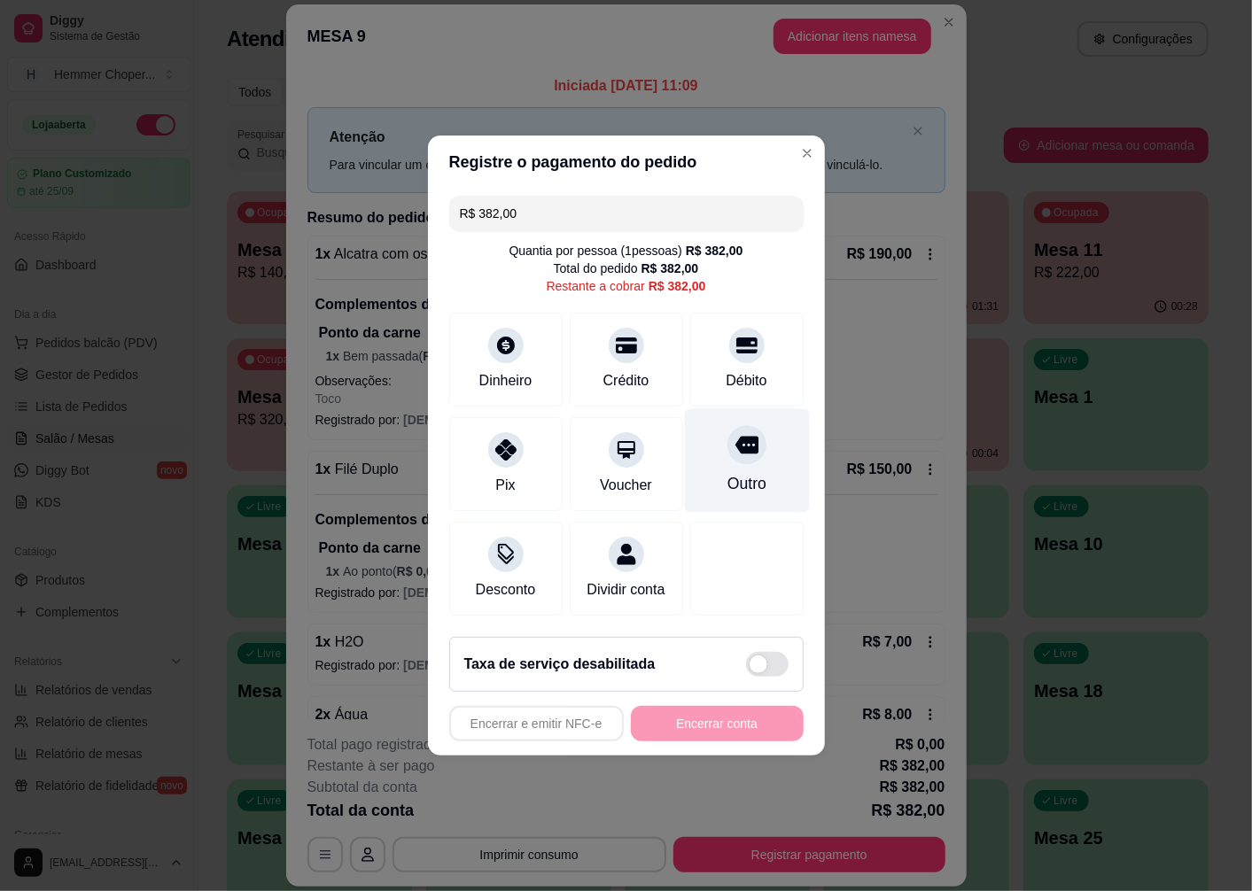
click at [732, 453] on div at bounding box center [746, 444] width 39 height 39
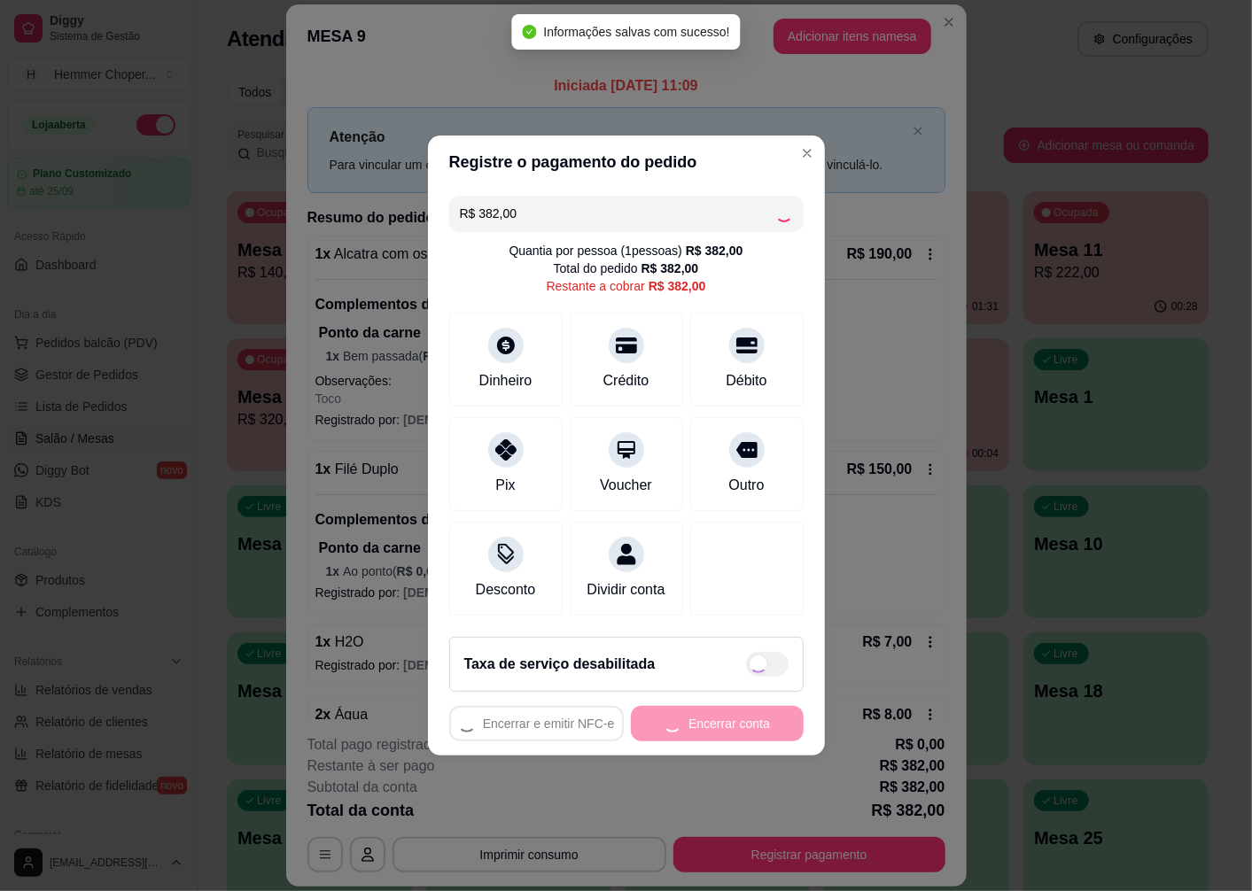
type input "R$ 0,00"
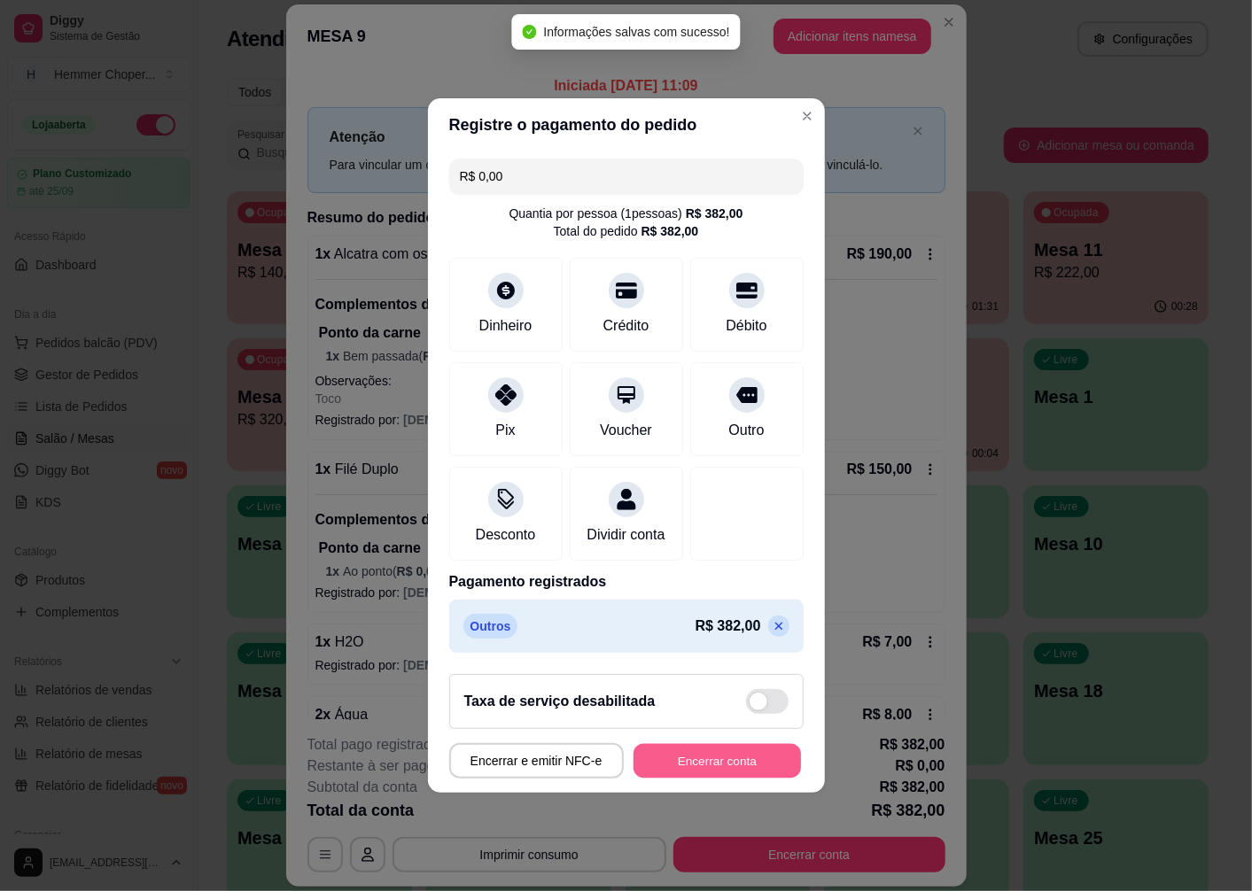
click at [741, 767] on button "Encerrar conta" at bounding box center [716, 761] width 167 height 35
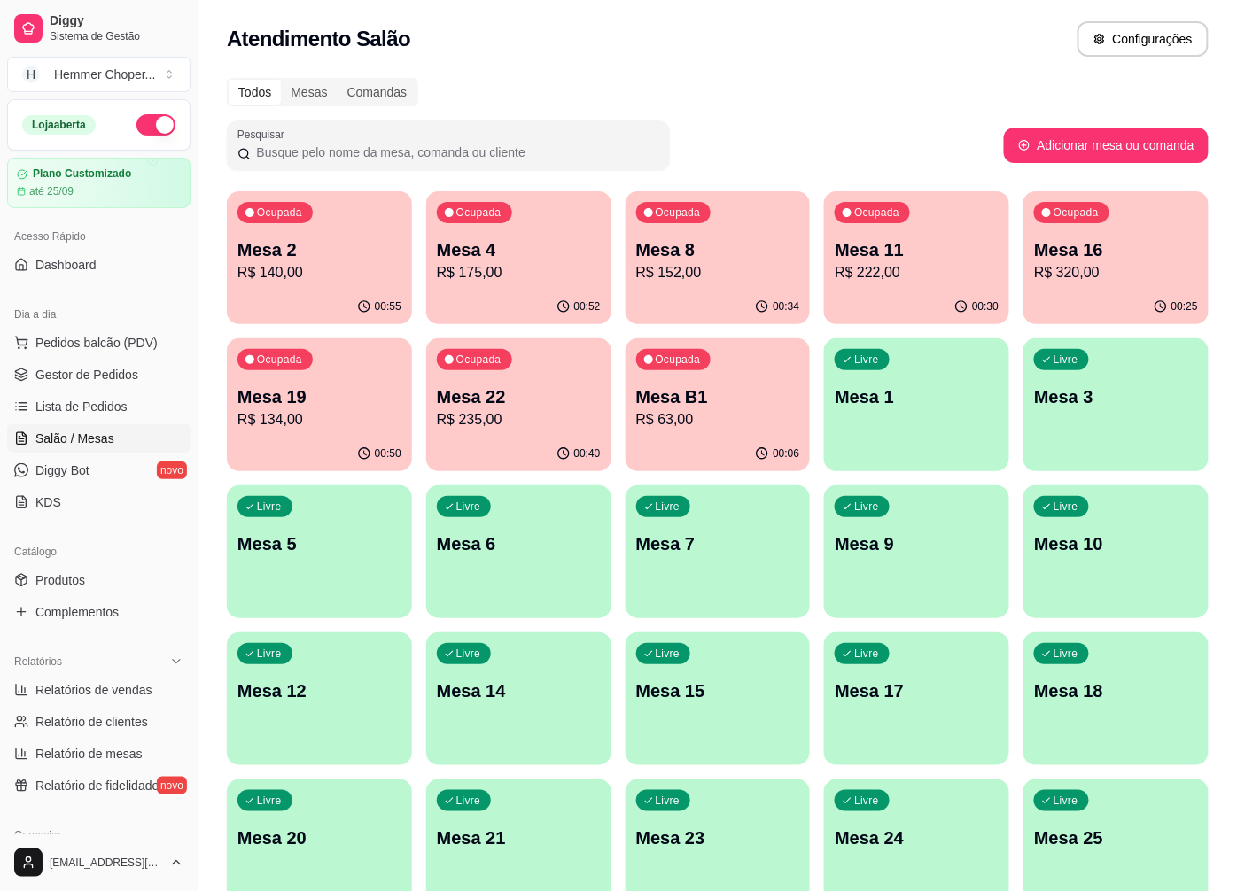
click at [532, 266] on p "R$ 175,00" at bounding box center [519, 272] width 164 height 21
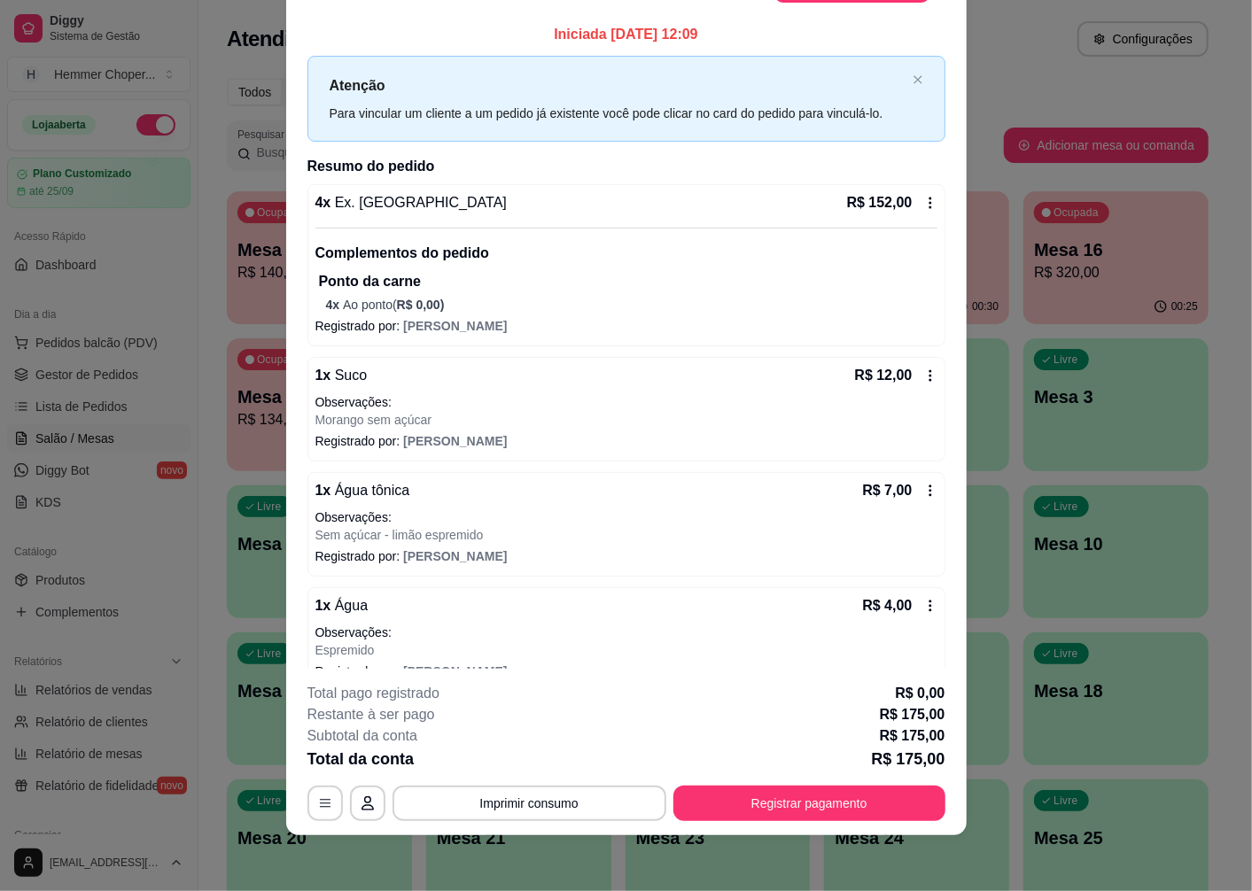
scroll to position [30, 0]
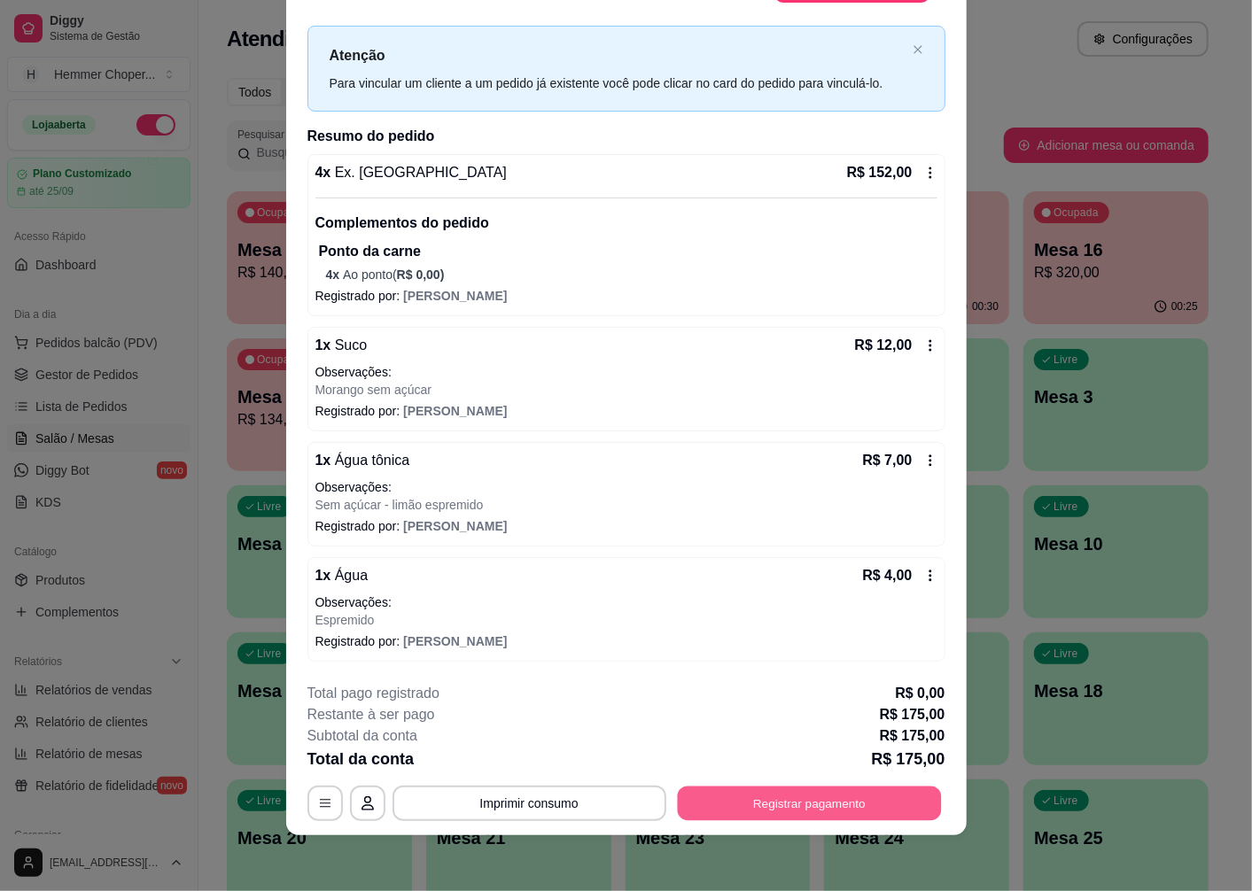
click at [834, 816] on button "Registrar pagamento" at bounding box center [809, 804] width 264 height 35
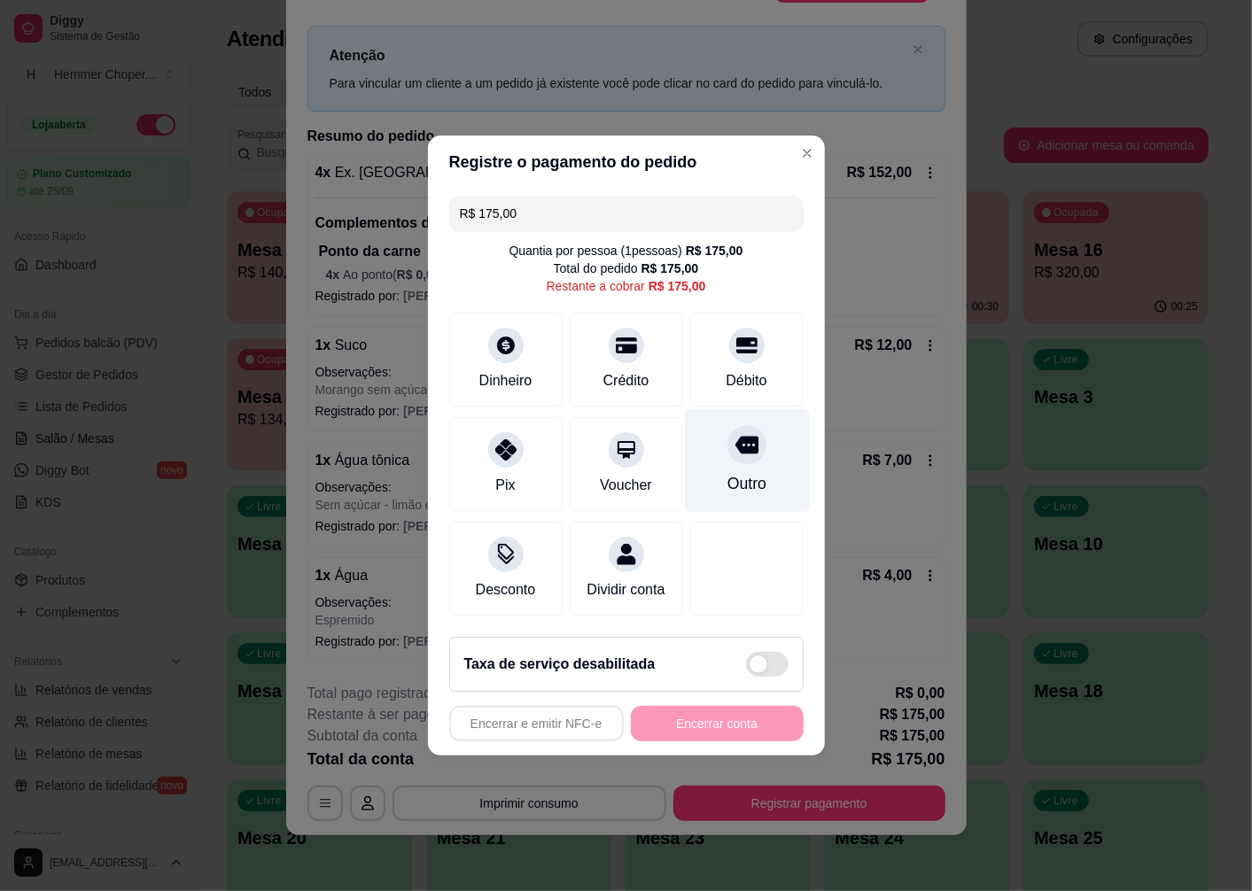
click at [742, 459] on div "Outro" at bounding box center [746, 461] width 125 height 104
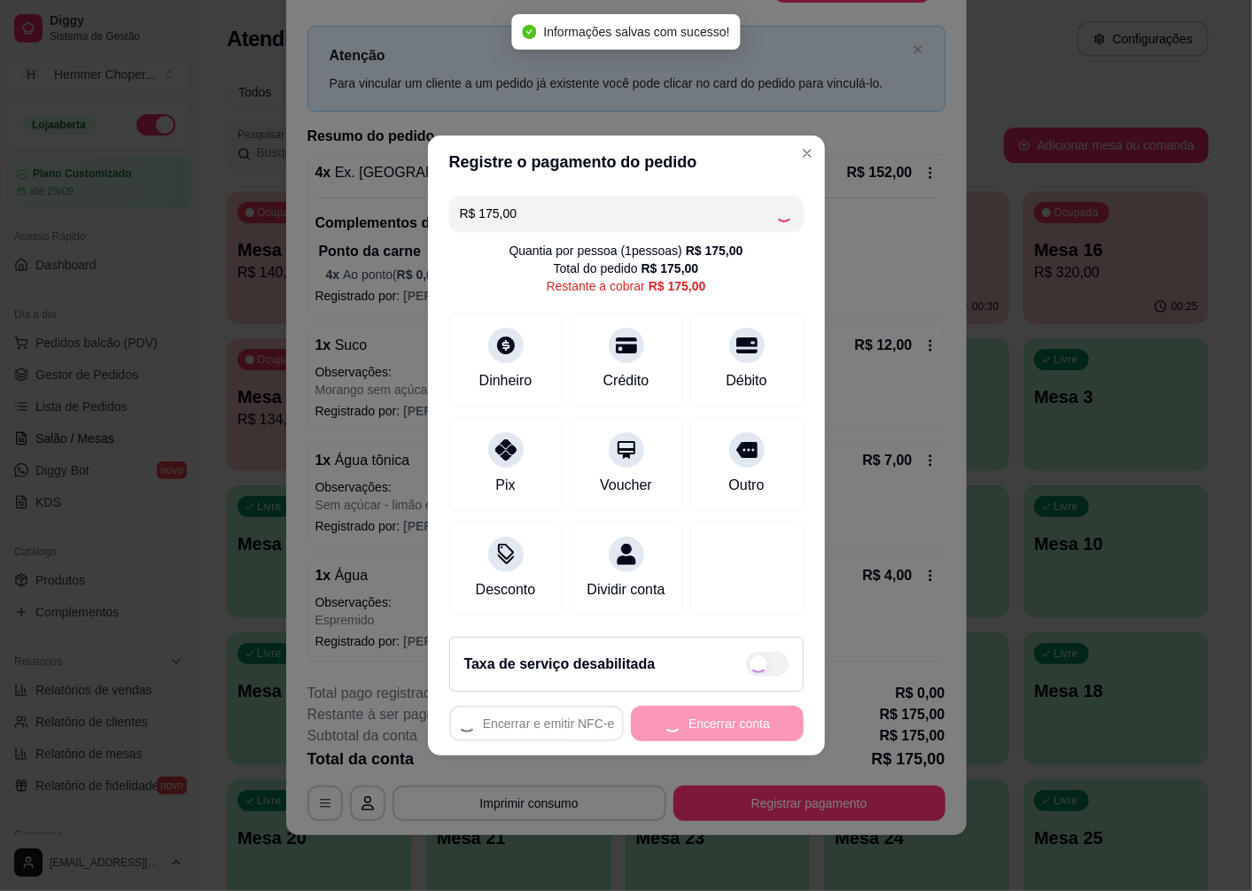
type input "R$ 0,00"
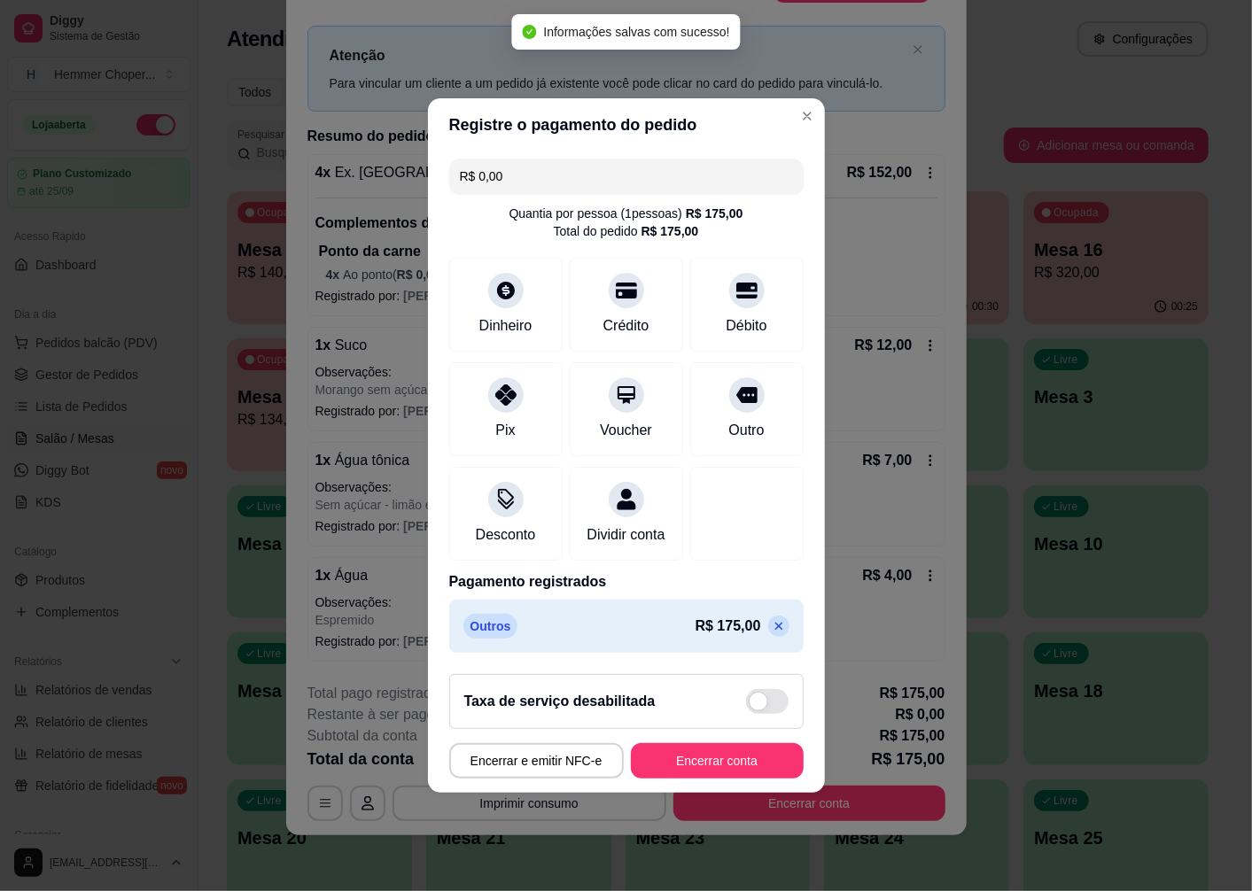
click at [730, 760] on button "Encerrar conta" at bounding box center [717, 760] width 173 height 35
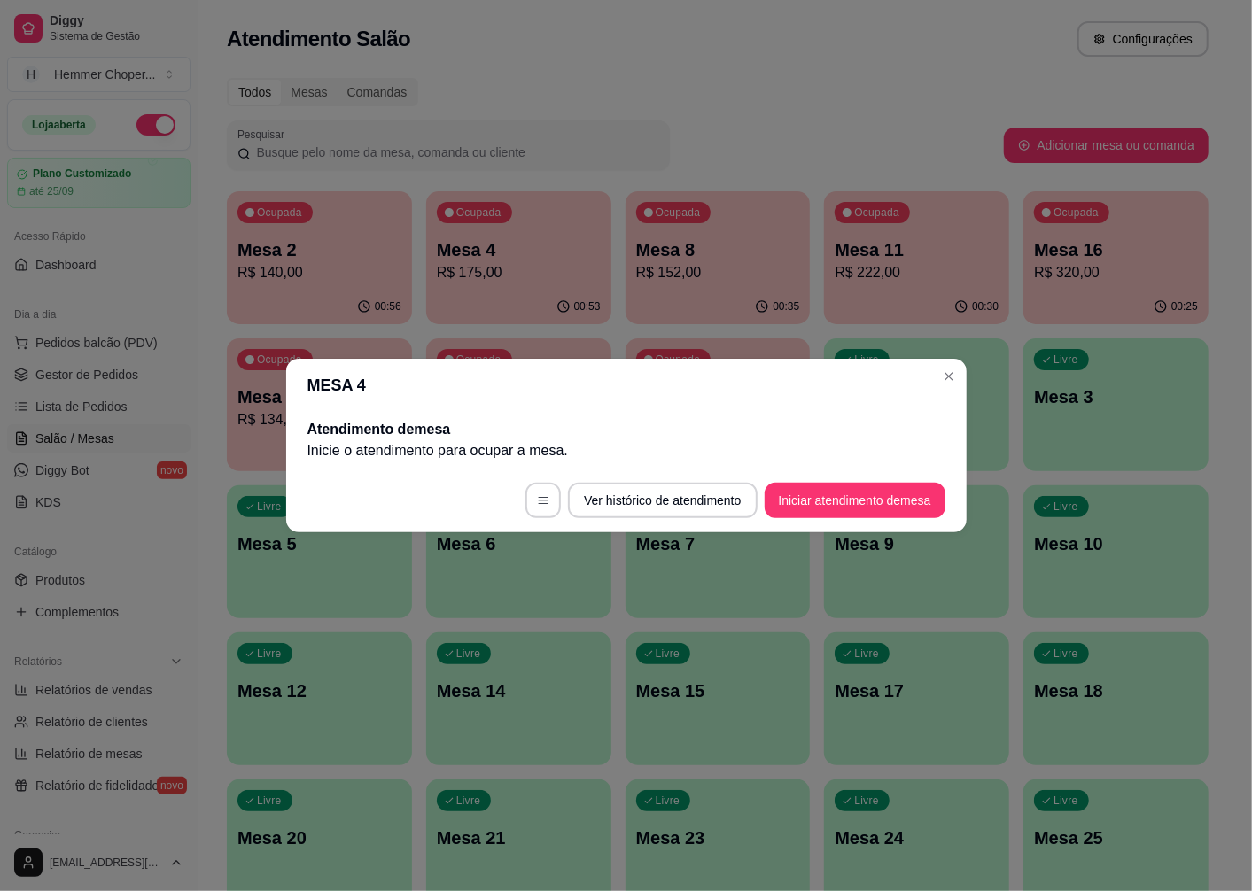
scroll to position [0, 0]
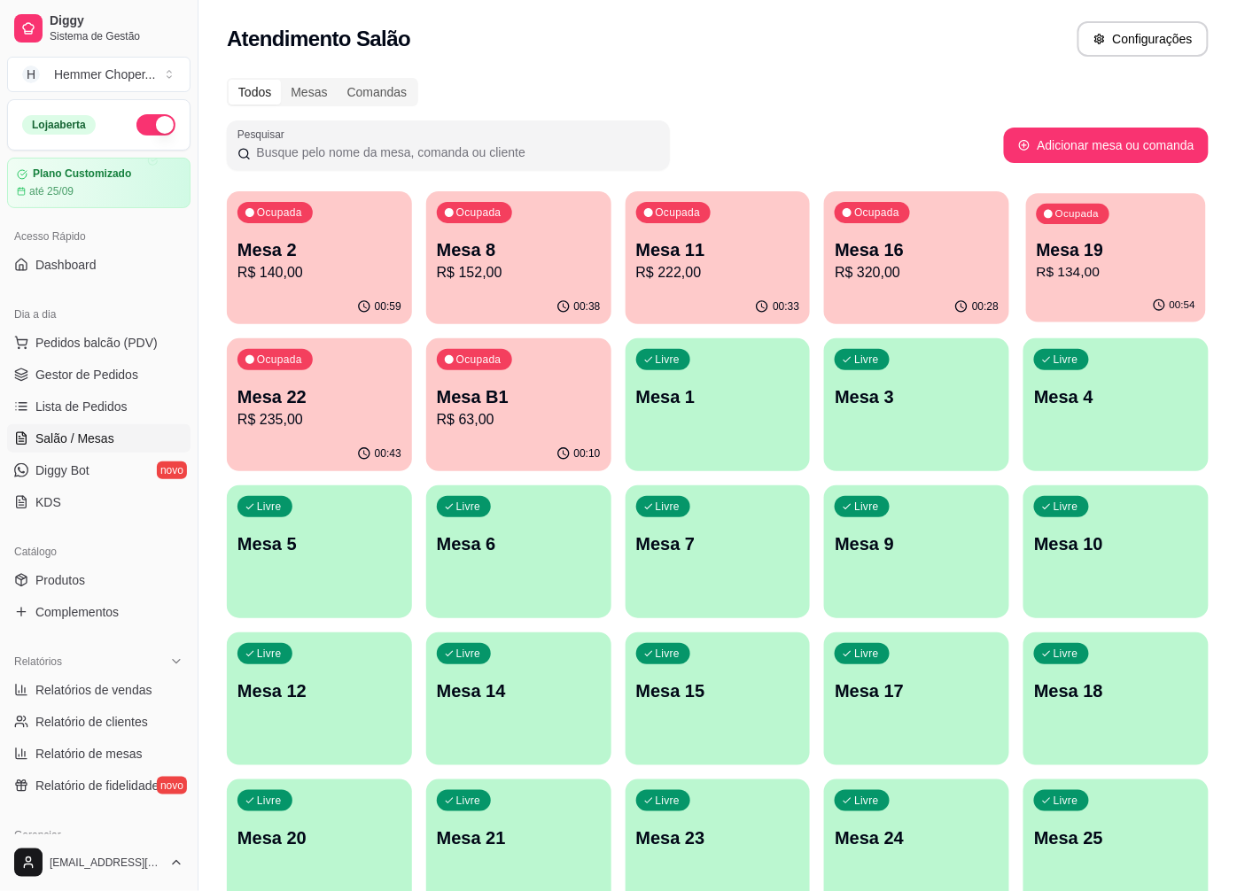
click at [1073, 303] on div "00:54" at bounding box center [1116, 306] width 180 height 34
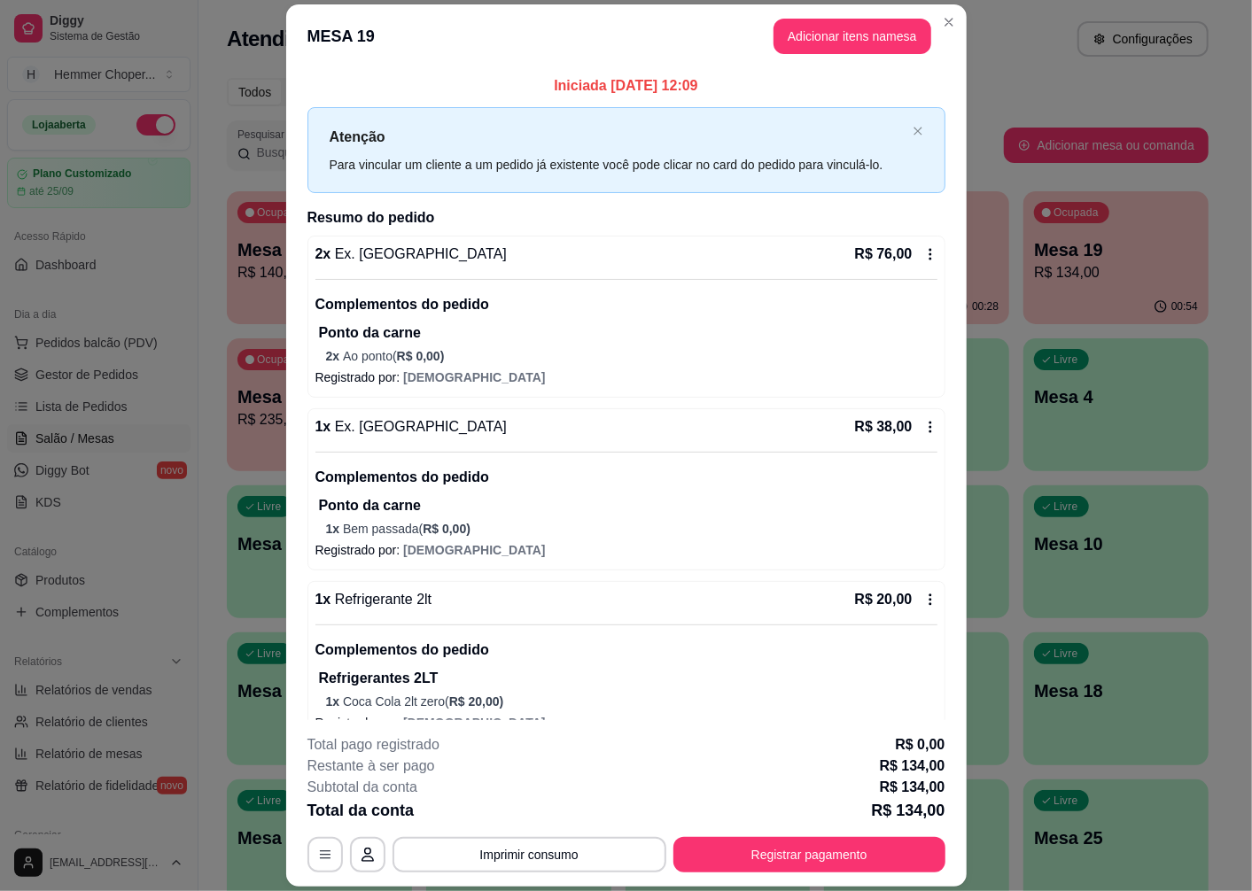
scroll to position [30, 0]
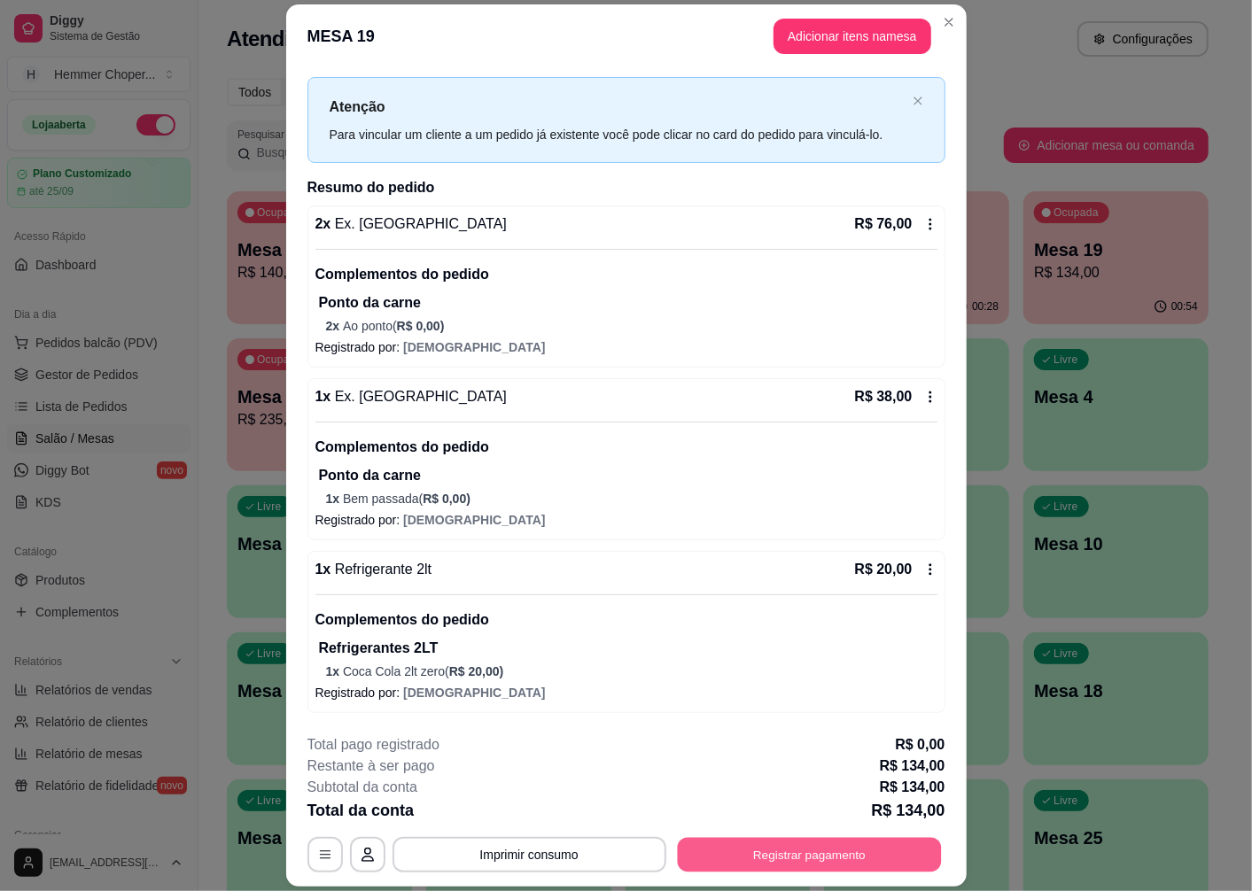
click at [854, 843] on button "Registrar pagamento" at bounding box center [809, 855] width 264 height 35
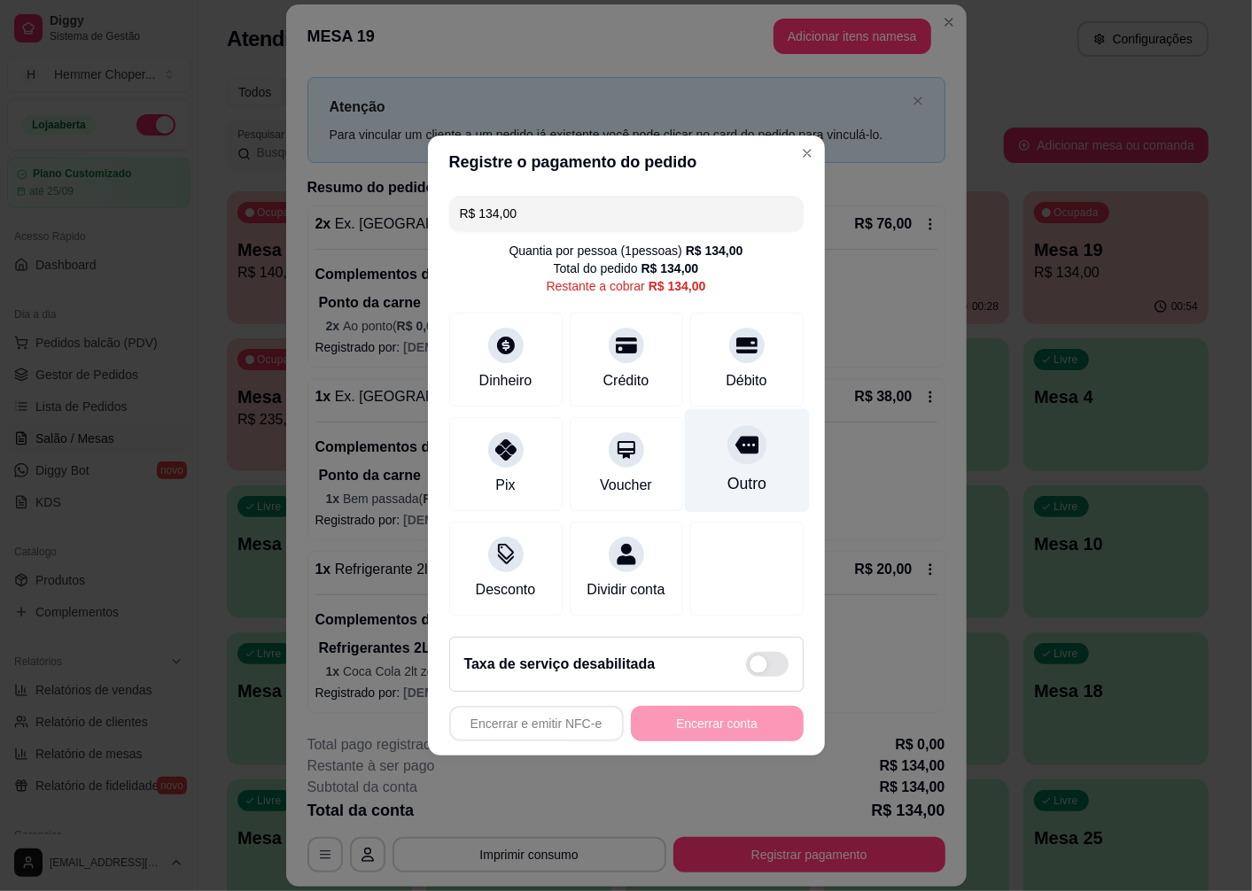
click at [735, 435] on icon at bounding box center [745, 444] width 23 height 23
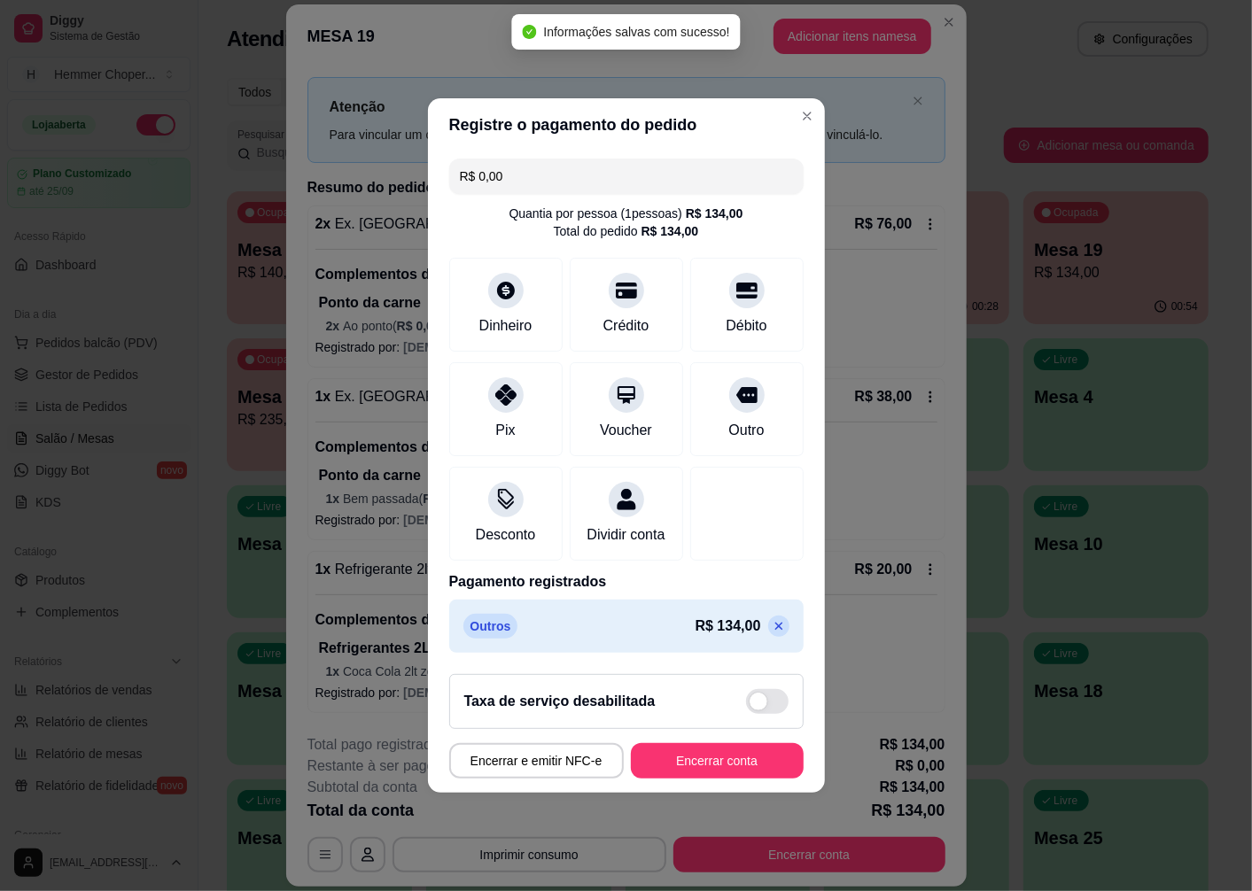
type input "R$ 0,00"
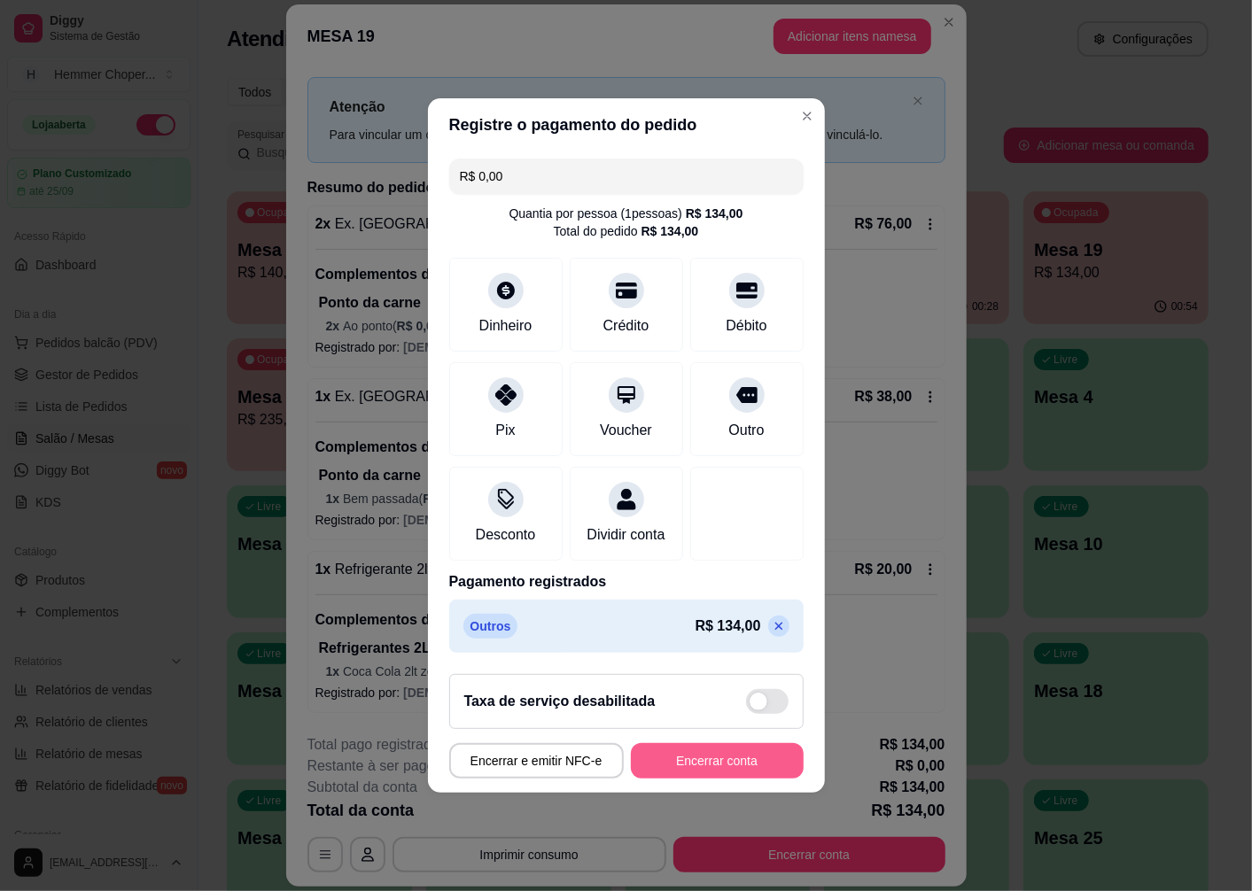
click at [728, 779] on button "Encerrar conta" at bounding box center [717, 760] width 173 height 35
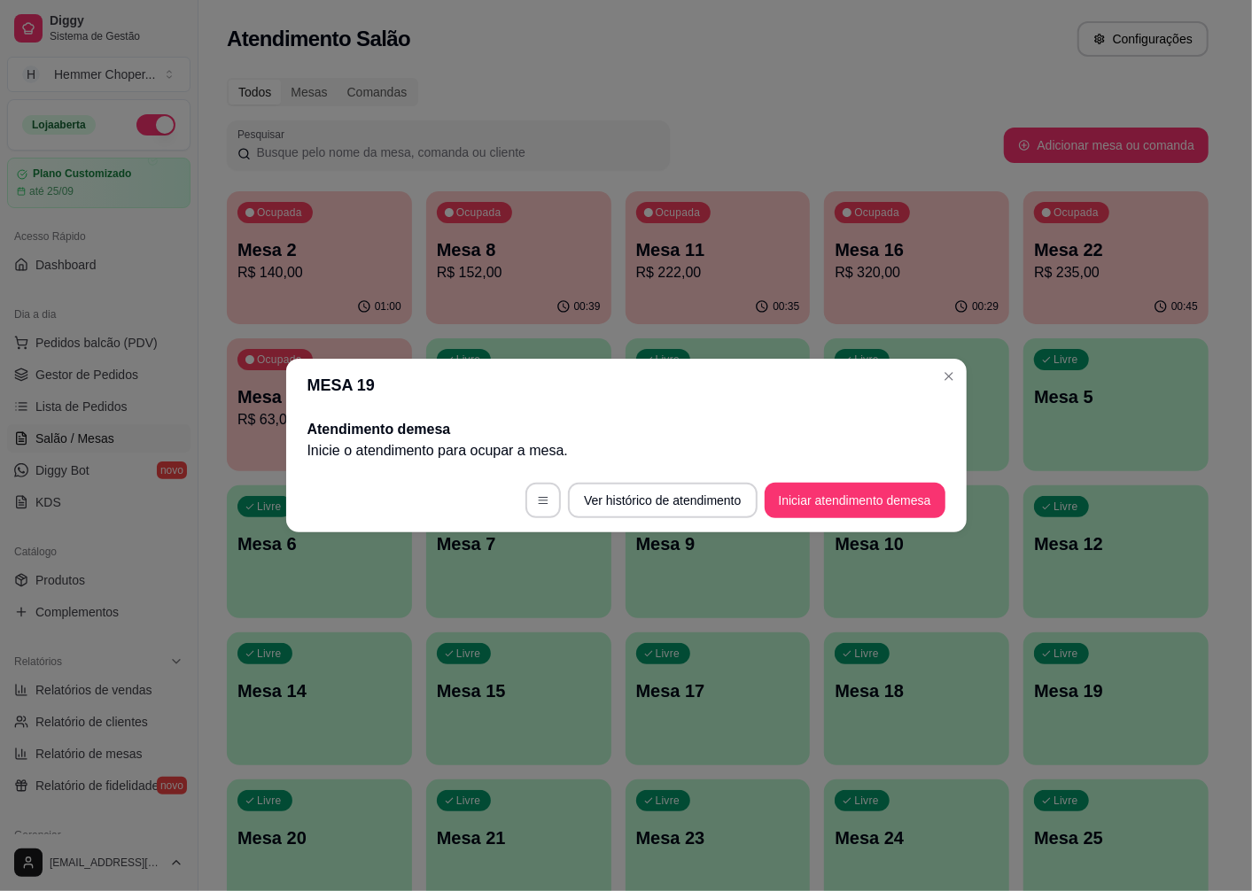
scroll to position [0, 0]
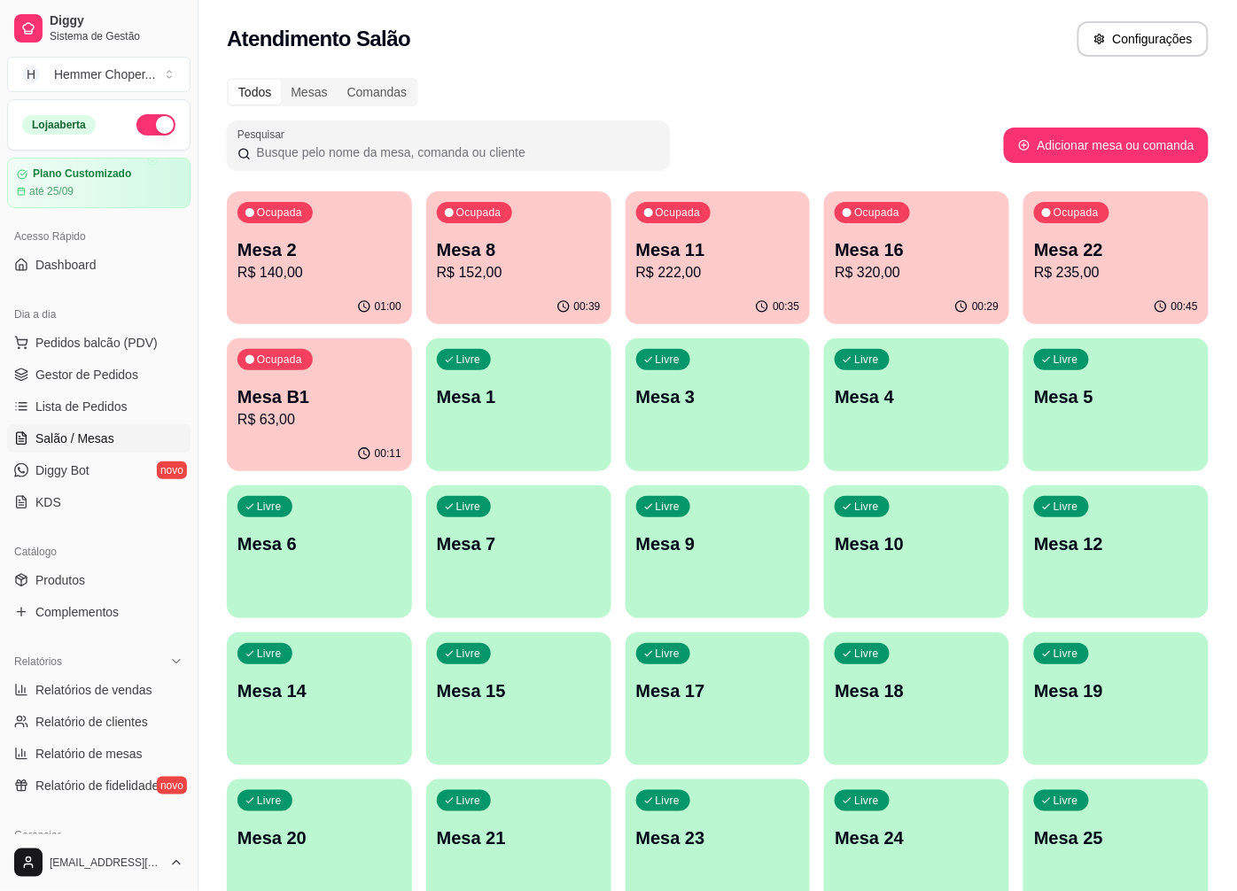
click at [556, 258] on p "Mesa 8" at bounding box center [519, 249] width 164 height 25
click at [550, 283] on div "Ocupada Mesa 8 R$ 152,00" at bounding box center [519, 241] width 180 height 96
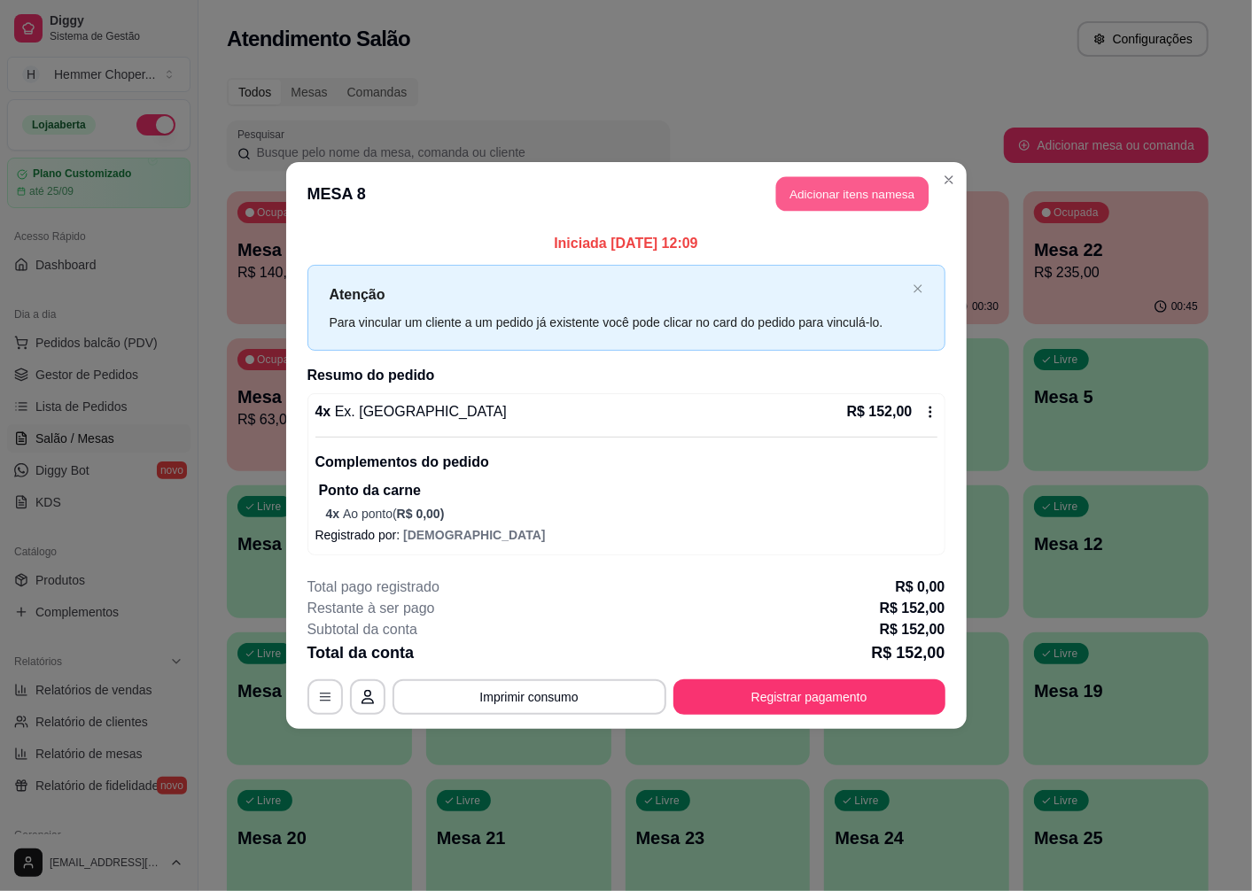
click at [869, 202] on button "Adicionar itens na mesa" at bounding box center [852, 194] width 152 height 35
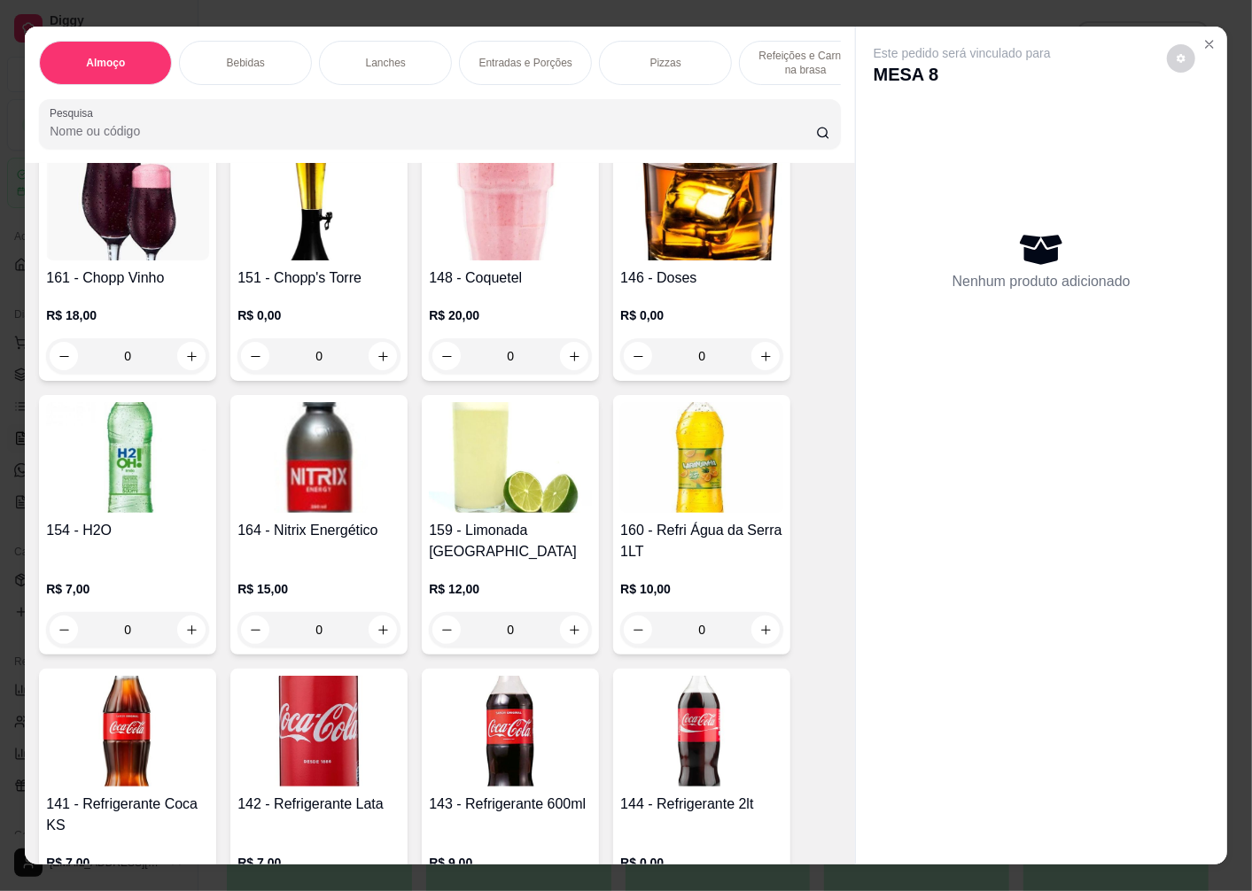
scroll to position [1672, 0]
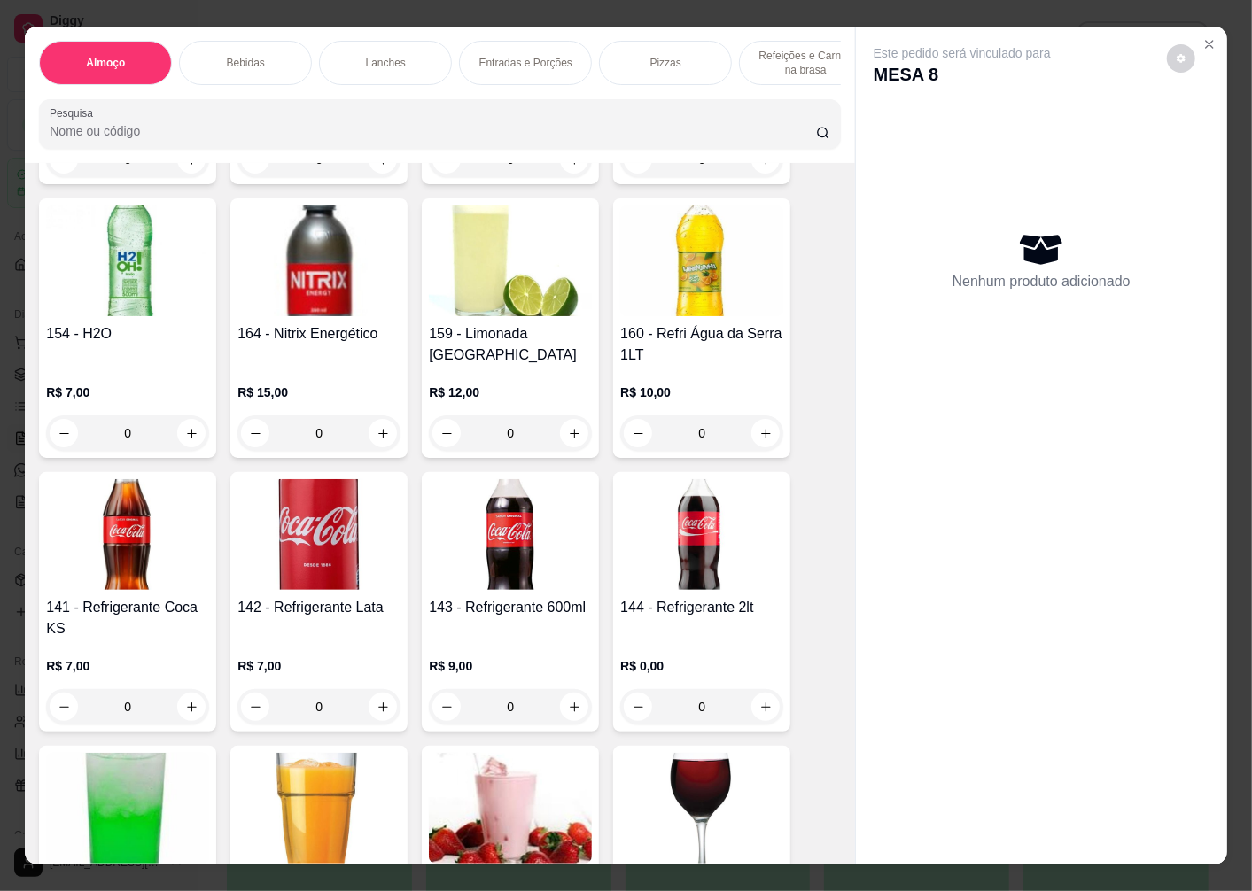
click at [756, 689] on div "0" at bounding box center [701, 706] width 163 height 35
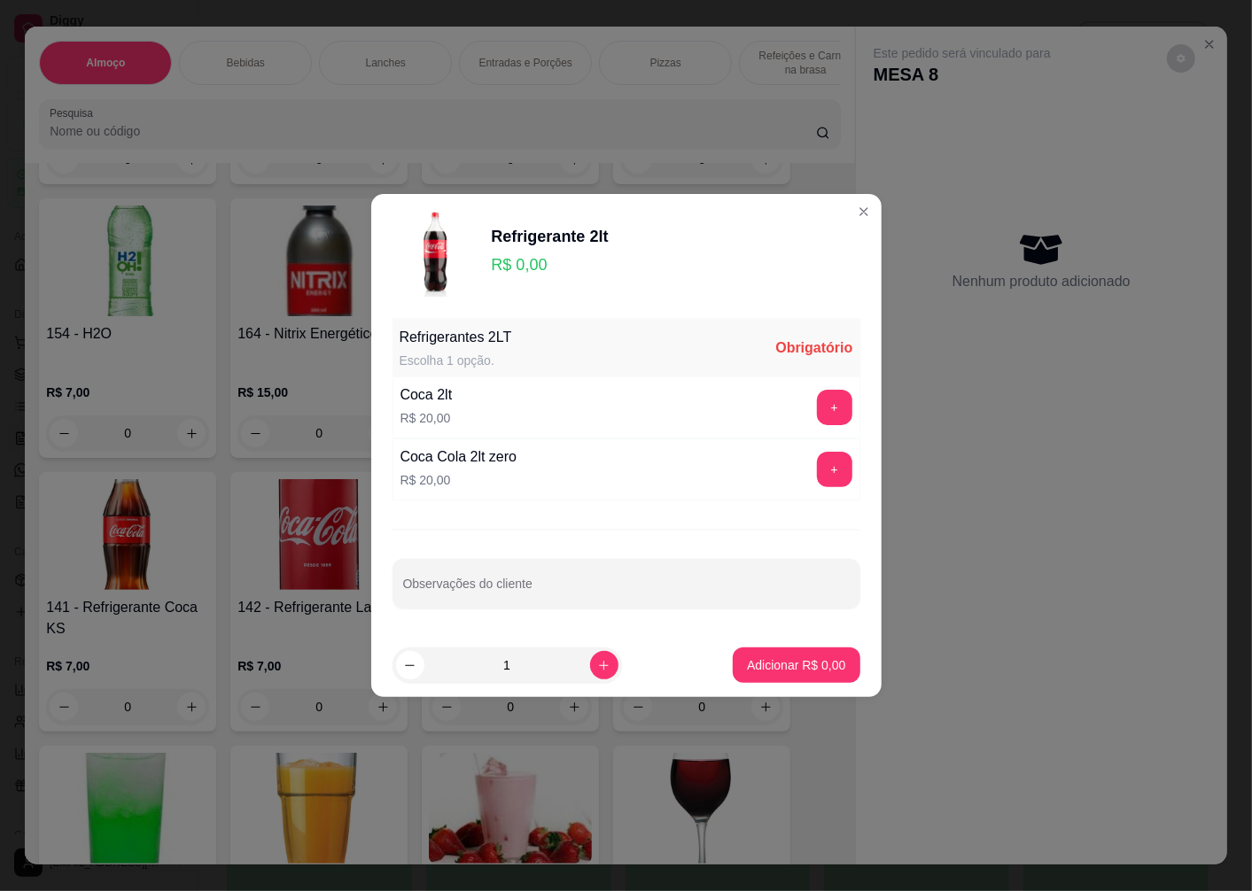
click at [817, 408] on button "+" at bounding box center [834, 407] width 35 height 35
click at [816, 448] on div "Coca Cola 2lt zero R$ 20,00 +" at bounding box center [626, 469] width 468 height 62
click at [817, 458] on button "+" at bounding box center [834, 470] width 35 height 35
click at [751, 413] on button "-" at bounding box center [755, 408] width 35 height 35
click at [782, 670] on p "Adicionar R$ 20,00" at bounding box center [792, 665] width 105 height 18
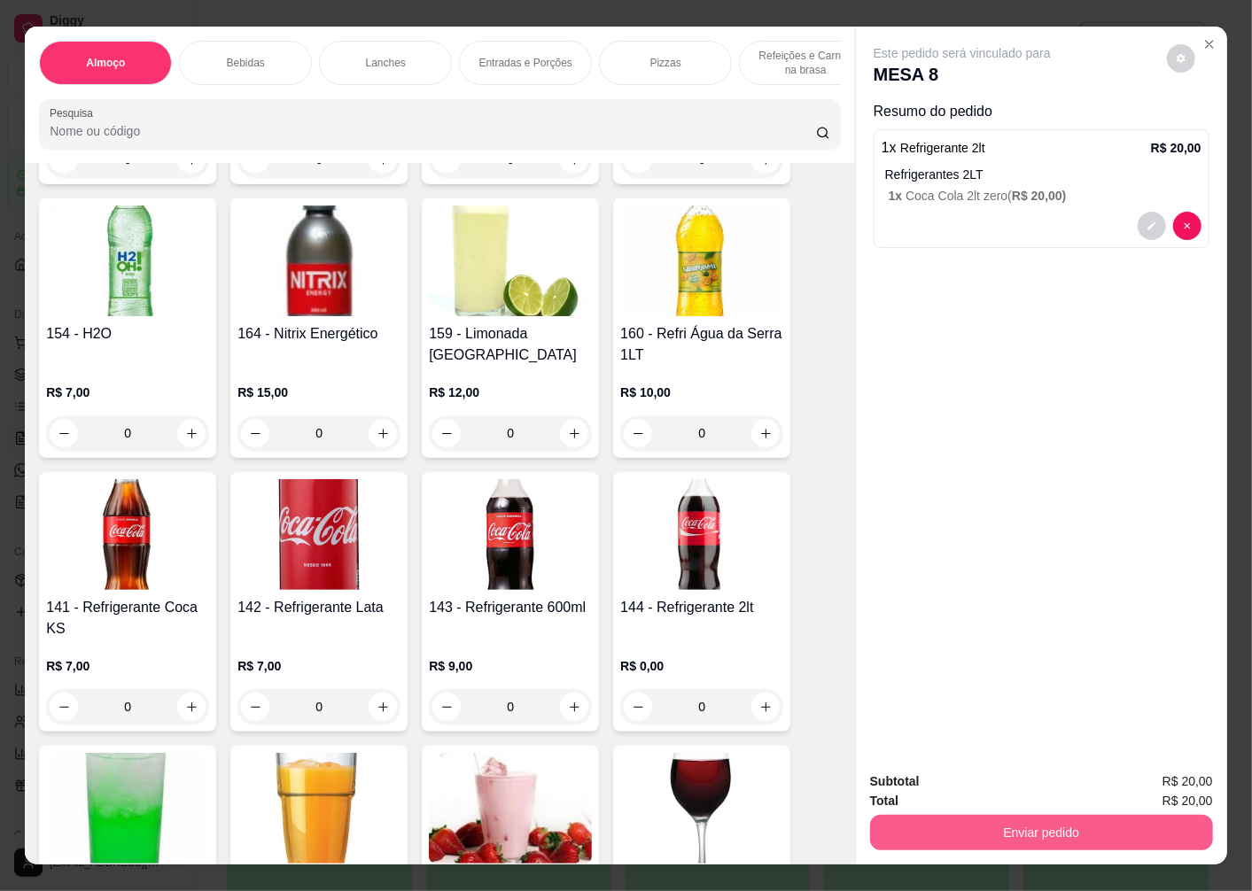
click at [1040, 817] on button "Enviar pedido" at bounding box center [1041, 832] width 343 height 35
click at [981, 784] on button "Não registrar e enviar pedido" at bounding box center [982, 781] width 179 height 33
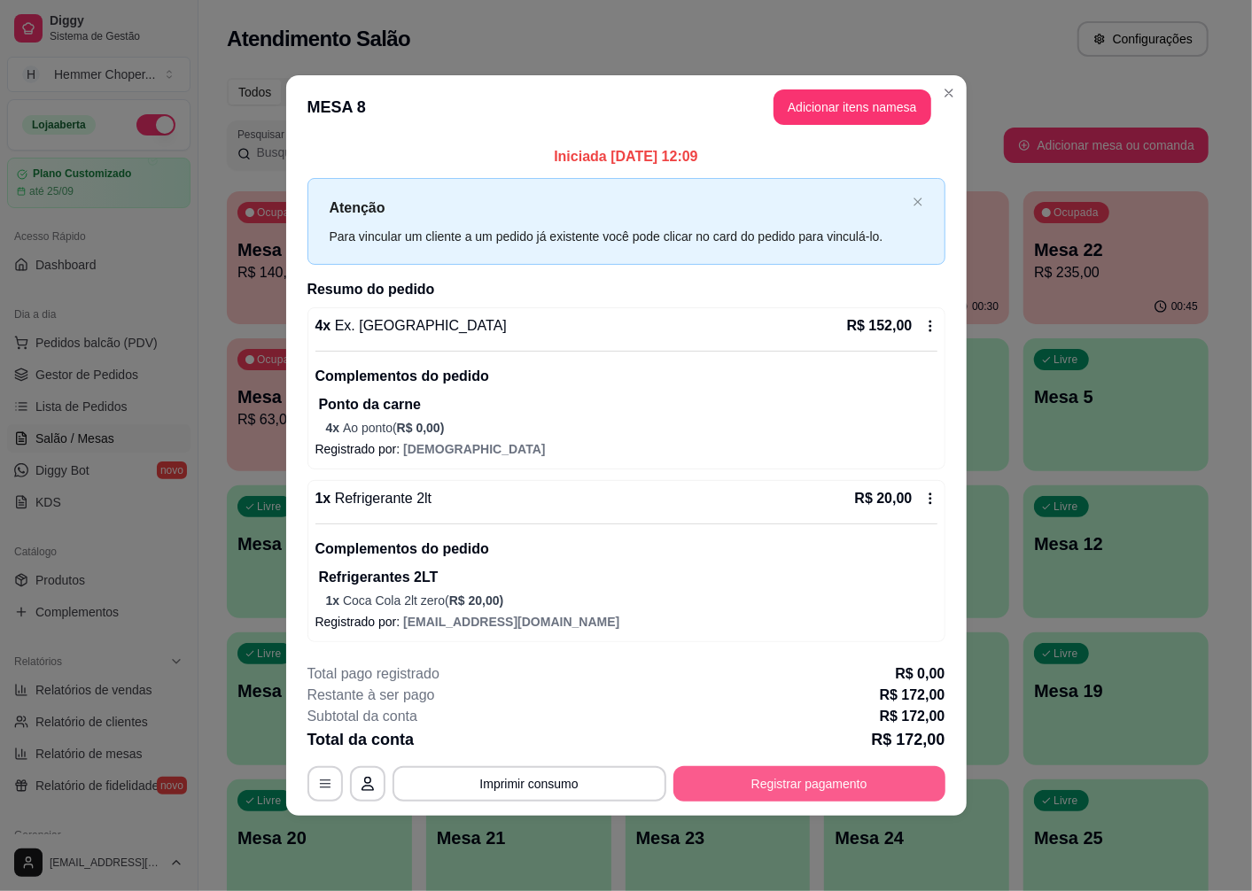
click at [870, 784] on button "Registrar pagamento" at bounding box center [809, 783] width 272 height 35
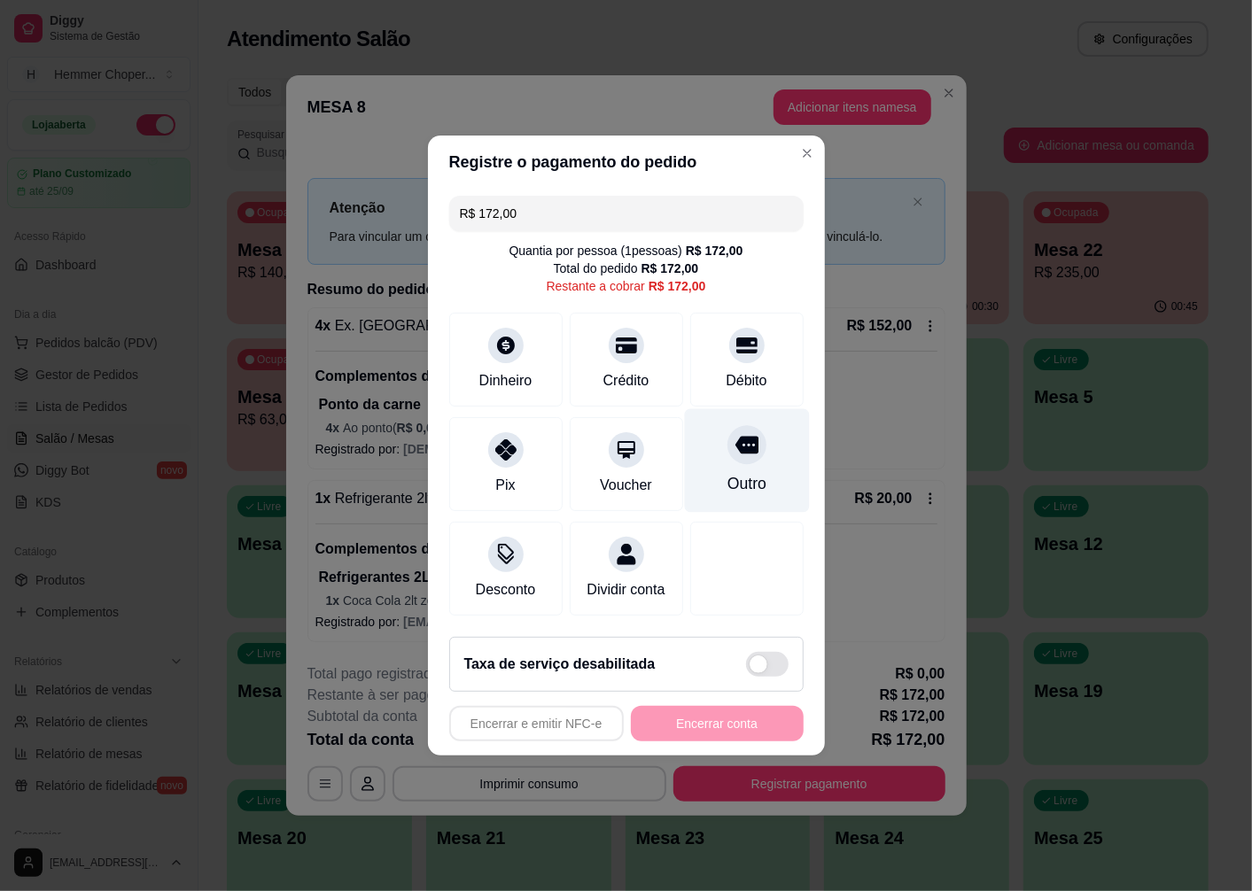
click at [745, 450] on div "Outro" at bounding box center [746, 461] width 125 height 104
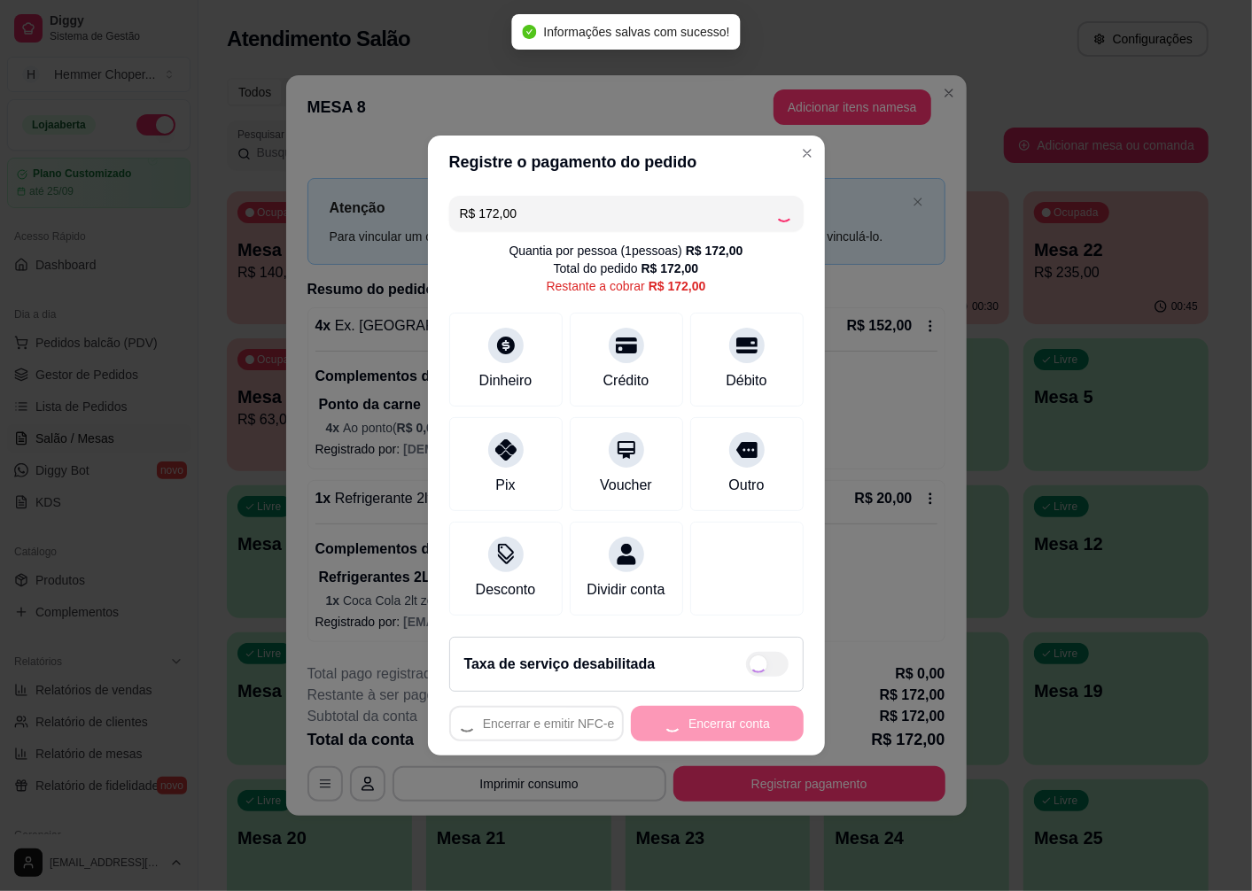
type input "R$ 0,00"
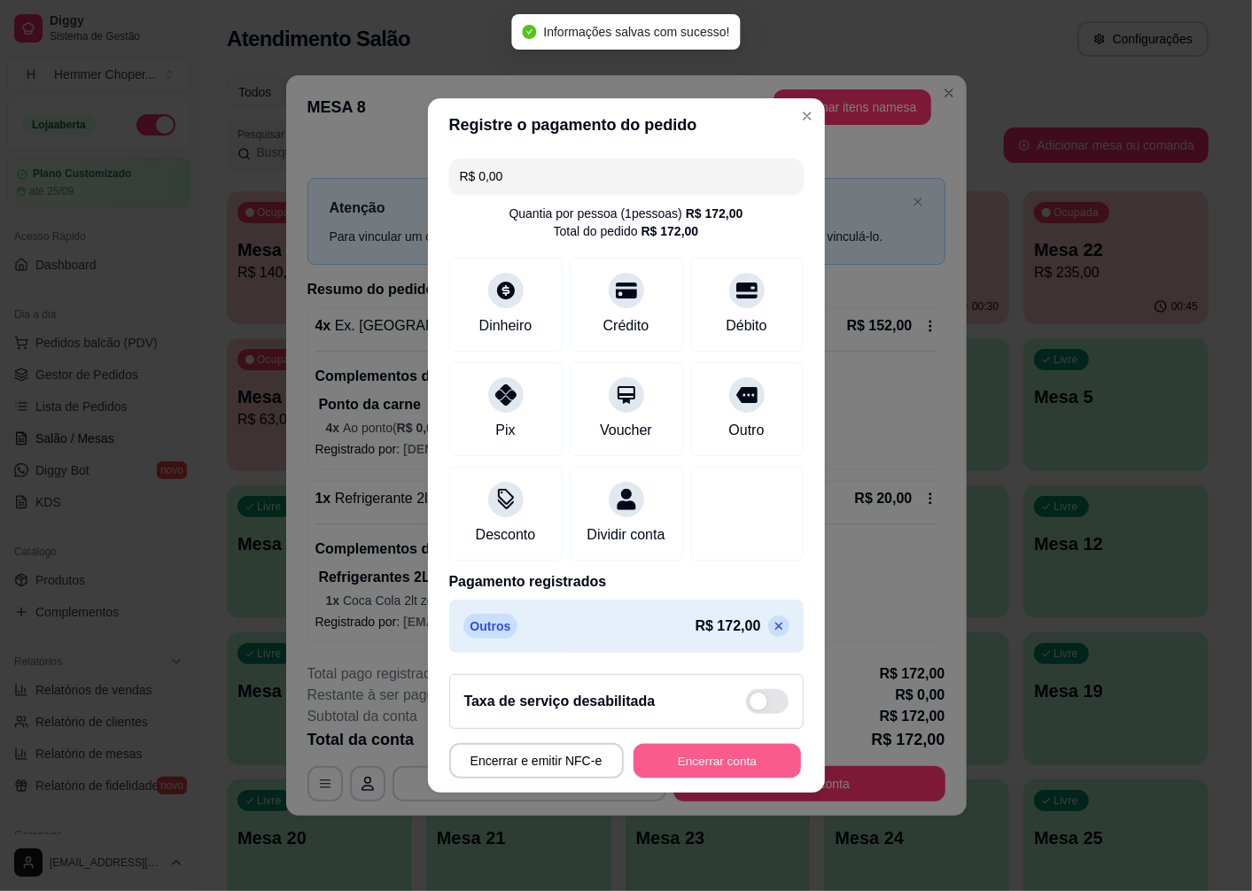
click at [745, 765] on button "Encerrar conta" at bounding box center [716, 761] width 167 height 35
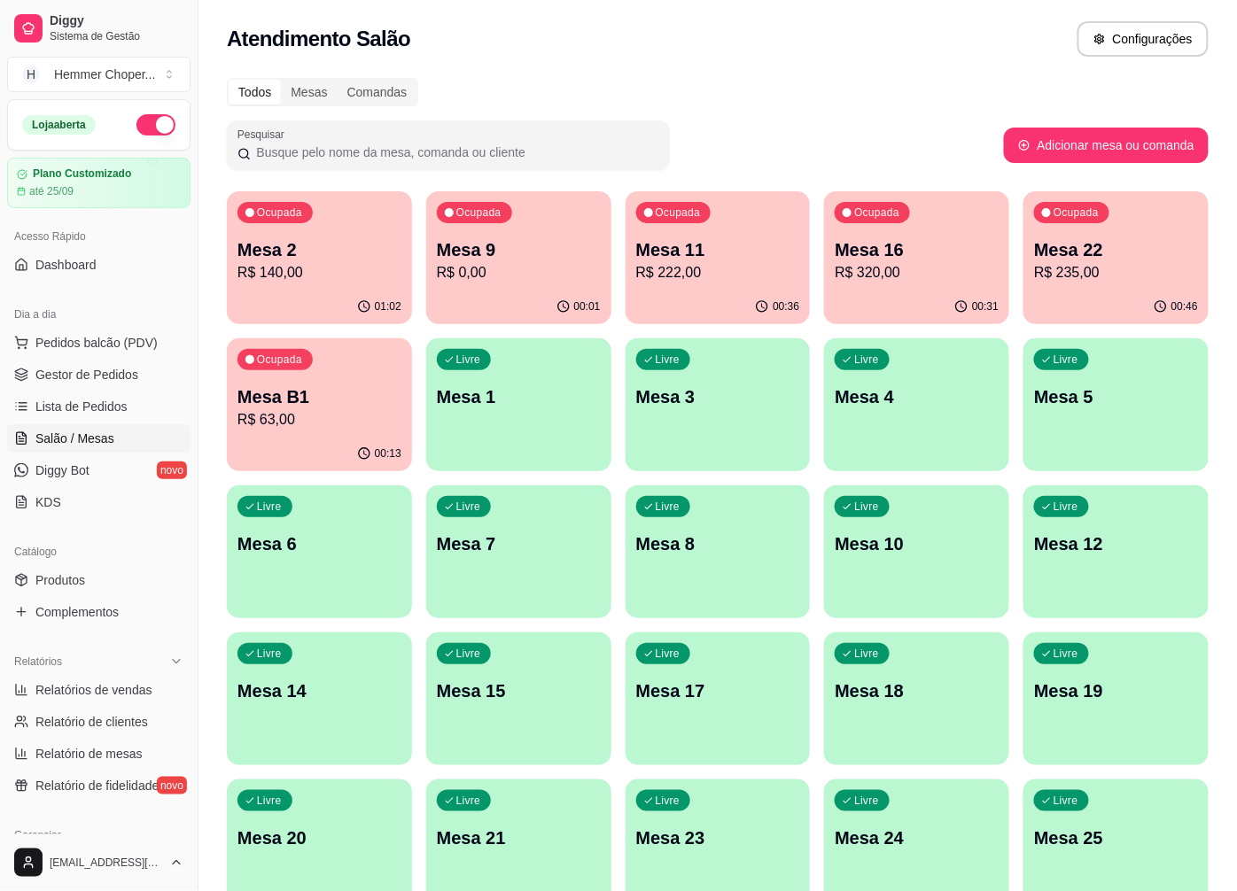
click at [1074, 280] on p "R$ 235,00" at bounding box center [1116, 272] width 164 height 21
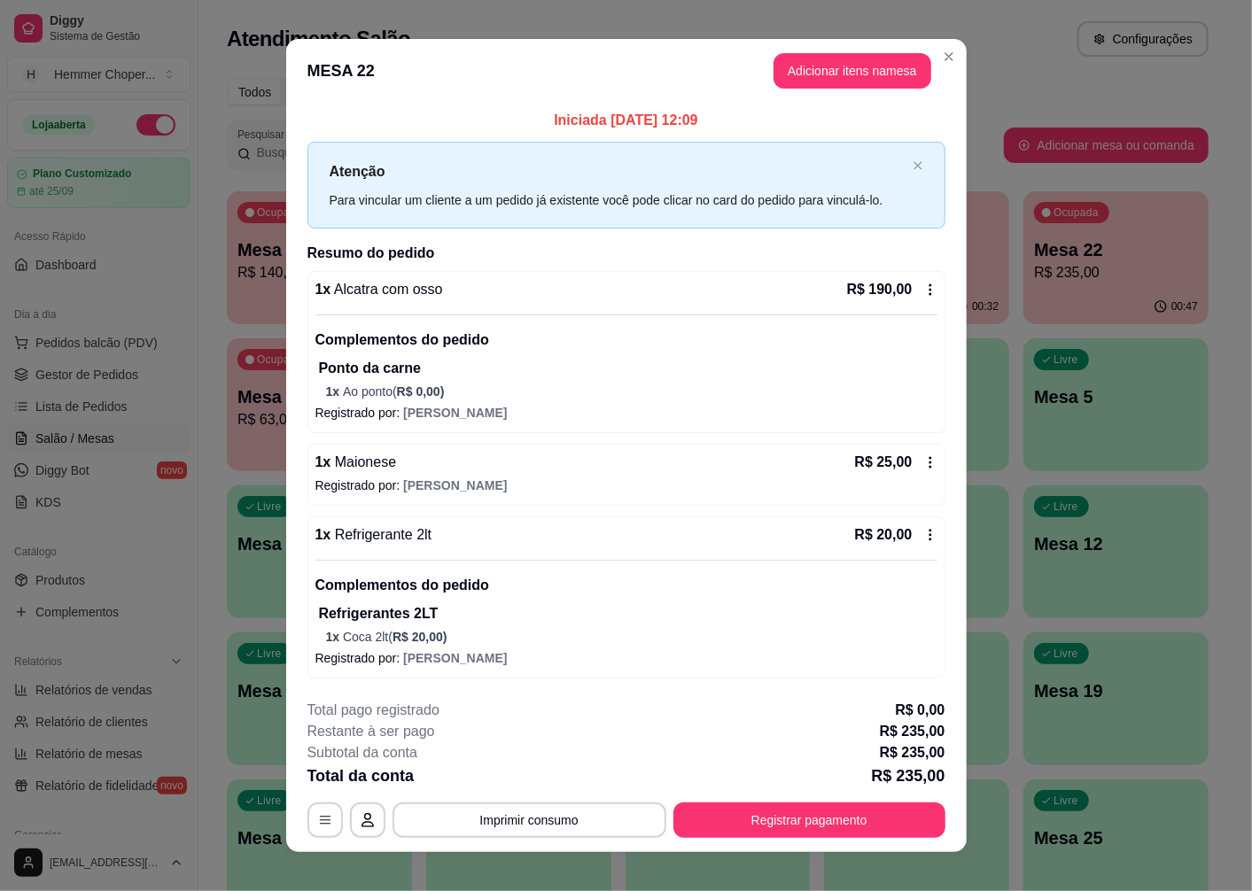
click at [903, 818] on button "Registrar pagamento" at bounding box center [809, 820] width 272 height 35
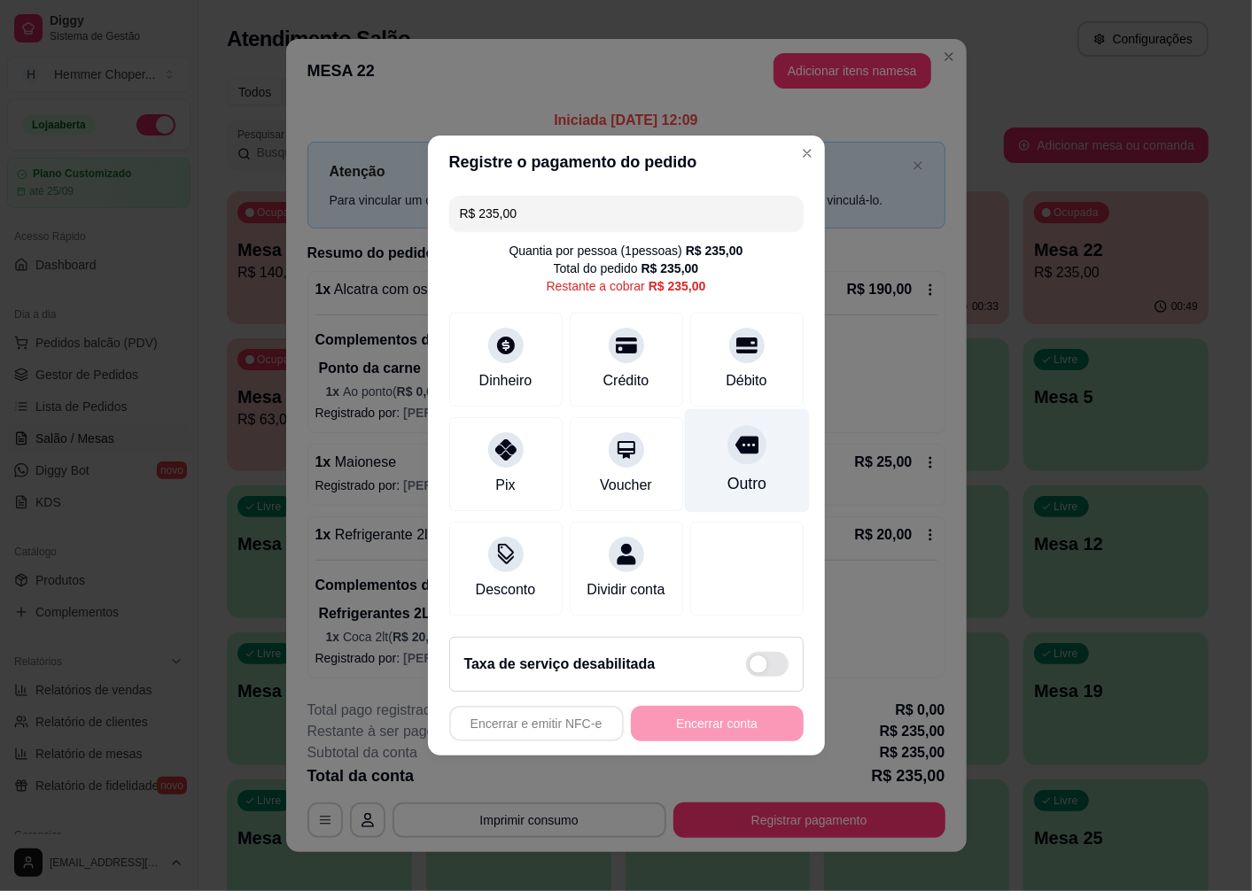
click at [717, 454] on div "Outro" at bounding box center [746, 461] width 125 height 104
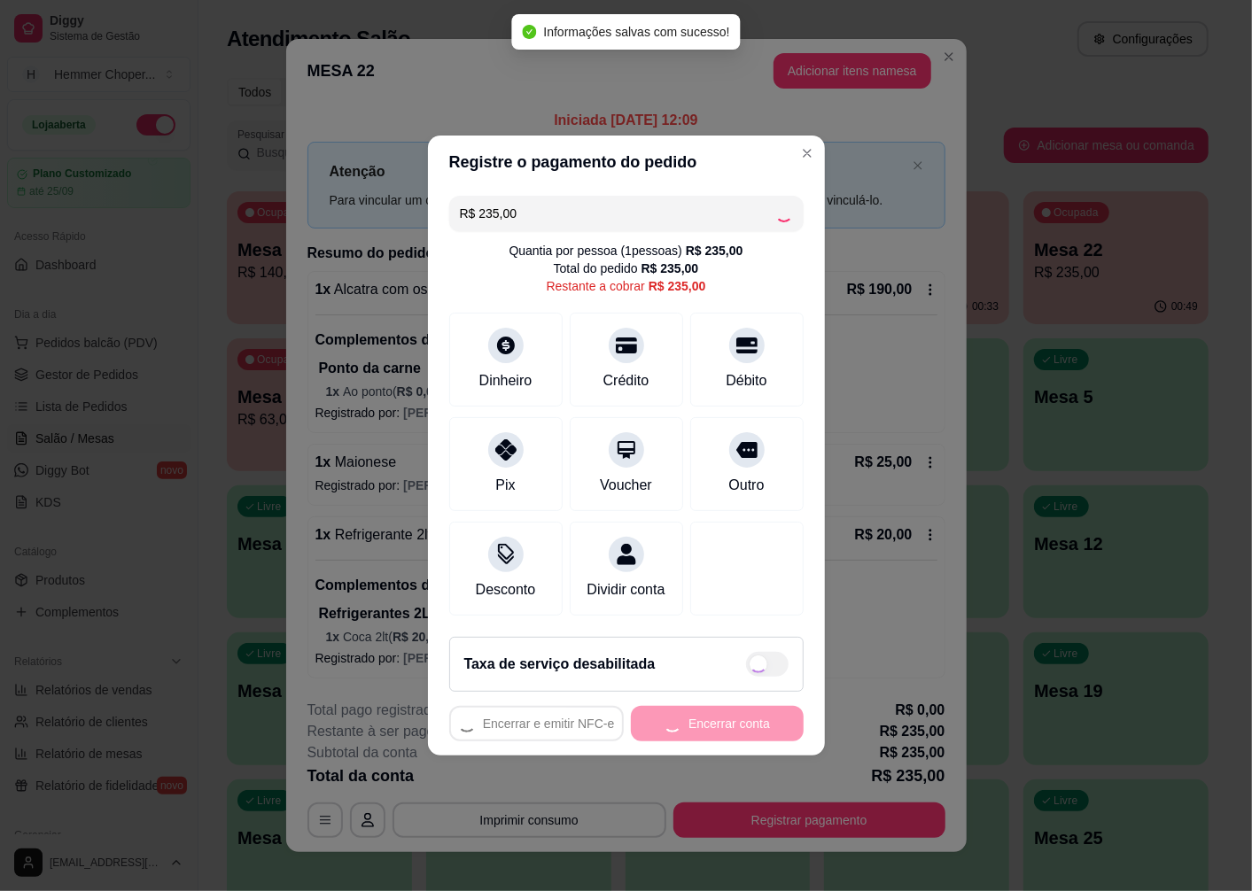
type input "R$ 0,00"
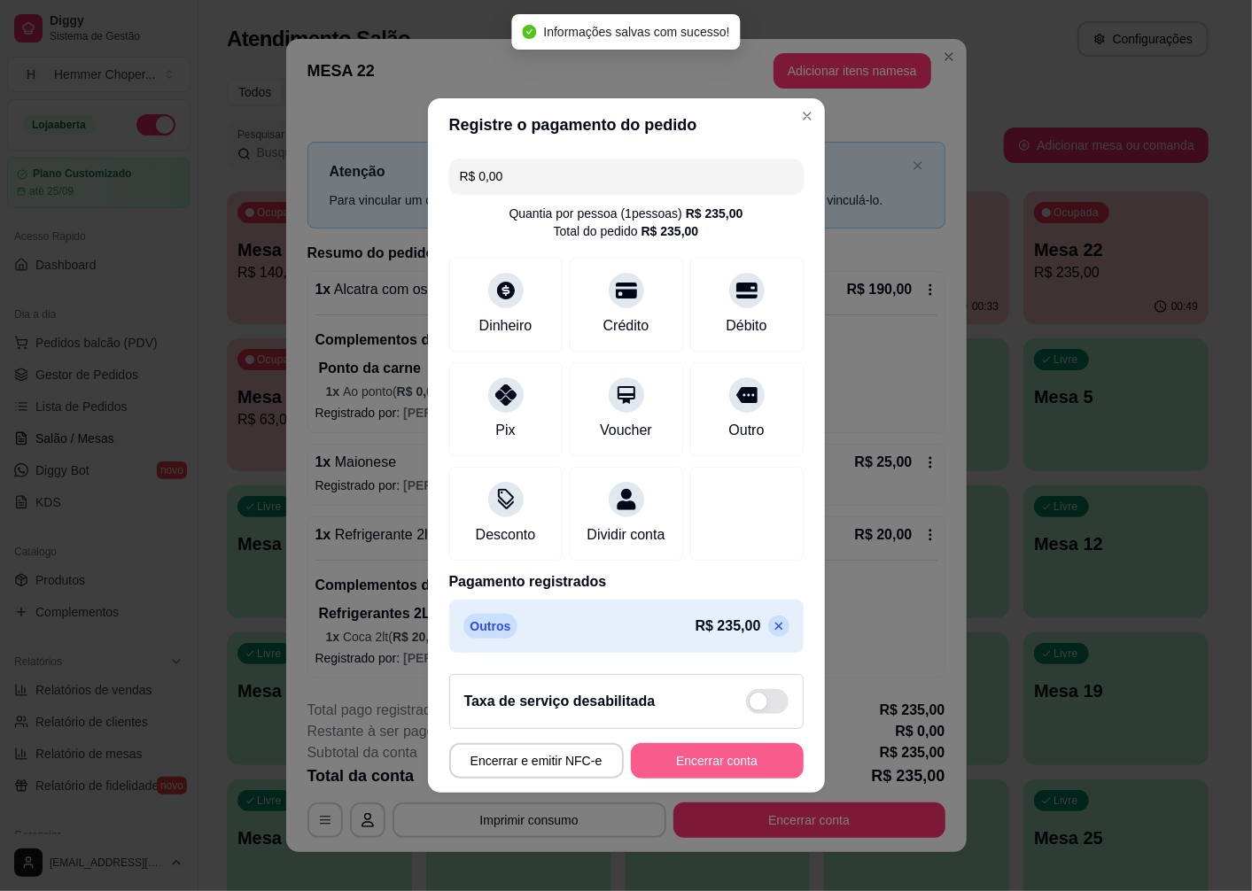
click at [709, 764] on button "Encerrar conta" at bounding box center [717, 760] width 173 height 35
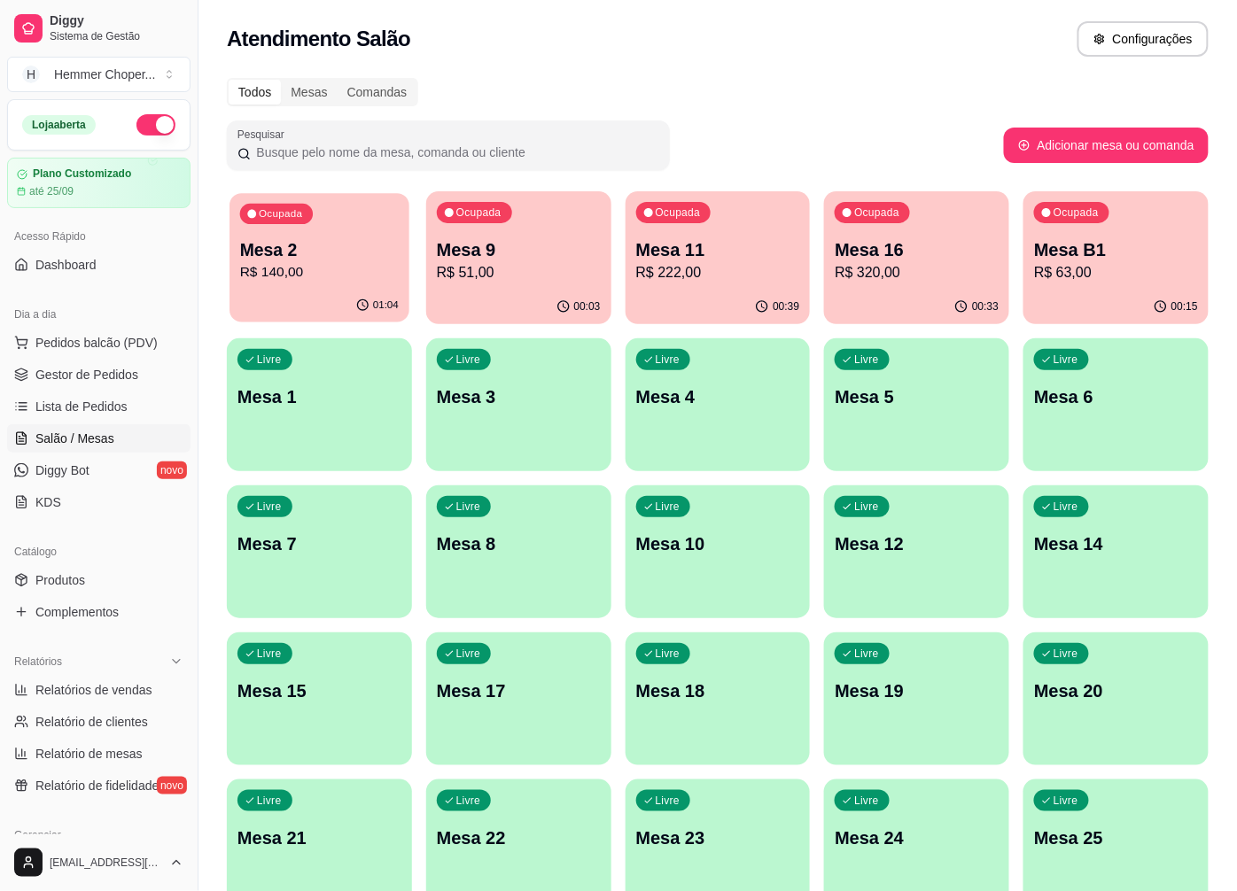
click at [337, 270] on p "R$ 140,00" at bounding box center [319, 272] width 159 height 20
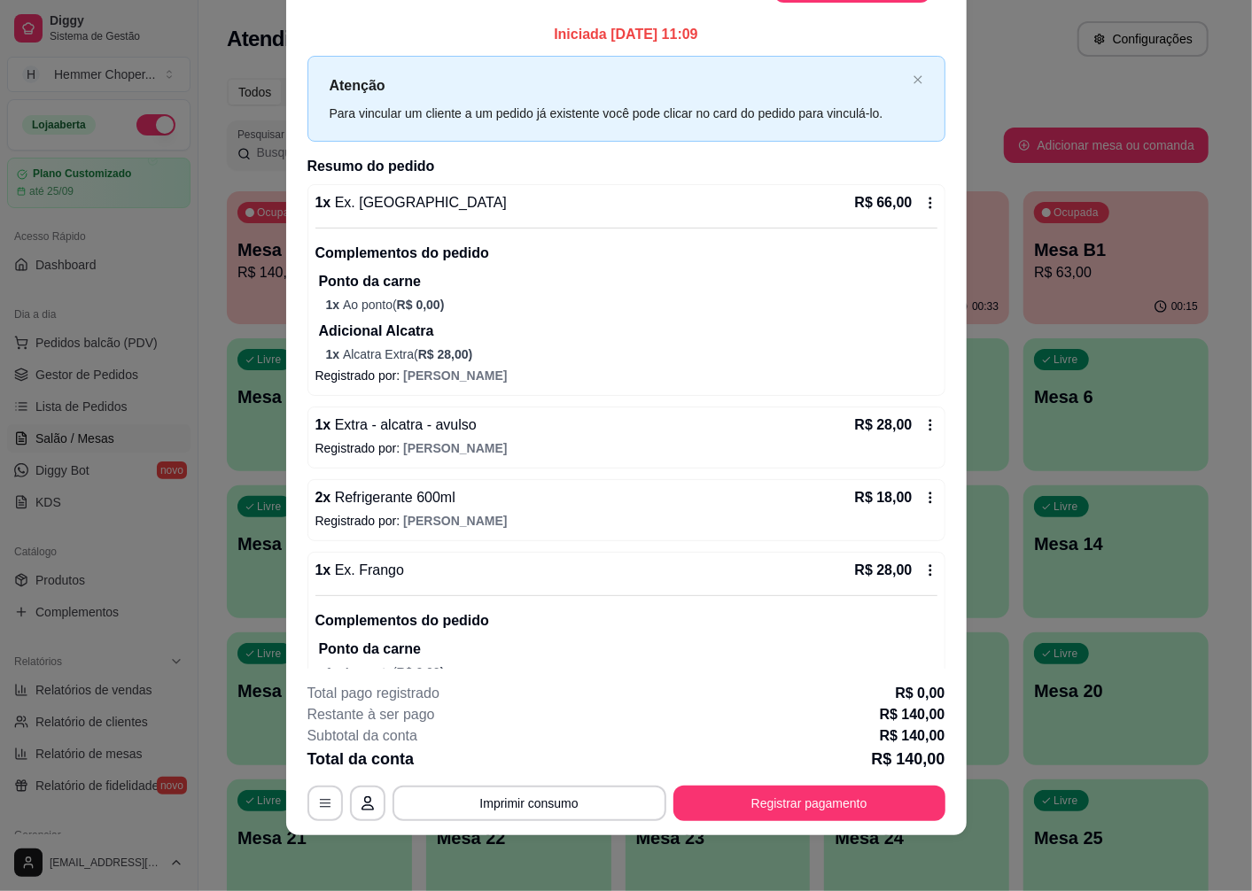
scroll to position [0, 0]
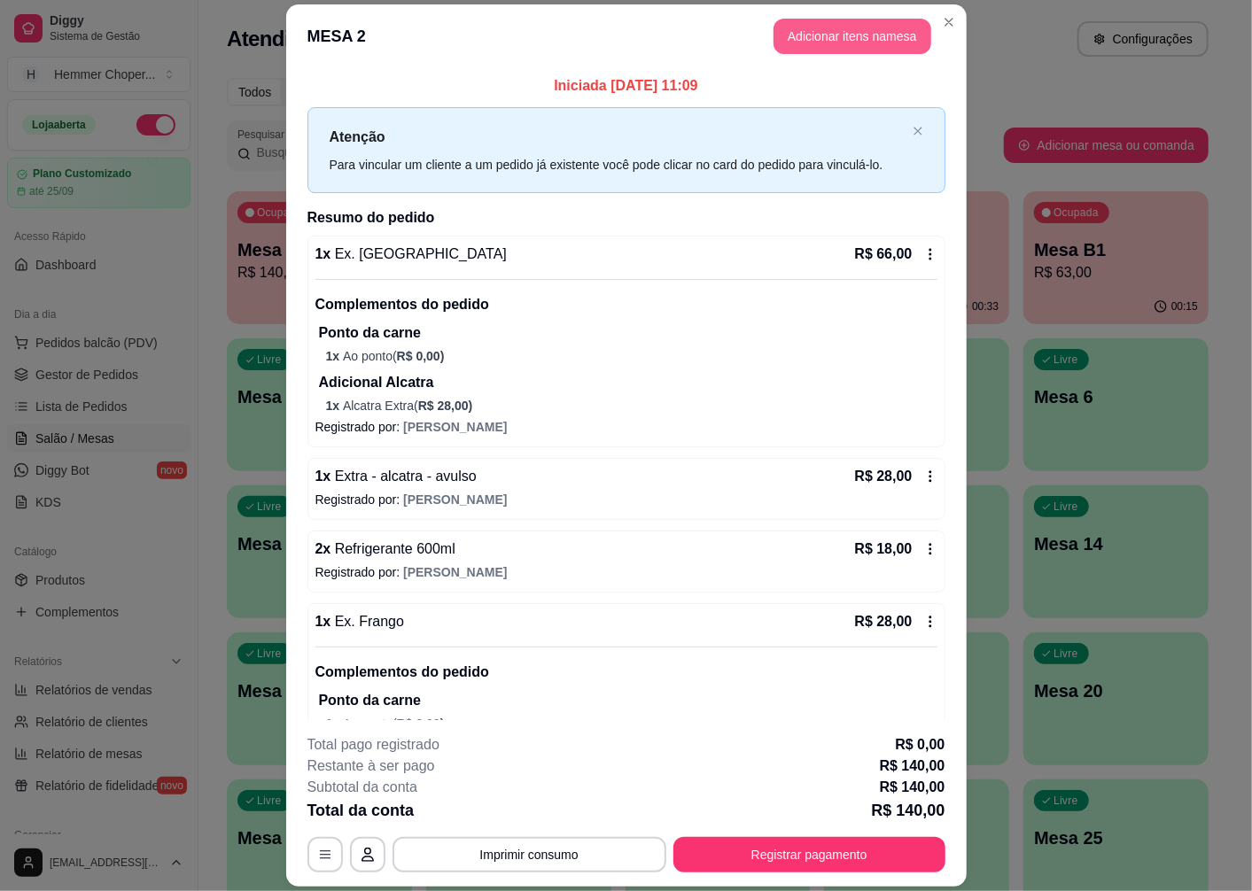
click at [834, 36] on button "Adicionar itens na mesa" at bounding box center [852, 36] width 158 height 35
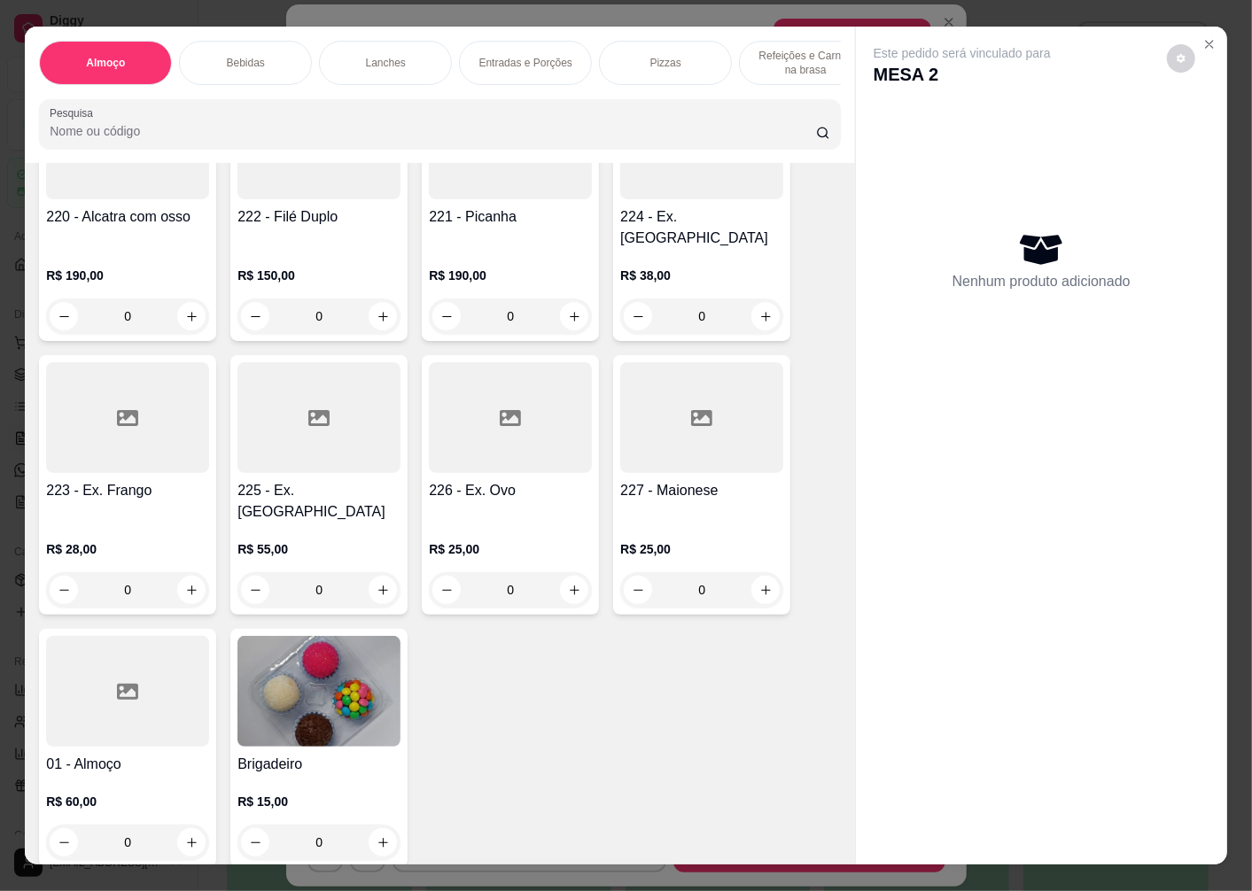
scroll to position [393, 0]
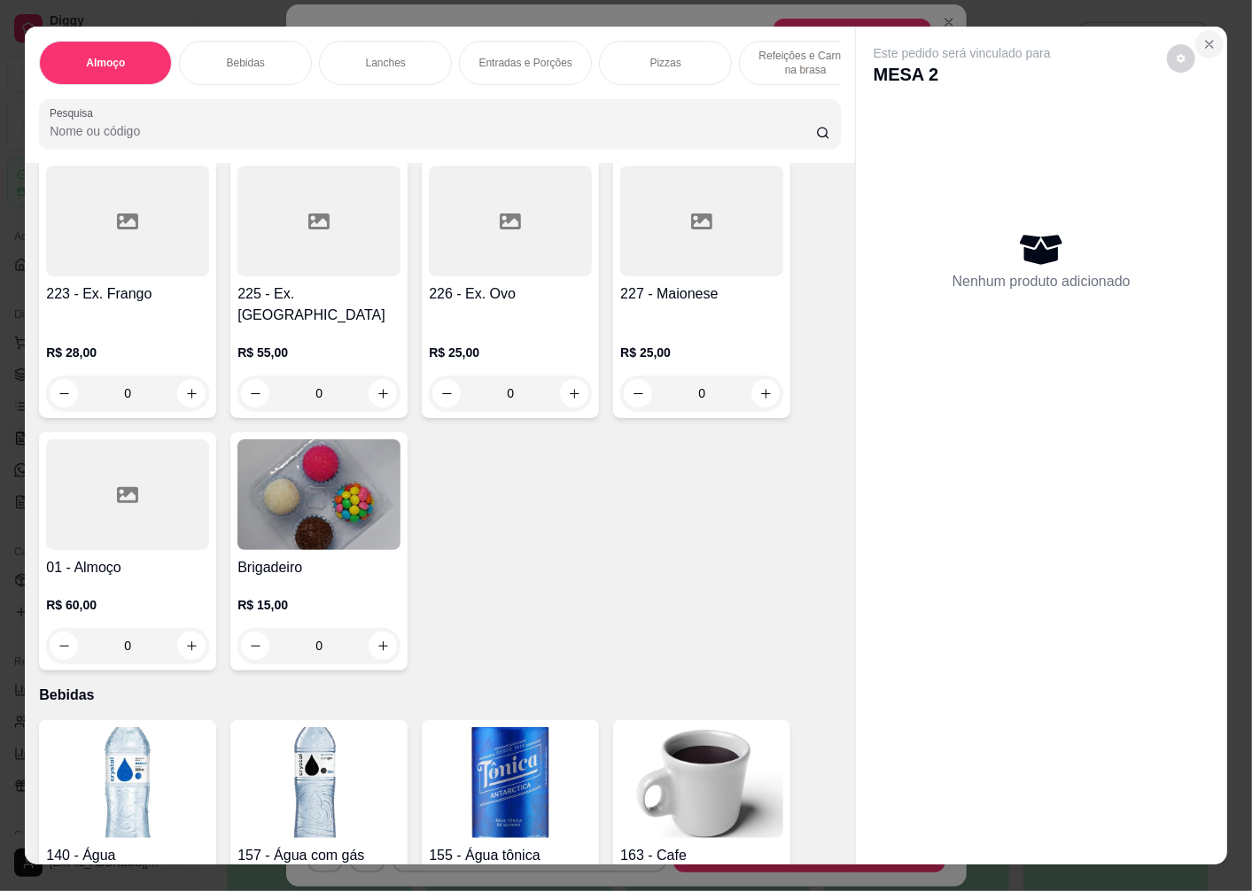
click at [1195, 36] on button "Close" at bounding box center [1209, 44] width 28 height 28
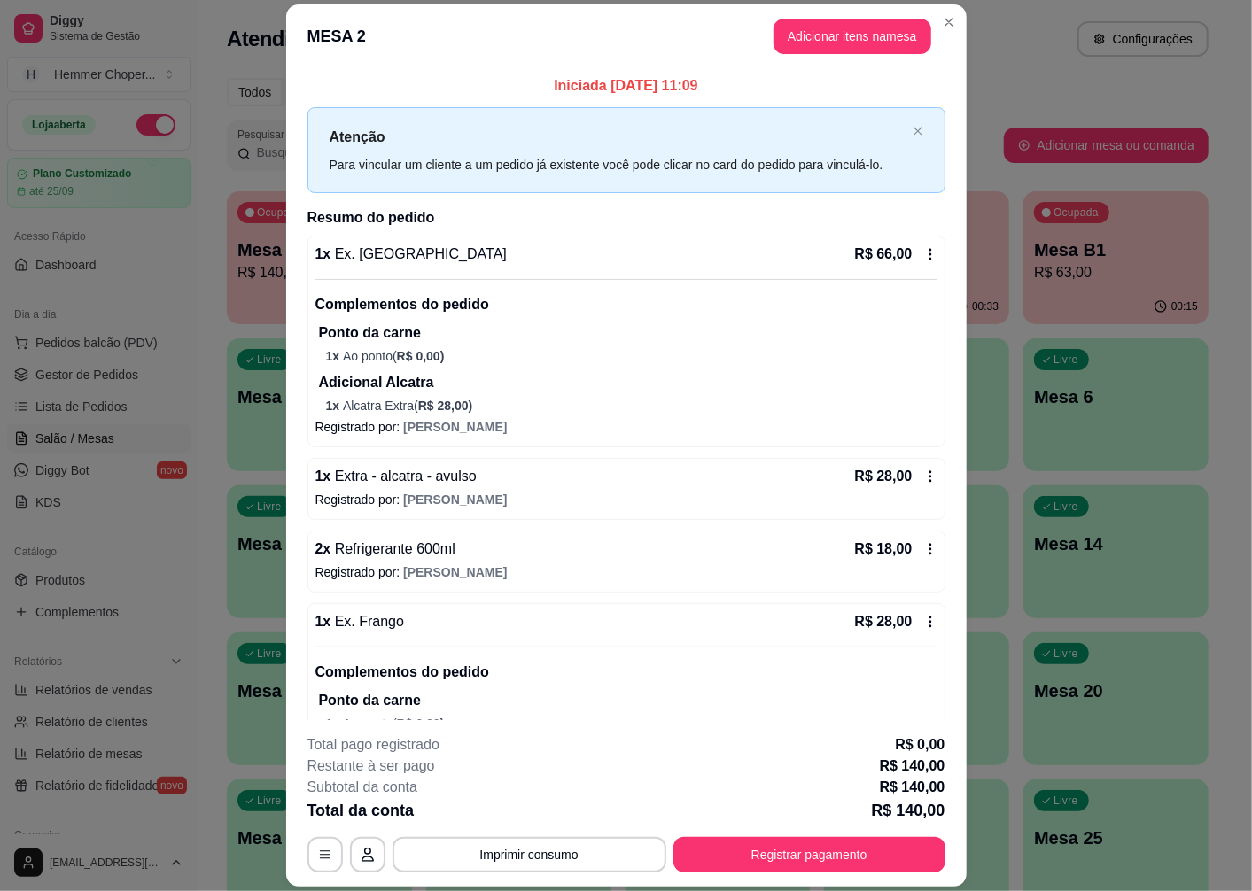
scroll to position [95, 0]
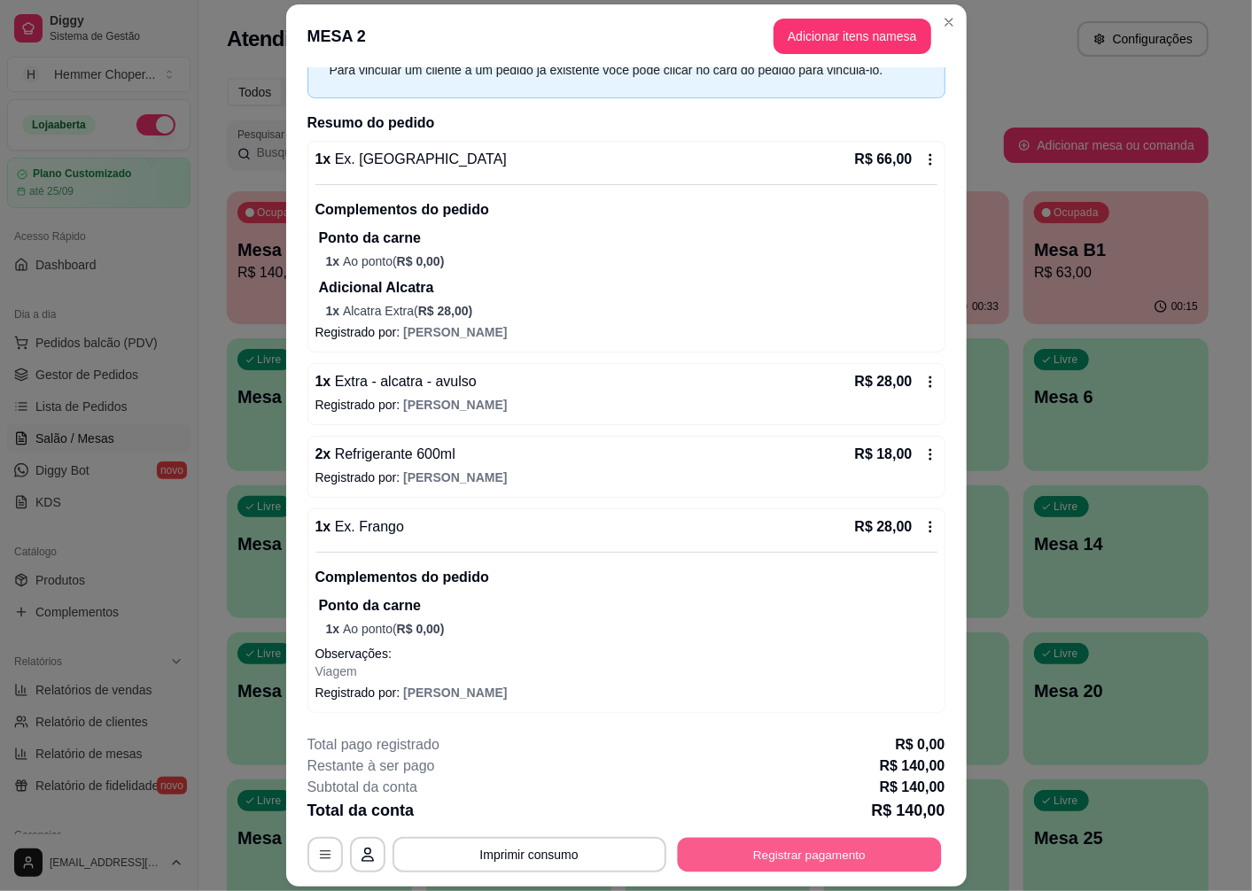
click at [830, 866] on button "Registrar pagamento" at bounding box center [809, 855] width 264 height 35
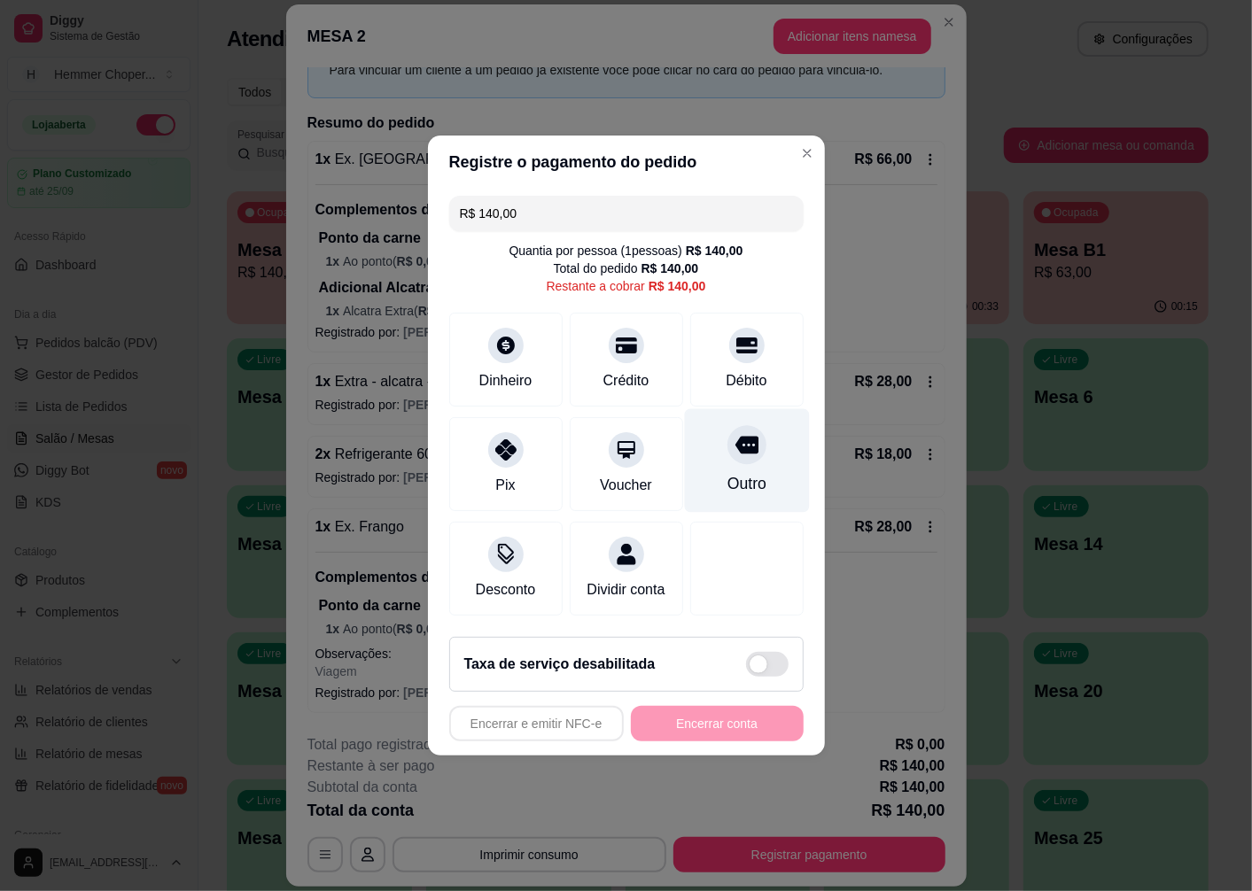
click at [741, 435] on icon at bounding box center [745, 444] width 23 height 23
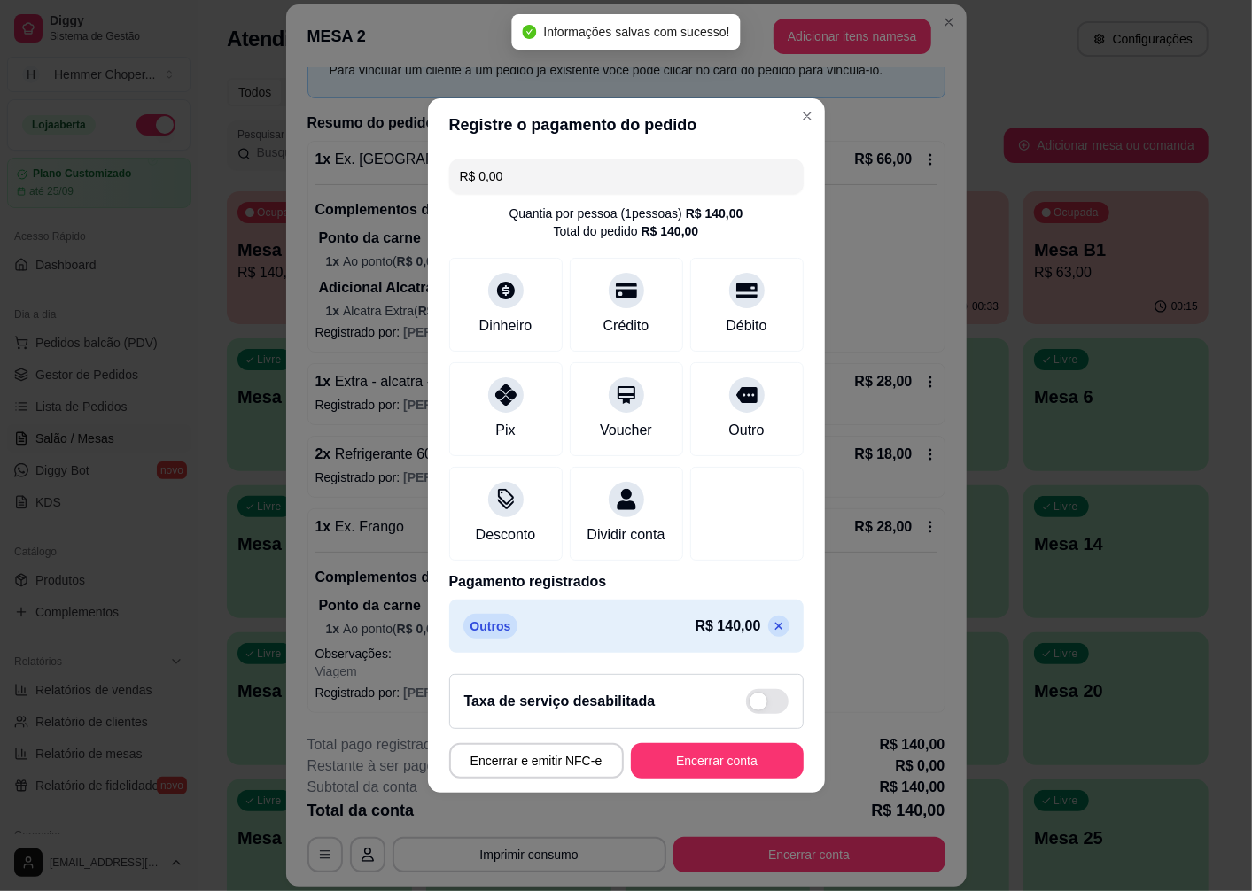
type input "R$ 0,00"
click at [732, 768] on button "Encerrar conta" at bounding box center [717, 760] width 173 height 35
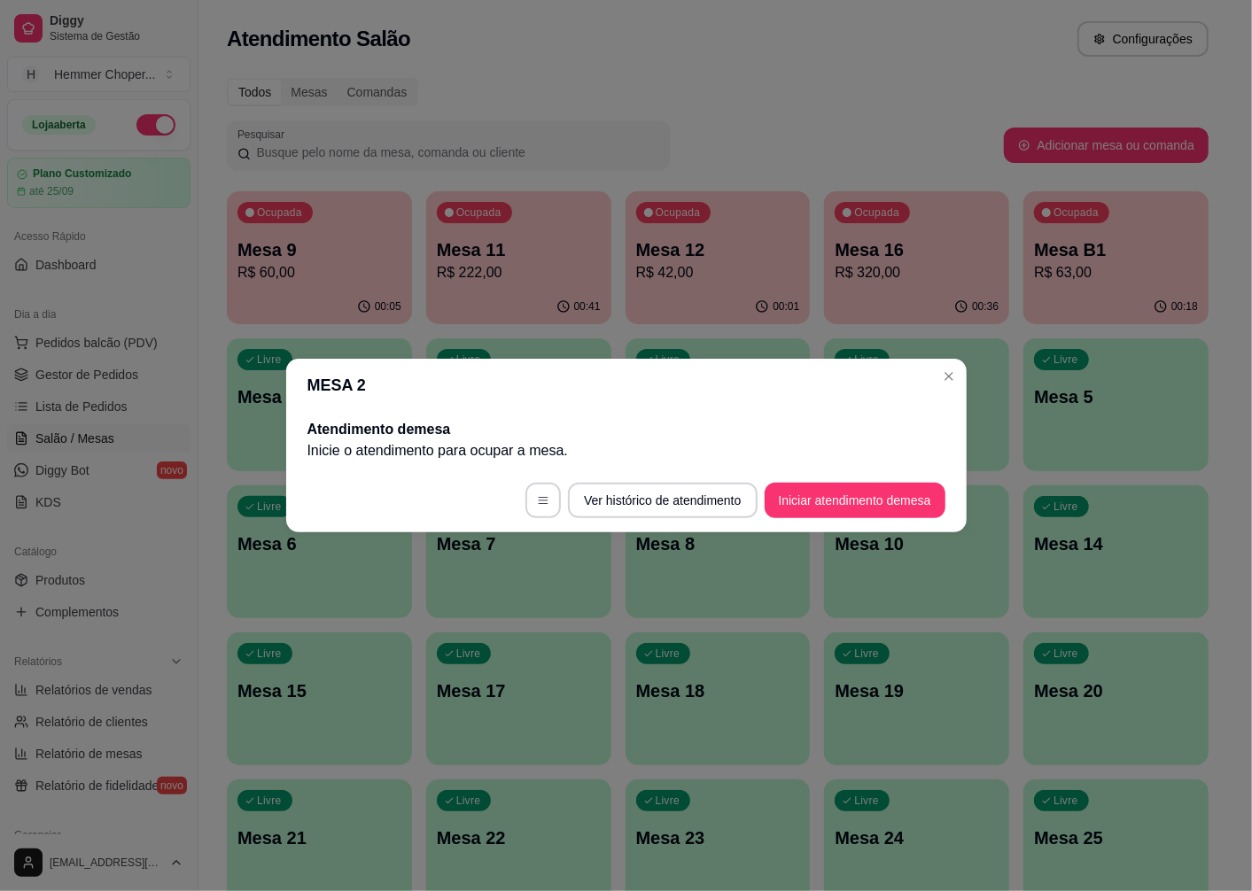
scroll to position [0, 0]
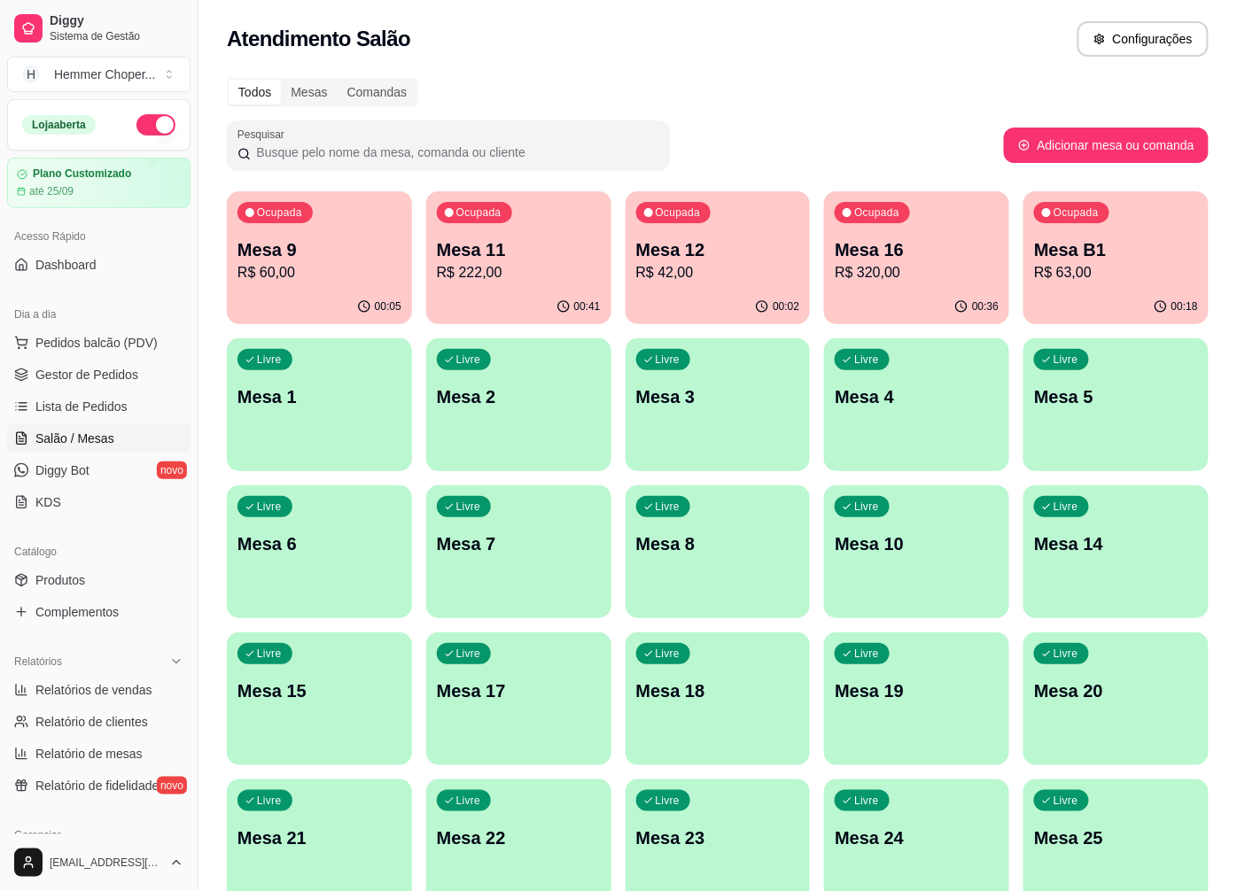
click at [352, 304] on div "00:05" at bounding box center [319, 307] width 185 height 35
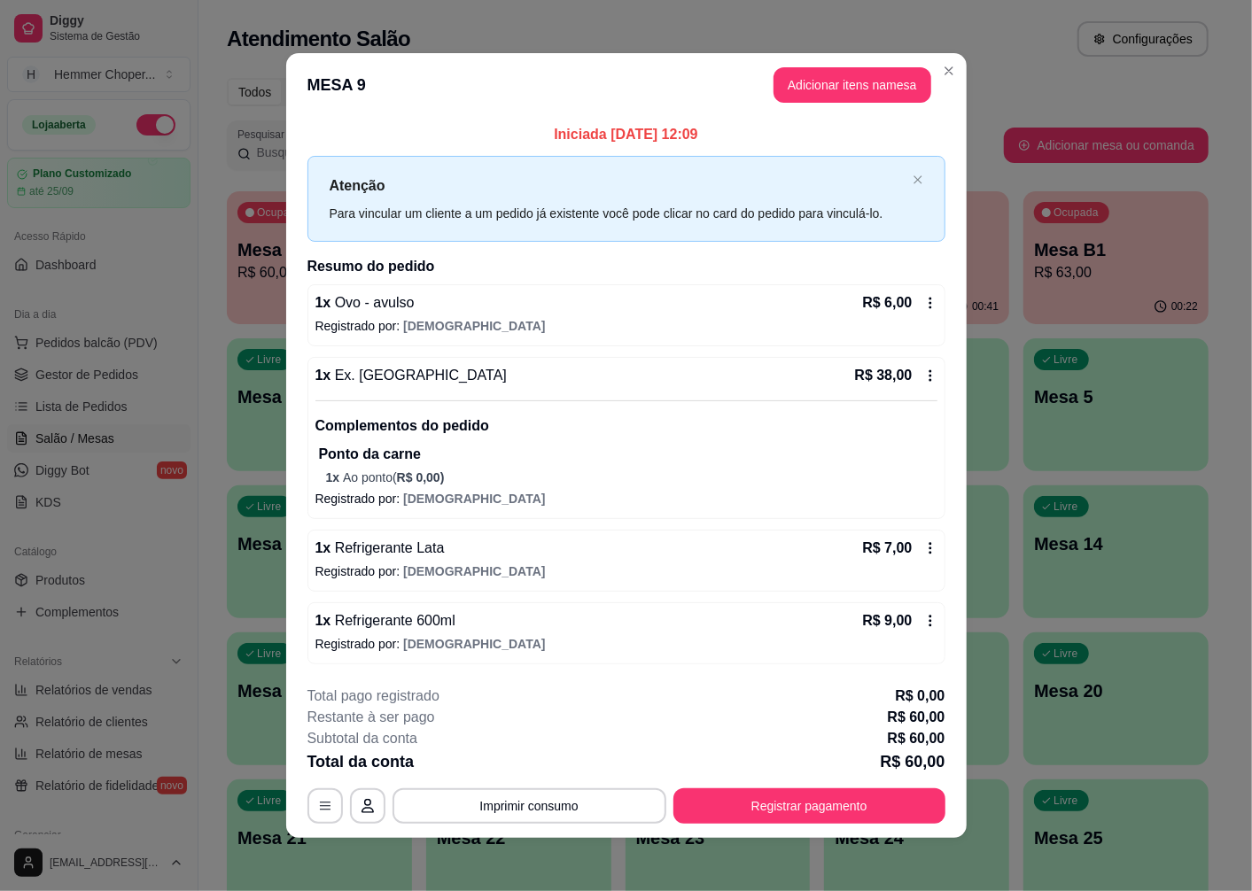
scroll to position [4, 0]
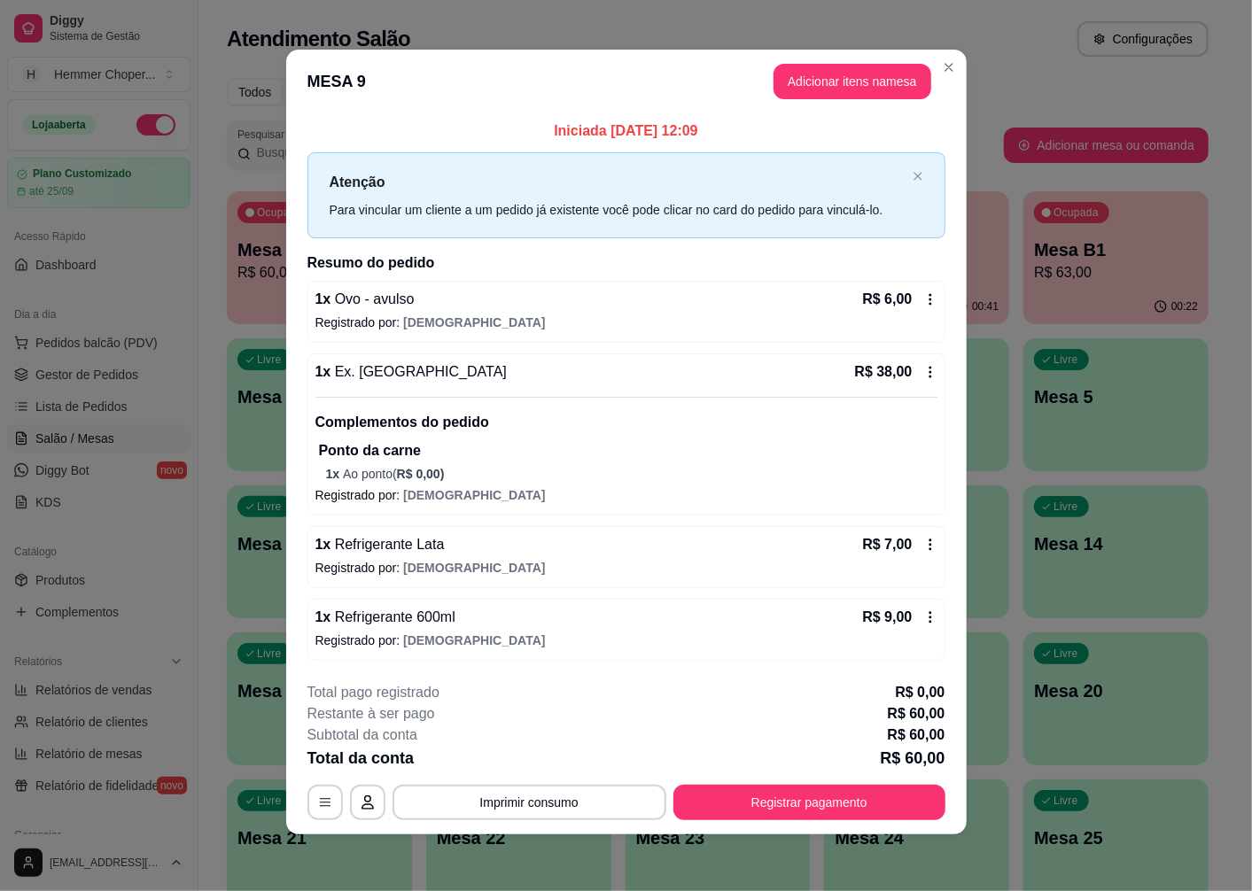
click at [923, 542] on icon at bounding box center [930, 545] width 14 height 14
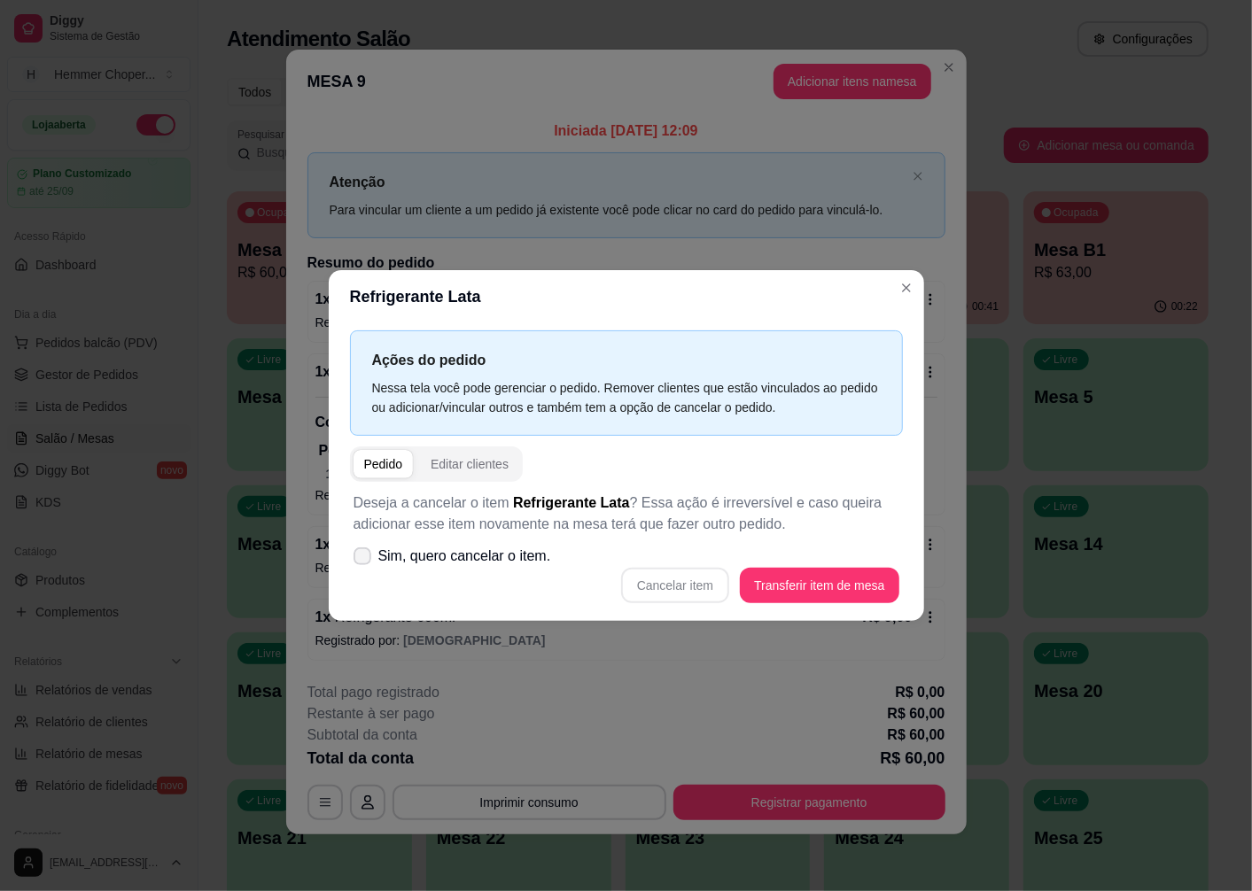
click at [344, 549] on div "Ações do pedido Nessa tela você pode gerenciar o pedido. Remover clientes que e…" at bounding box center [626, 472] width 595 height 298
click at [364, 554] on icon at bounding box center [362, 556] width 14 height 11
click at [364, 560] on input "Sim, quero cancelar o item." at bounding box center [359, 566] width 12 height 12
checkbox input "true"
click at [656, 592] on button "Cancelar item" at bounding box center [675, 585] width 108 height 35
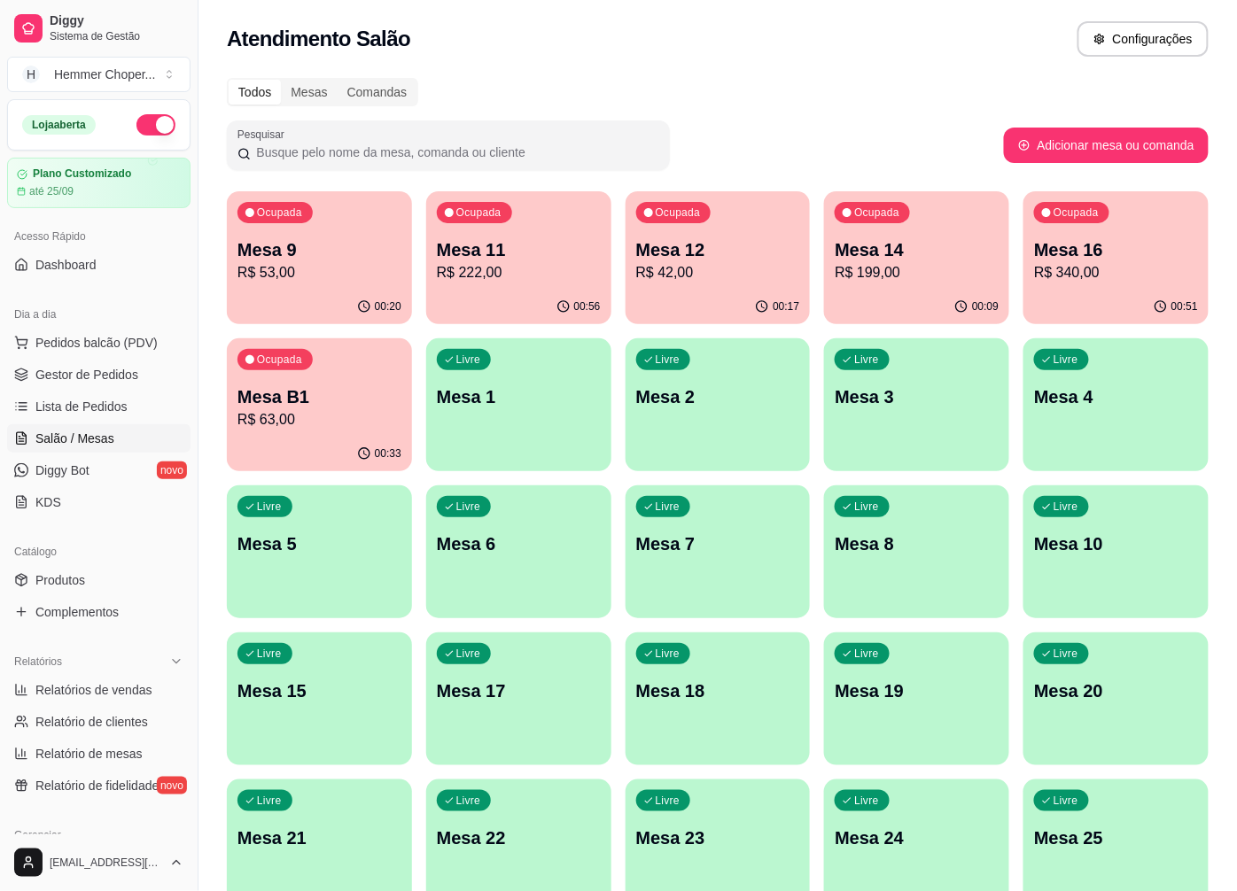
click at [342, 370] on div "Ocupada Mesa B1 R$ 63,00" at bounding box center [319, 387] width 185 height 98
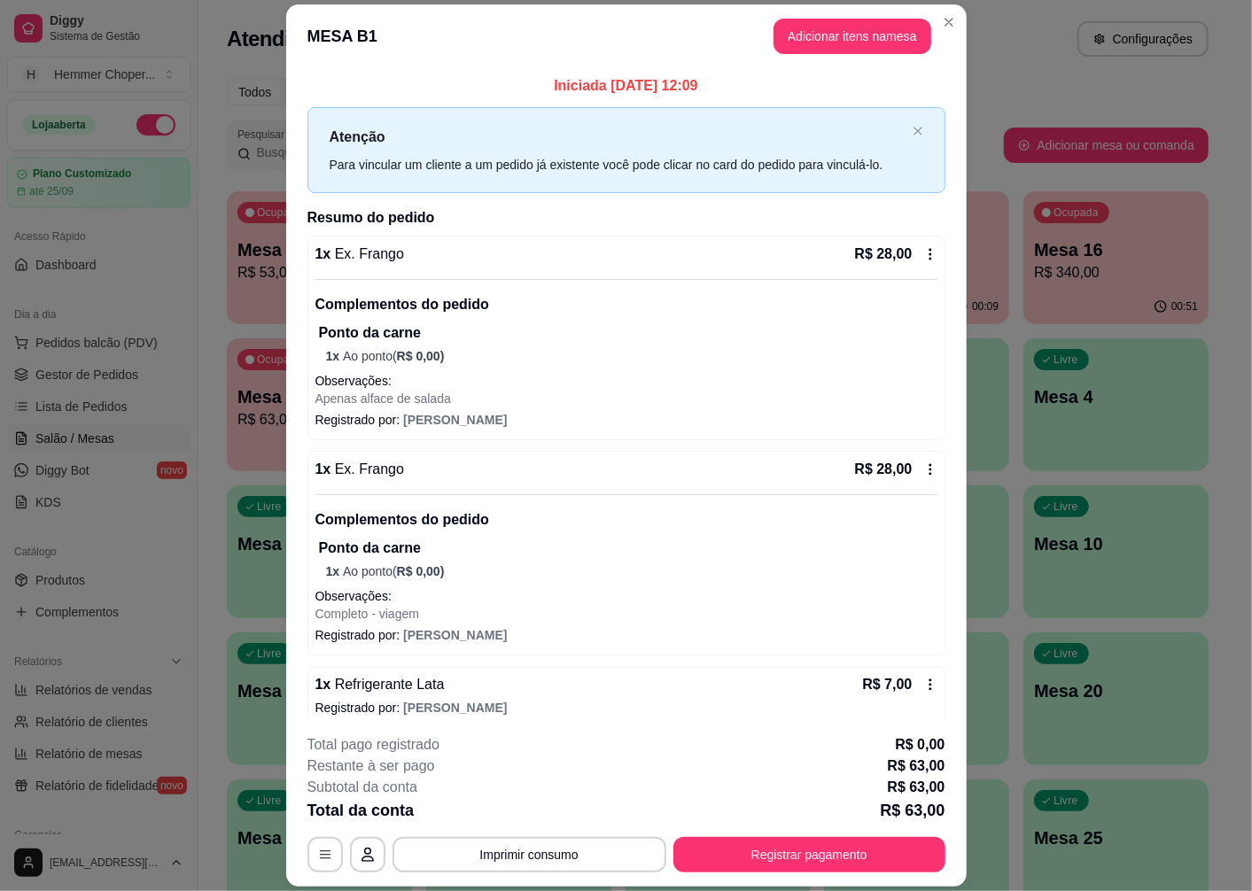
scroll to position [14, 0]
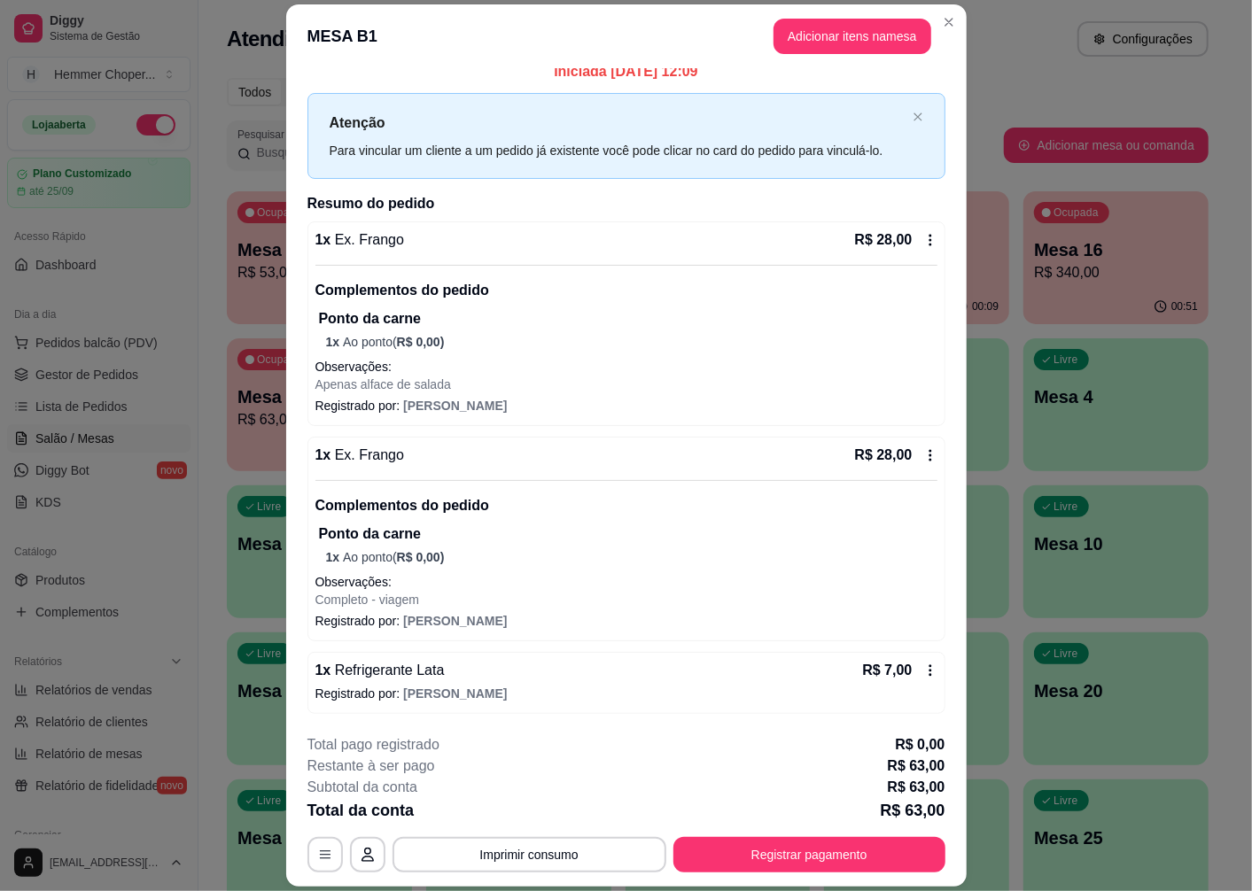
click at [720, 834] on div "**********" at bounding box center [626, 803] width 638 height 138
click at [717, 842] on button "Registrar pagamento" at bounding box center [809, 854] width 272 height 35
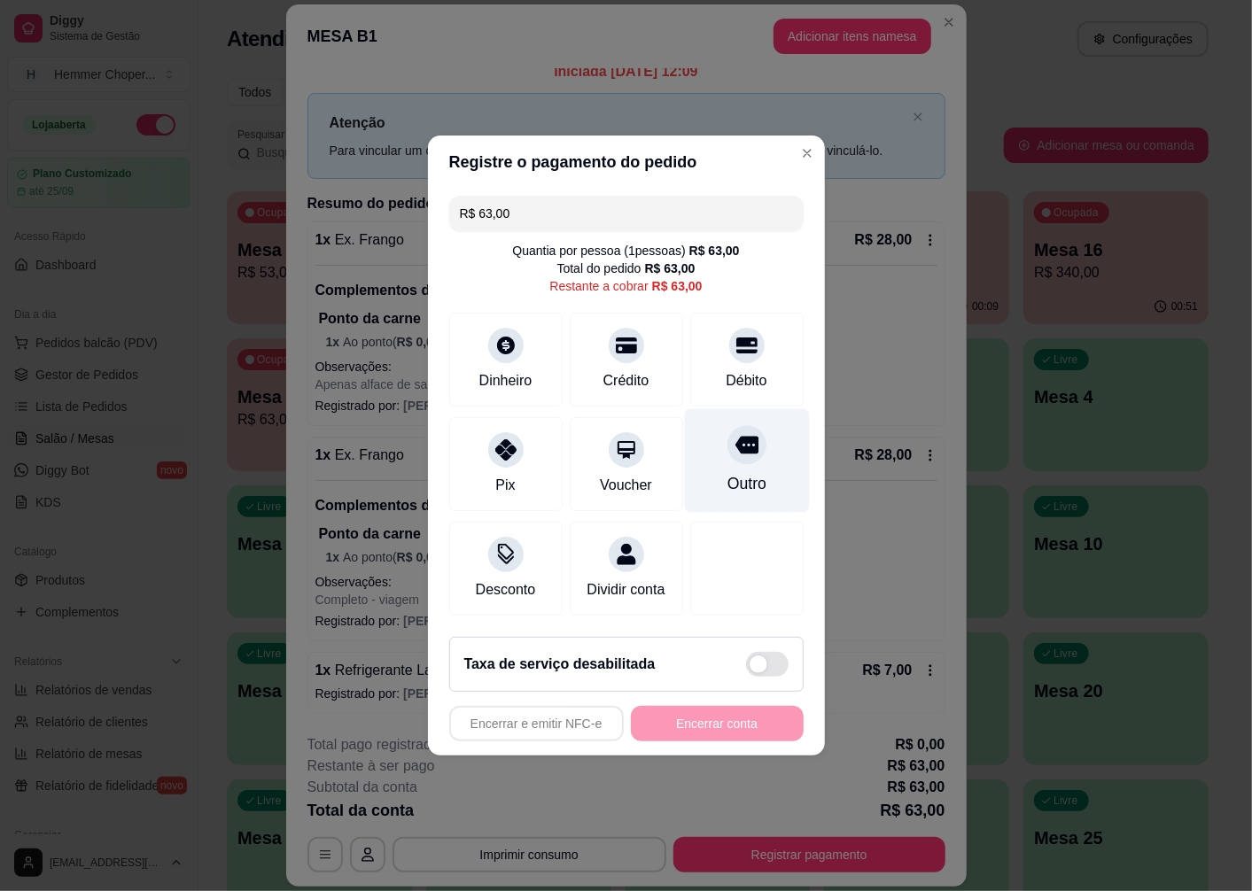
click at [734, 435] on icon at bounding box center [745, 444] width 23 height 23
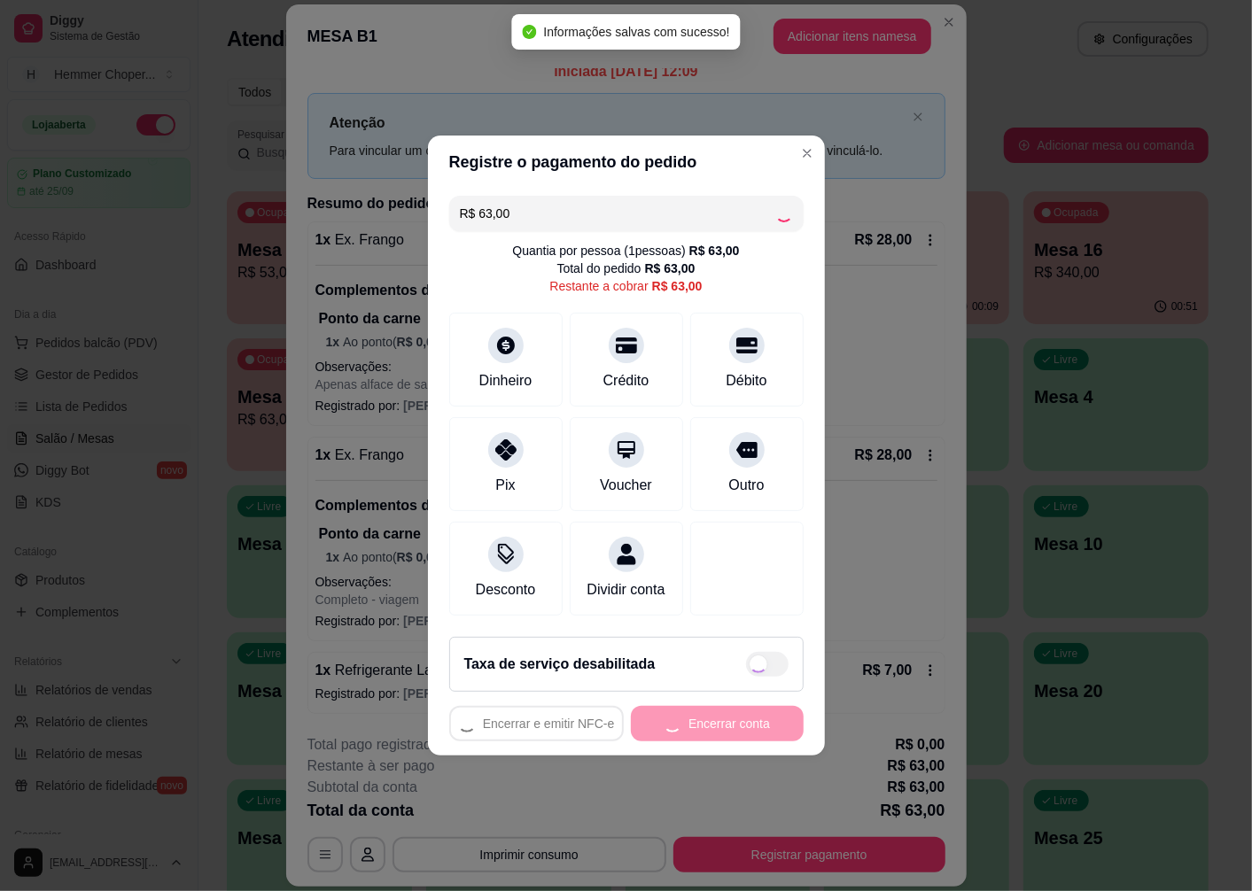
type input "R$ 0,00"
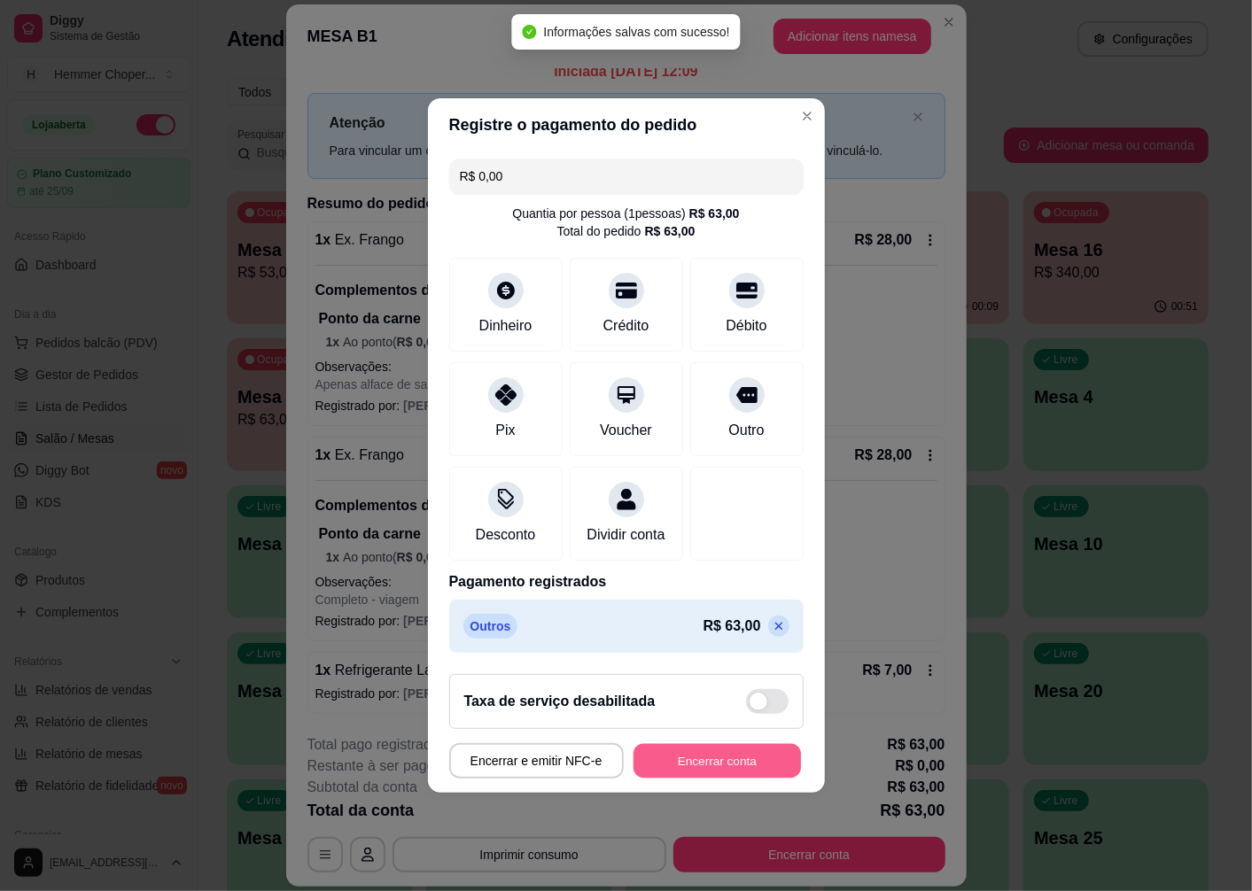
click at [702, 760] on button "Encerrar conta" at bounding box center [716, 761] width 167 height 35
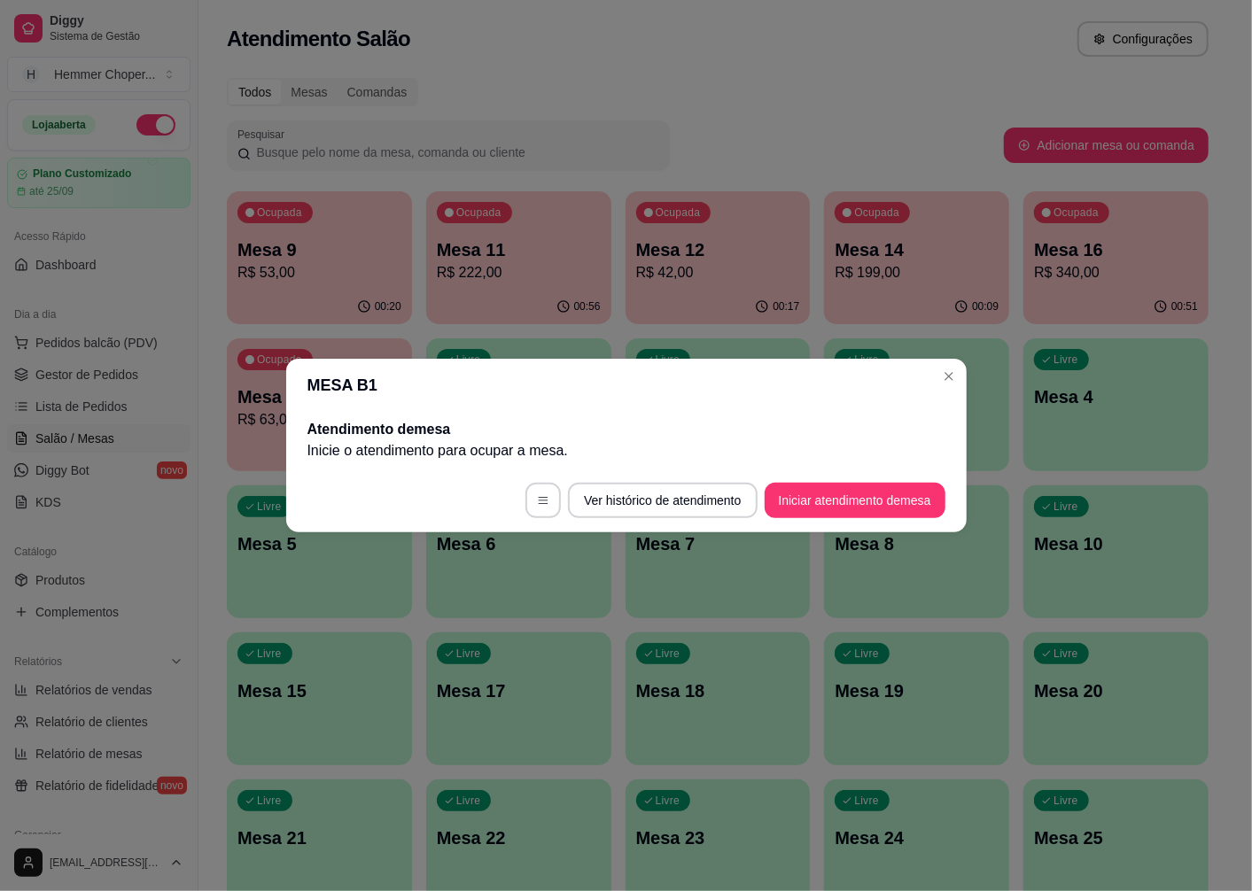
scroll to position [0, 0]
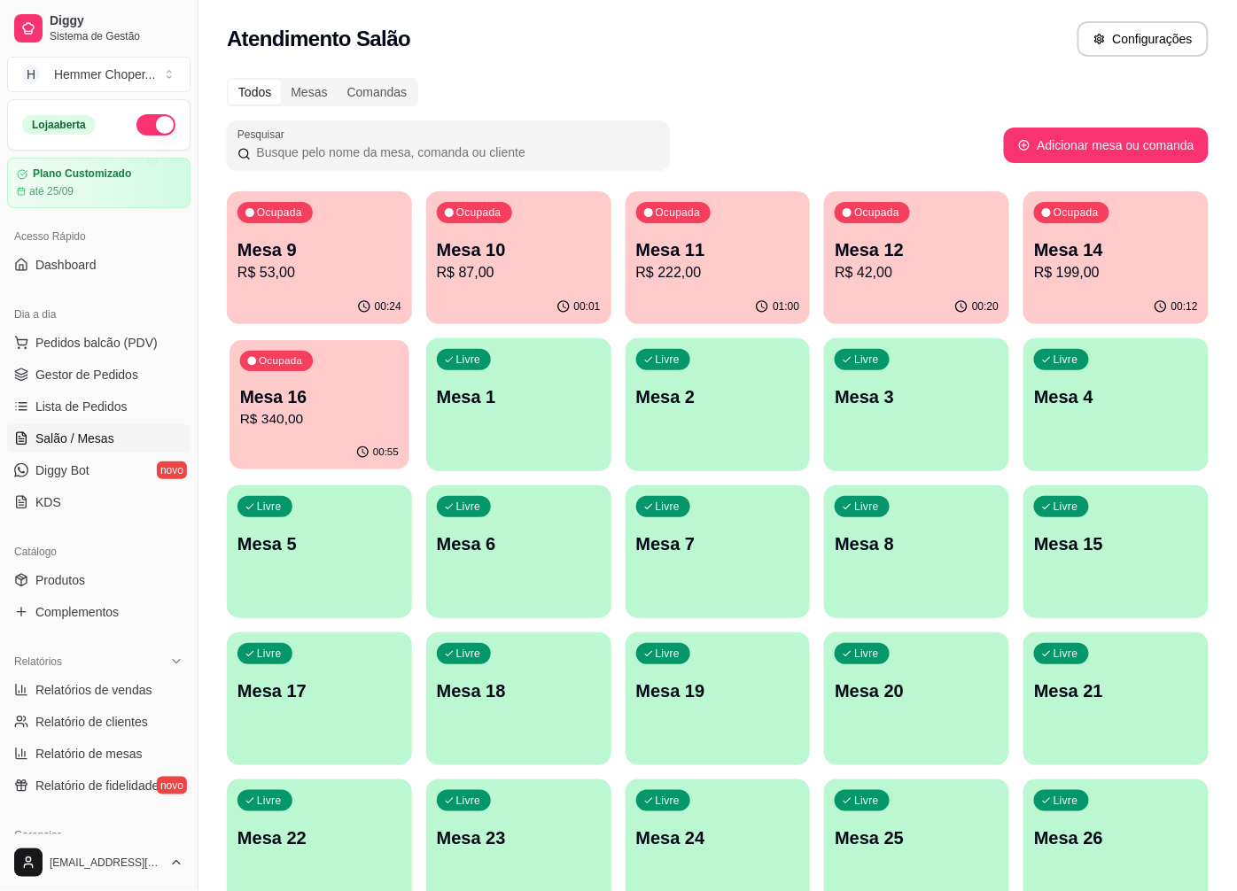
click at [386, 410] on p "R$ 340,00" at bounding box center [319, 419] width 159 height 20
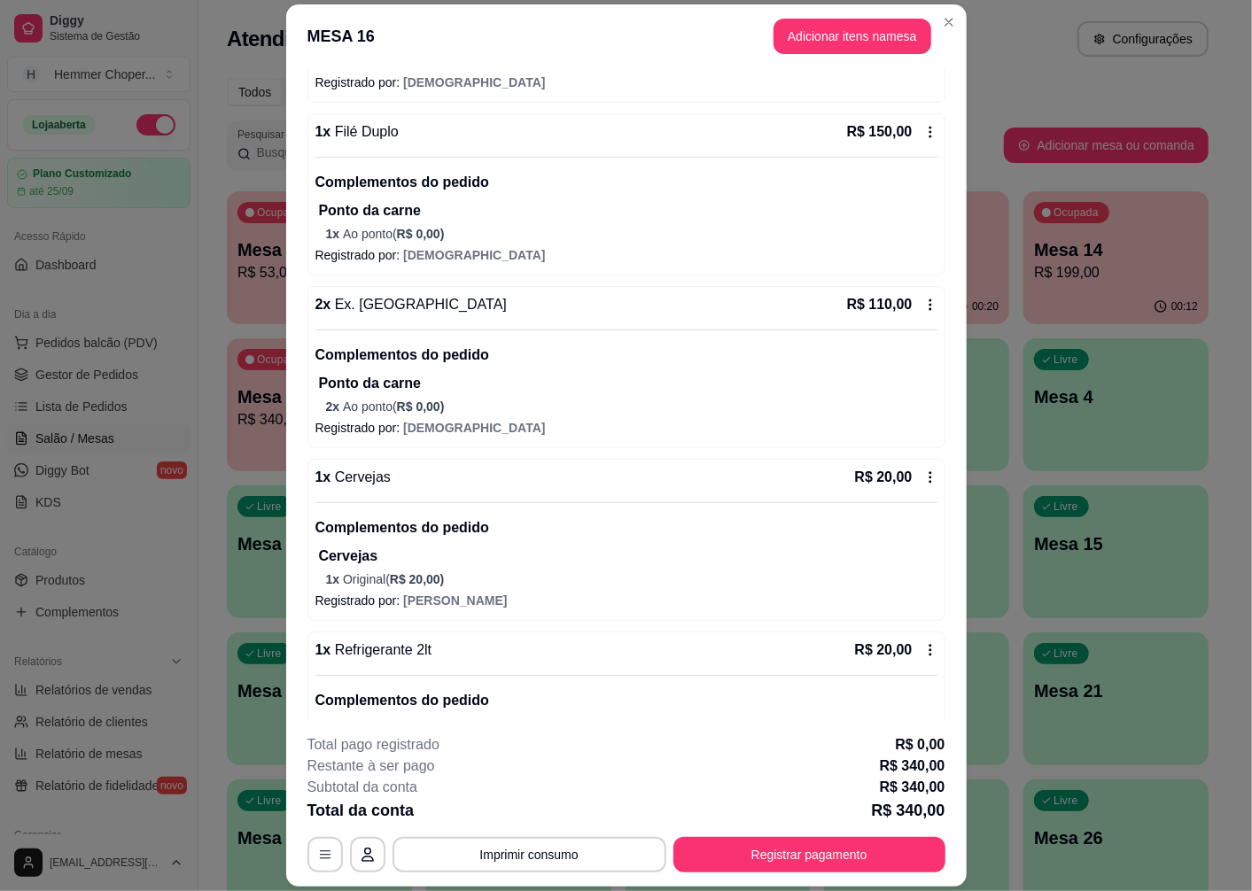
scroll to position [376, 0]
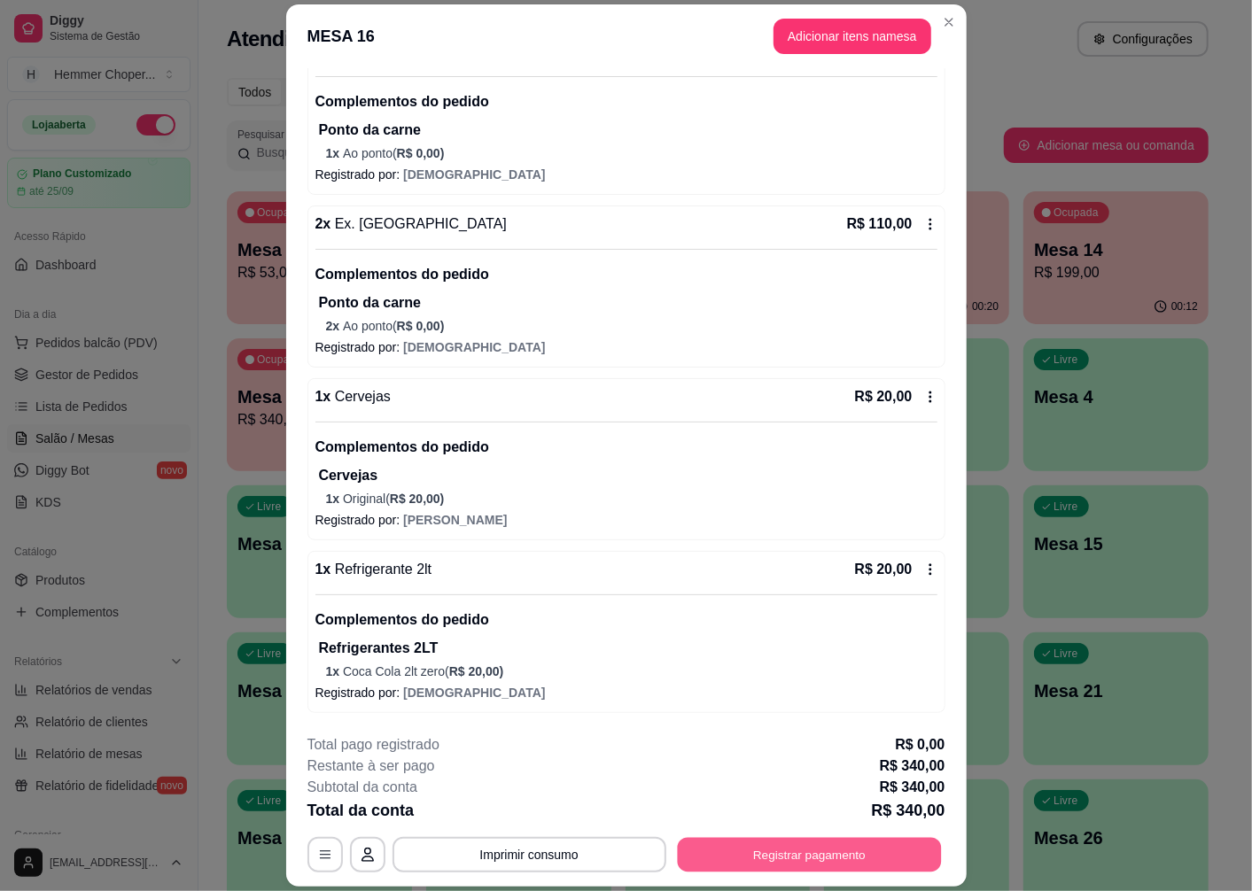
click at [754, 844] on button "Registrar pagamento" at bounding box center [809, 855] width 264 height 35
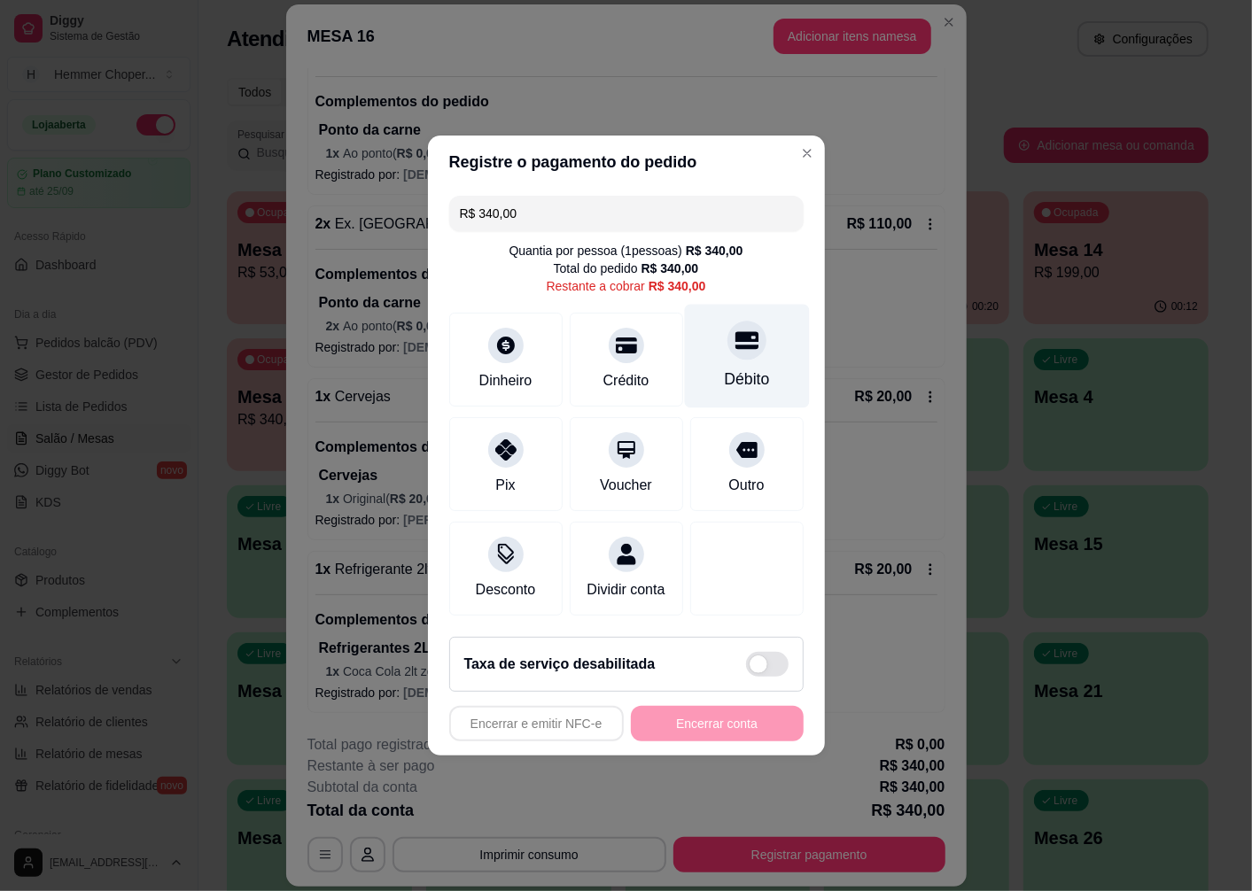
click at [738, 352] on div "Débito" at bounding box center [746, 357] width 125 height 104
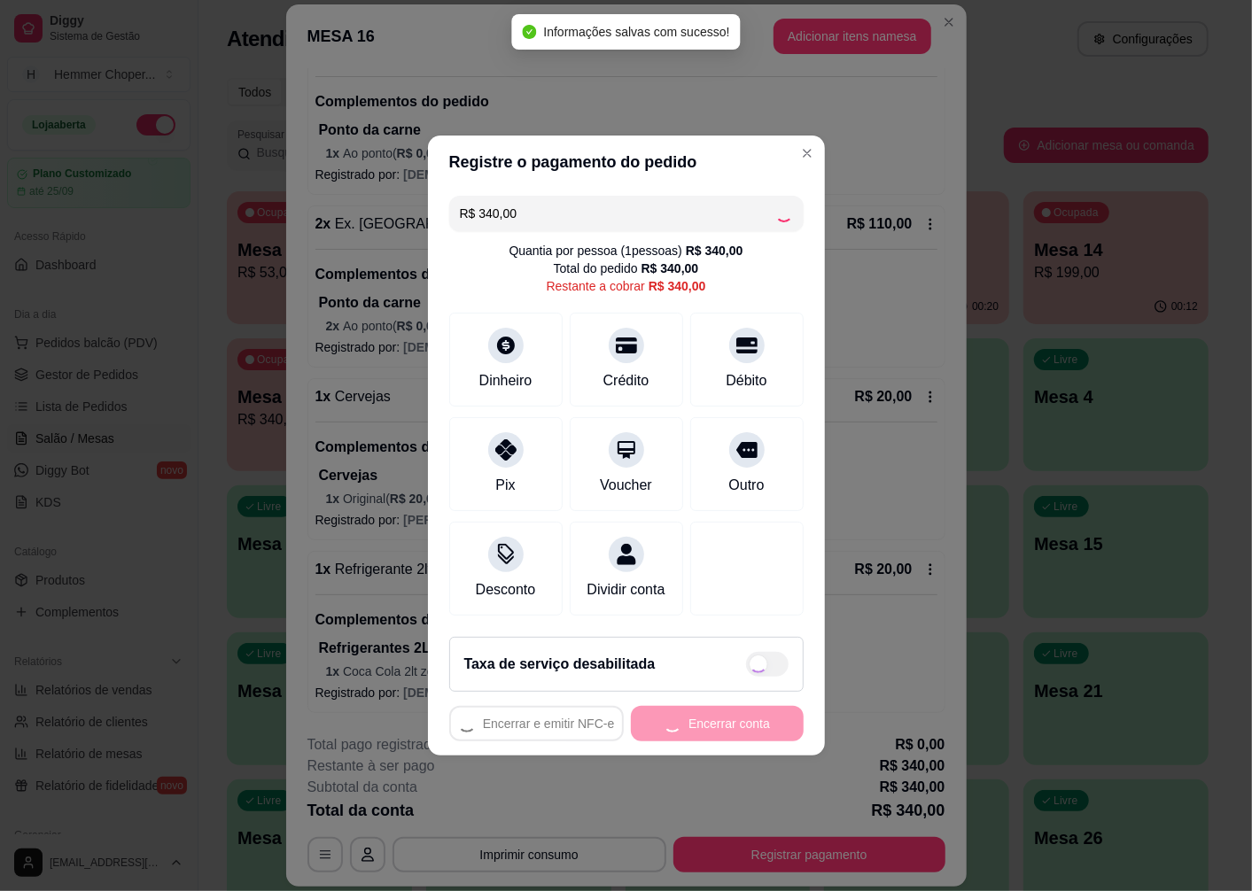
type input "R$ 0,00"
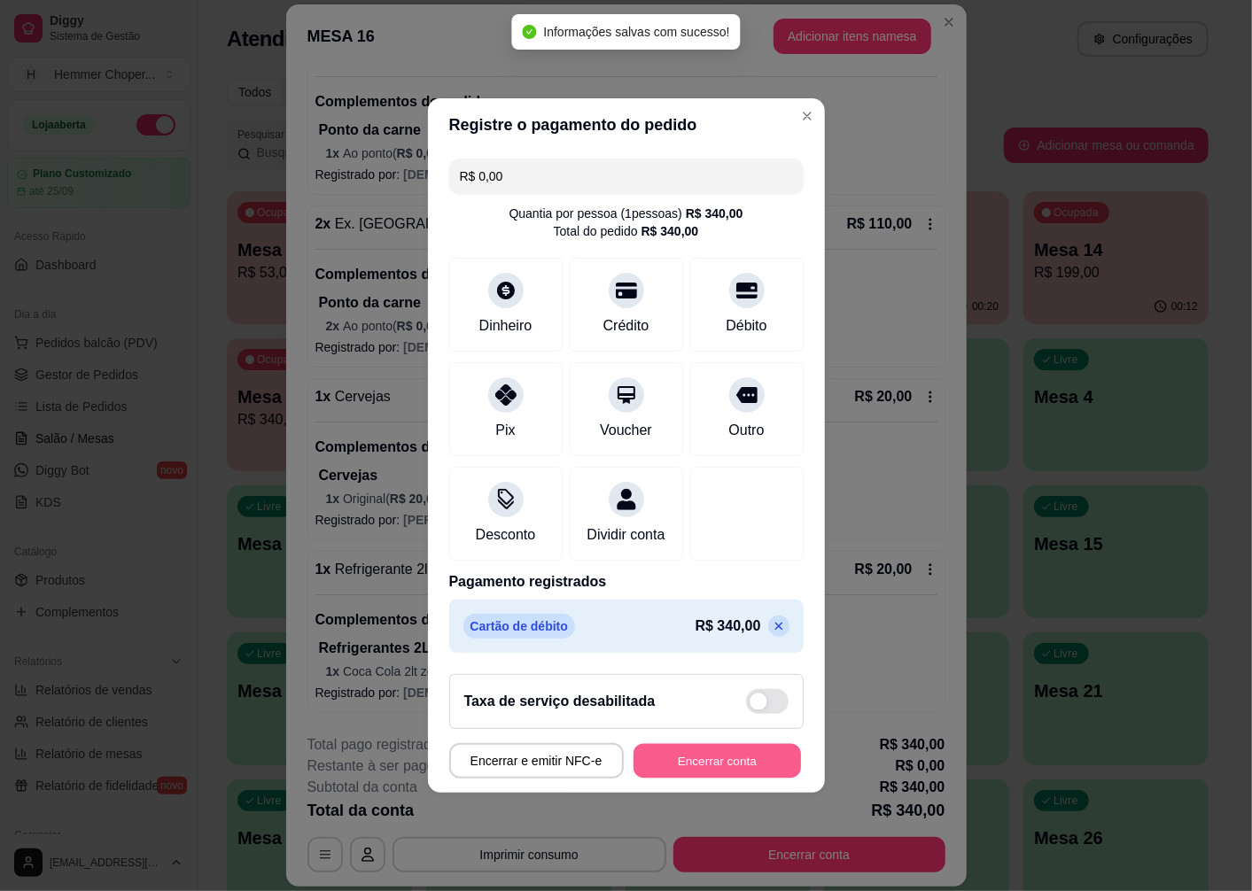
click at [751, 764] on button "Encerrar conta" at bounding box center [716, 761] width 167 height 35
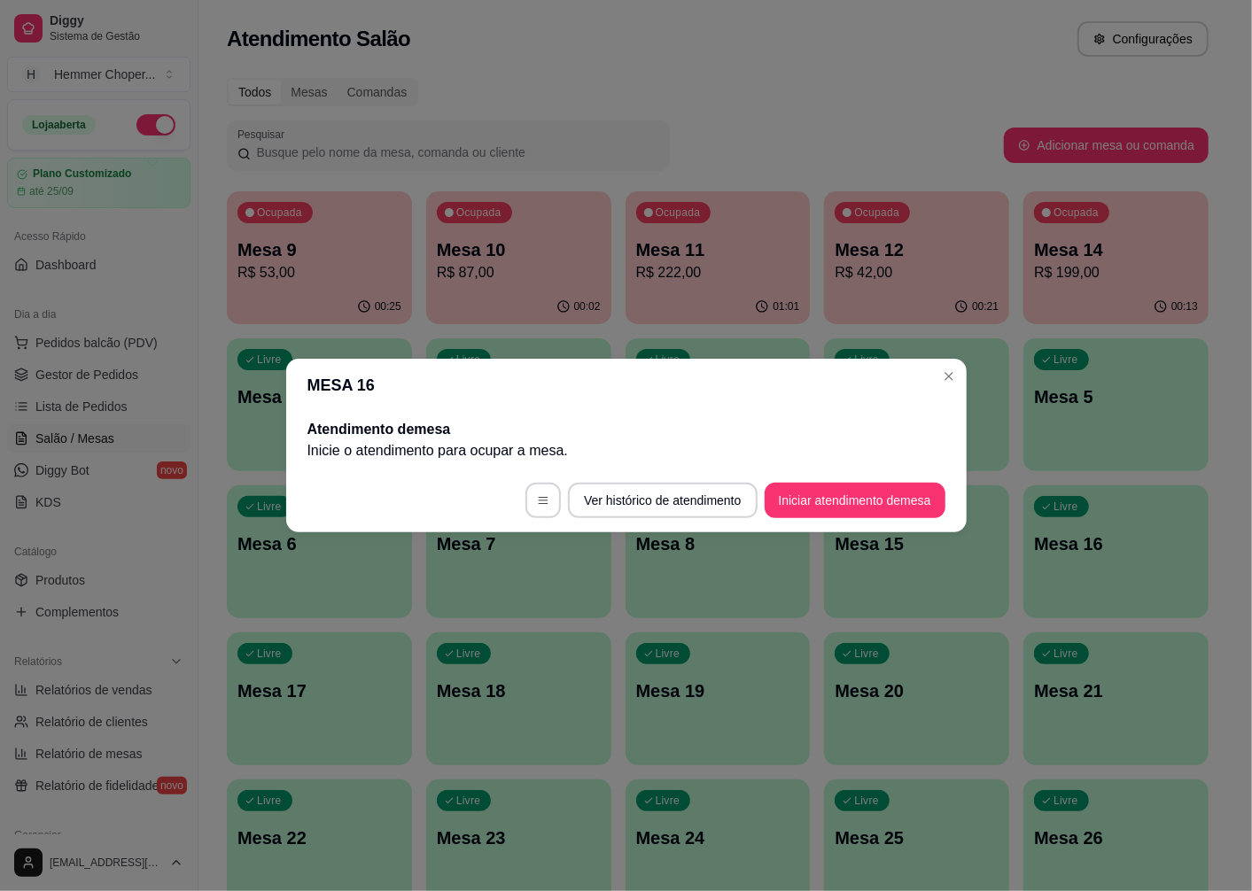
scroll to position [0, 0]
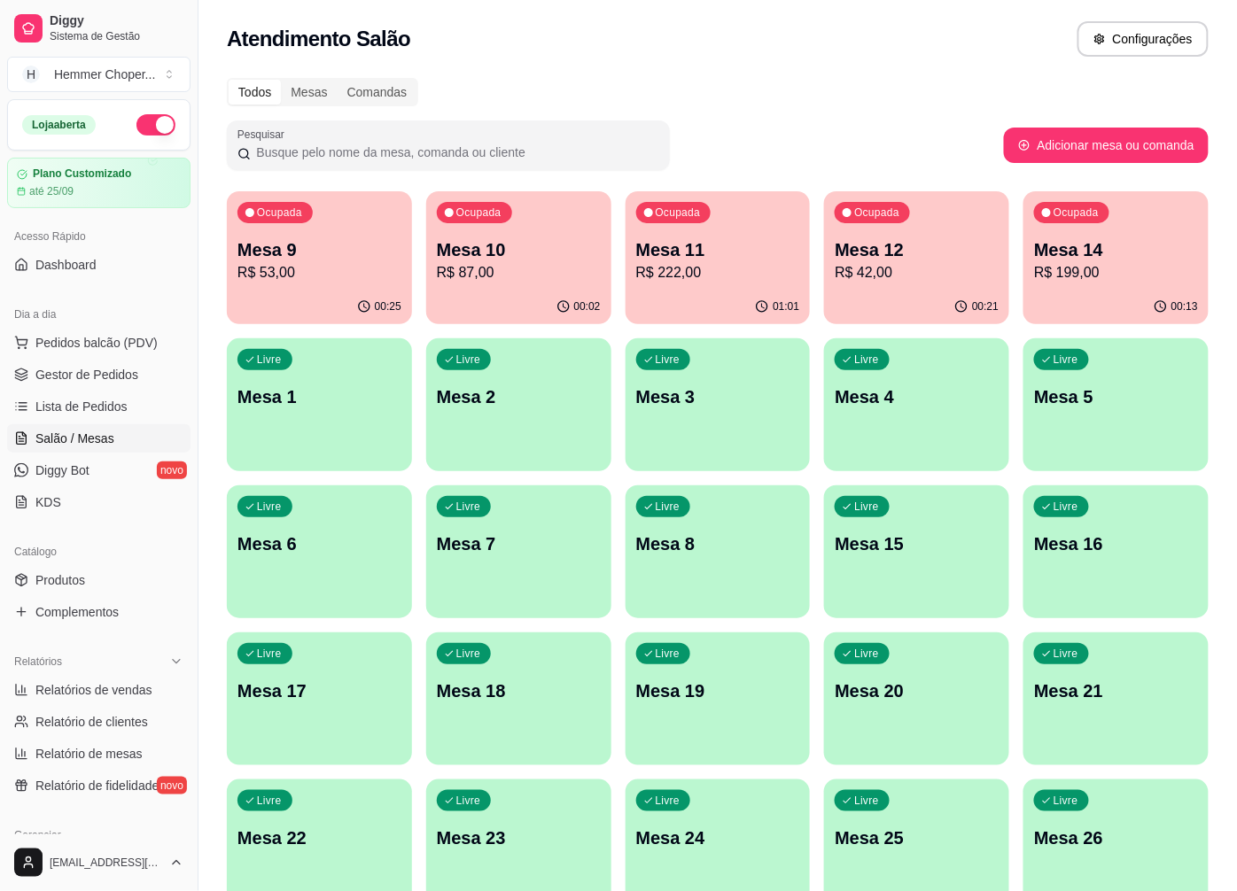
click at [748, 283] on div "Ocupada Mesa 11 R$ 222,00" at bounding box center [717, 240] width 185 height 98
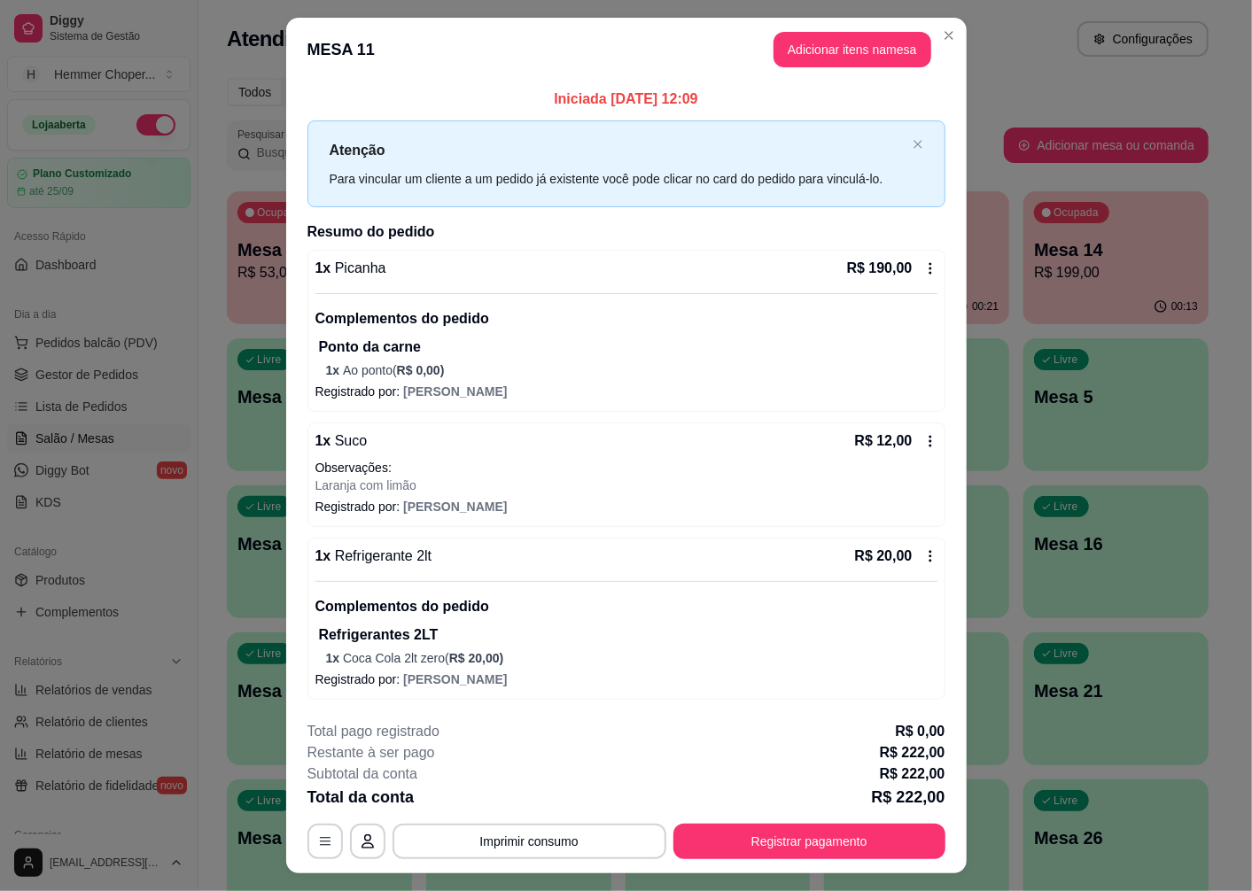
scroll to position [38, 0]
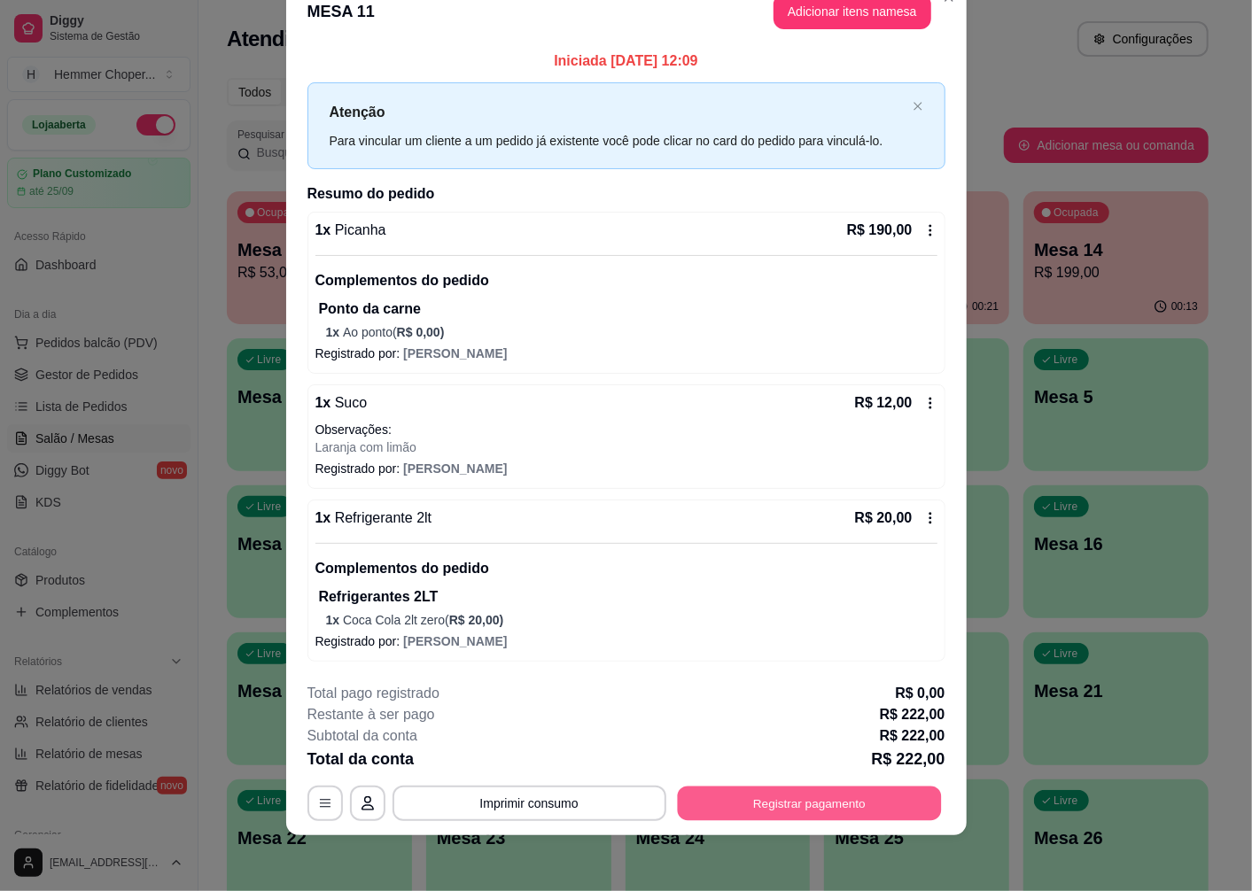
click at [882, 803] on button "Registrar pagamento" at bounding box center [809, 803] width 264 height 35
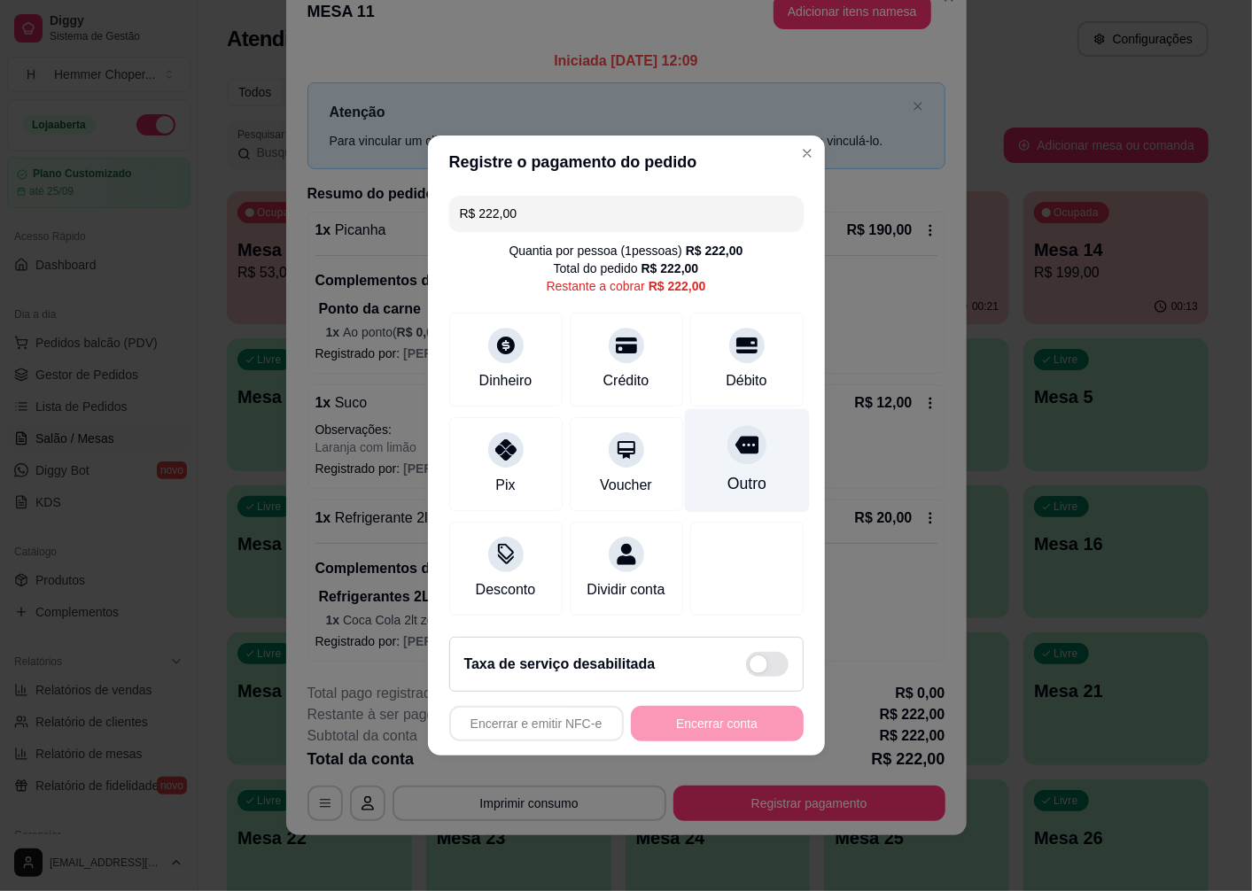
click at [736, 437] on icon at bounding box center [745, 446] width 23 height 18
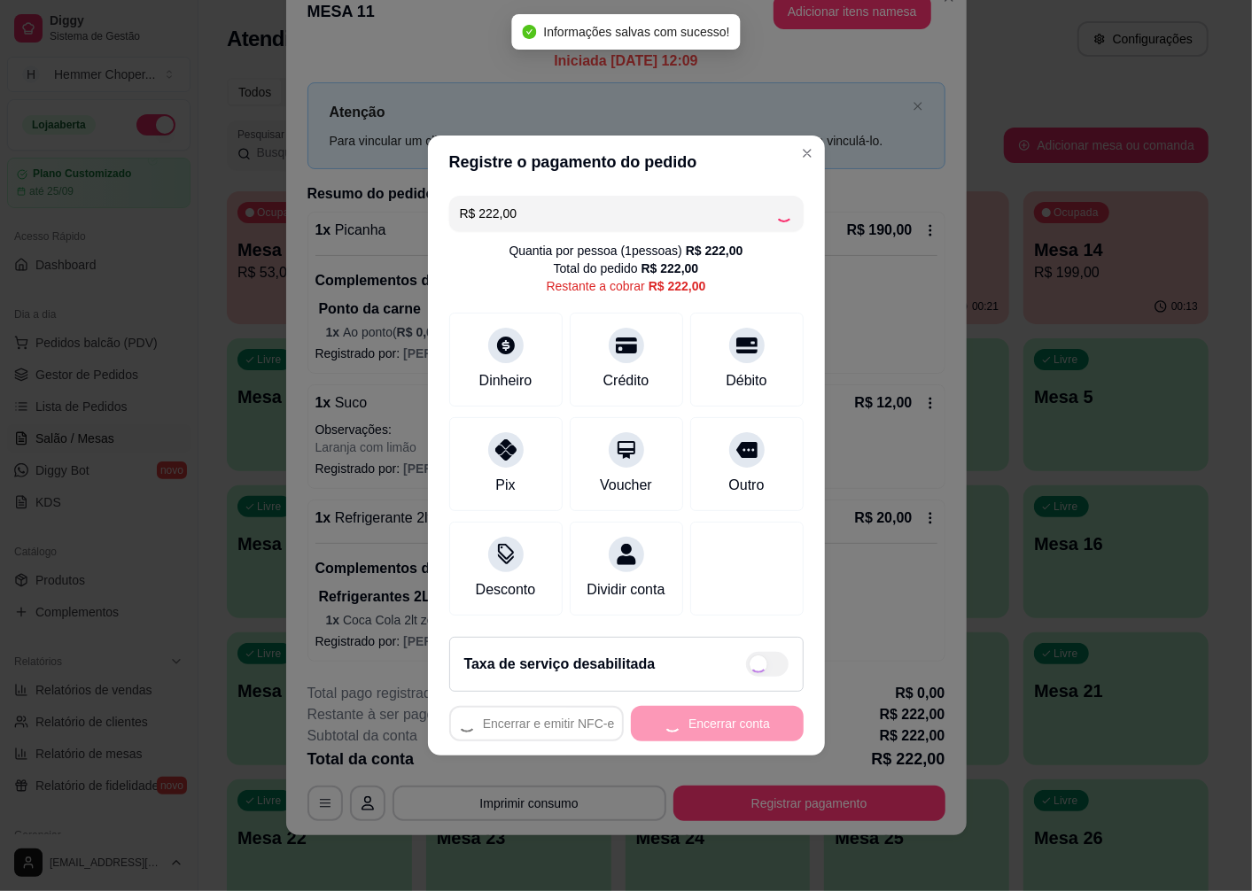
type input "R$ 0,00"
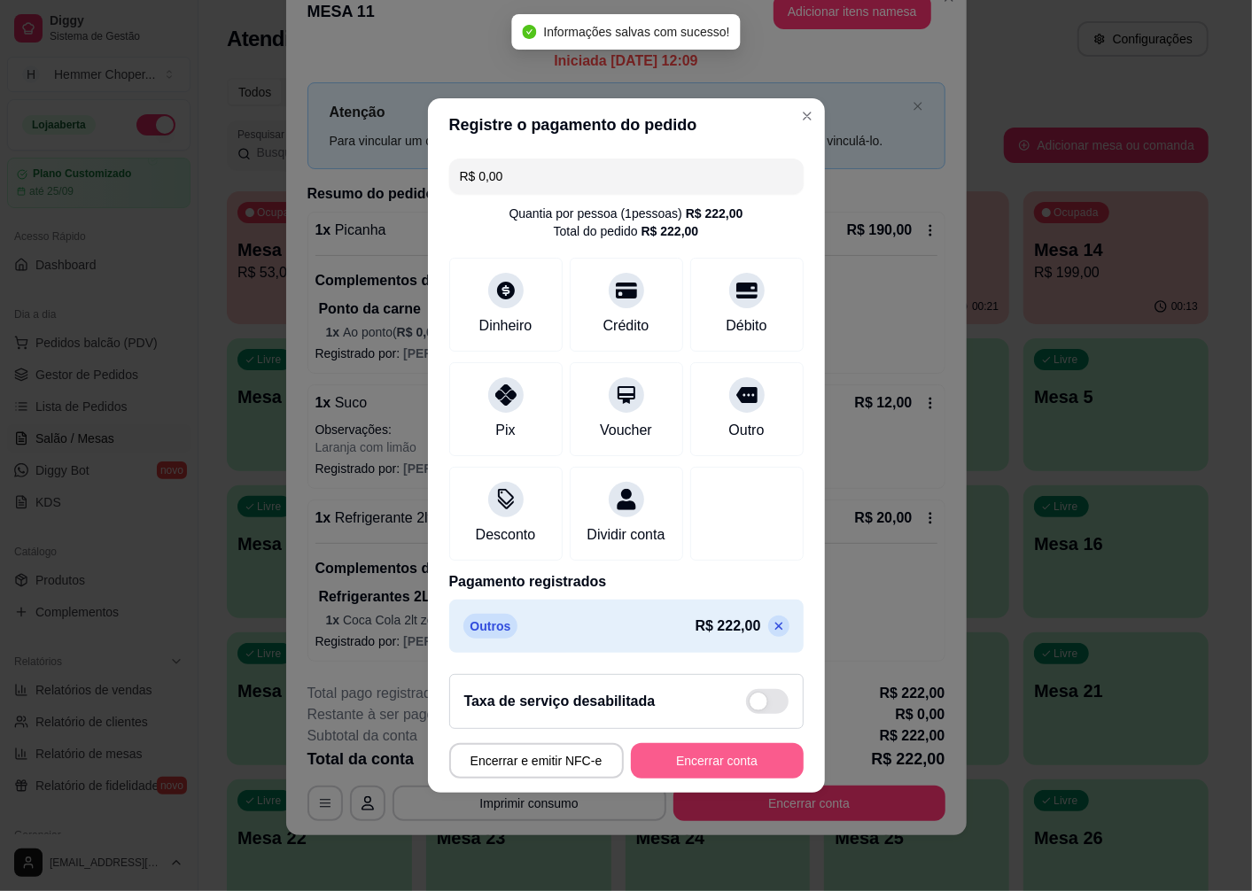
click at [748, 762] on button "Encerrar conta" at bounding box center [717, 760] width 173 height 35
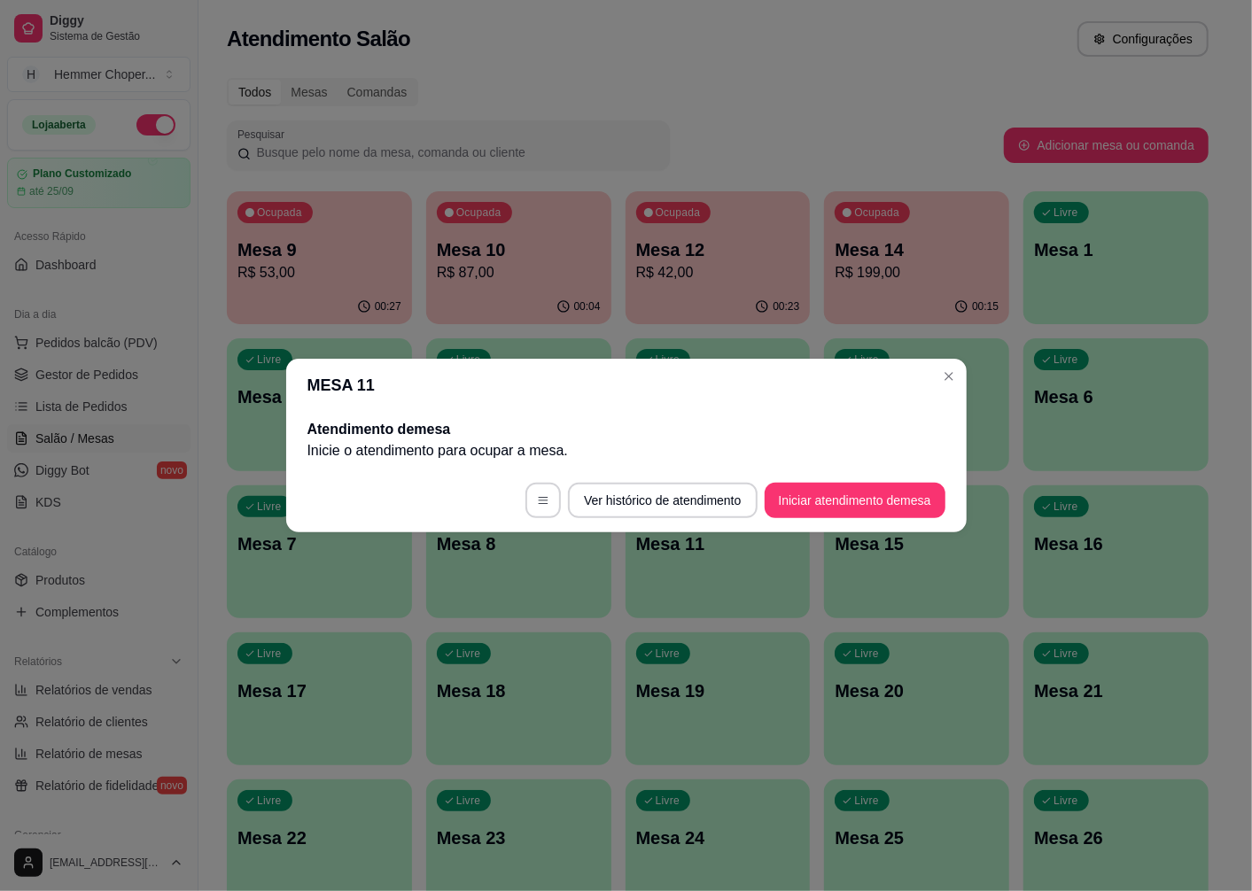
scroll to position [0, 0]
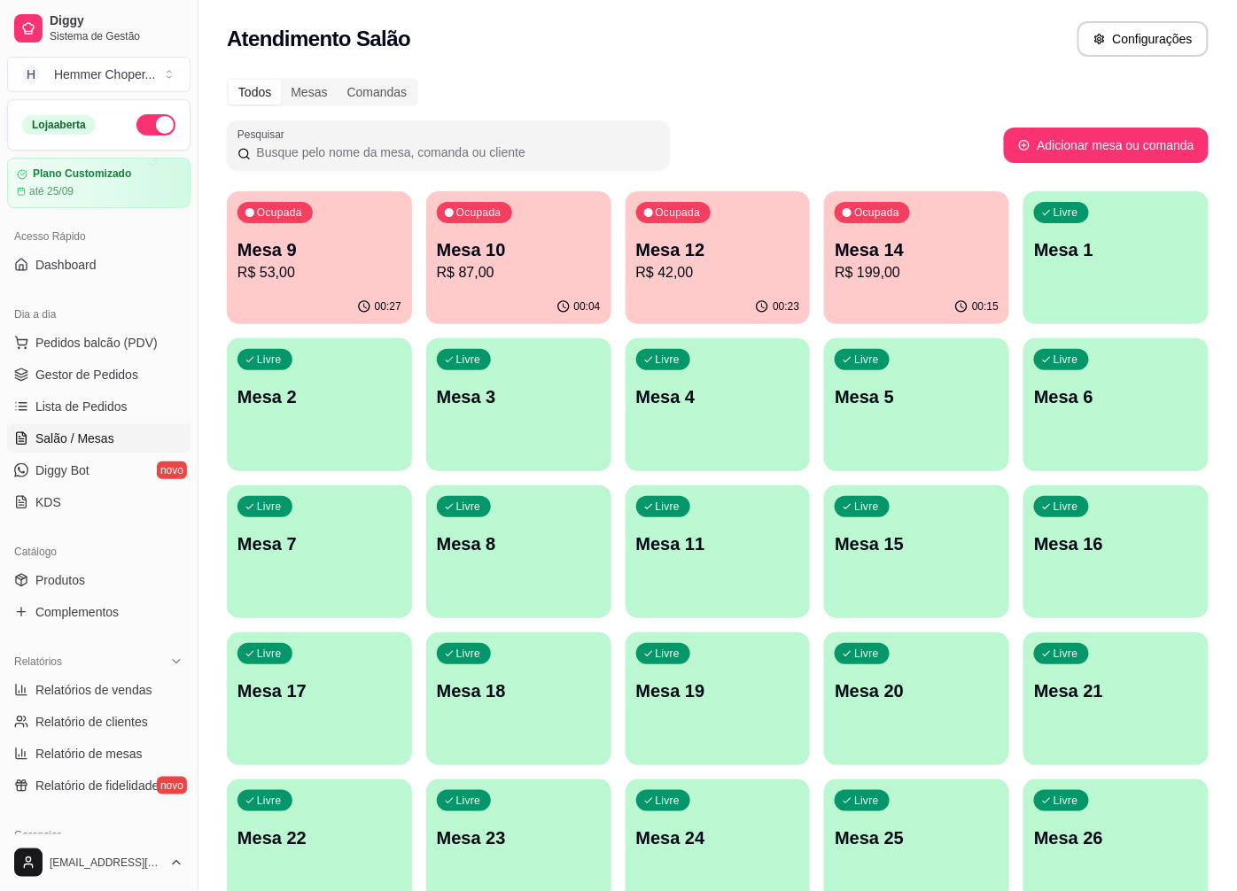
click at [747, 243] on p "Mesa 12" at bounding box center [718, 249] width 164 height 25
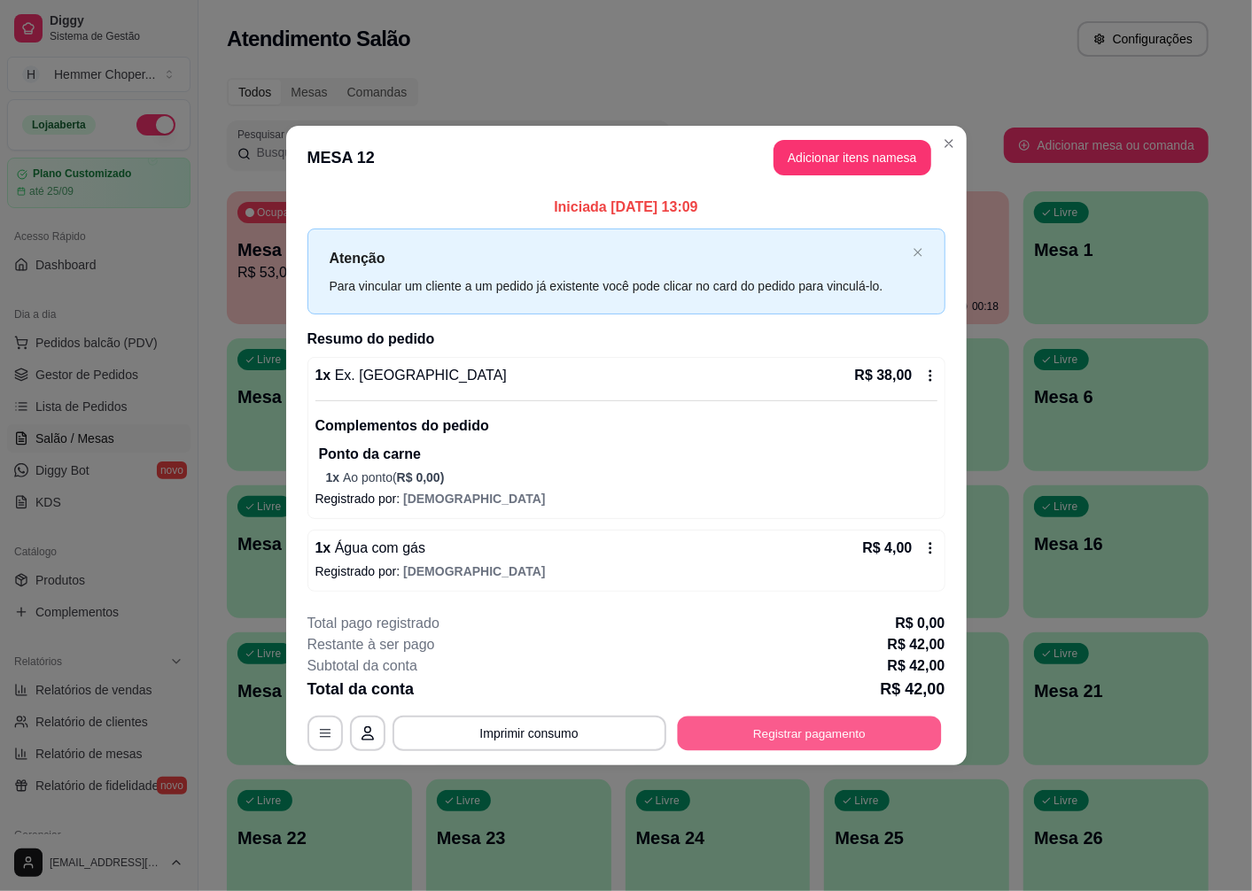
click at [842, 744] on button "Registrar pagamento" at bounding box center [809, 734] width 264 height 35
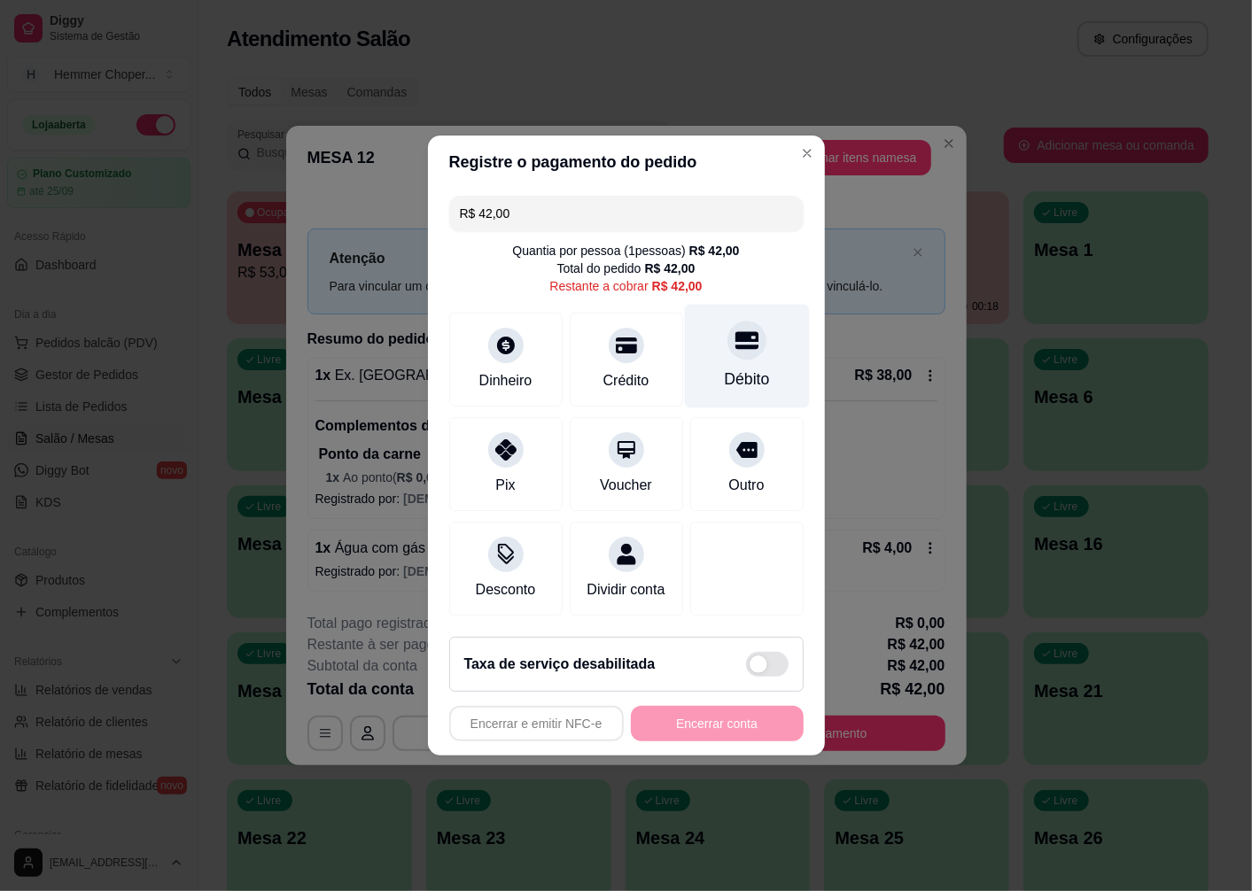
click at [735, 347] on div at bounding box center [746, 340] width 39 height 39
type input "R$ 0,00"
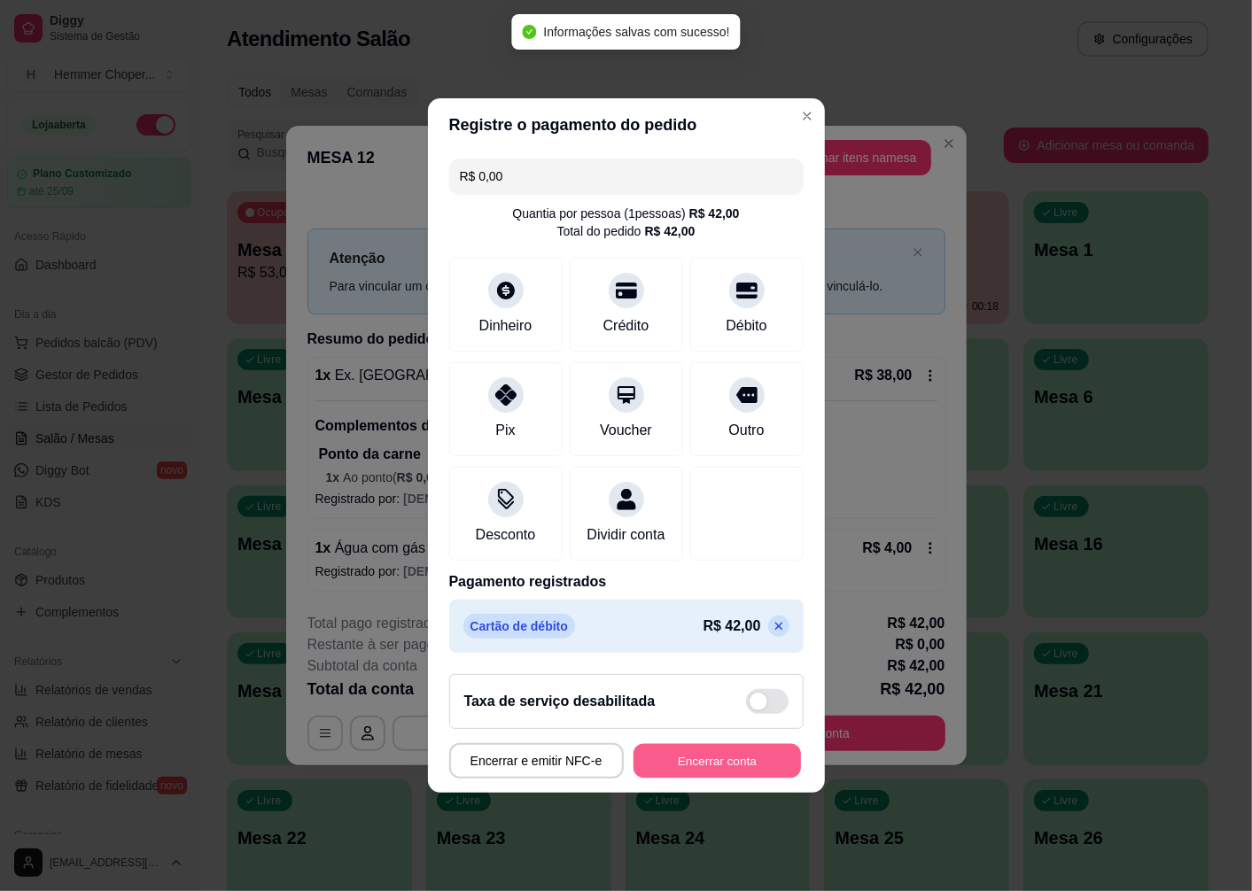
click at [688, 760] on button "Encerrar conta" at bounding box center [716, 761] width 167 height 35
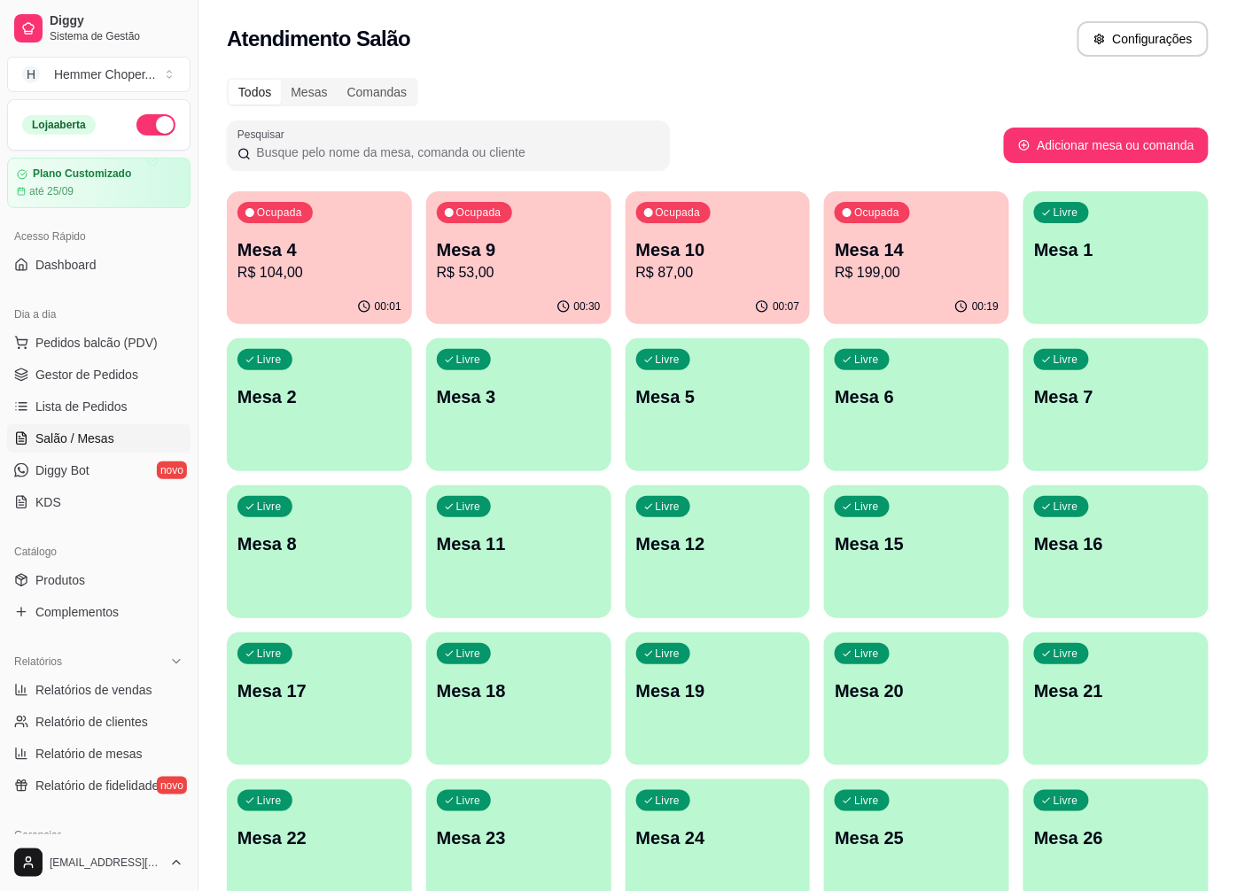
click at [594, 252] on p "Mesa 9" at bounding box center [519, 249] width 164 height 25
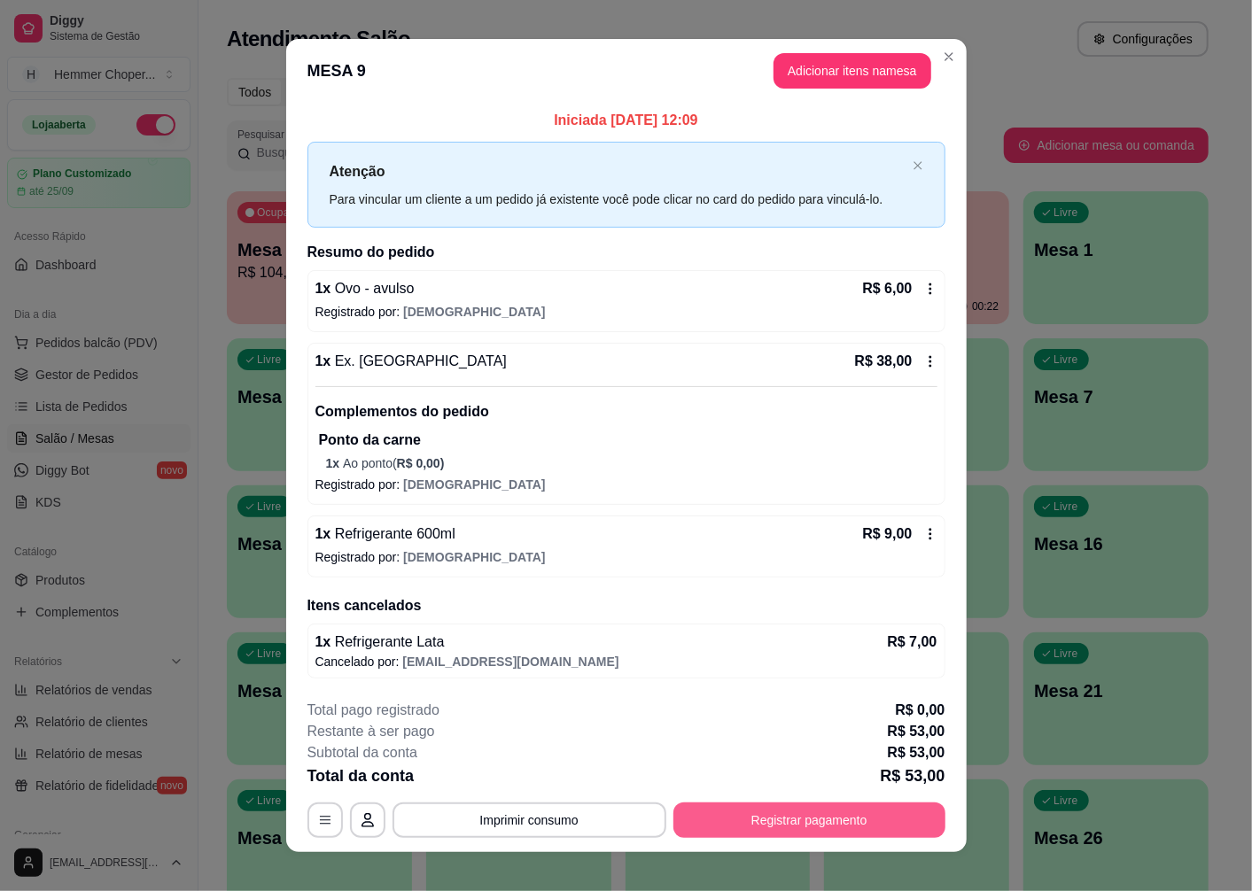
click at [694, 822] on button "Registrar pagamento" at bounding box center [809, 820] width 272 height 35
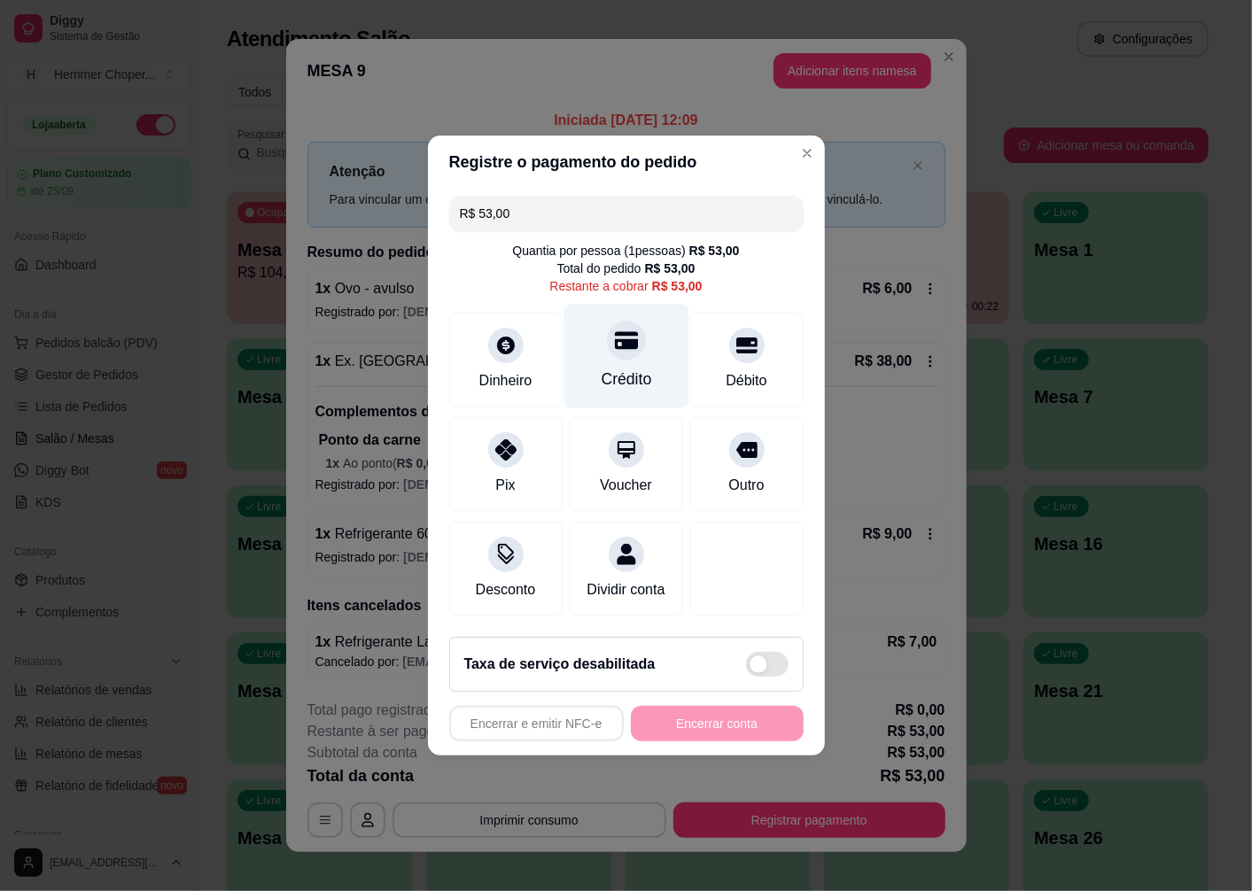
click at [620, 341] on icon at bounding box center [625, 341] width 23 height 18
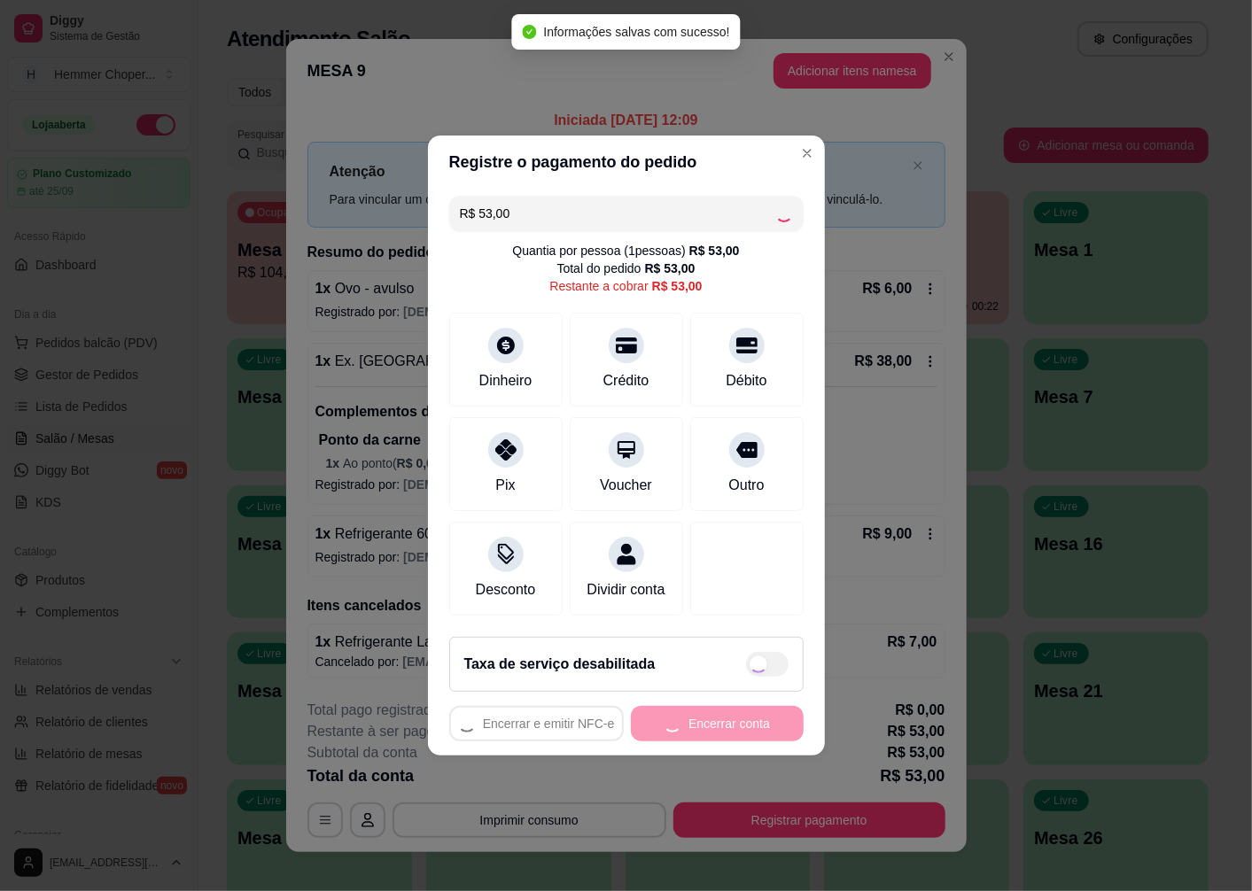
type input "R$ 0,00"
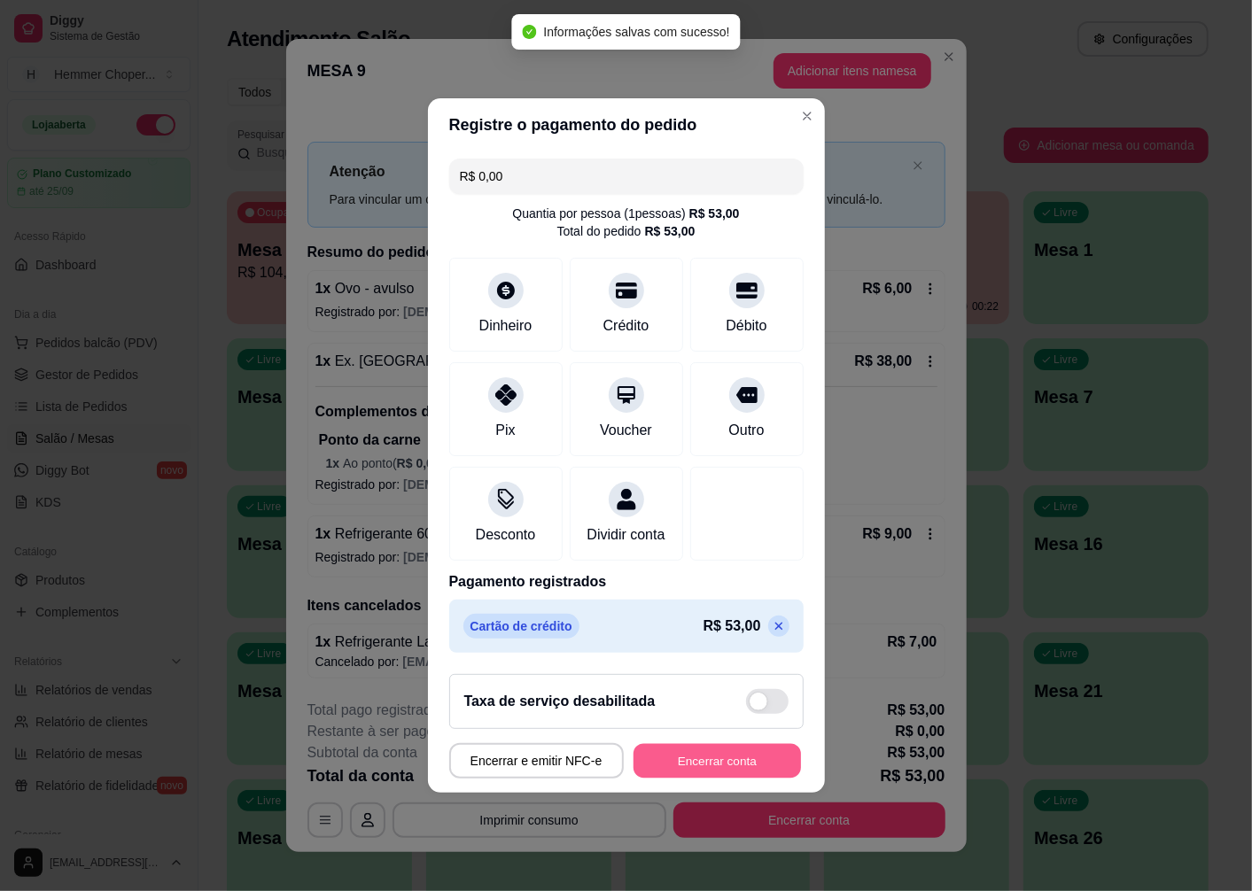
click at [722, 779] on button "Encerrar conta" at bounding box center [716, 761] width 167 height 35
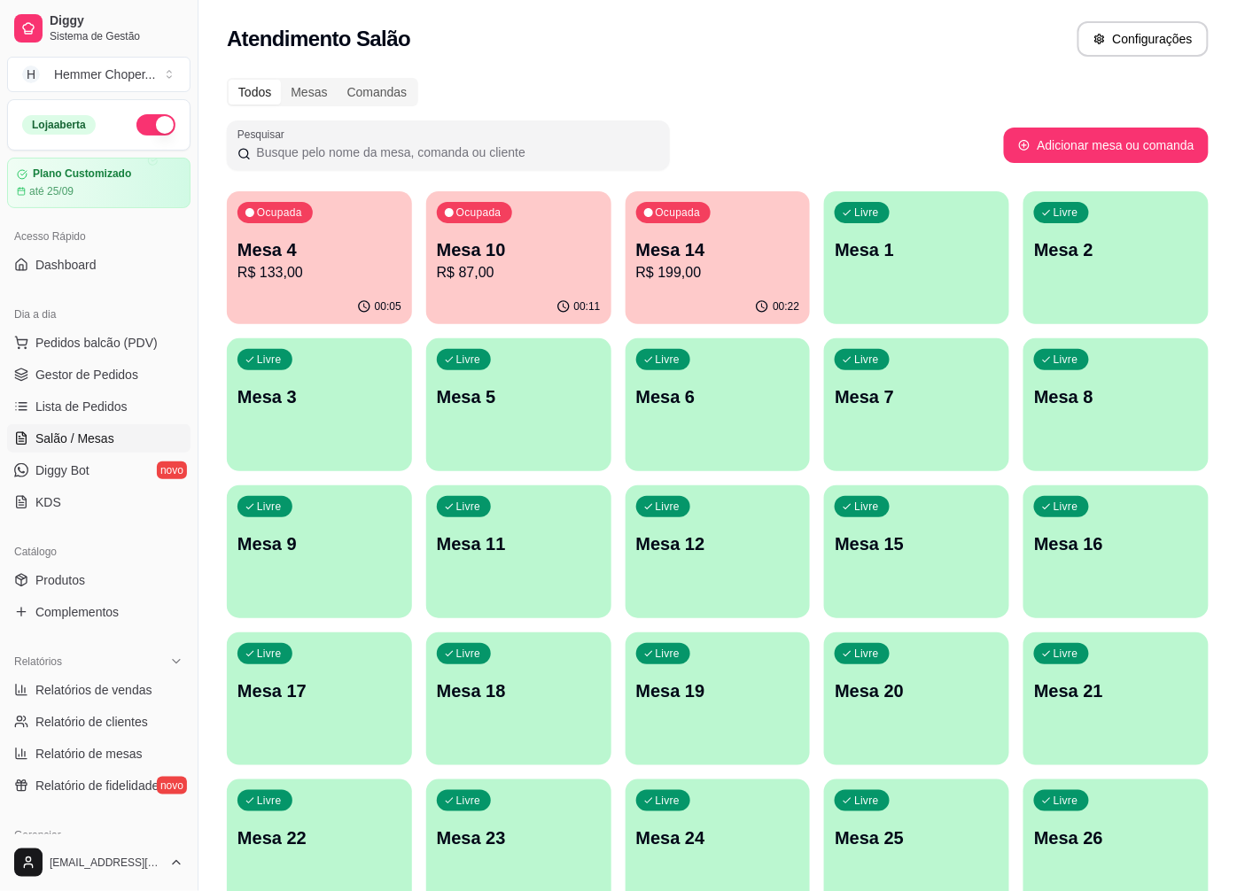
click at [722, 284] on div "Ocupada Mesa 14 R$ 199,00" at bounding box center [717, 240] width 185 height 98
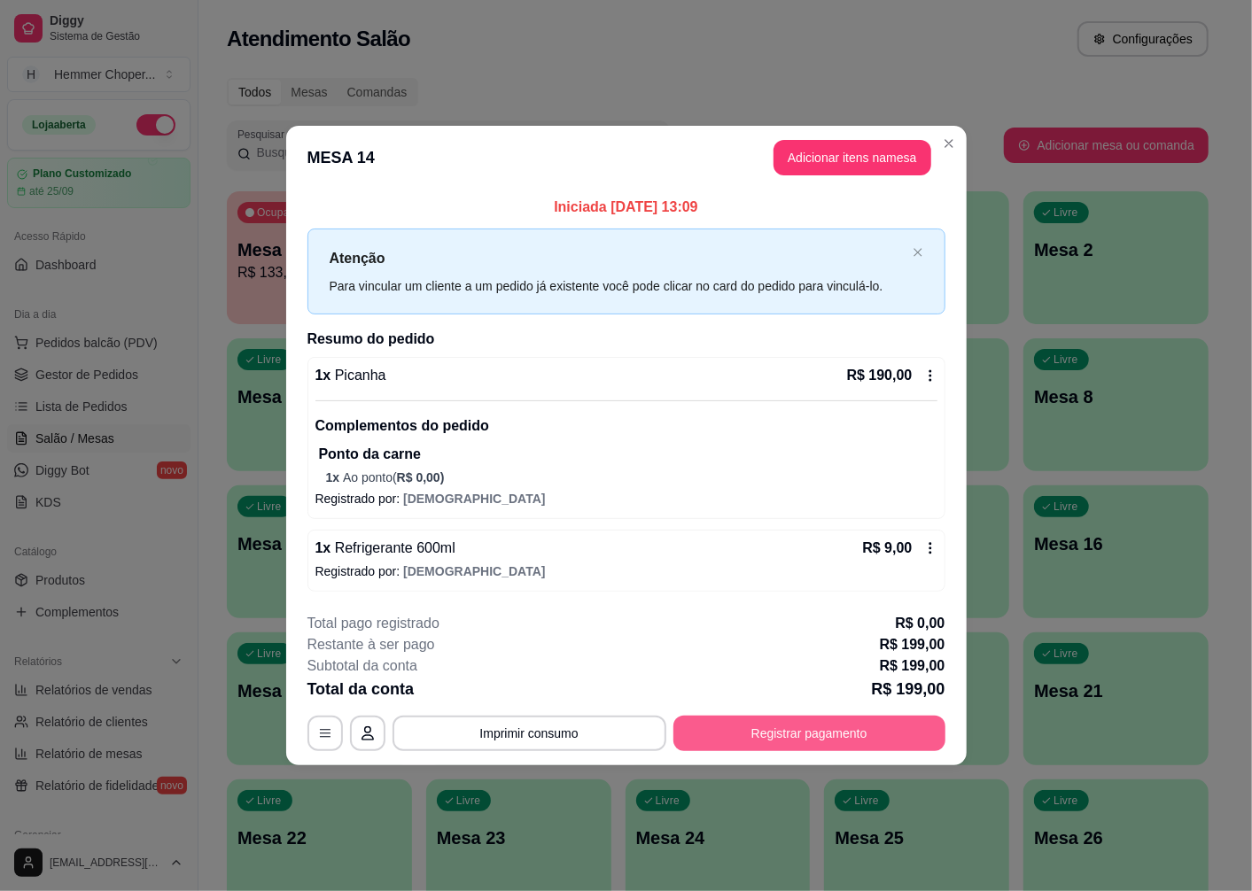
click at [780, 727] on button "Registrar pagamento" at bounding box center [809, 733] width 272 height 35
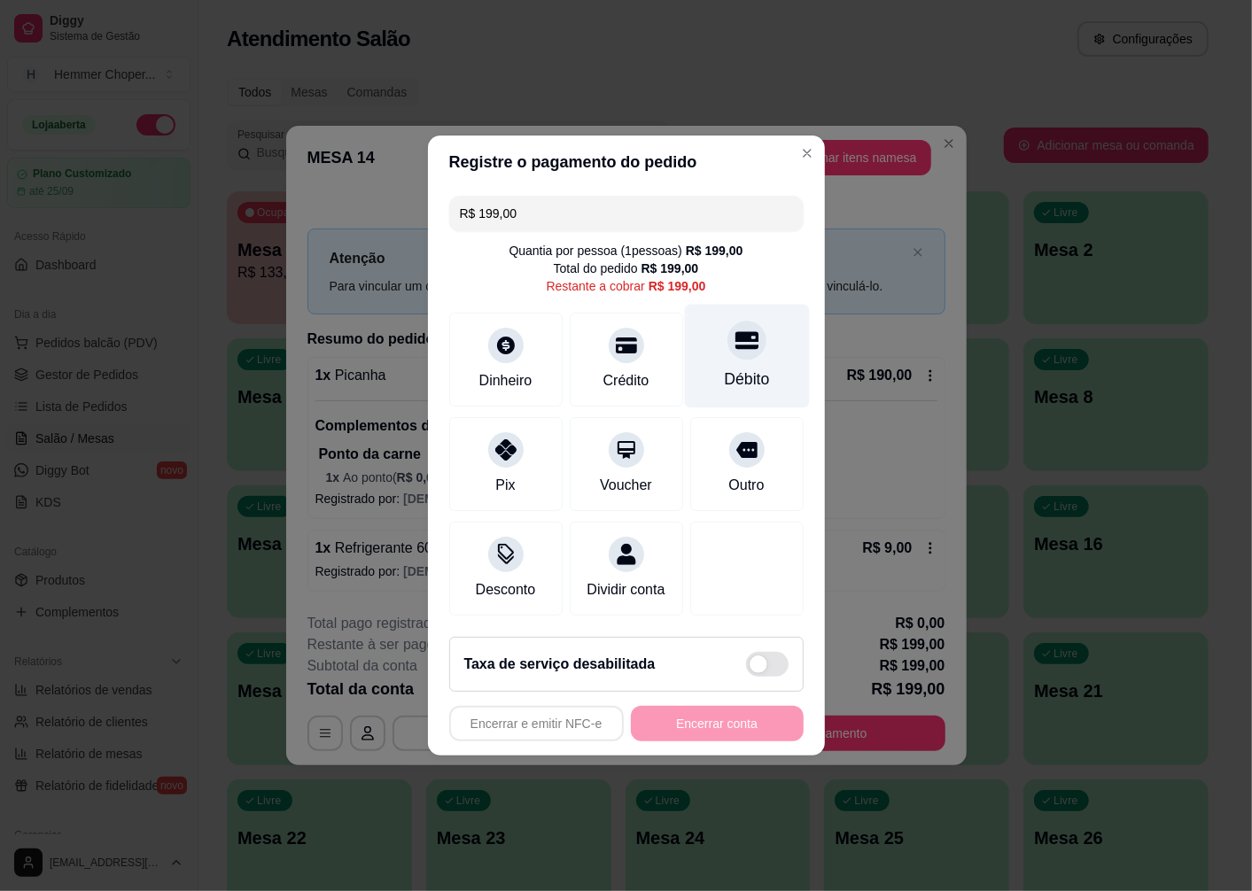
click at [737, 341] on icon at bounding box center [745, 340] width 23 height 23
type input "R$ 0,00"
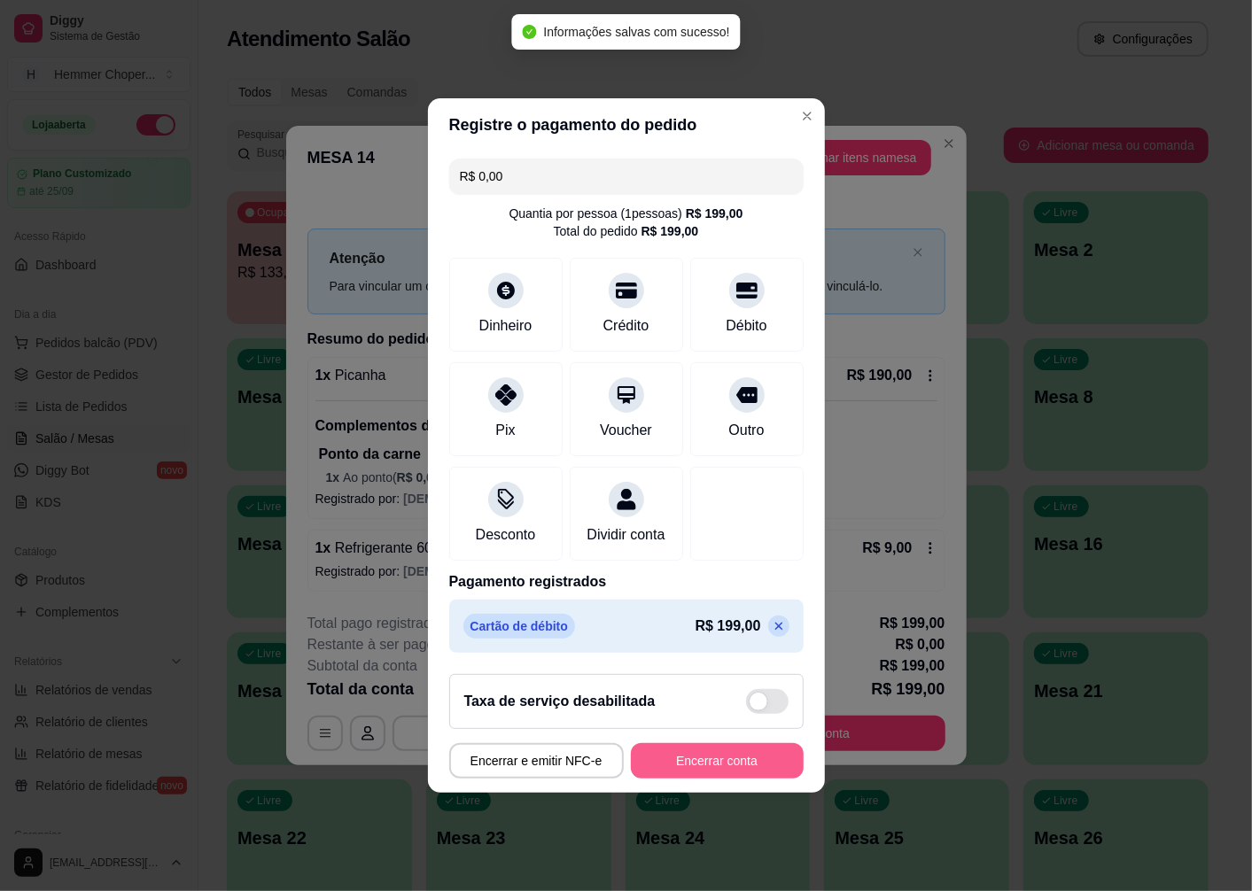
click at [701, 766] on button "Encerrar conta" at bounding box center [717, 760] width 173 height 35
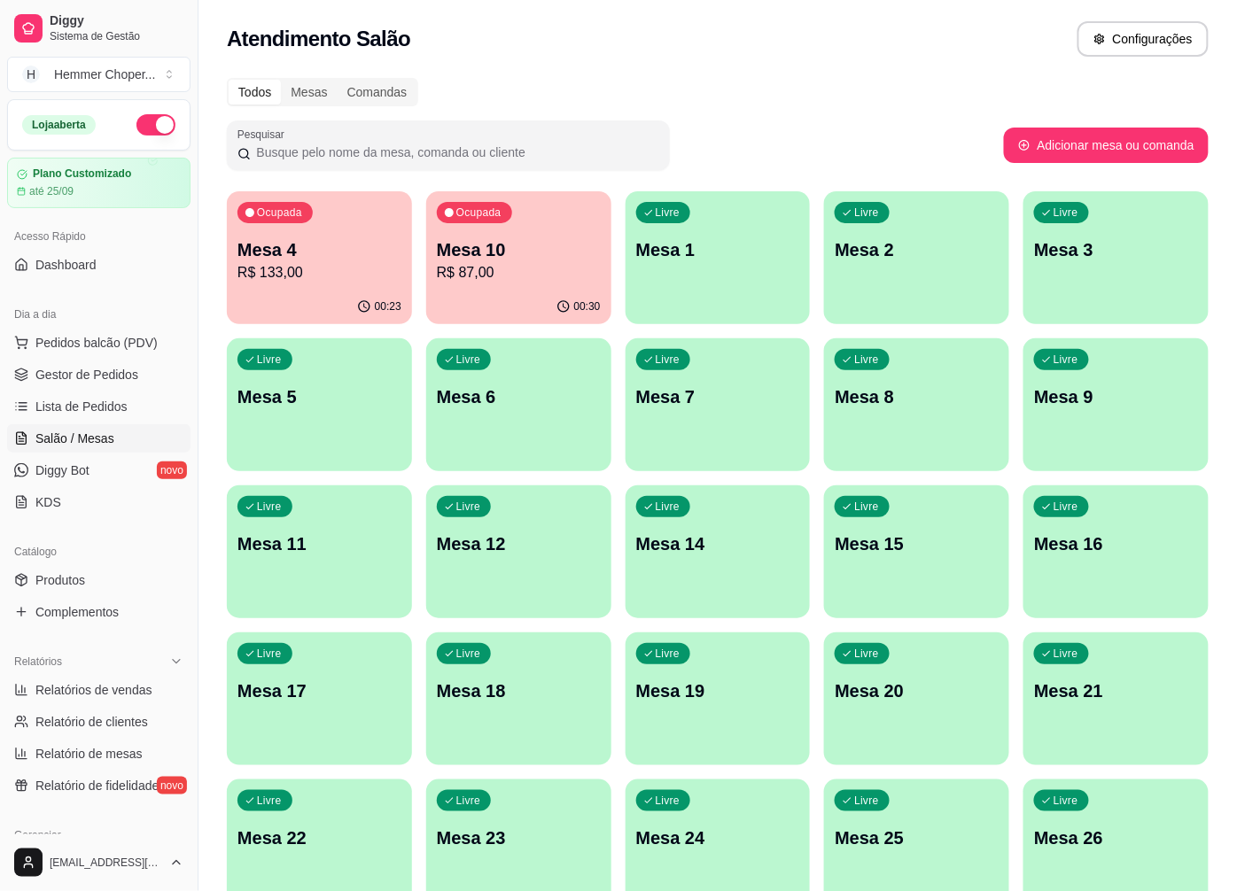
click at [523, 293] on div "00:30" at bounding box center [518, 307] width 185 height 35
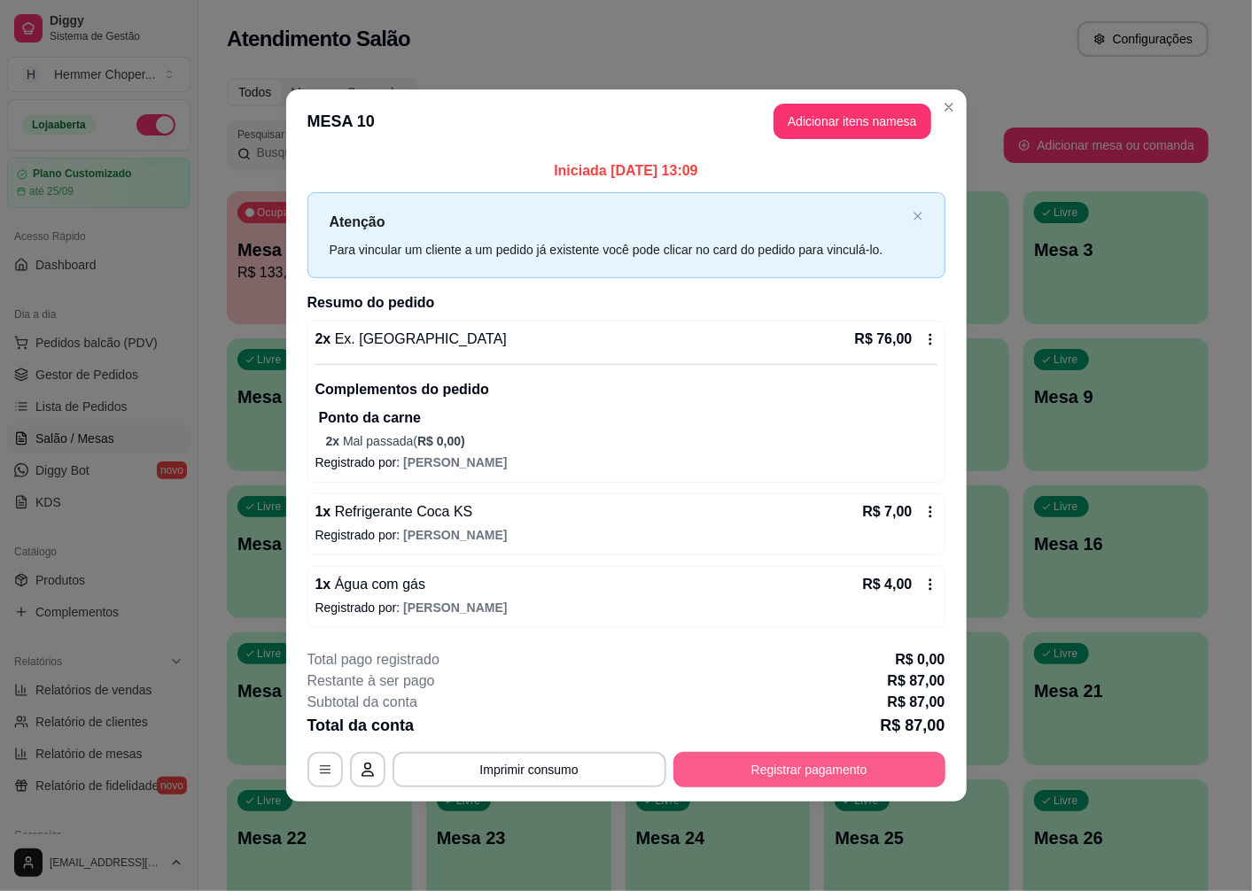
click at [742, 765] on button "Registrar pagamento" at bounding box center [809, 769] width 272 height 35
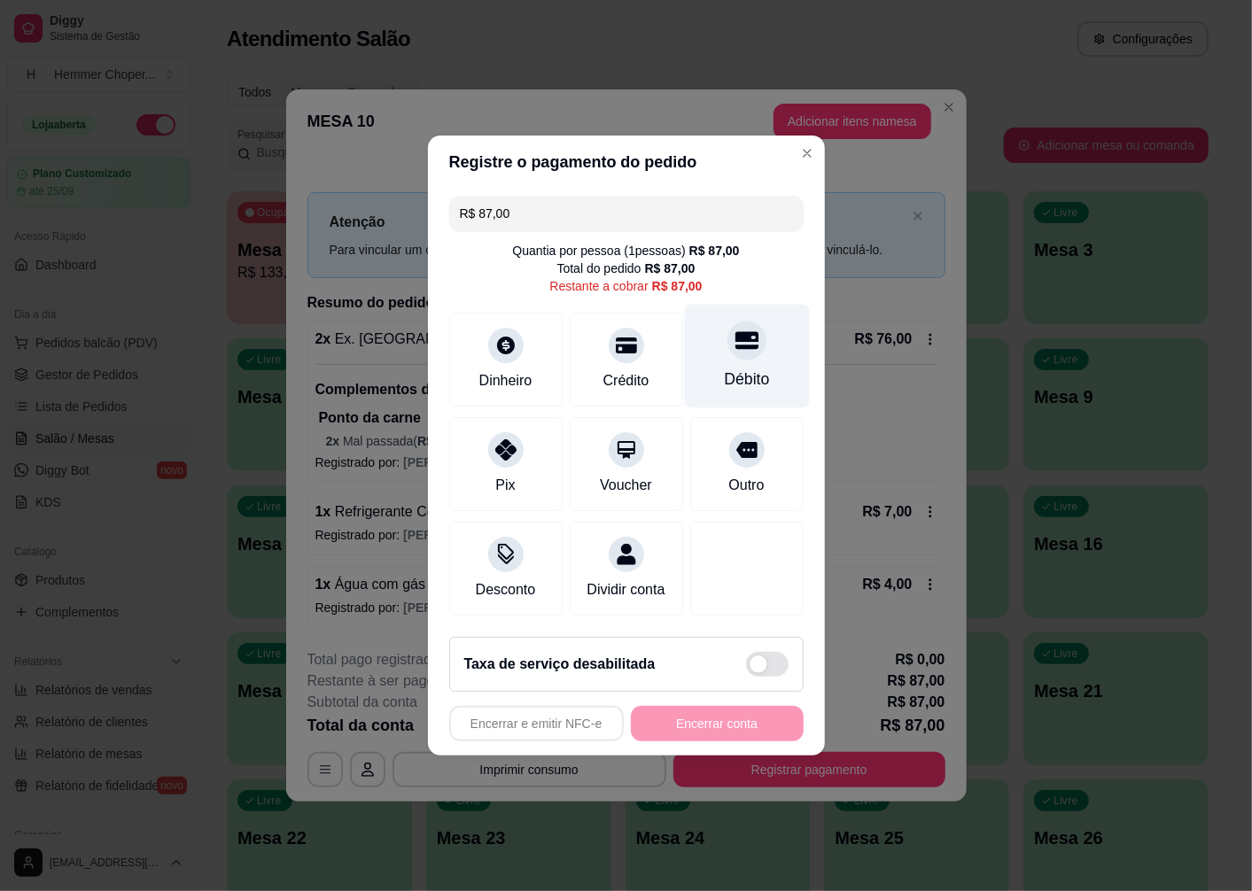
click at [733, 349] on div "Débito" at bounding box center [746, 357] width 125 height 104
type input "R$ 0,00"
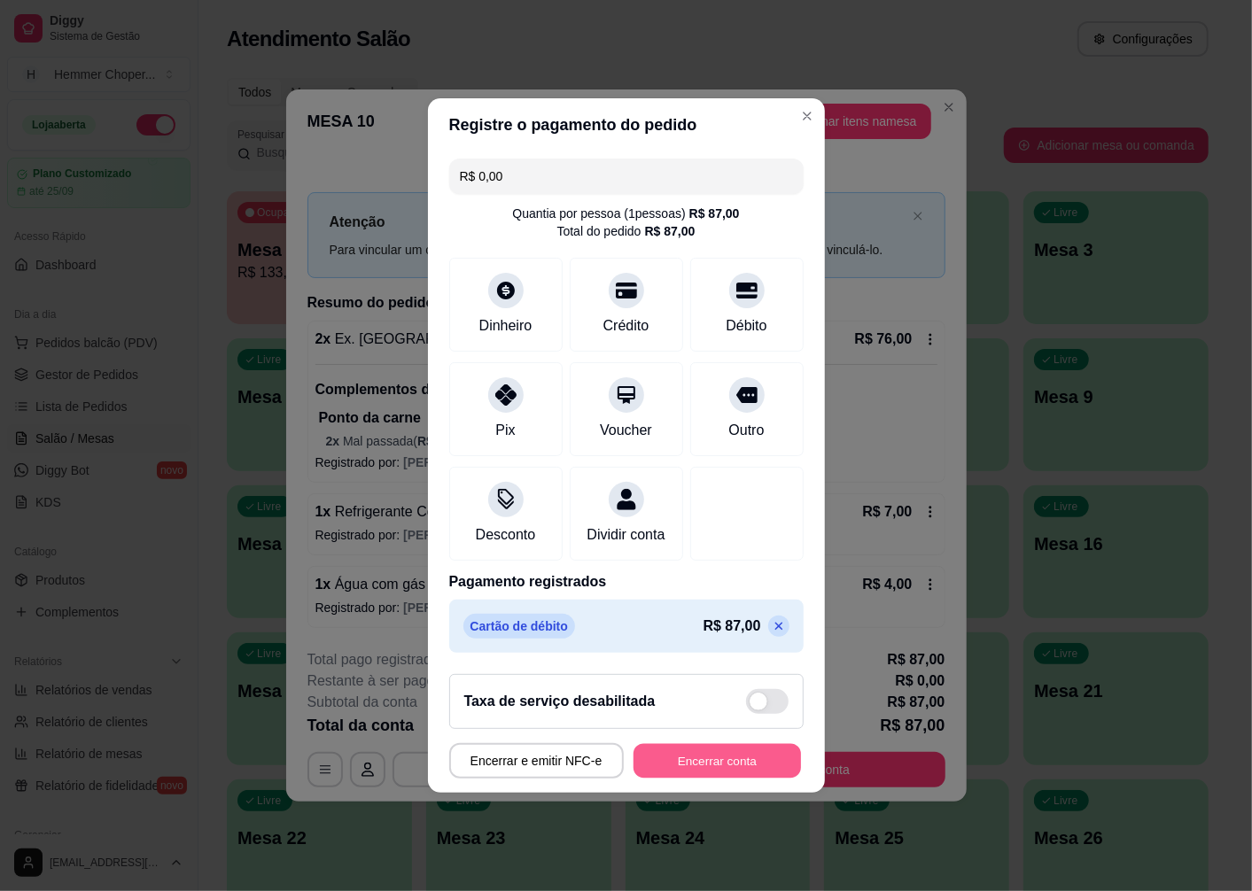
click at [723, 776] on button "Encerrar conta" at bounding box center [716, 761] width 167 height 35
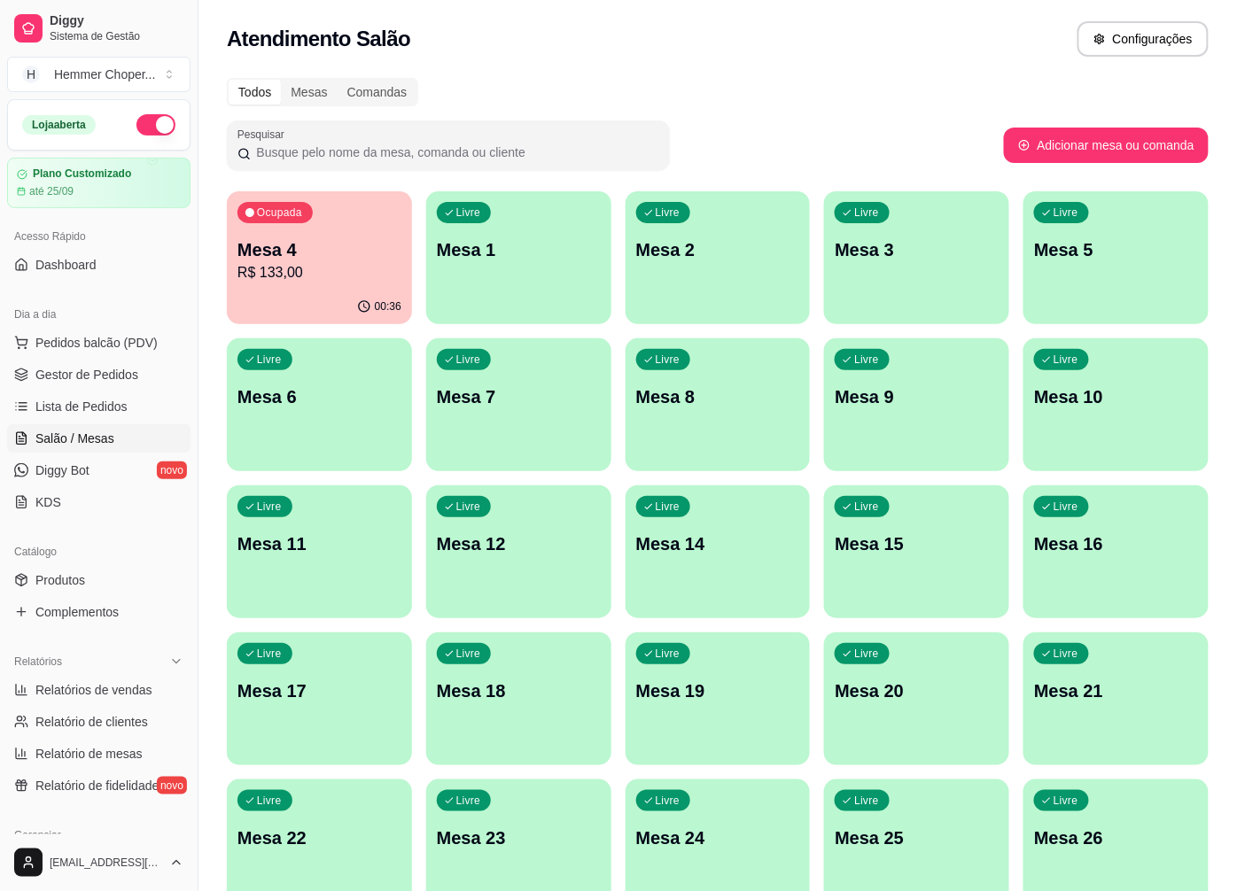
click at [322, 293] on div "00:36" at bounding box center [319, 307] width 185 height 35
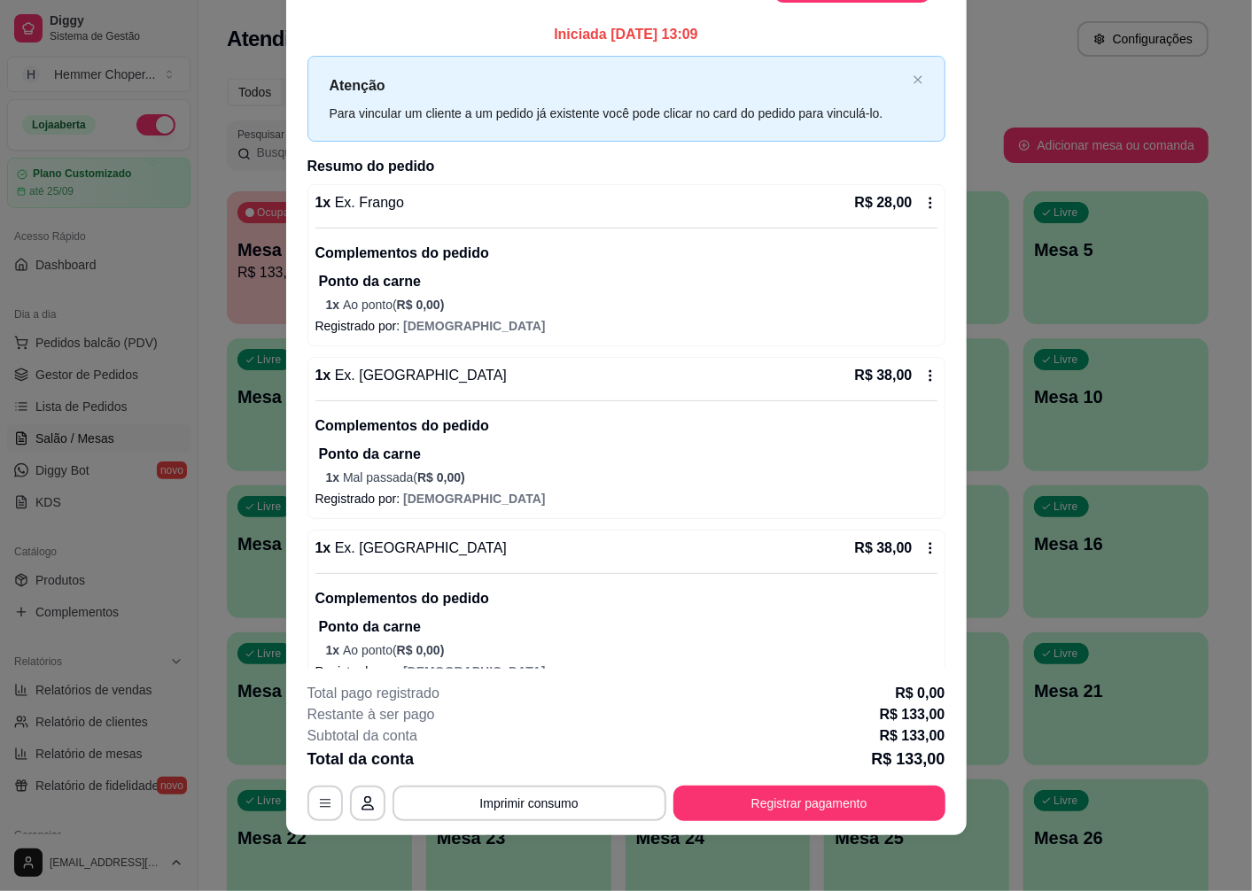
scroll to position [175, 0]
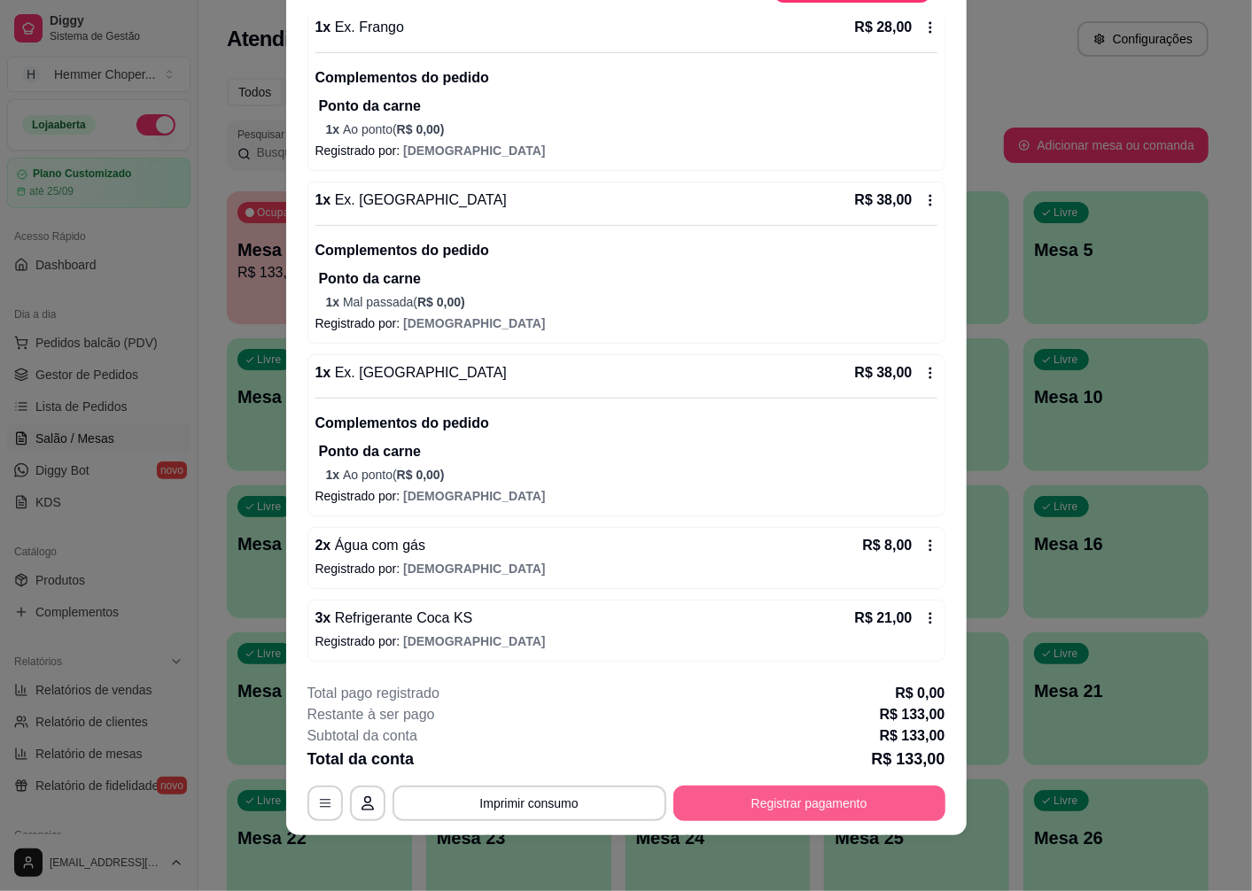
click at [721, 798] on button "Registrar pagamento" at bounding box center [809, 803] width 272 height 35
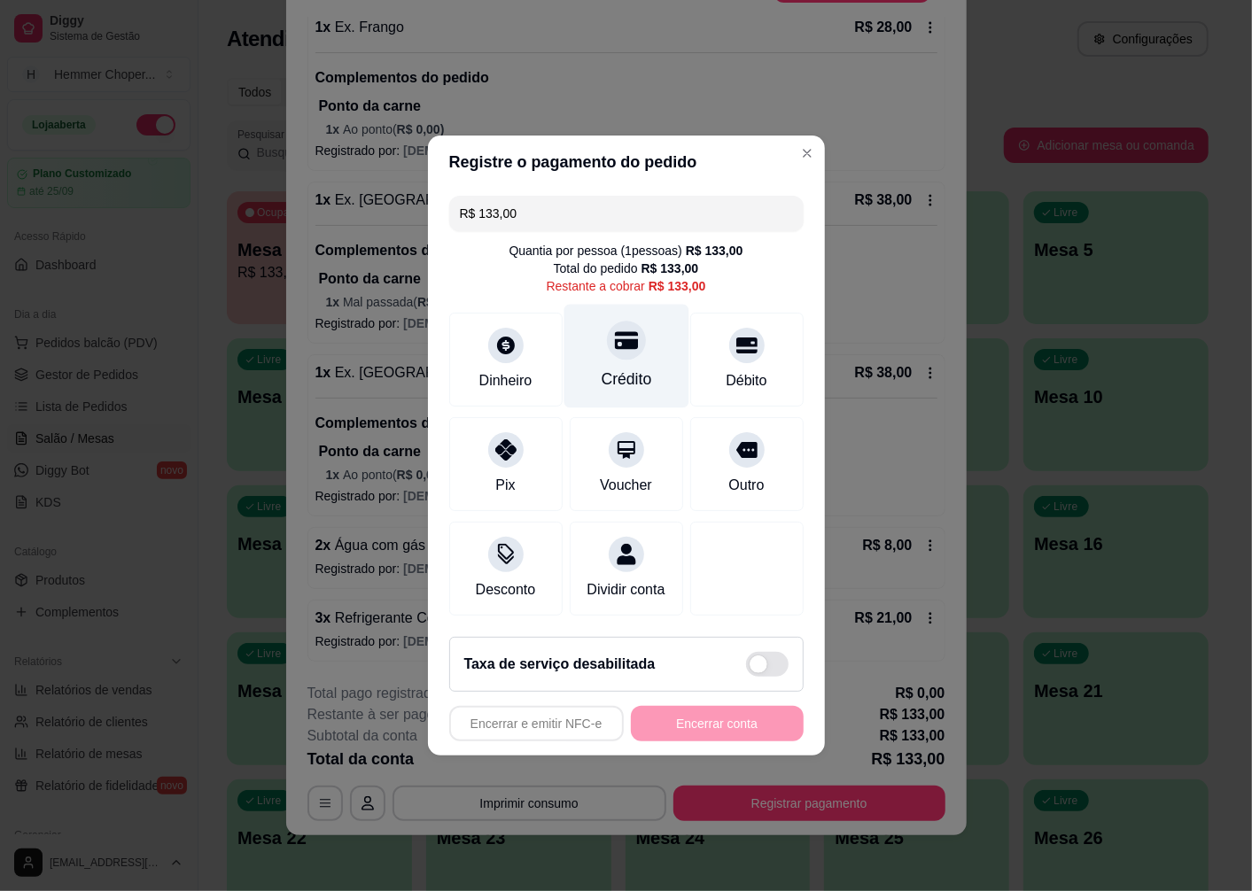
click at [601, 368] on div "Crédito" at bounding box center [626, 379] width 50 height 23
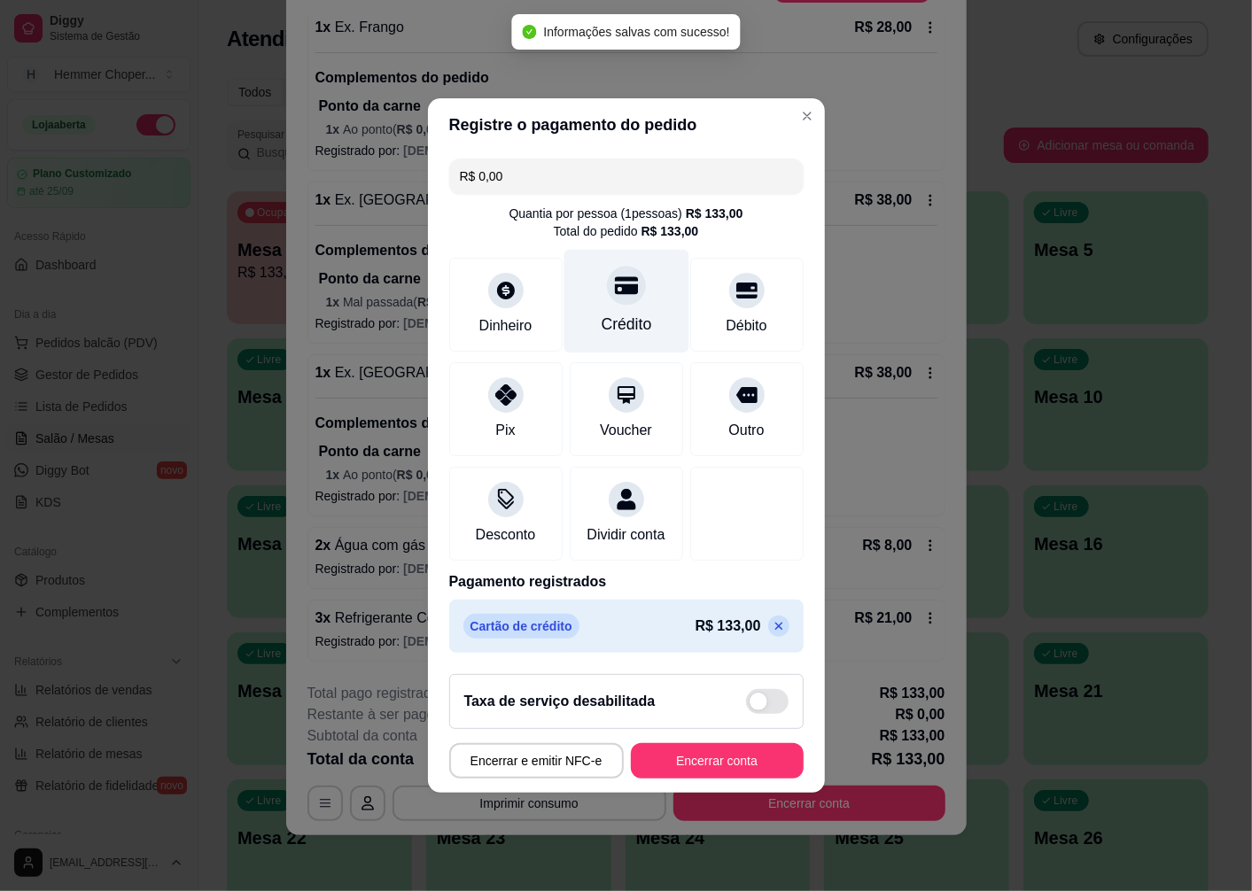
type input "R$ 0,00"
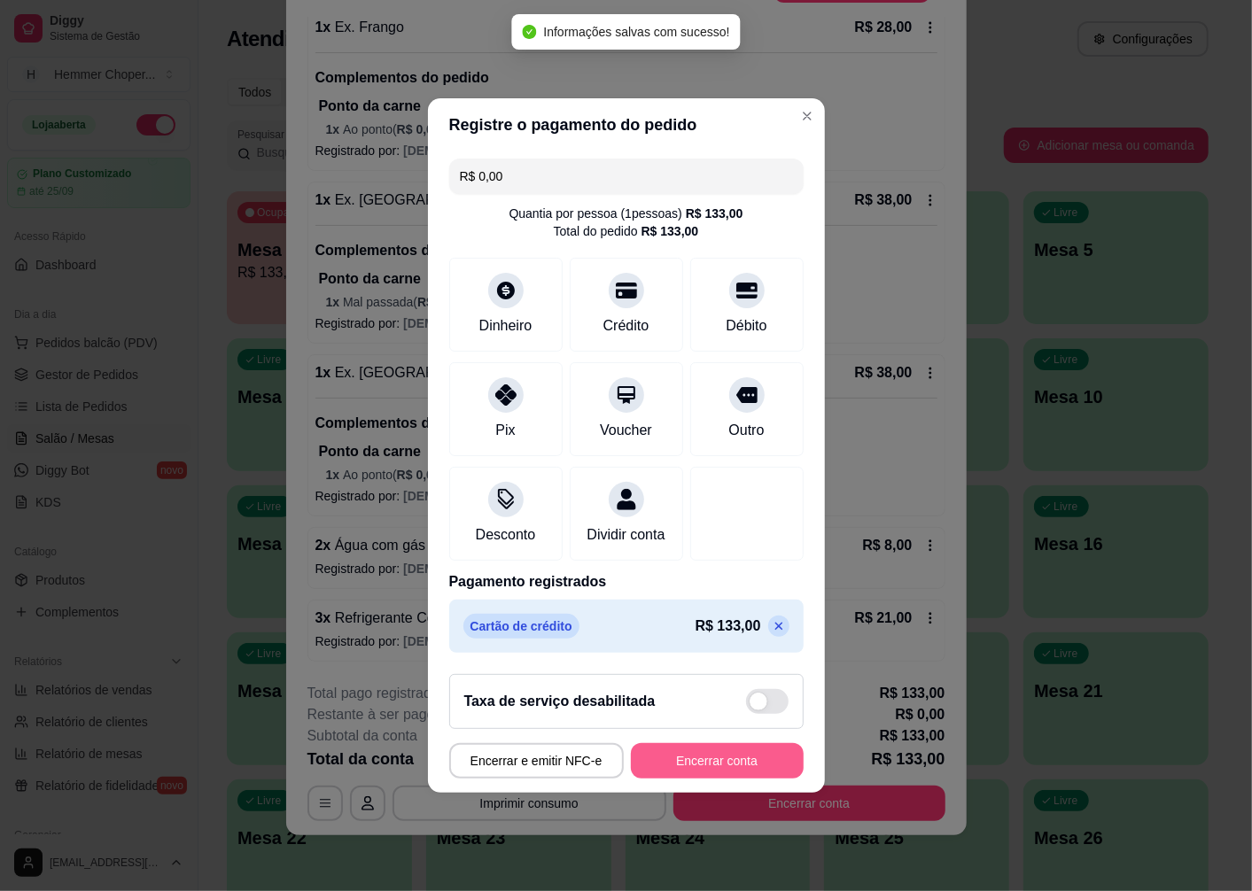
click at [678, 766] on button "Encerrar conta" at bounding box center [717, 760] width 173 height 35
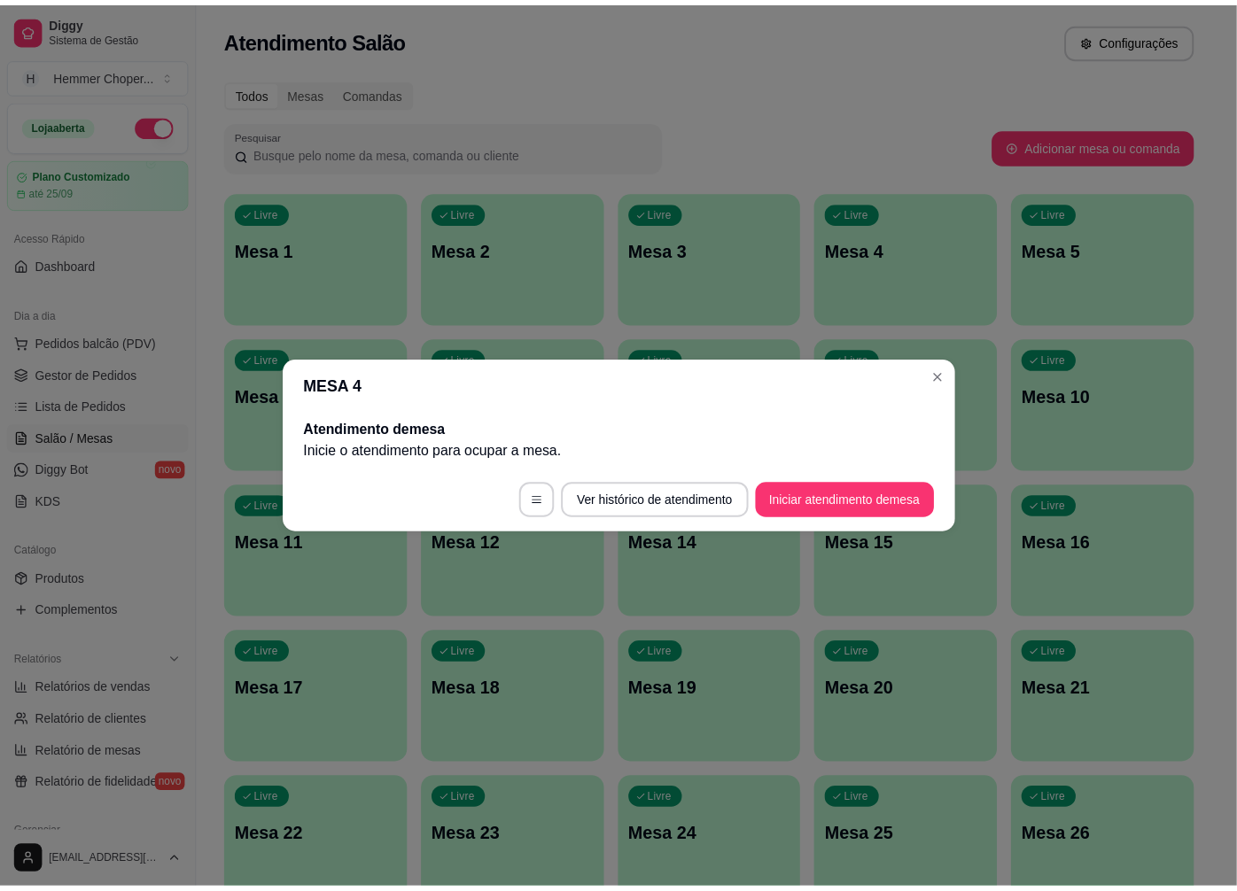
scroll to position [0, 0]
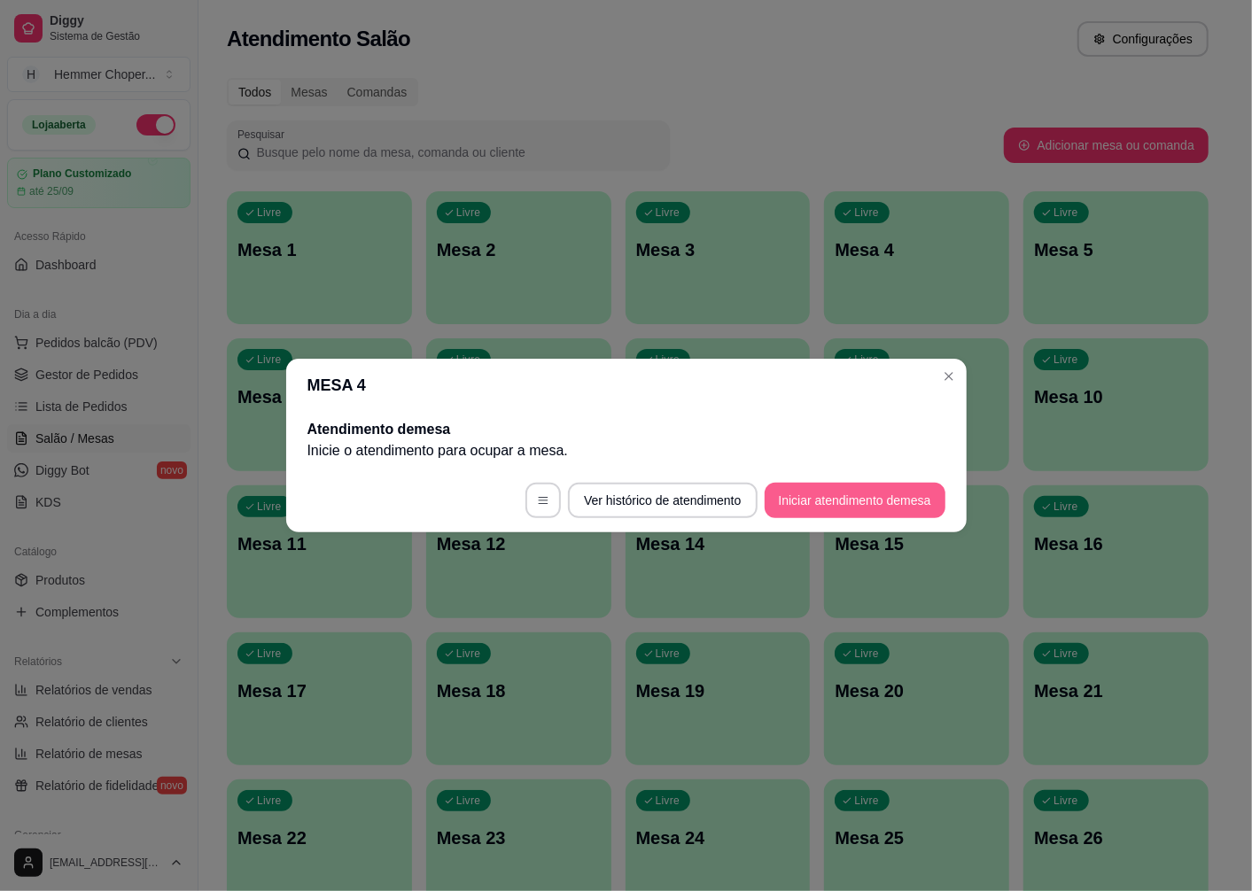
click at [821, 520] on footer "Ver histórico de atendimento Iniciar atendimento de mesa" at bounding box center [626, 501] width 680 height 64
click at [820, 508] on button "Iniciar atendimento de mesa" at bounding box center [854, 501] width 175 height 35
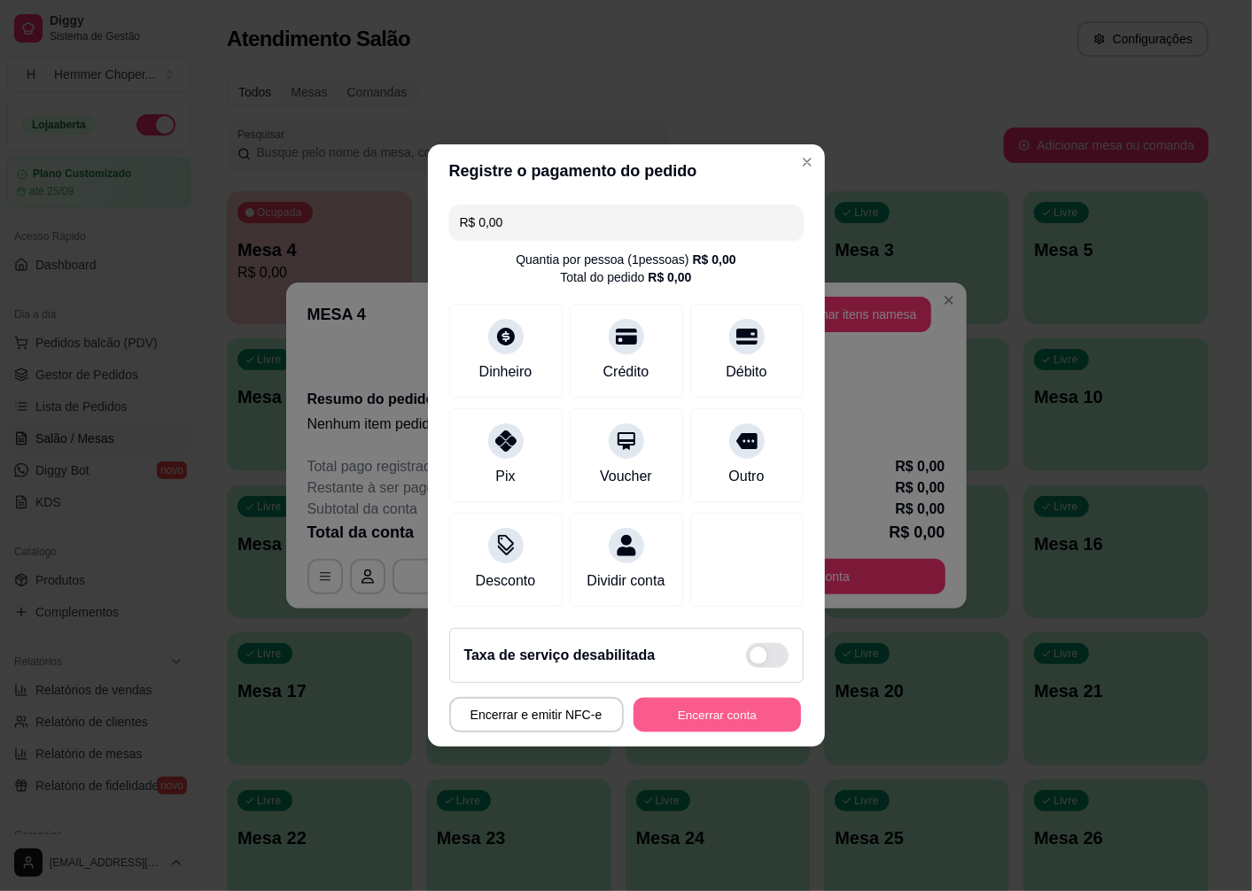
click at [682, 728] on button "Encerrar conta" at bounding box center [716, 715] width 167 height 35
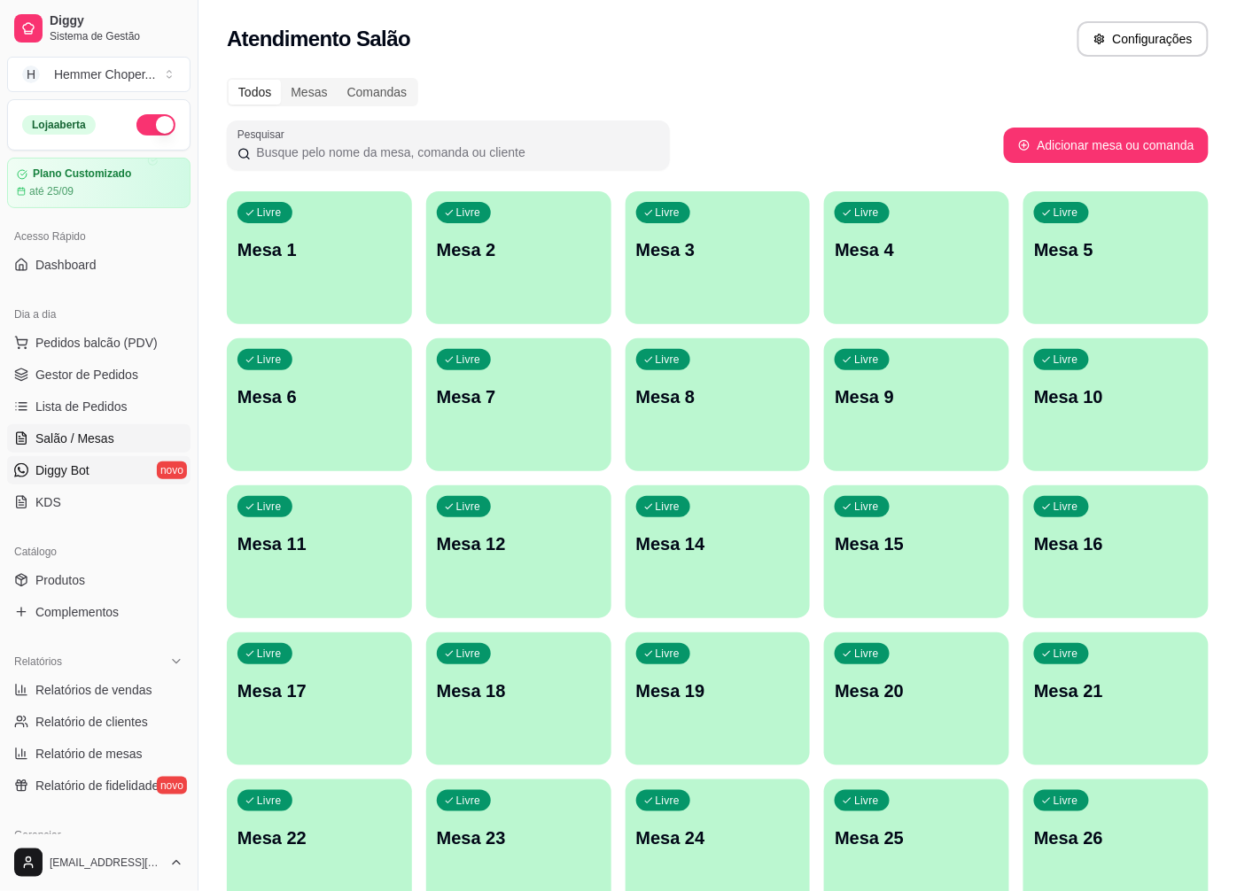
click at [92, 462] on link "Diggy Bot novo" at bounding box center [98, 470] width 183 height 28
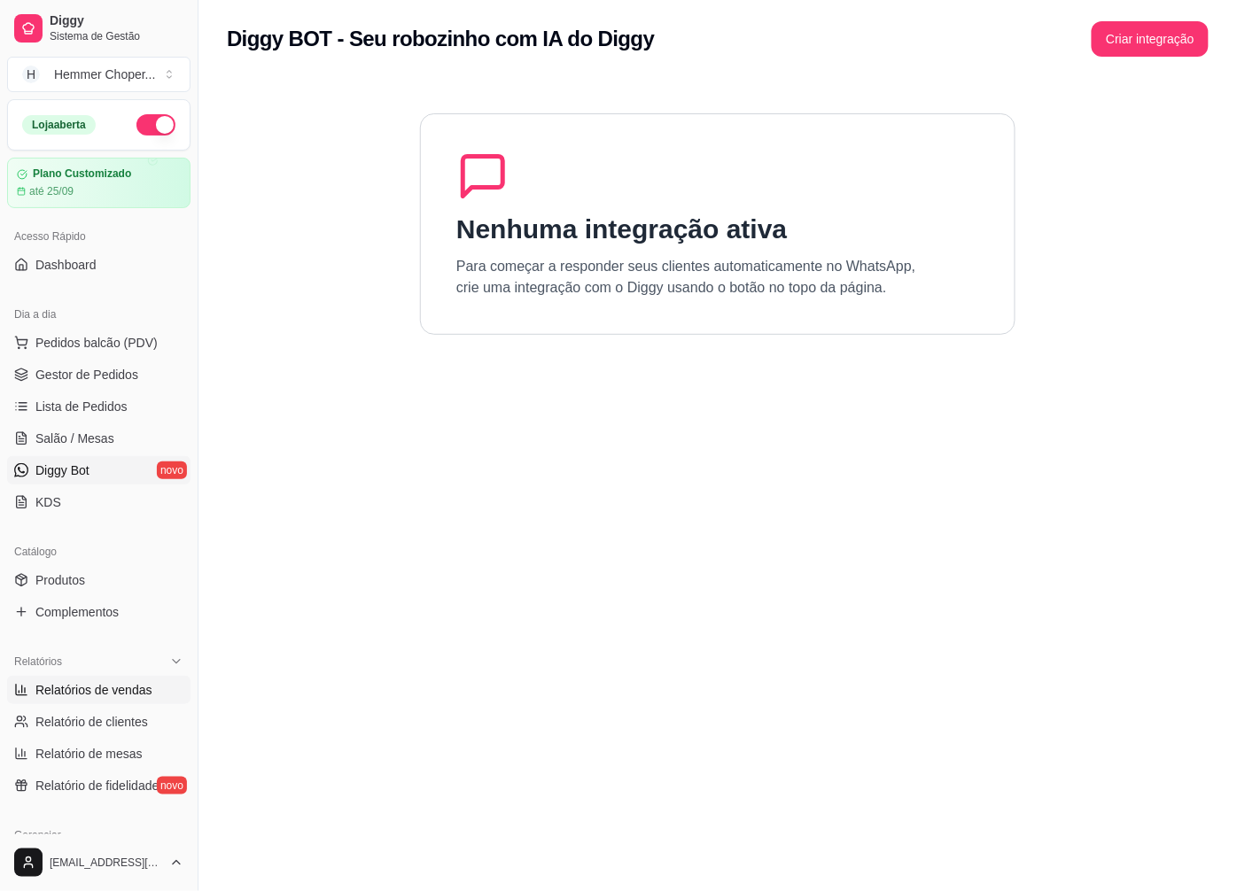
click at [86, 691] on span "Relatórios de vendas" at bounding box center [93, 690] width 117 height 18
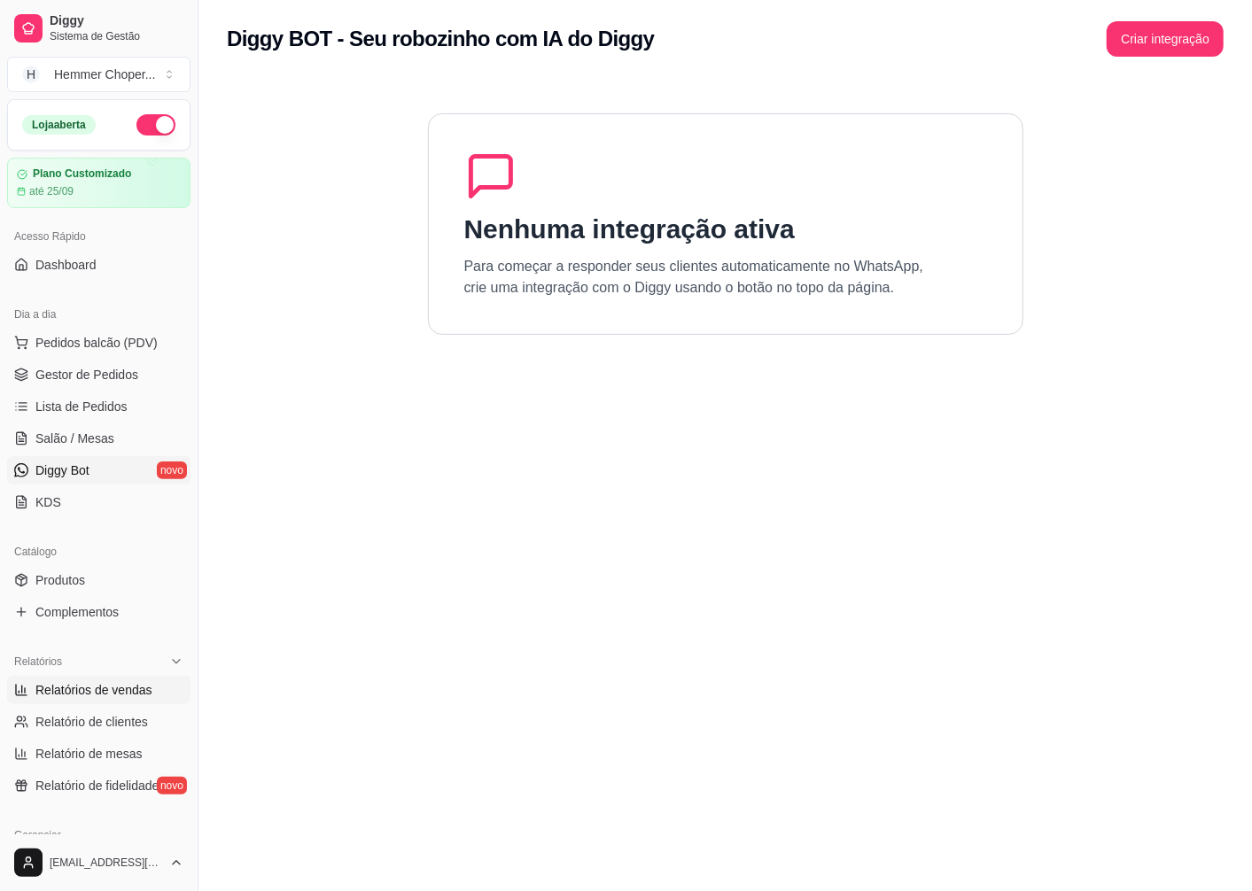
select select "ALL"
select select "0"
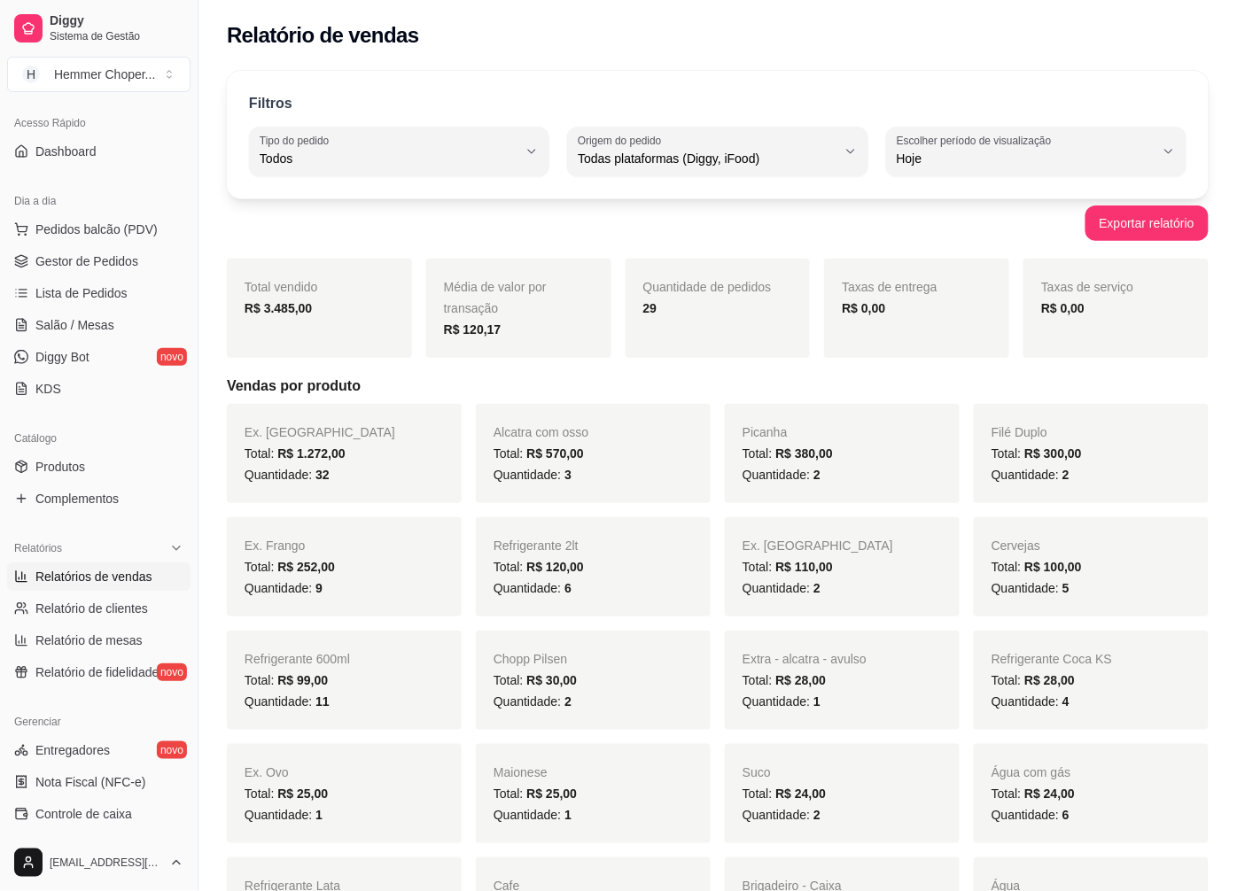
scroll to position [197, 0]
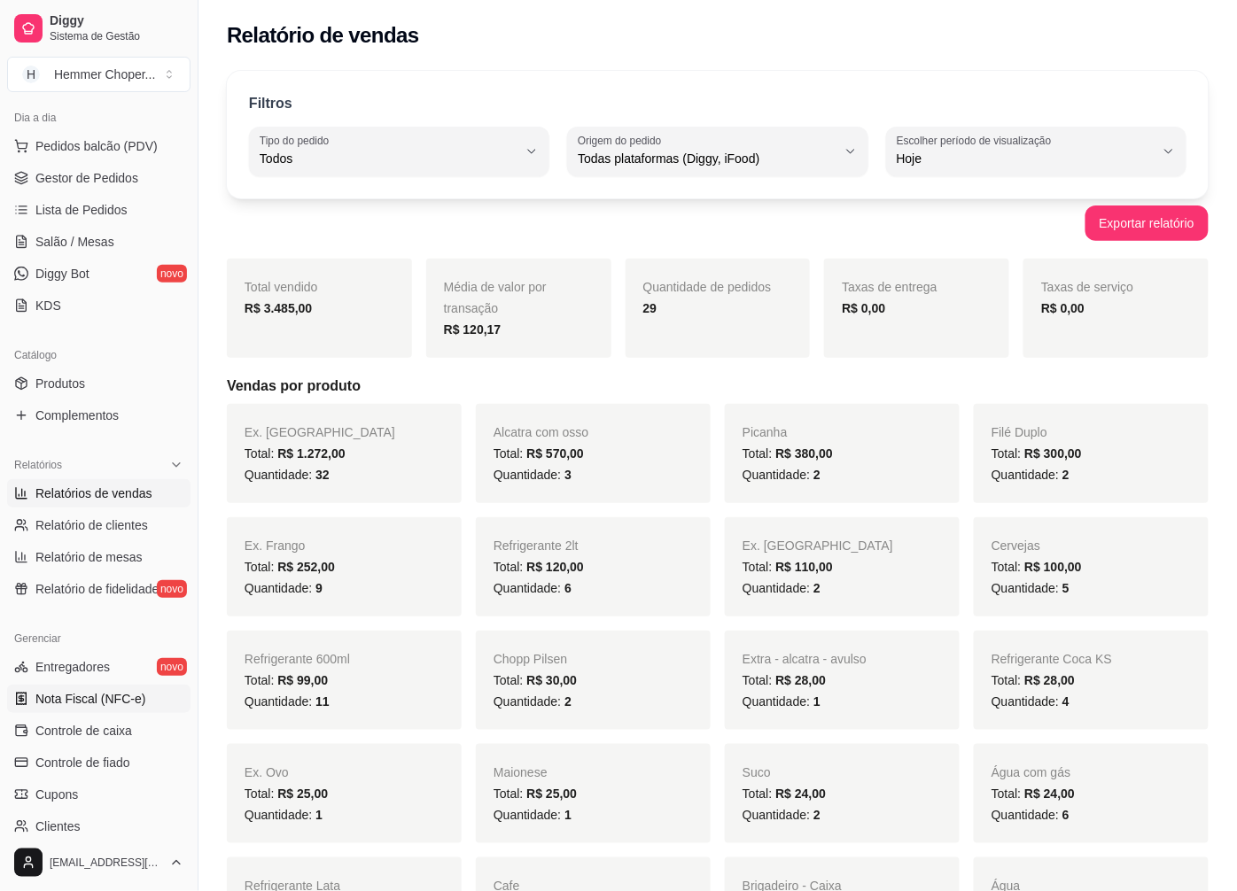
click at [80, 696] on span "Nota Fiscal (NFC-e)" at bounding box center [90, 699] width 110 height 18
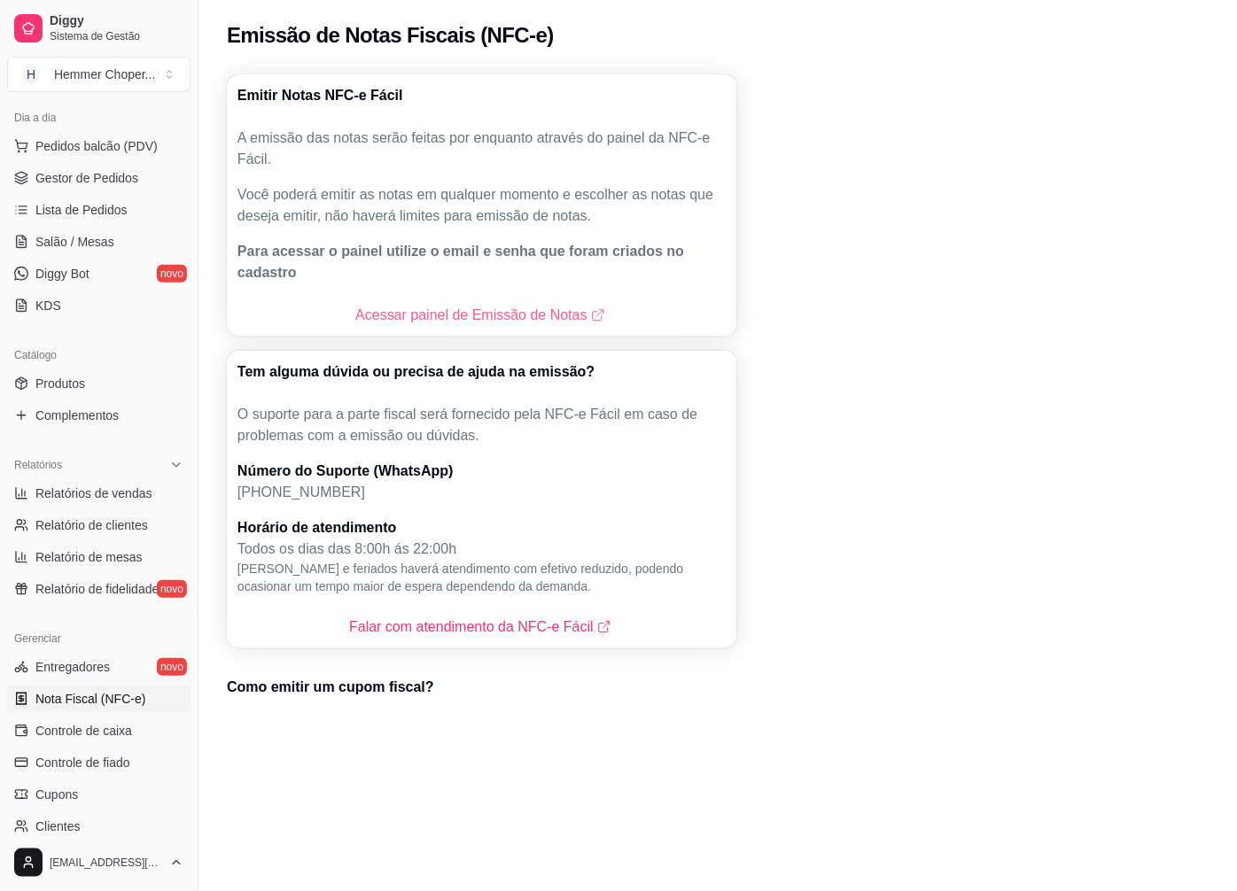
click at [441, 305] on link "Acessar painel de Emissão de Notas" at bounding box center [481, 315] width 252 height 21
click at [92, 182] on span "Gestor de Pedidos" at bounding box center [86, 178] width 103 height 18
